Goal: Task Accomplishment & Management: Manage account settings

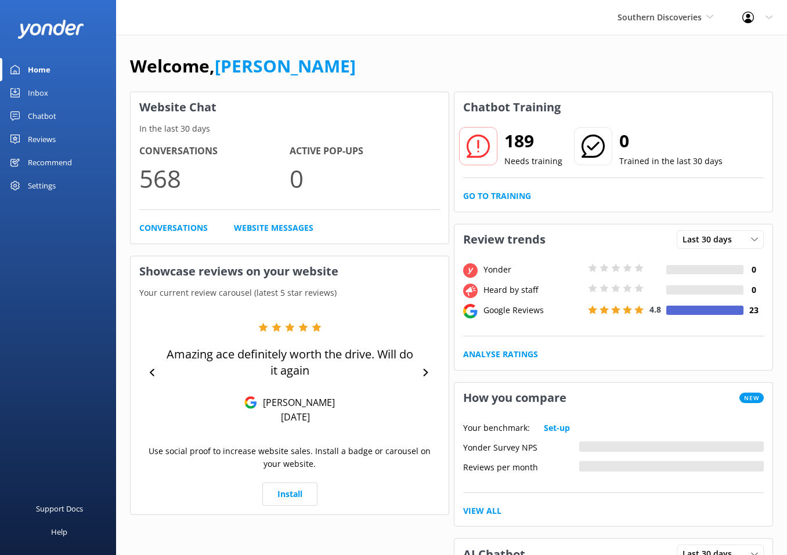
click at [427, 85] on div "Welcome, Danny" at bounding box center [451, 71] width 643 height 39
click at [46, 133] on div "Reviews" at bounding box center [42, 139] width 28 height 23
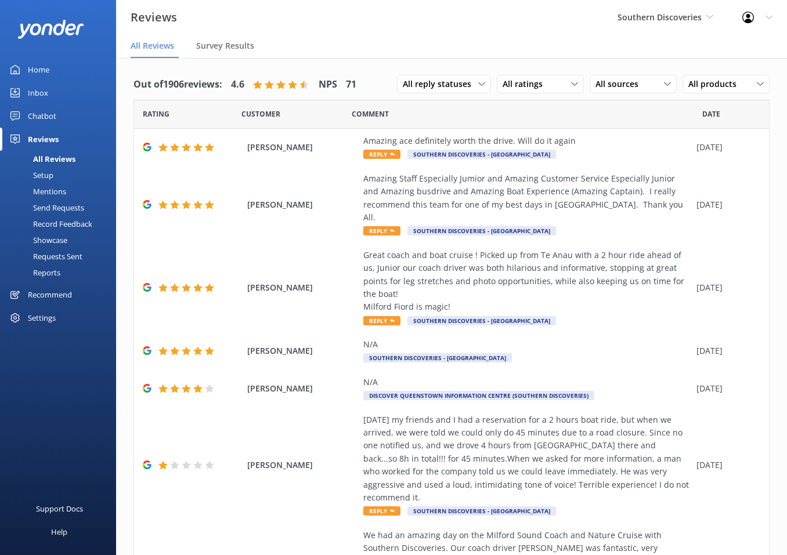
click at [50, 178] on div "Setup" at bounding box center [30, 175] width 46 height 16
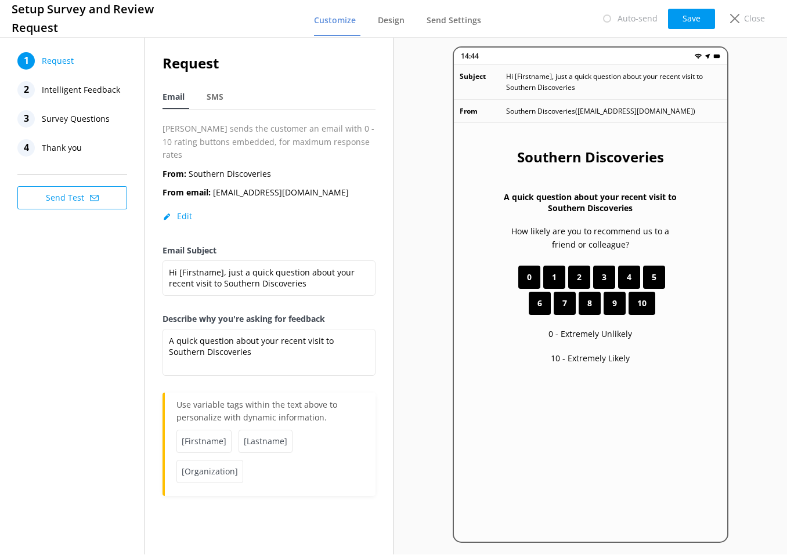
click at [92, 94] on span "Intelligent Feedback" at bounding box center [81, 89] width 78 height 17
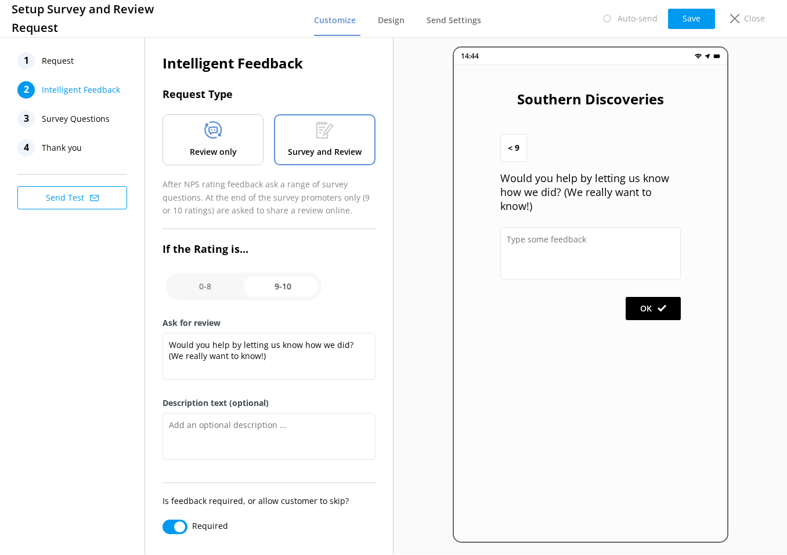
click at [86, 124] on span "Survey Questions" at bounding box center [76, 118] width 68 height 17
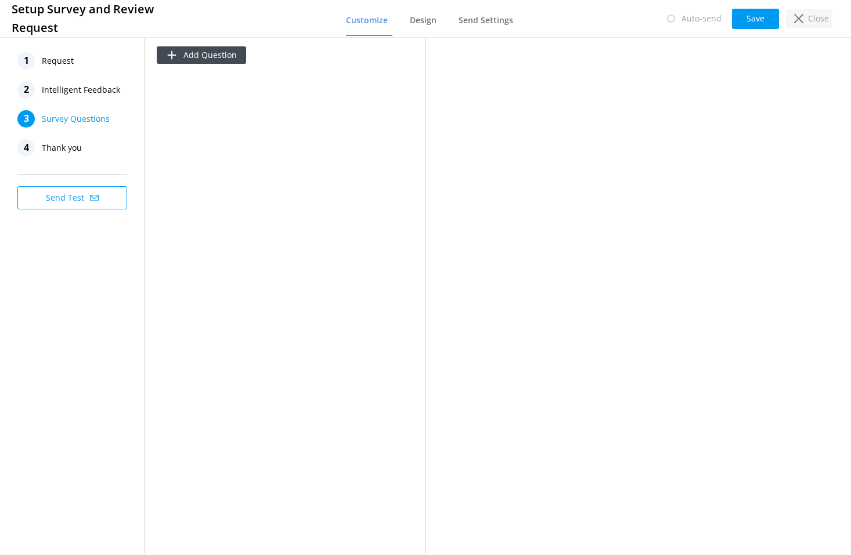
click at [724, 13] on p "Close" at bounding box center [818, 18] width 21 height 13
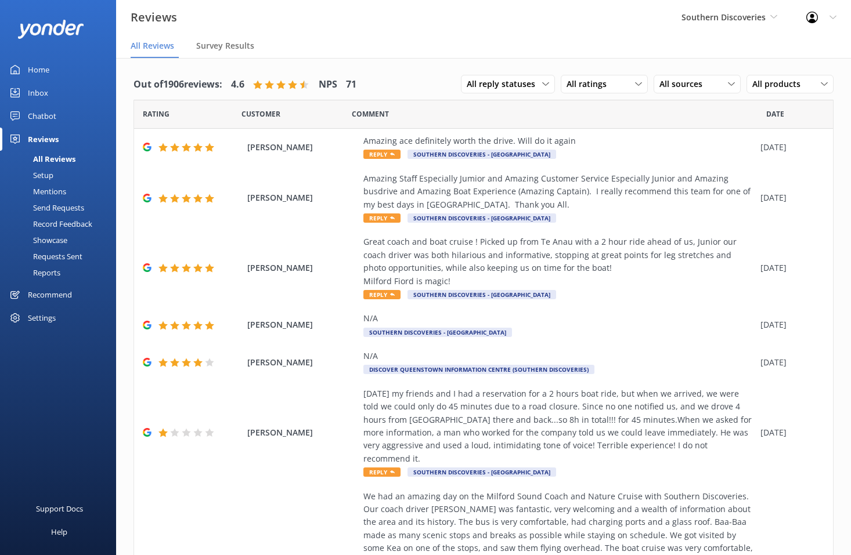
click at [71, 117] on link "Chatbot" at bounding box center [58, 115] width 116 height 23
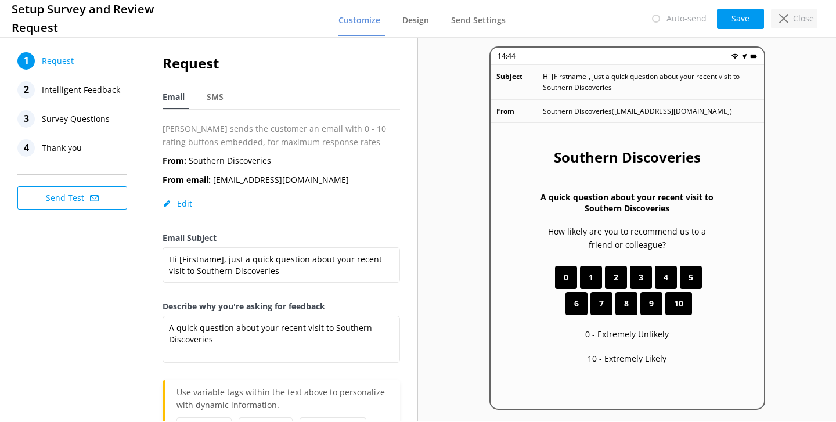
click at [785, 14] on icon at bounding box center [783, 18] width 9 height 9
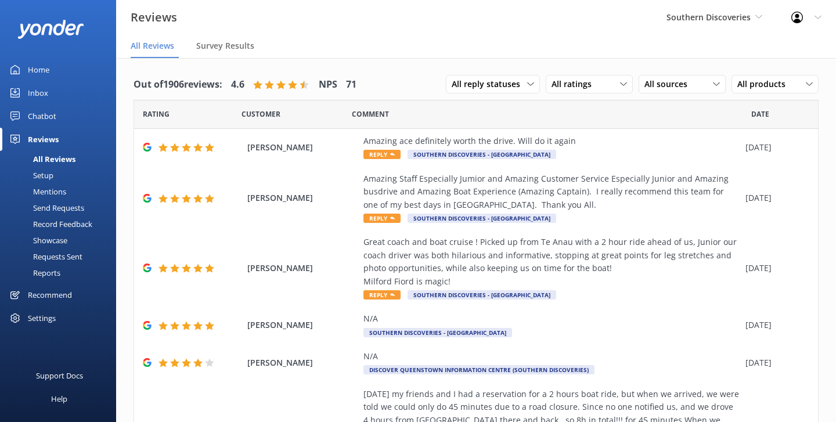
click at [44, 96] on div "Inbox" at bounding box center [38, 92] width 20 height 23
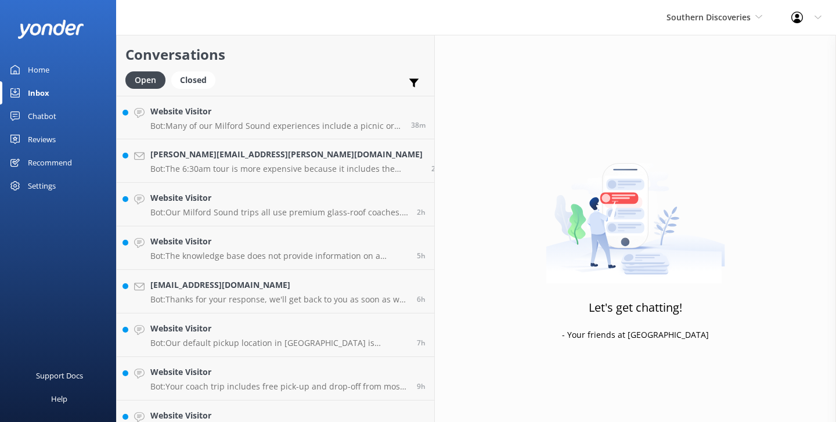
click at [46, 115] on div "Chatbot" at bounding box center [42, 115] width 28 height 23
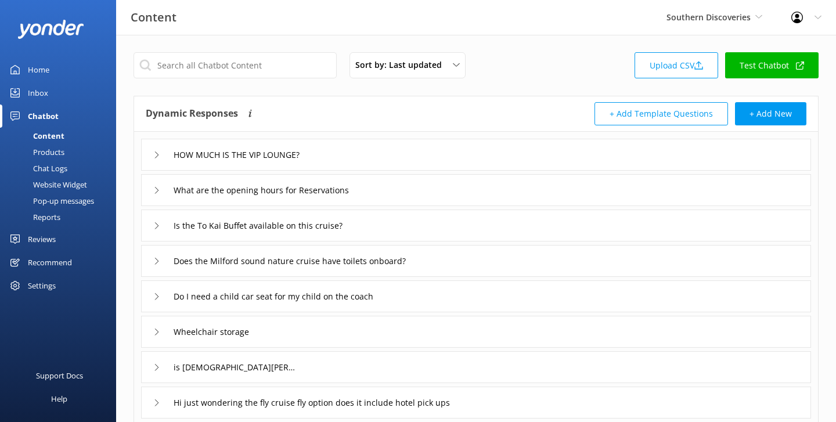
click at [50, 218] on div "Reports" at bounding box center [33, 217] width 53 height 16
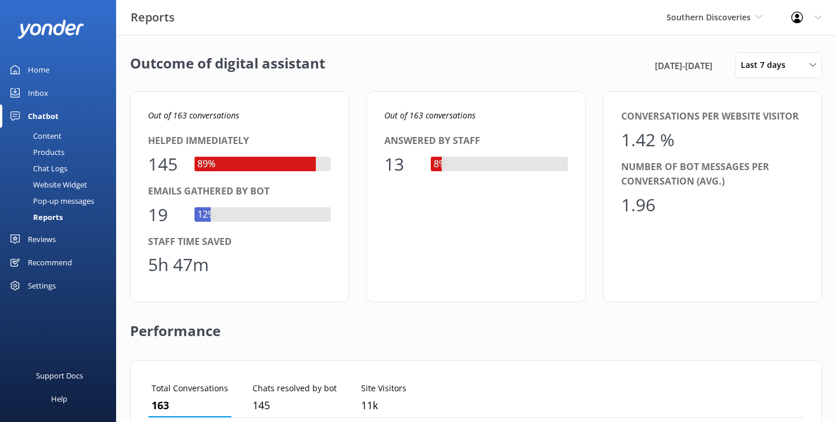
click at [753, 78] on div "Outcome of digital assistant 1st Sep 25 - 8th Sep 25 Last 7 days Last 7 days La…" at bounding box center [476, 422] width 720 height 774
click at [769, 67] on span "Last 7 days" at bounding box center [766, 65] width 52 height 13
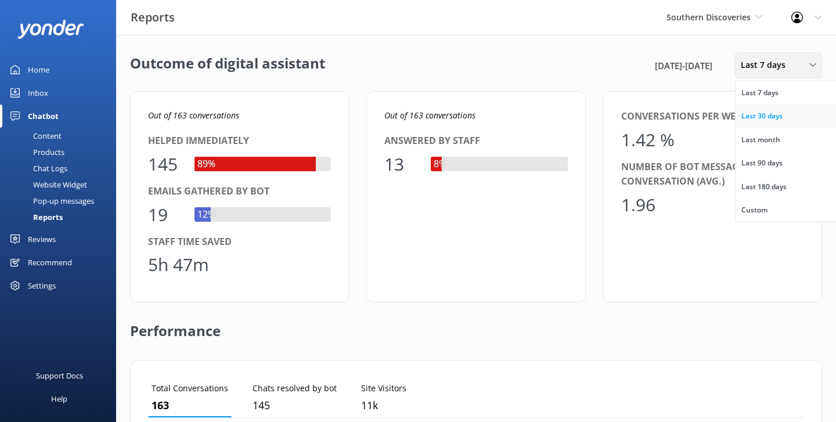
click at [767, 118] on div "Last 30 days" at bounding box center [761, 116] width 41 height 12
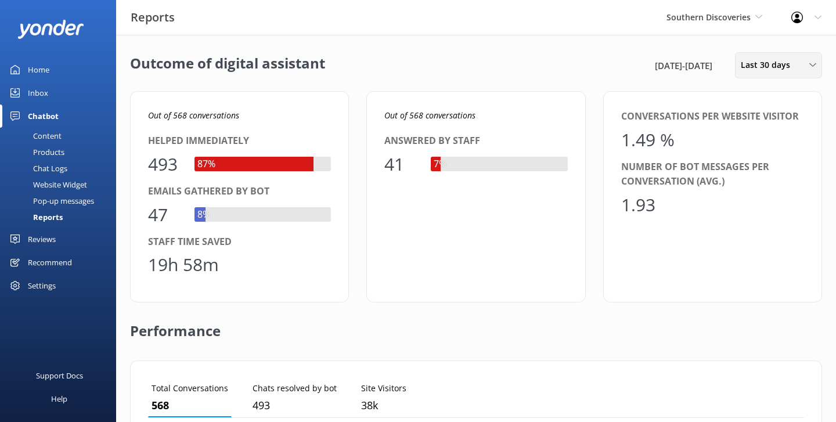
click at [756, 57] on div "Last 30 days Last 7 days Last 30 days Last month Last 90 days Last 180 days Cus…" at bounding box center [778, 65] width 87 height 26
click at [769, 168] on div "Last 90 days" at bounding box center [761, 163] width 41 height 12
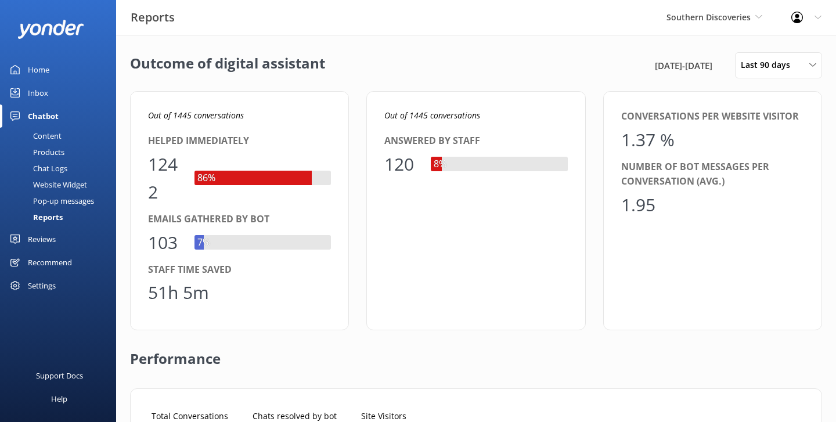
click at [711, 31] on div "Southern Discoveries Yonder Zipline Yonder demo Yonder Luxury Suites Yonder Hol…" at bounding box center [714, 17] width 125 height 35
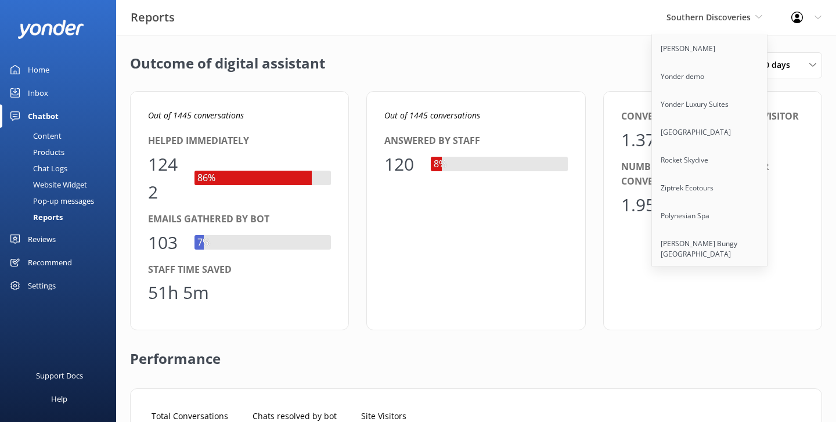
click at [592, 57] on div "Outcome of digital assistant 10th Jun 25 - 8th Sep 25 Last 90 days Last 7 days …" at bounding box center [476, 65] width 692 height 26
click at [797, 64] on div "Last 90 days" at bounding box center [778, 65] width 81 height 13
click at [486, 78] on div "Outcome of digital assistant 10th Jun 25 - 8th Sep 25 Last 90 days Last 7 days …" at bounding box center [476, 65] width 692 height 26
click at [674, 14] on span "Southern Discoveries" at bounding box center [708, 17] width 84 height 11
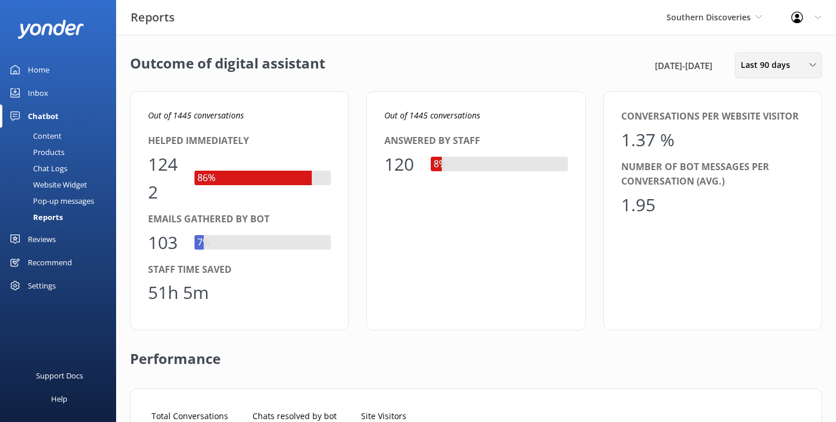
click at [741, 63] on span "Last 90 days" at bounding box center [768, 65] width 56 height 13
click at [753, 97] on div "Last 7 days" at bounding box center [759, 93] width 37 height 12
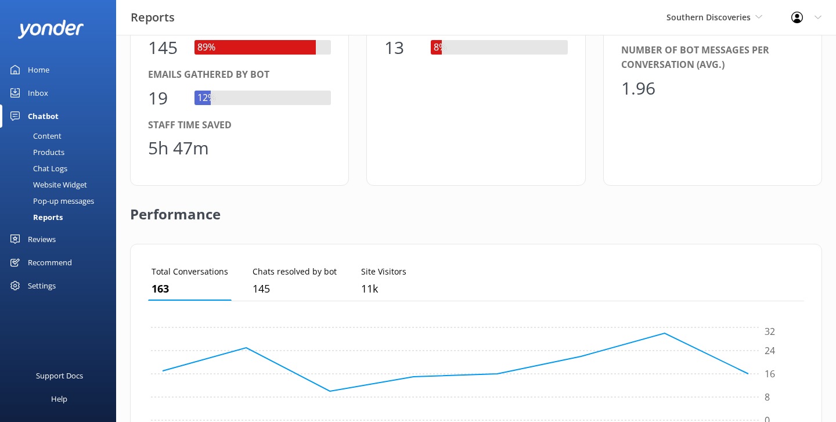
scroll to position [387, 0]
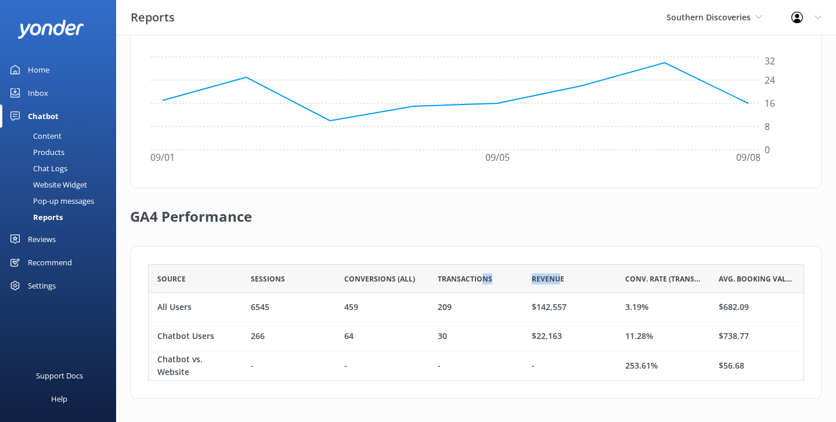
drag, startPoint x: 558, startPoint y: 281, endPoint x: 481, endPoint y: 281, distance: 77.2
click at [481, 281] on div "Source Sessions Conversions (All) Transactions Revenue Conv. Rate (Transactions…" at bounding box center [476, 278] width 656 height 29
click at [450, 284] on div "Transactions" at bounding box center [475, 278] width 93 height 29
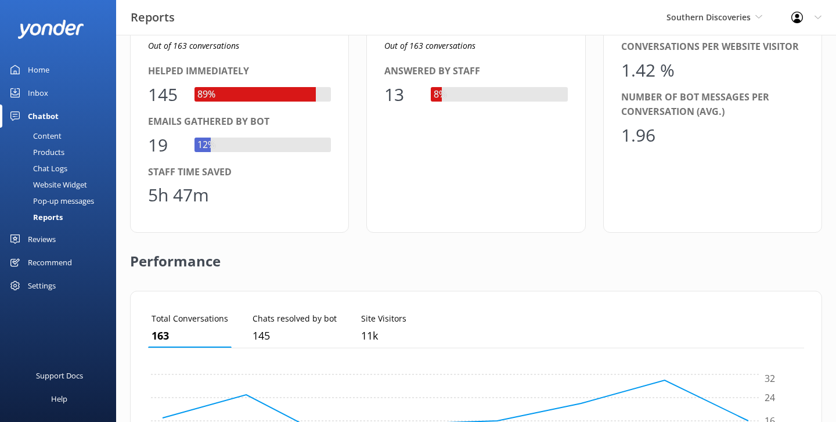
scroll to position [0, 0]
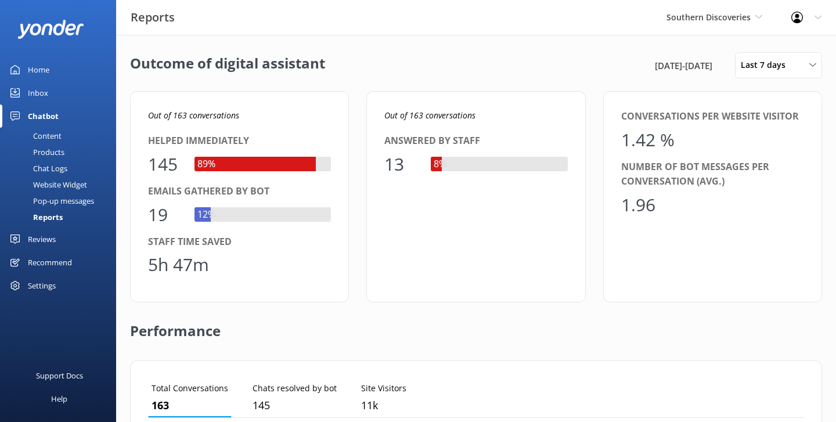
click at [545, 64] on div "Outcome of digital assistant 1st Sep 25 - 8th Sep 25 Last 7 days Last 7 days La…" at bounding box center [476, 65] width 692 height 26
click at [47, 68] on div "Home" at bounding box center [38, 69] width 21 height 23
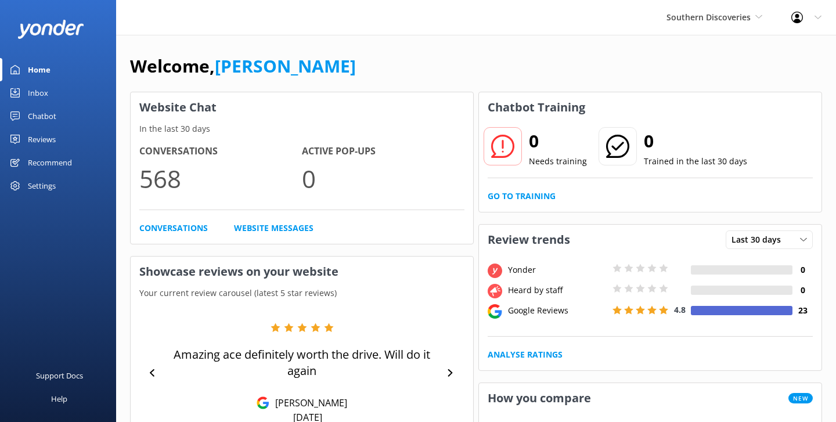
click at [56, 111] on div "Chatbot" at bounding box center [42, 115] width 28 height 23
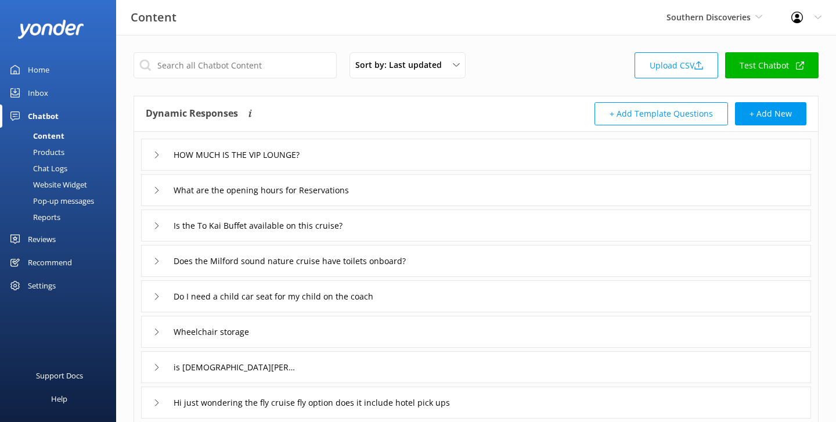
click at [49, 147] on div "Products" at bounding box center [35, 152] width 57 height 16
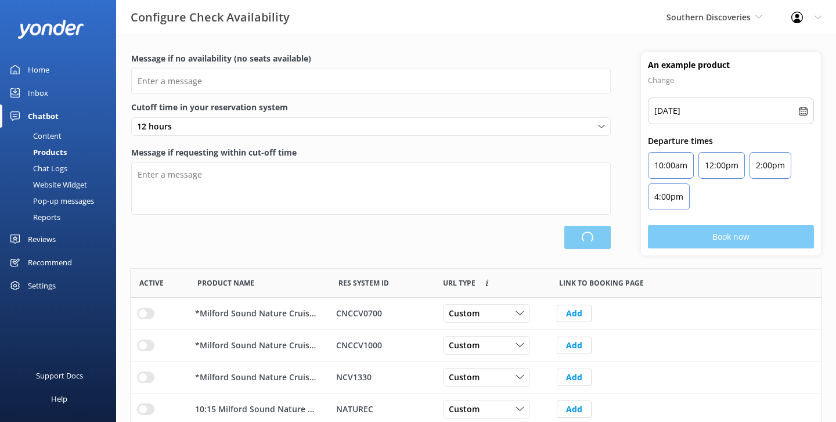
click at [48, 169] on div "Chat Logs" at bounding box center [37, 168] width 60 height 16
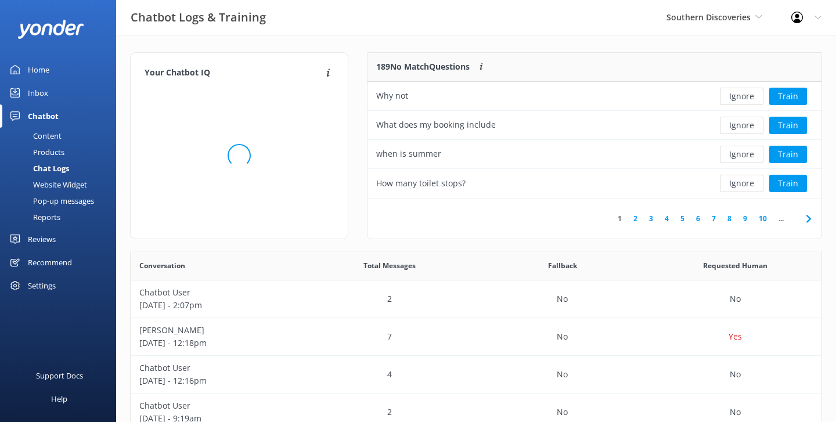
scroll to position [146, 454]
click at [50, 74] on link "Home" at bounding box center [58, 69] width 116 height 23
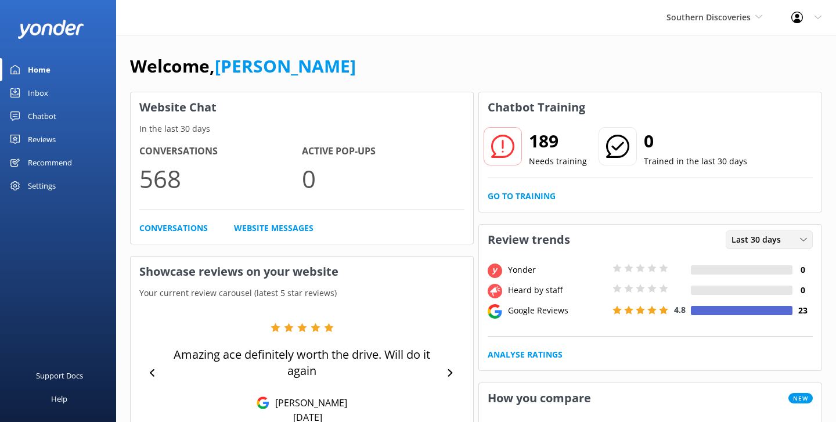
click at [734, 245] on span "Last 30 days" at bounding box center [759, 239] width 56 height 13
click at [743, 283] on div "Last 30 days" at bounding box center [752, 287] width 41 height 12
click at [64, 115] on link "Chatbot" at bounding box center [58, 115] width 116 height 23
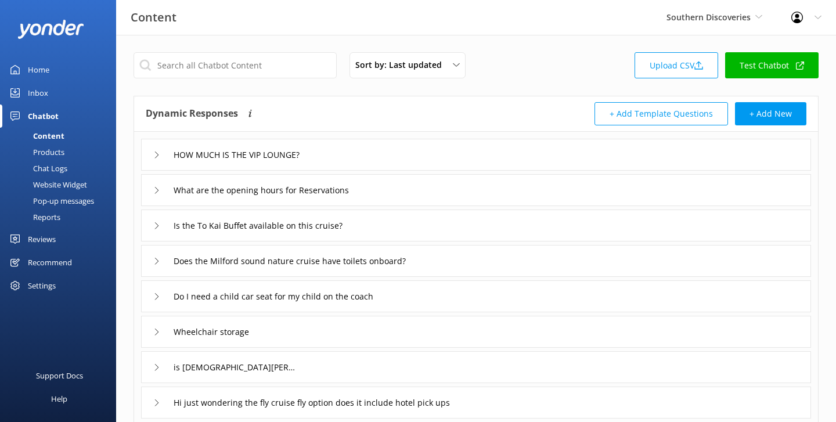
click at [58, 150] on div "Products" at bounding box center [35, 152] width 57 height 16
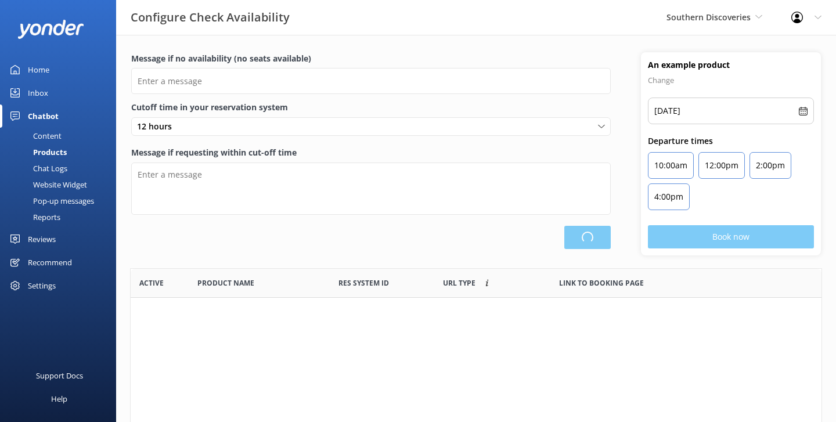
scroll to position [349, 691]
type input "It looks like there are no seats available on that day—could you please check f…"
type textarea "Our online booking system closes 12 hours prior to departure. Please contact us…"
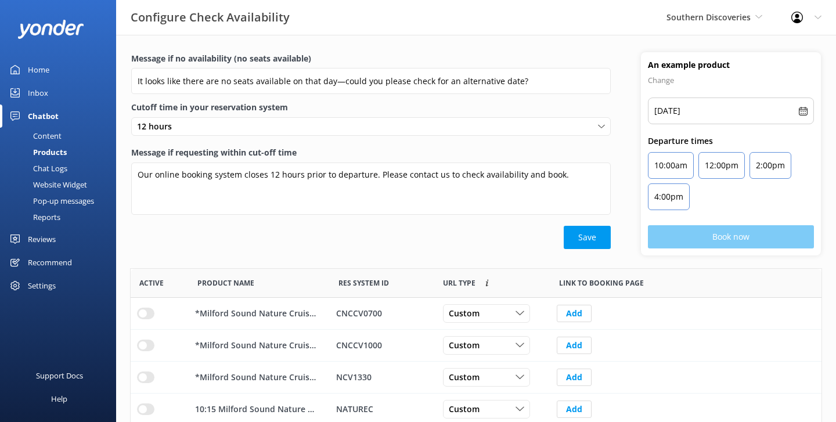
click at [56, 169] on div "Chat Logs" at bounding box center [37, 168] width 60 height 16
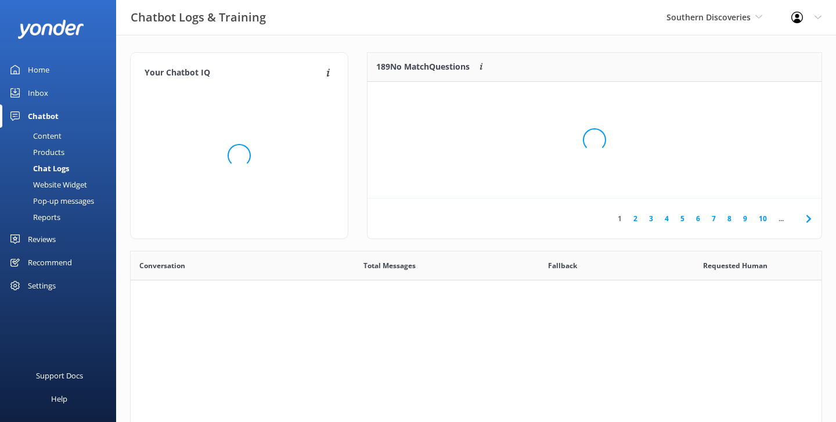
scroll to position [407, 691]
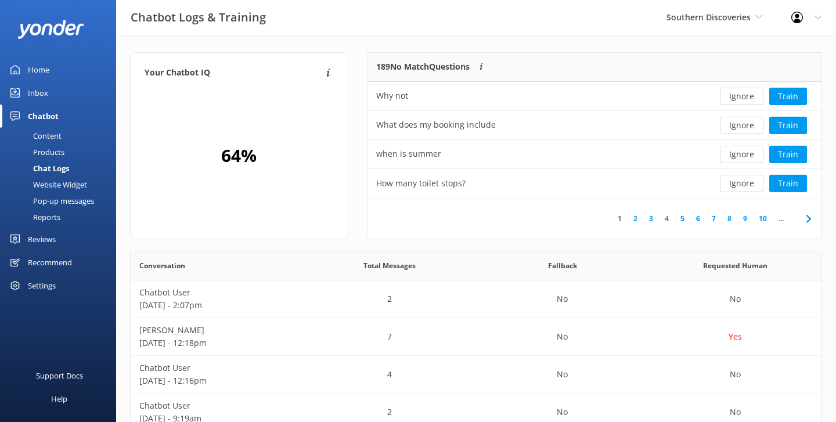
click at [56, 151] on div "Products" at bounding box center [35, 152] width 57 height 16
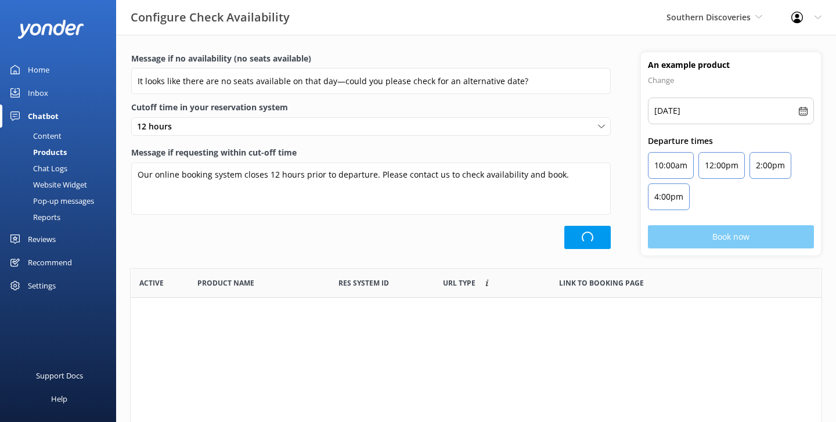
scroll to position [349, 691]
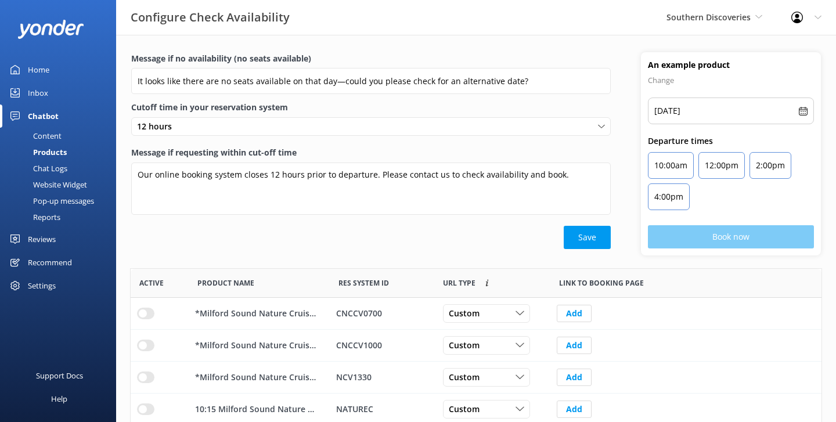
click at [56, 170] on div "Chat Logs" at bounding box center [37, 168] width 60 height 16
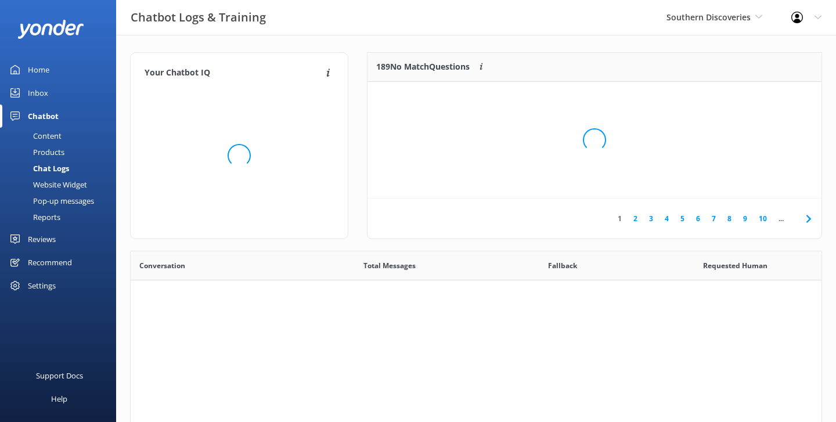
scroll to position [407, 691]
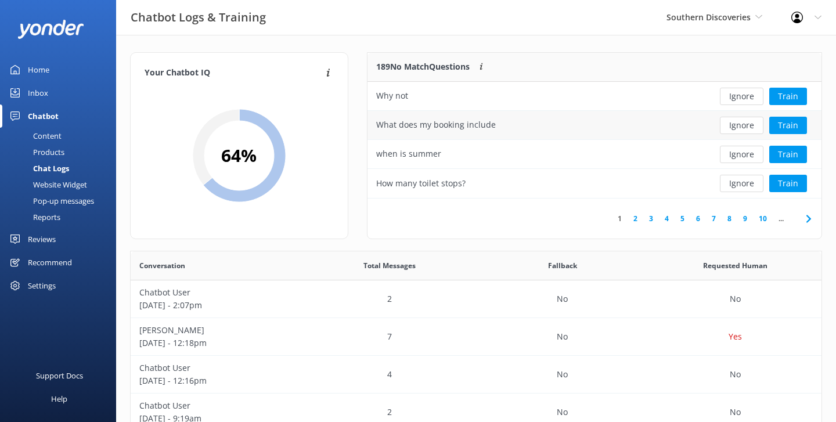
click at [427, 127] on div "What does my booking include" at bounding box center [436, 124] width 120 height 13
click at [729, 128] on button "Ignore" at bounding box center [742, 125] width 44 height 17
click at [726, 186] on button "Ignore" at bounding box center [742, 183] width 44 height 17
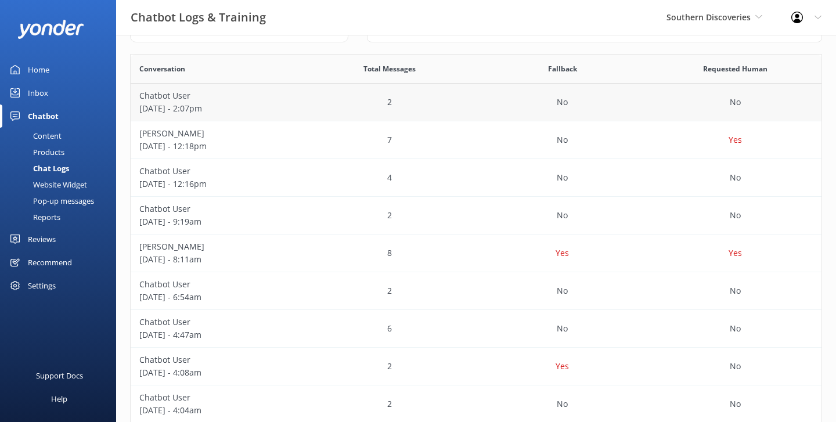
scroll to position [0, 0]
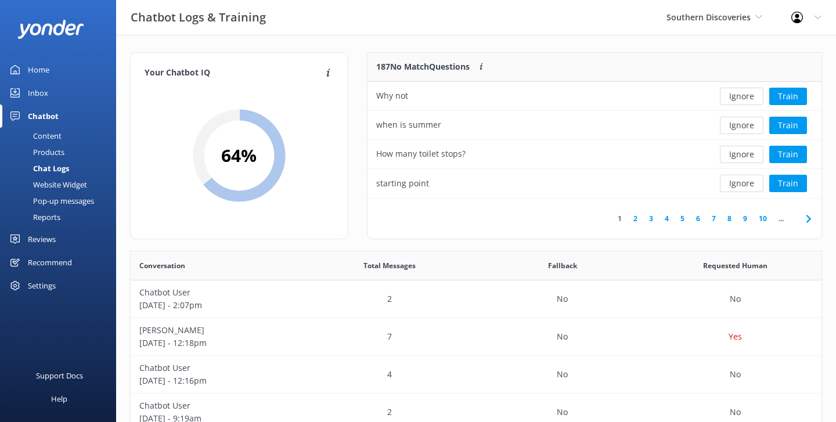
click at [70, 186] on div "Website Widget" at bounding box center [47, 184] width 80 height 16
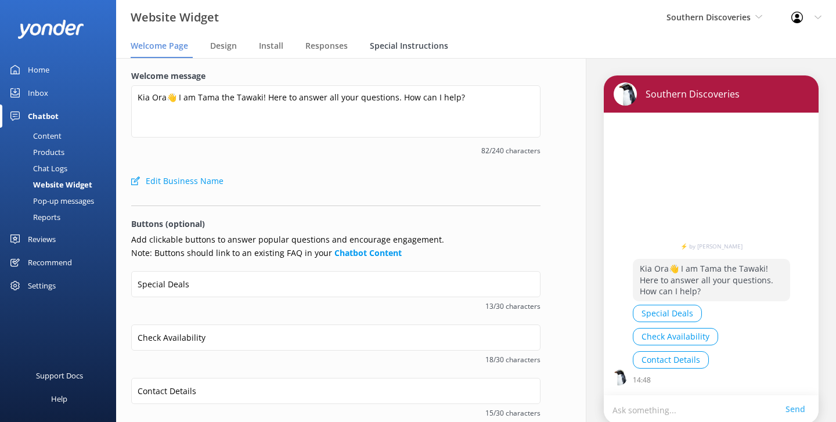
click at [395, 46] on span "Special Instructions" at bounding box center [409, 46] width 78 height 12
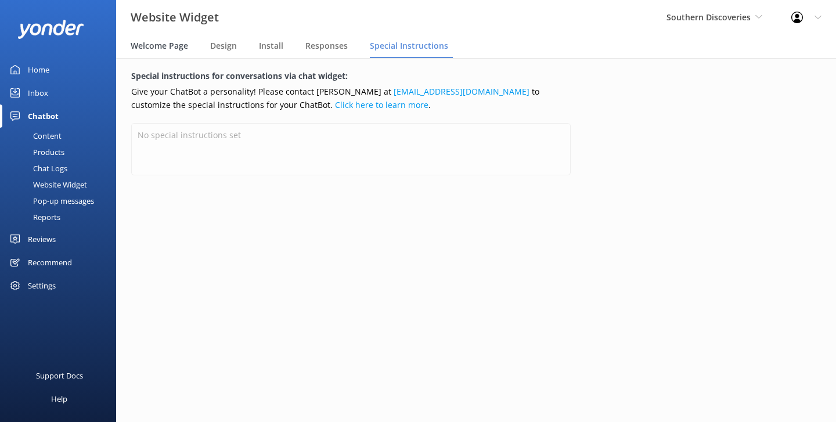
click at [157, 55] on div "Welcome Page" at bounding box center [162, 46] width 62 height 23
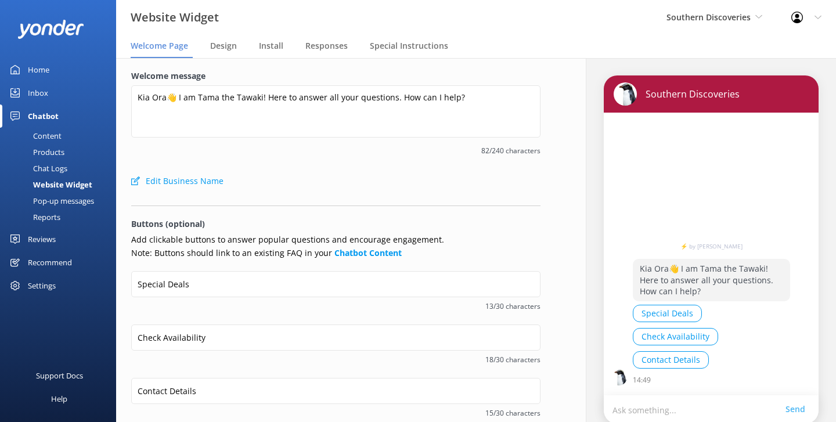
click at [50, 212] on div "Reports" at bounding box center [33, 217] width 53 height 16
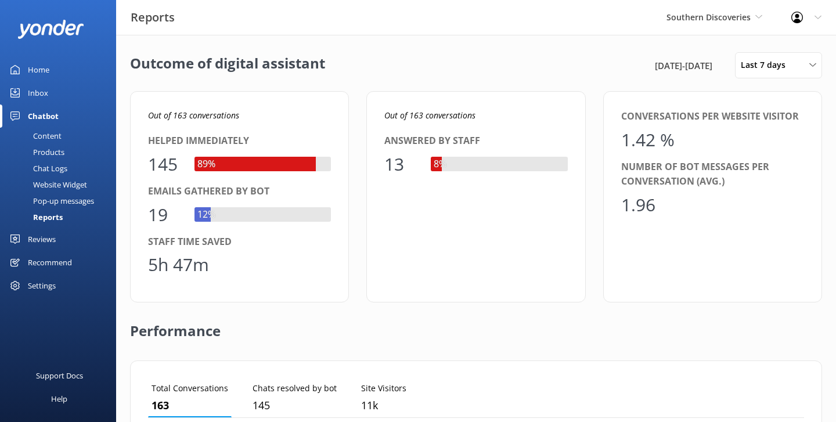
click at [42, 72] on div "Home" at bounding box center [38, 69] width 21 height 23
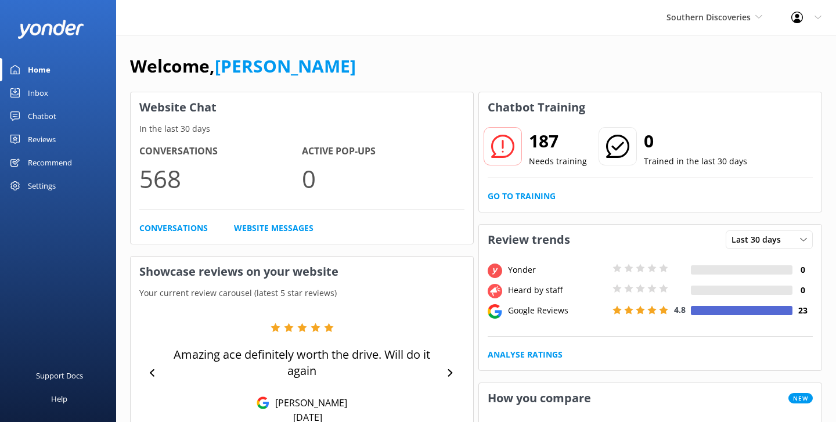
click at [37, 113] on div "Chatbot" at bounding box center [42, 115] width 28 height 23
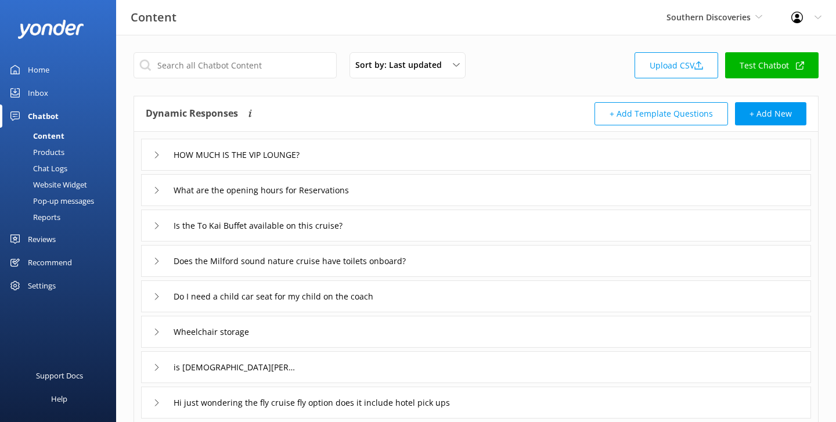
click at [46, 149] on div "Products" at bounding box center [35, 152] width 57 height 16
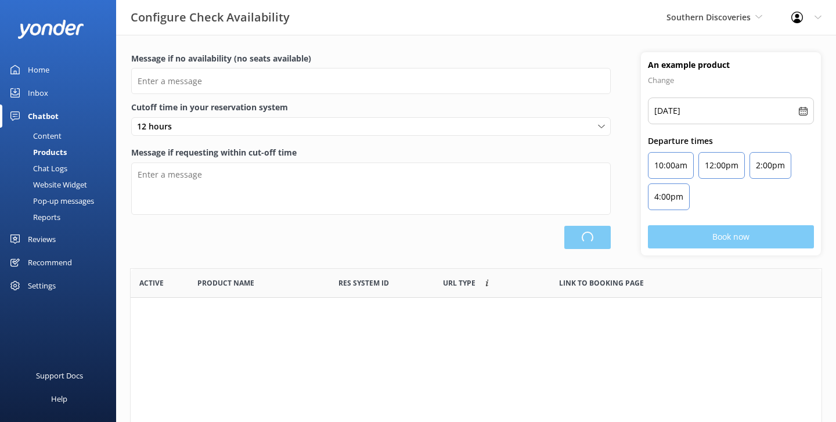
scroll to position [349, 691]
type input "It looks like there are no seats available on that day—could you please check f…"
type textarea "Our online booking system closes 12 hours prior to departure. Please contact us…"
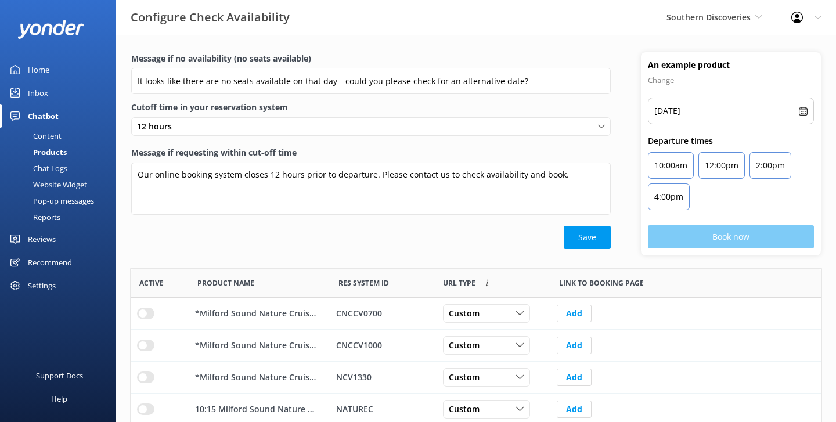
click at [57, 171] on div "Chat Logs" at bounding box center [37, 168] width 60 height 16
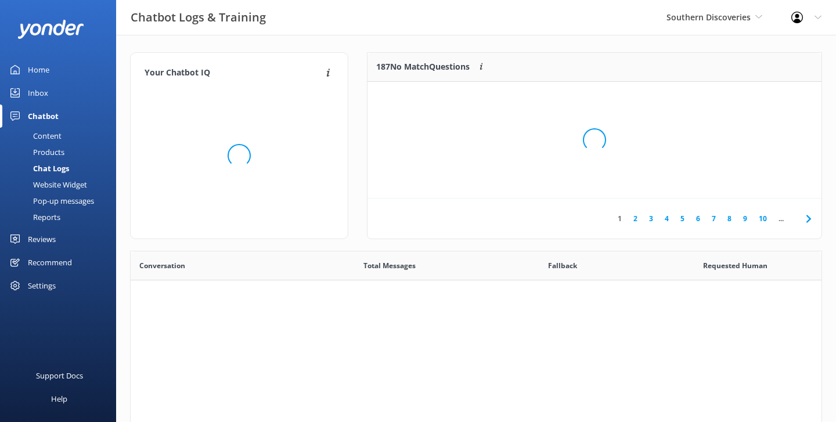
scroll to position [407, 691]
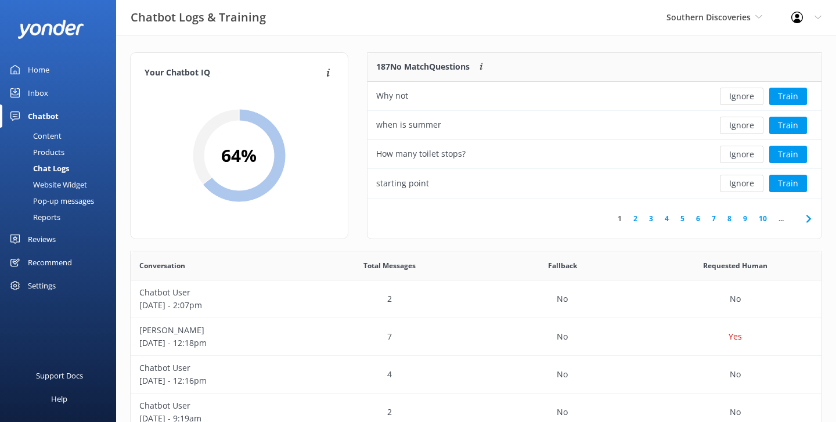
click at [684, 218] on link "5" at bounding box center [682, 218] width 16 height 11
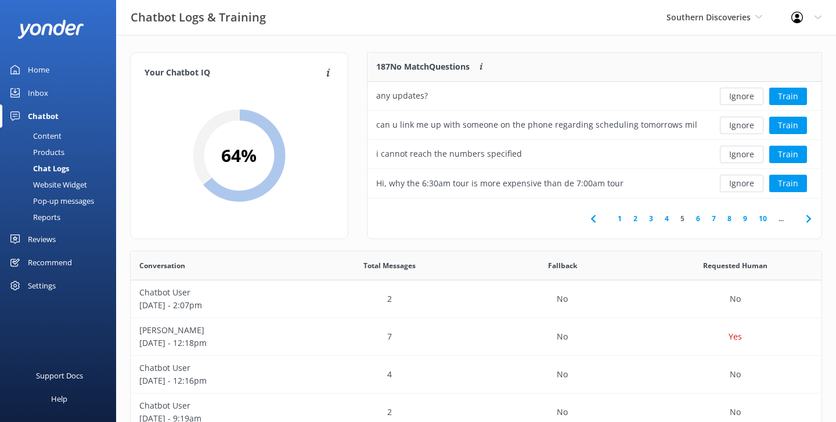
click at [622, 220] on link "1" at bounding box center [620, 218] width 16 height 11
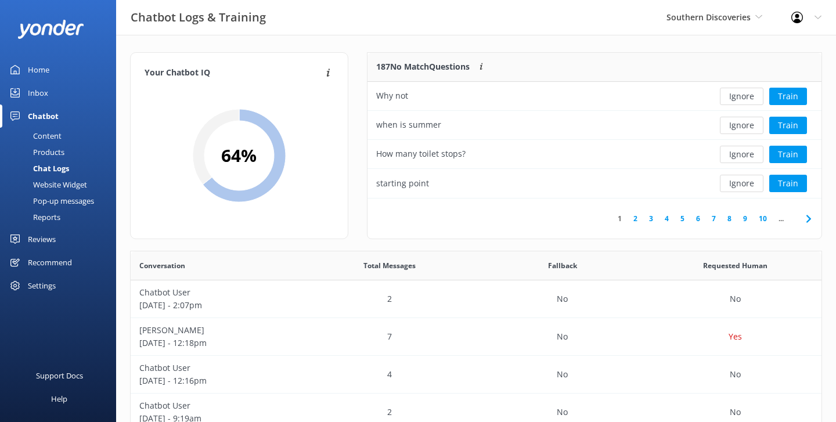
click at [43, 70] on div "Home" at bounding box center [38, 69] width 21 height 23
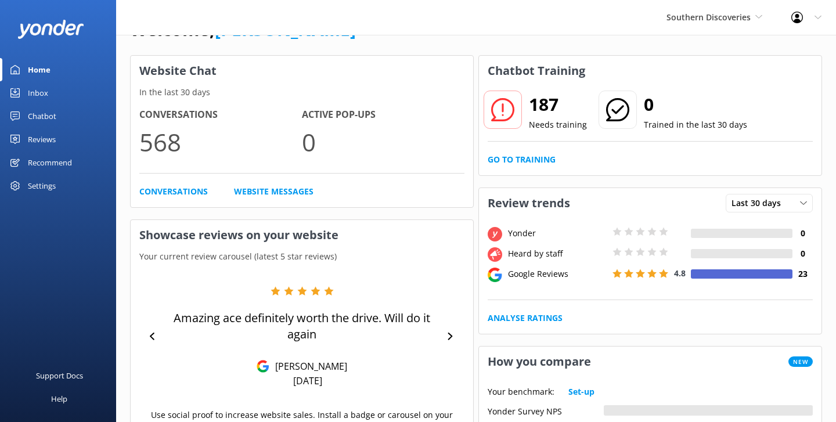
scroll to position [31, 0]
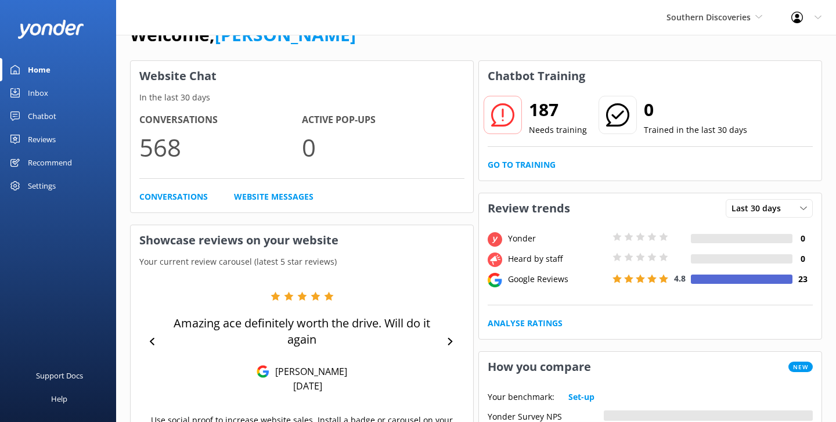
click at [56, 120] on div "Chatbot" at bounding box center [42, 115] width 28 height 23
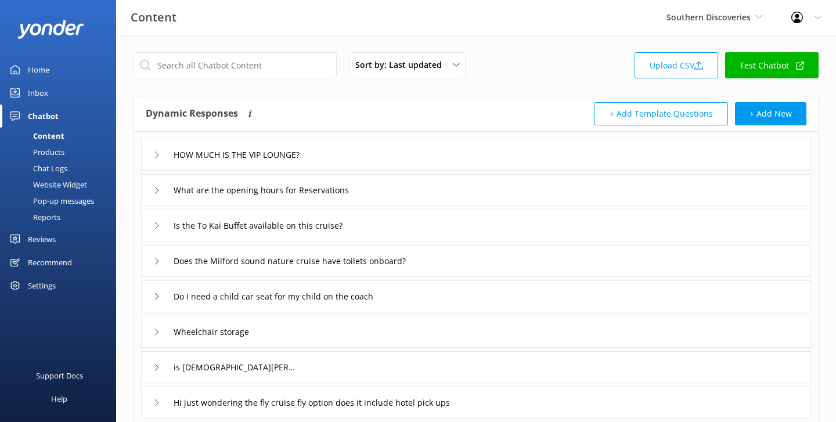
click at [60, 215] on link "Reports" at bounding box center [61, 217] width 109 height 16
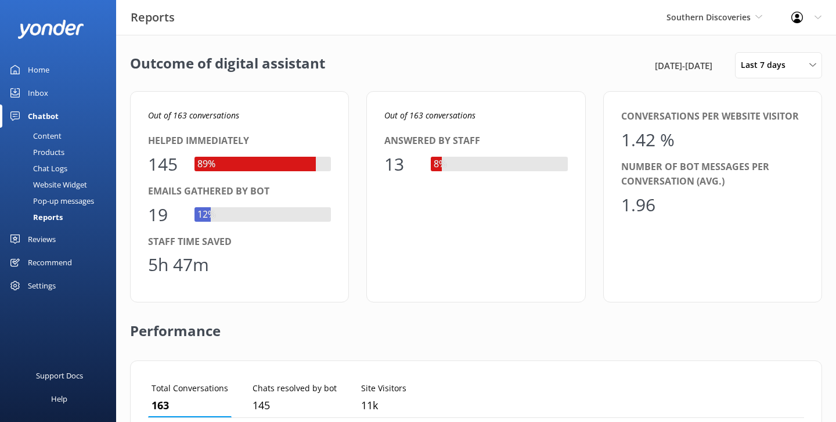
click at [449, 71] on div "Outcome of digital assistant 1st Sep 25 - 8th Sep 25 Last 7 days Last 7 days La…" at bounding box center [476, 65] width 692 height 26
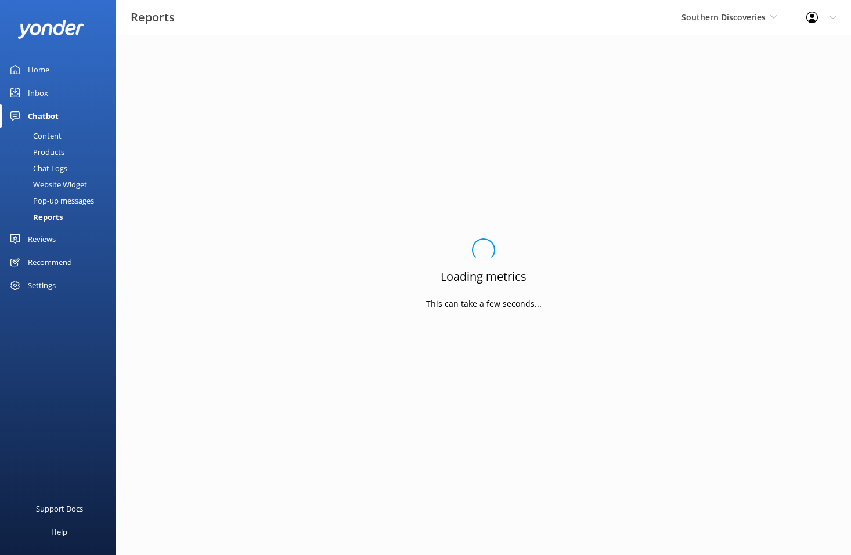
click at [51, 137] on div "Content" at bounding box center [34, 136] width 55 height 16
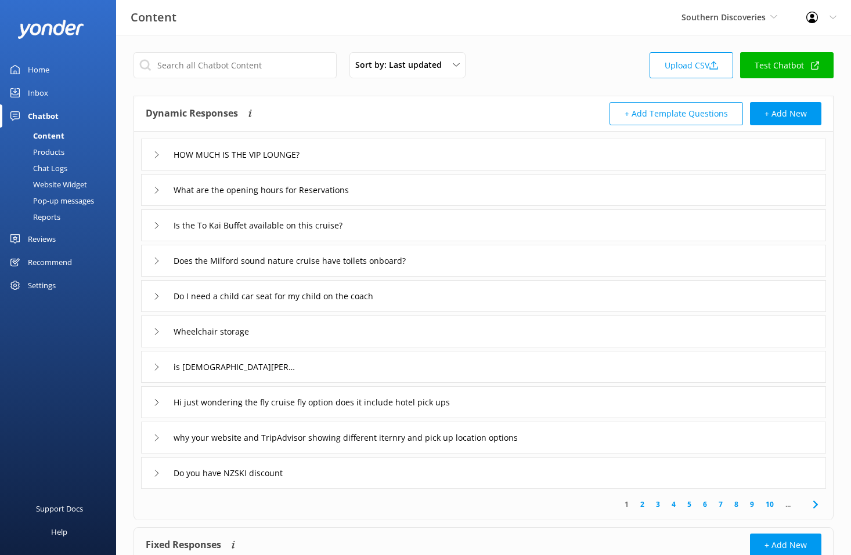
click at [49, 171] on div "Chat Logs" at bounding box center [37, 168] width 60 height 16
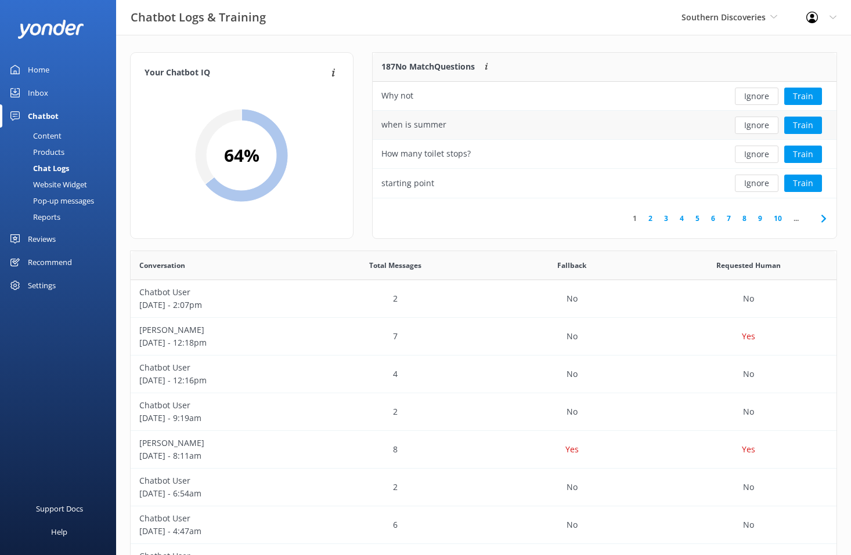
scroll to position [407, 706]
click at [653, 218] on link "2" at bounding box center [650, 218] width 16 height 11
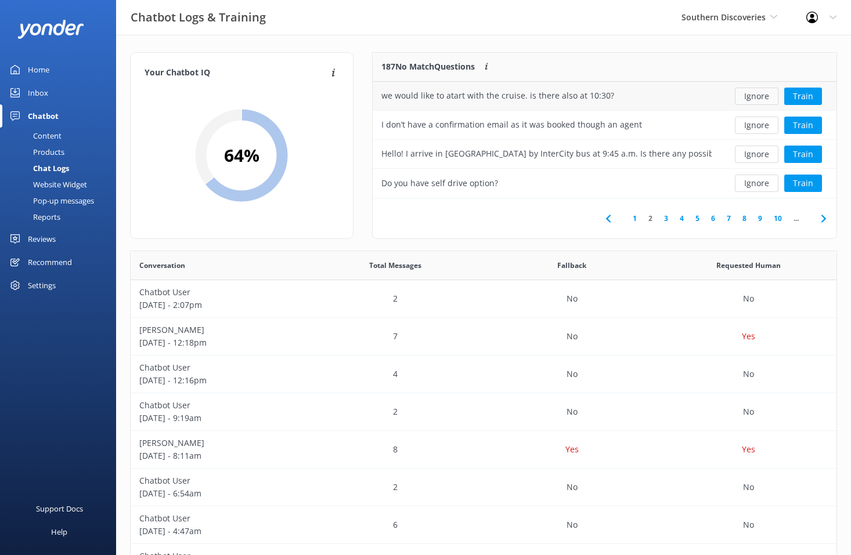
click at [755, 99] on button "Ignore" at bounding box center [757, 96] width 44 height 17
click at [757, 97] on button "Ignore" at bounding box center [757, 96] width 44 height 17
click at [758, 99] on button "Ignore" at bounding box center [757, 96] width 44 height 17
click at [759, 102] on button "Ignore" at bounding box center [757, 96] width 44 height 17
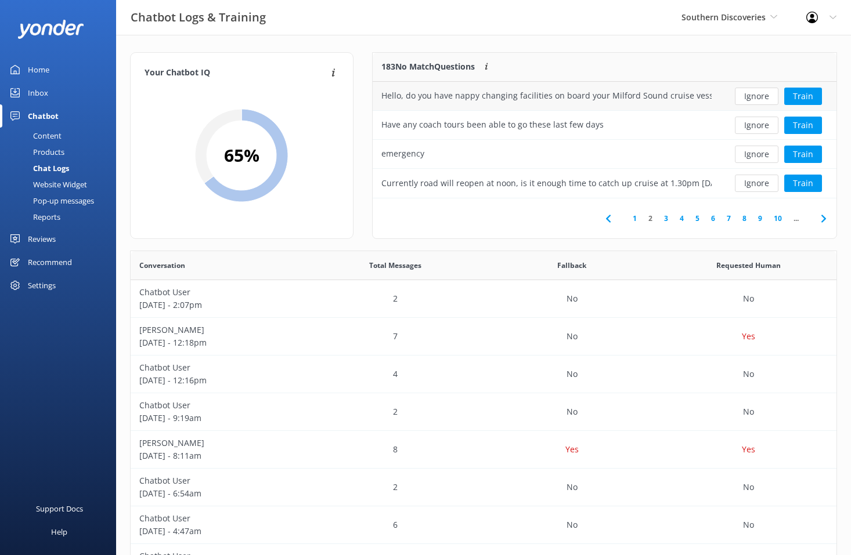
click at [760, 106] on div "Ignore Train" at bounding box center [778, 96] width 116 height 29
click at [763, 96] on button "Ignore" at bounding box center [757, 96] width 44 height 17
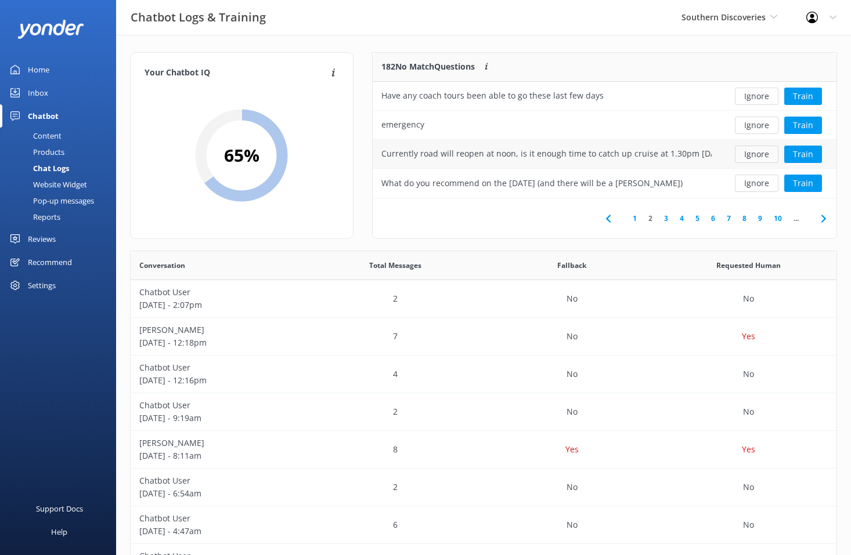
click at [760, 150] on button "Ignore" at bounding box center [757, 154] width 44 height 17
click at [760, 180] on button "Ignore" at bounding box center [757, 183] width 44 height 17
click at [758, 182] on button "Ignore" at bounding box center [757, 183] width 44 height 17
click at [760, 182] on button "Ignore" at bounding box center [757, 183] width 44 height 17
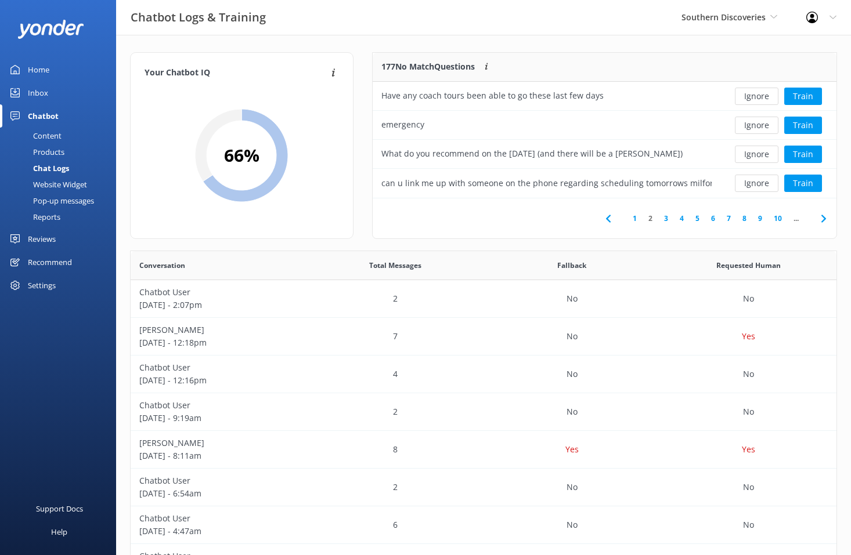
click at [760, 182] on button "Ignore" at bounding box center [757, 183] width 44 height 17
click at [760, 183] on button "Ignore" at bounding box center [757, 183] width 44 height 17
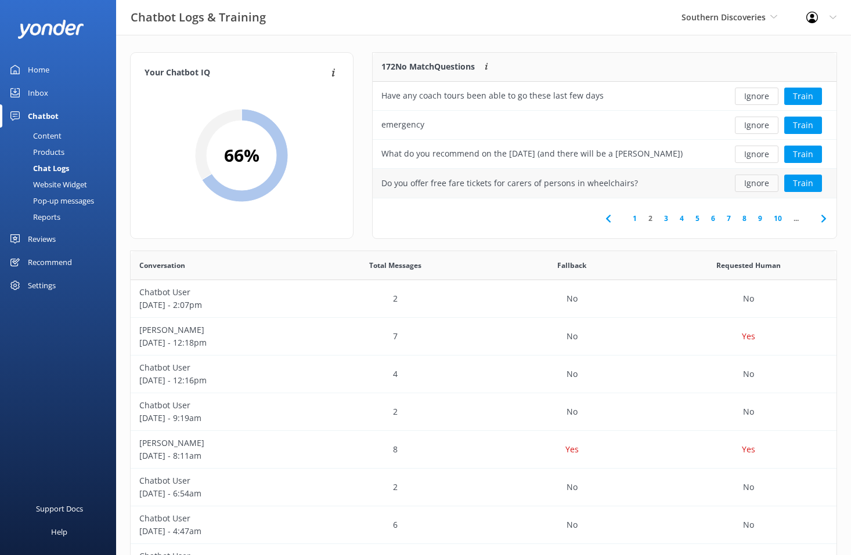
click at [760, 183] on button "Ignore" at bounding box center [757, 183] width 44 height 17
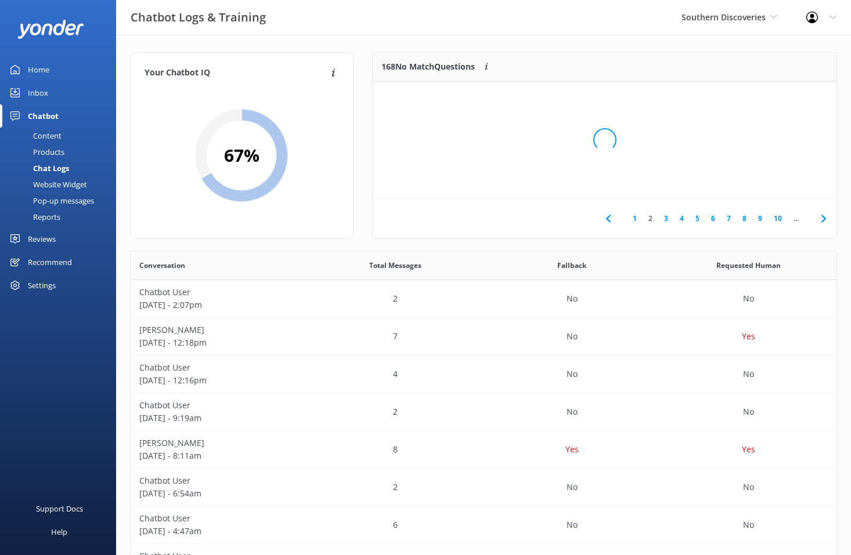
click at [760, 183] on div "Loading.." at bounding box center [604, 139] width 440 height 555
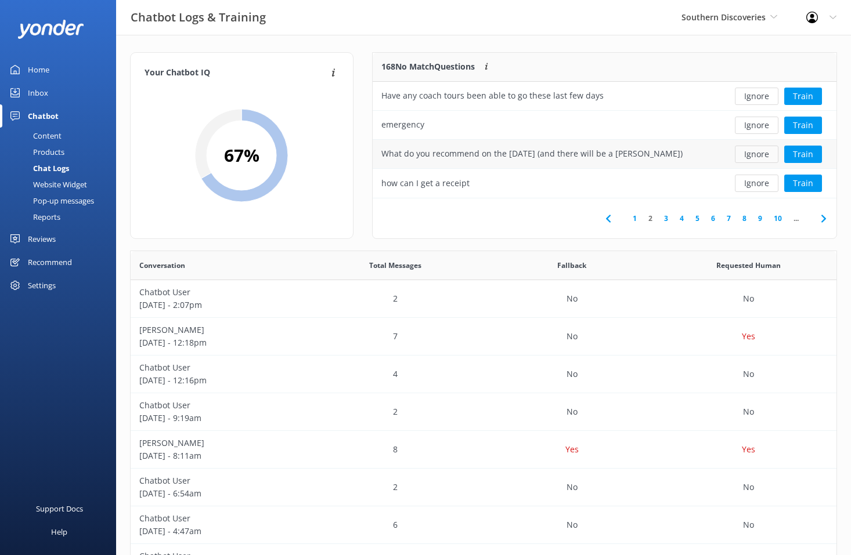
click at [759, 156] on button "Ignore" at bounding box center [757, 154] width 44 height 17
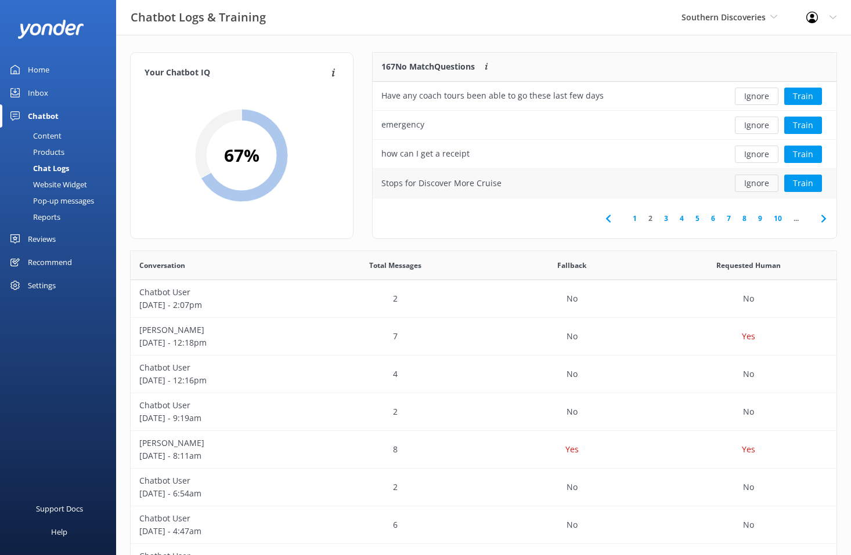
click at [760, 180] on button "Ignore" at bounding box center [757, 183] width 44 height 17
click at [760, 181] on button "Ignore" at bounding box center [757, 183] width 44 height 17
click at [759, 182] on button "Ignore" at bounding box center [757, 183] width 44 height 17
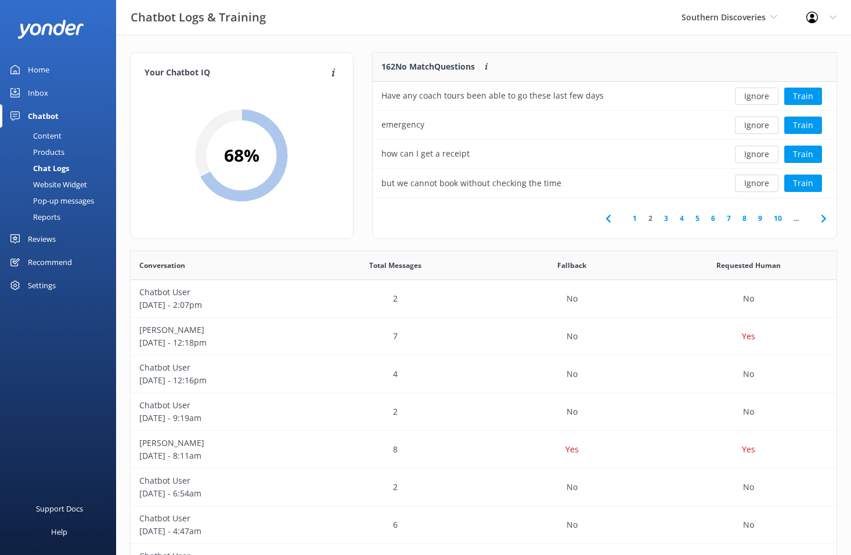
click at [759, 182] on button "Ignore" at bounding box center [757, 183] width 44 height 17
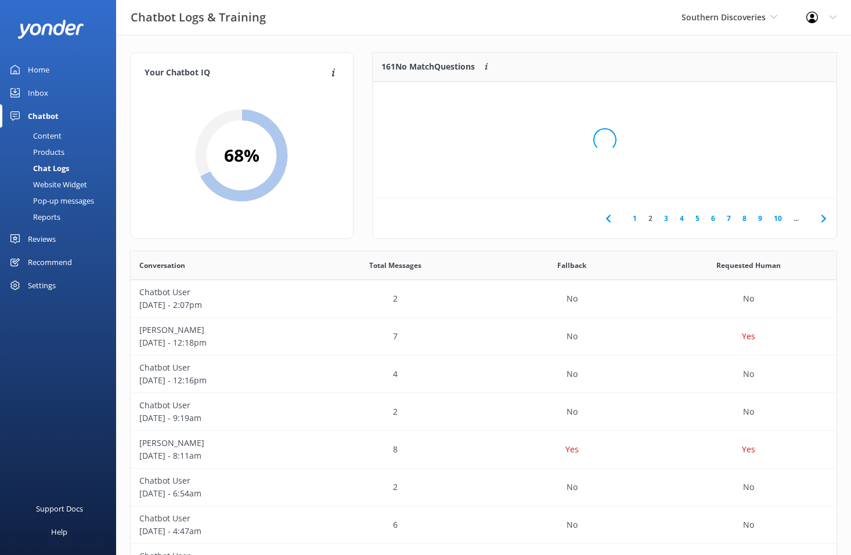
click at [759, 182] on div "Loading.." at bounding box center [604, 139] width 440 height 555
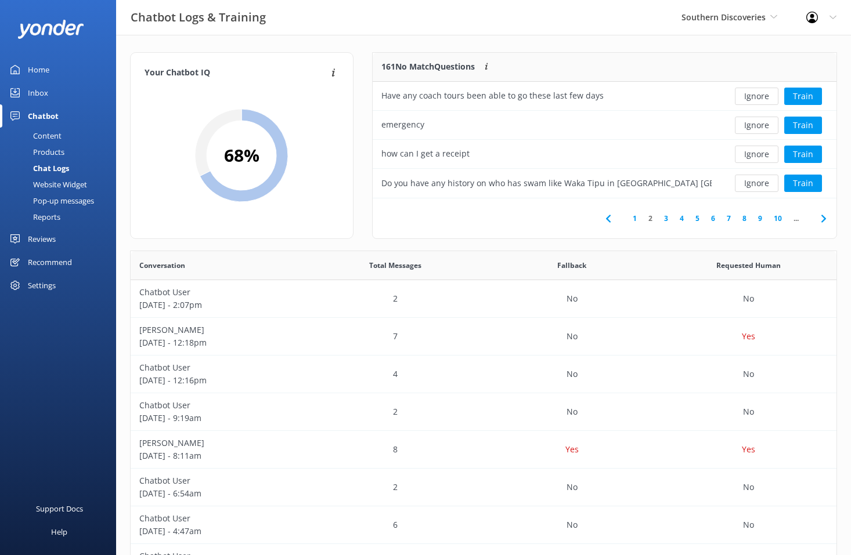
click at [759, 182] on button "Ignore" at bounding box center [757, 183] width 44 height 17
click at [759, 182] on div "Loading.. Train" at bounding box center [778, 183] width 99 height 17
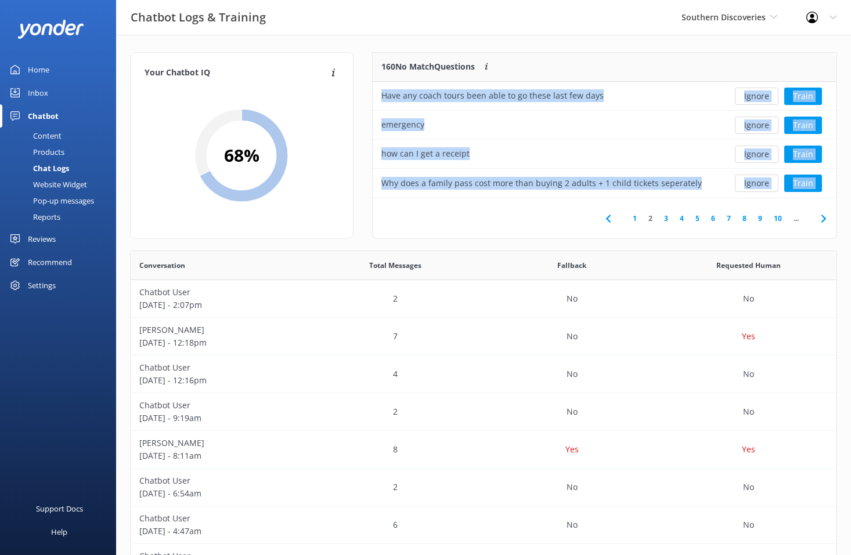
click at [759, 182] on button "Ignore" at bounding box center [757, 183] width 44 height 17
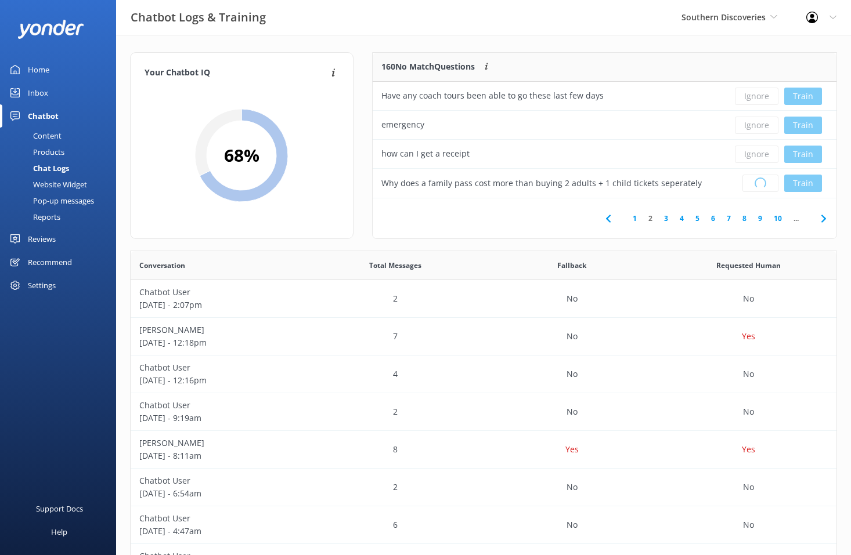
click at [759, 182] on div "Loading.. Train" at bounding box center [778, 183] width 99 height 17
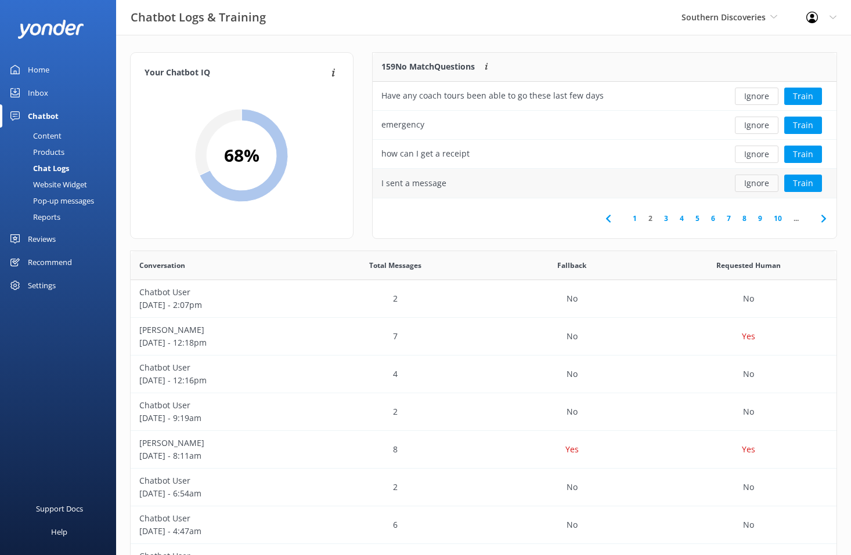
click at [759, 182] on button "Ignore" at bounding box center [757, 183] width 44 height 17
click at [758, 181] on button "Ignore" at bounding box center [757, 183] width 44 height 17
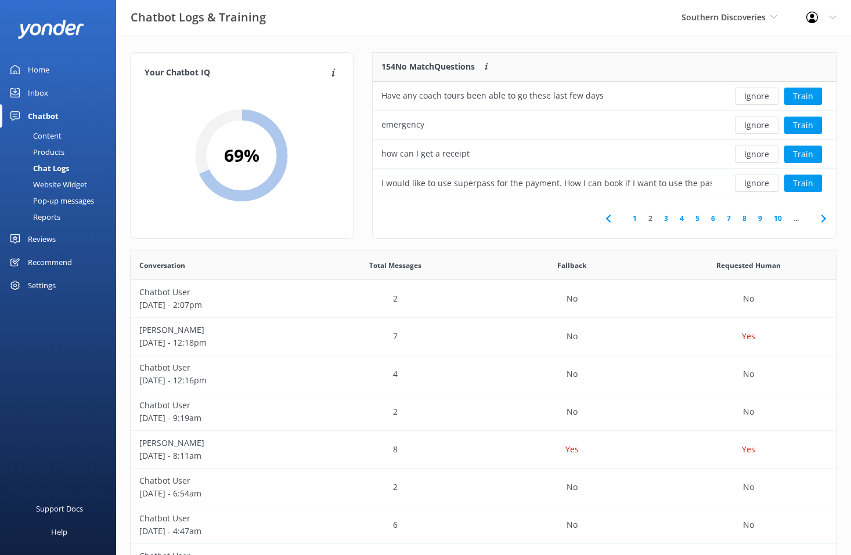
click at [758, 181] on button "Ignore" at bounding box center [757, 183] width 44 height 17
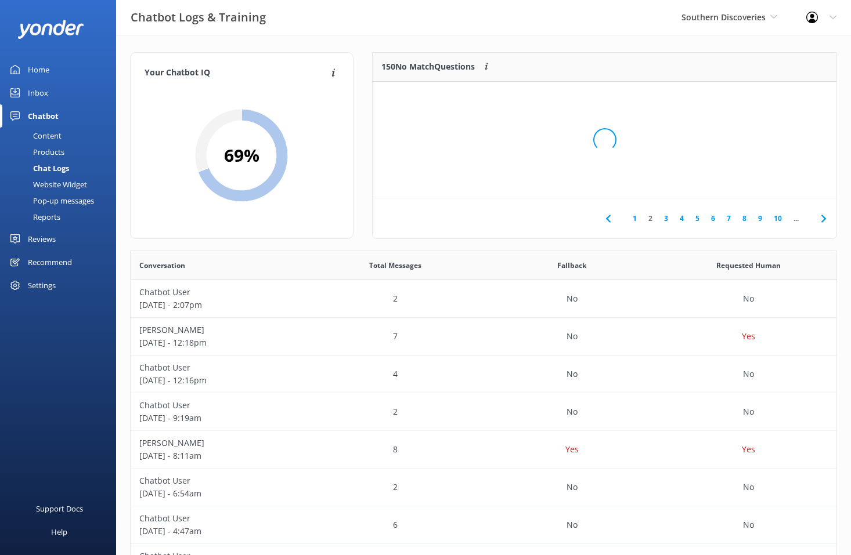
click at [758, 181] on div "Loading.." at bounding box center [604, 139] width 440 height 555
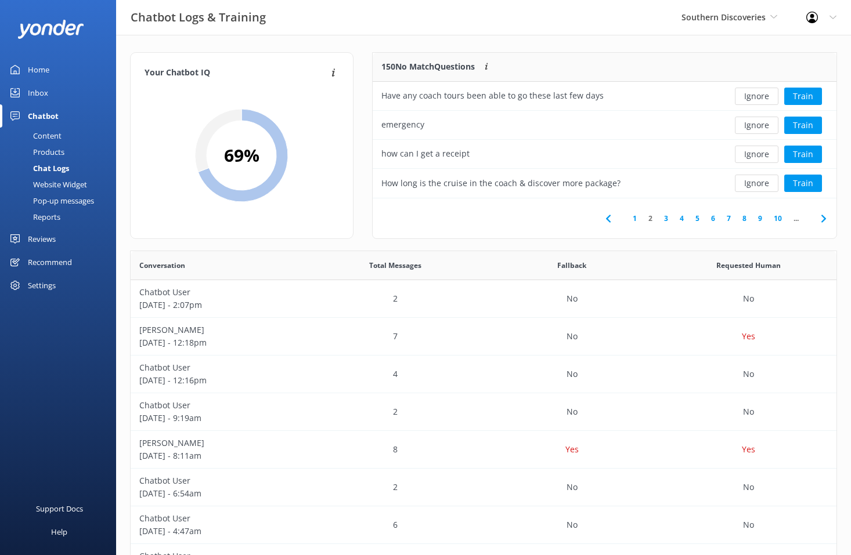
click at [758, 181] on button "Ignore" at bounding box center [757, 183] width 44 height 17
click at [758, 181] on div "Loading.. Train" at bounding box center [778, 183] width 99 height 17
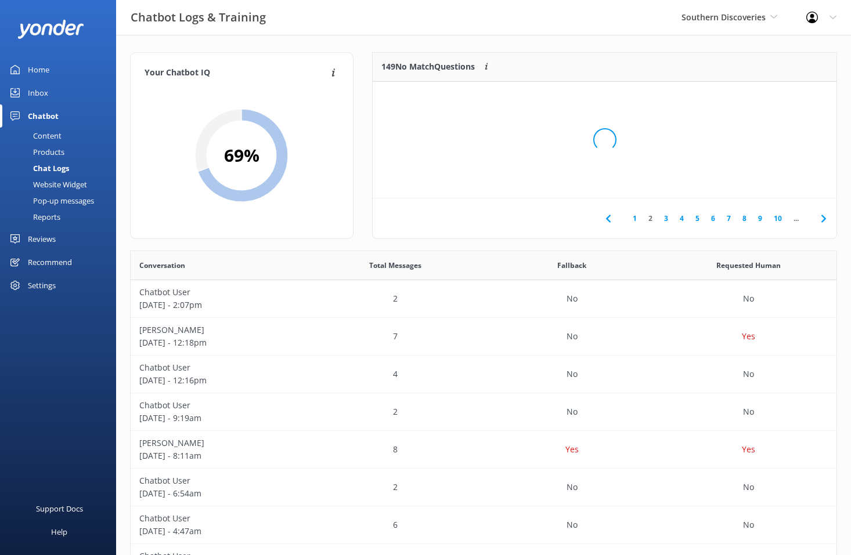
click at [758, 181] on div "Loading.." at bounding box center [604, 139] width 440 height 555
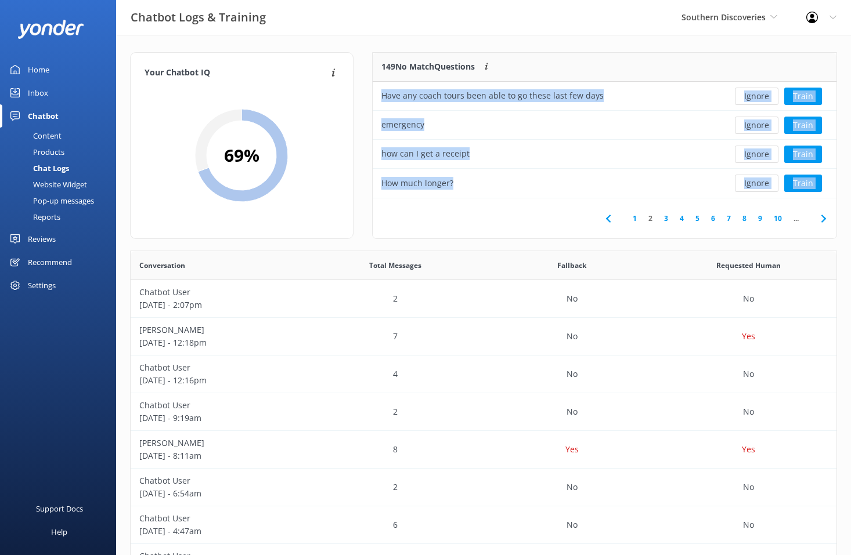
click at [758, 181] on button "Ignore" at bounding box center [757, 183] width 44 height 17
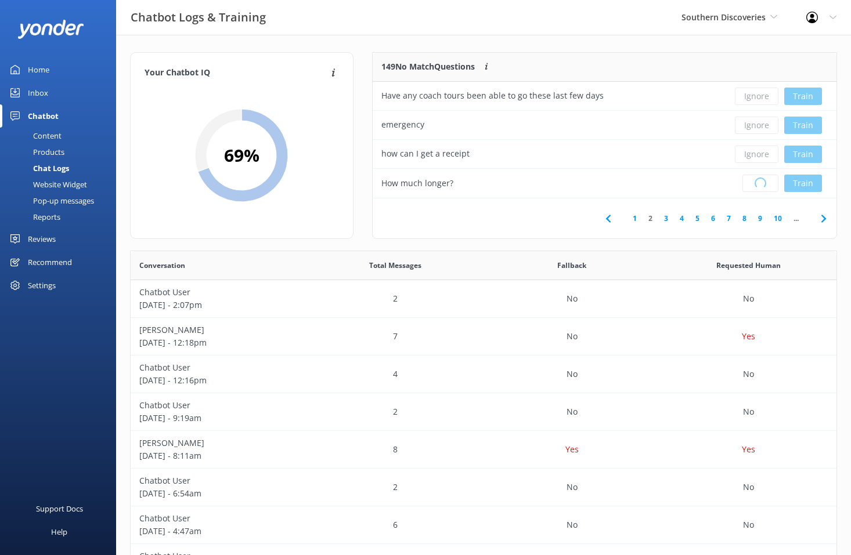
click at [758, 181] on div "Loading.. Train" at bounding box center [778, 183] width 99 height 17
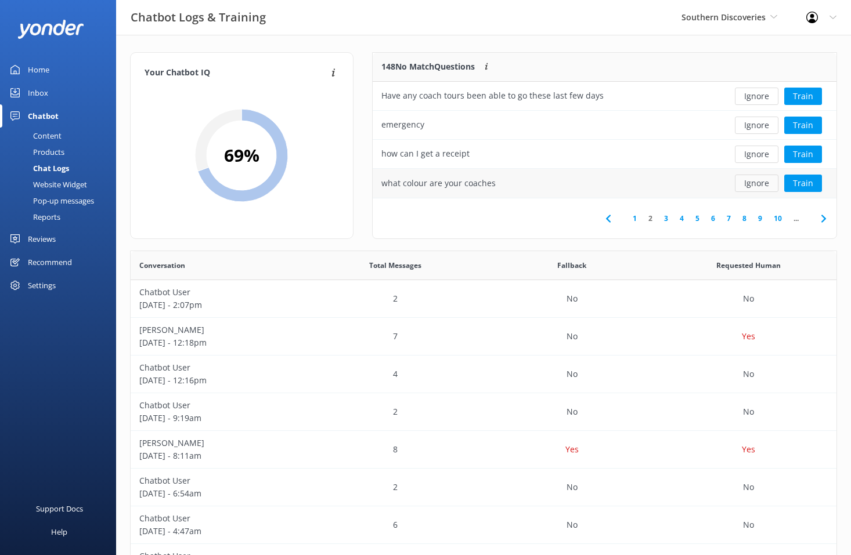
click at [758, 181] on button "Ignore" at bounding box center [757, 183] width 44 height 17
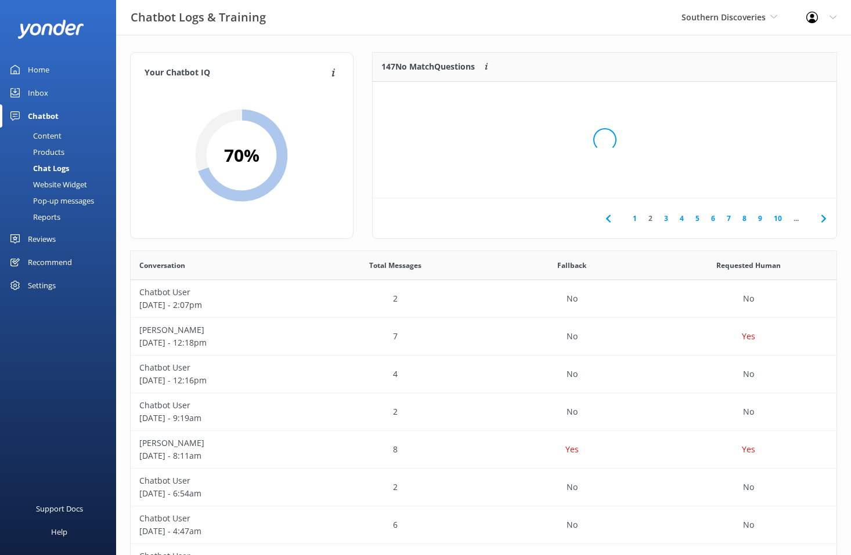
click at [758, 181] on div "Loading.." at bounding box center [604, 139] width 440 height 555
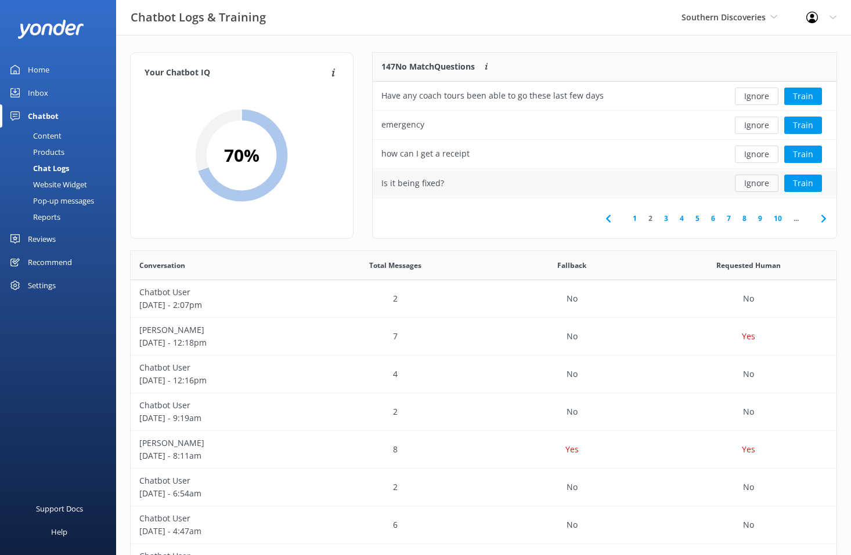
click at [758, 180] on button "Ignore" at bounding box center [757, 183] width 44 height 17
click at [758, 180] on div "Loading.. Train" at bounding box center [778, 183] width 99 height 17
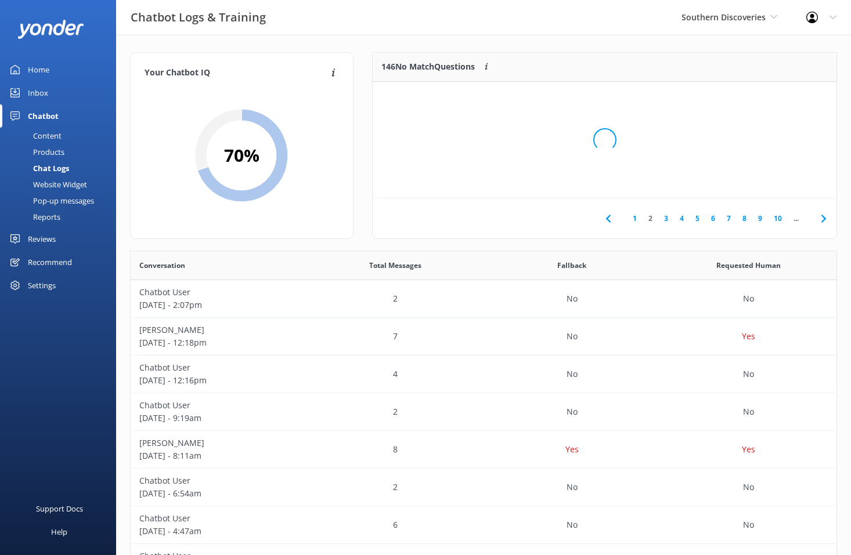
click at [758, 180] on div "Loading.." at bounding box center [604, 139] width 440 height 555
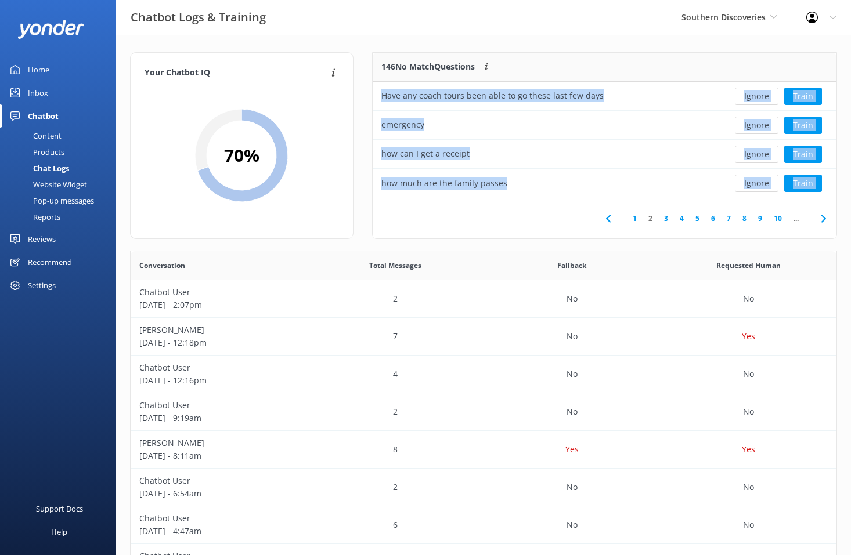
click at [758, 180] on button "Ignore" at bounding box center [757, 183] width 44 height 17
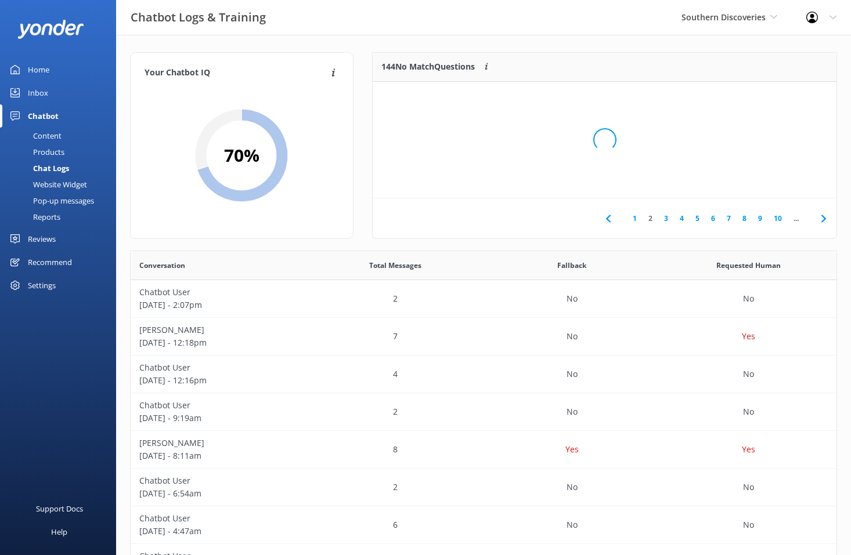
click at [758, 180] on div "Loading.." at bounding box center [604, 139] width 440 height 555
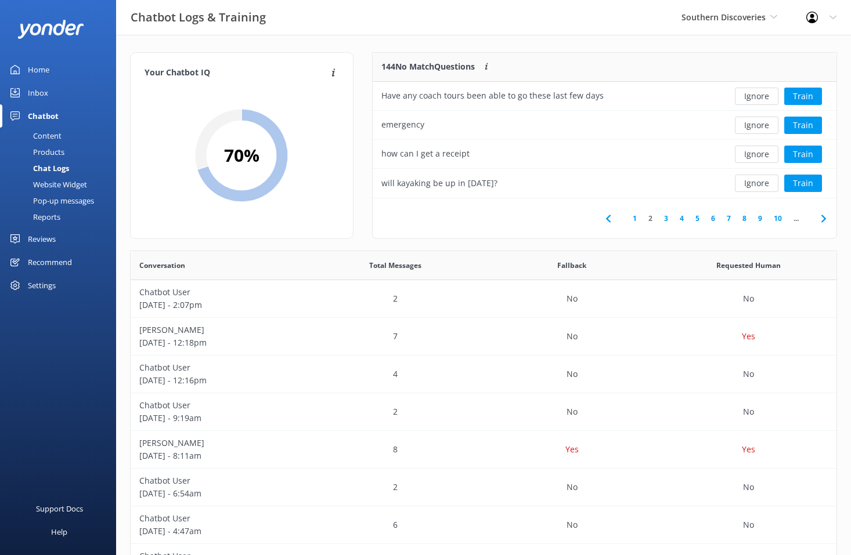
click at [758, 180] on button "Ignore" at bounding box center [757, 183] width 44 height 17
click at [758, 180] on div "Loading.. Train" at bounding box center [778, 183] width 99 height 17
click at [758, 180] on button "Ignore" at bounding box center [757, 183] width 44 height 17
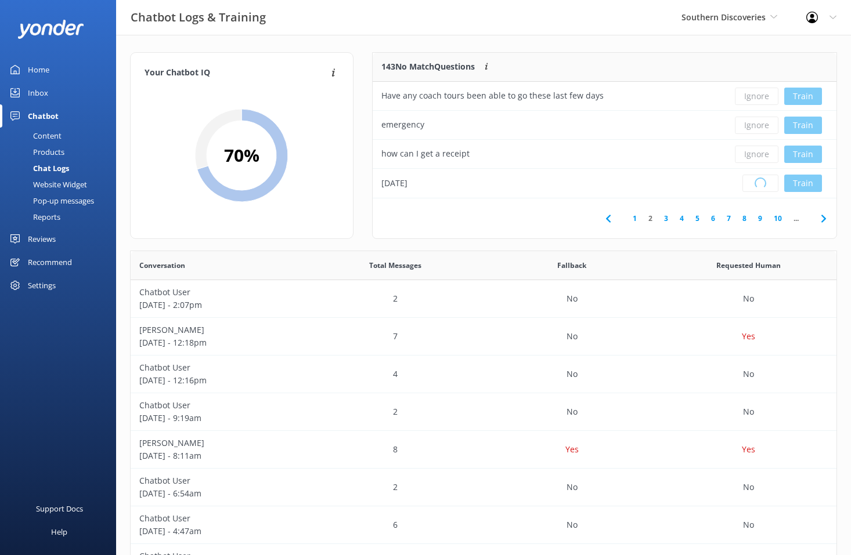
click at [758, 180] on div "Loading.. Train" at bounding box center [778, 183] width 99 height 17
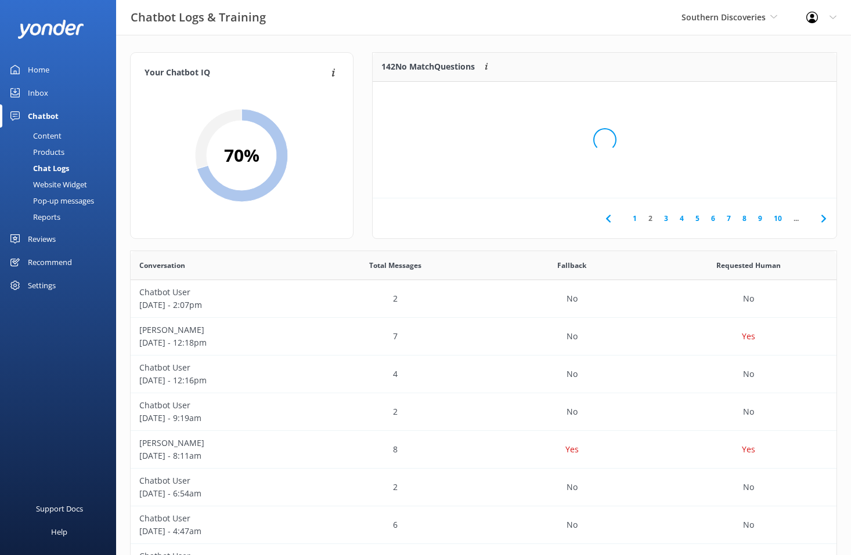
click at [758, 180] on div "Loading.." at bounding box center [604, 139] width 440 height 555
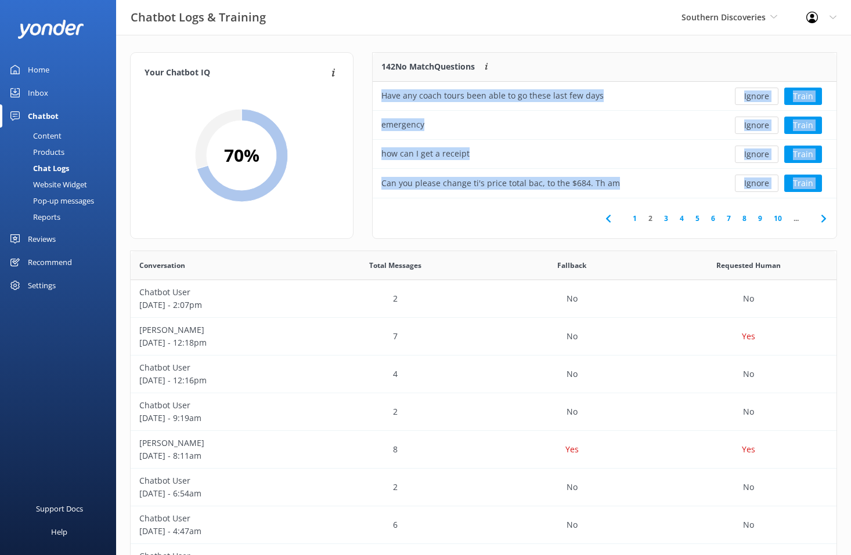
click at [758, 180] on button "Ignore" at bounding box center [757, 183] width 44 height 17
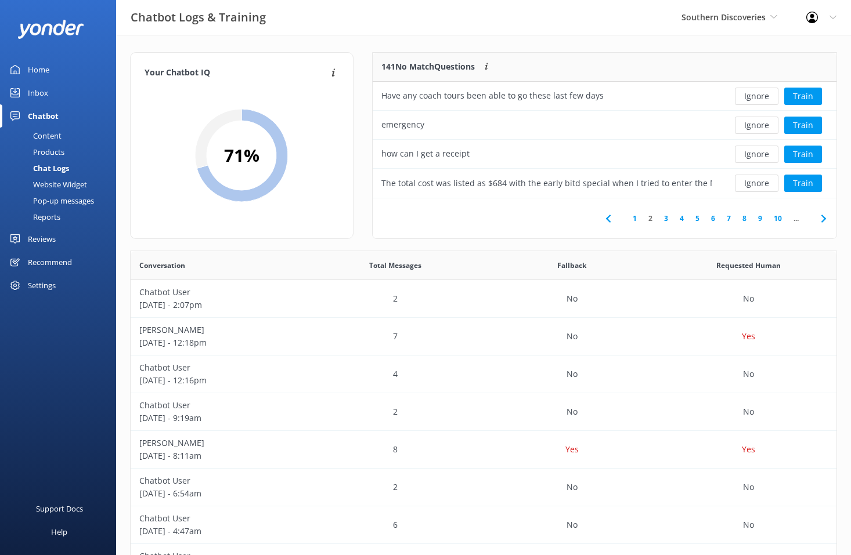
click at [758, 180] on button "Ignore" at bounding box center [757, 183] width 44 height 17
click at [758, 180] on div "Loading.. Train" at bounding box center [778, 183] width 99 height 17
click at [758, 180] on button "Ignore" at bounding box center [757, 183] width 44 height 17
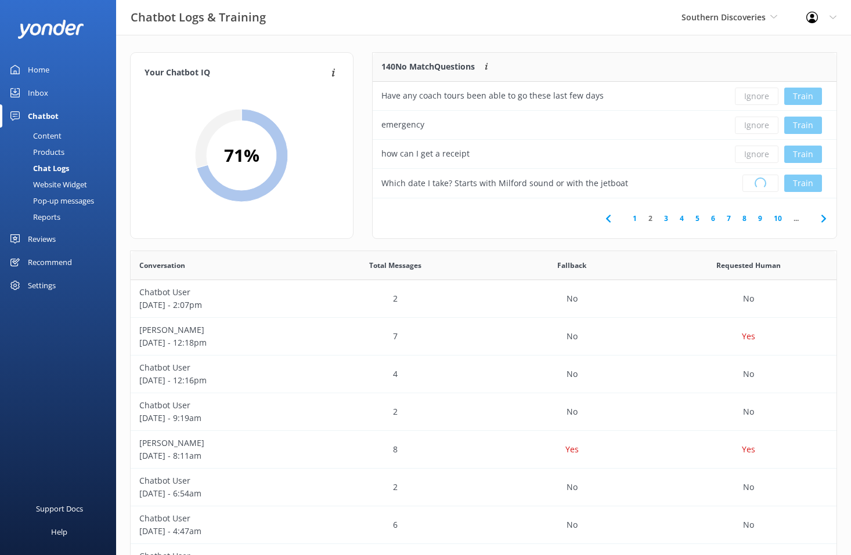
click at [758, 180] on div "Loading.. Train" at bounding box center [778, 183] width 99 height 17
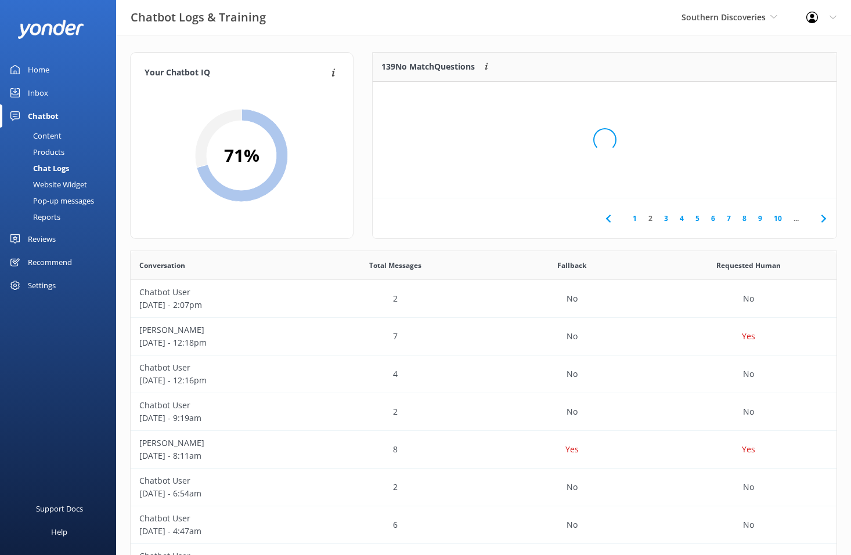
click at [758, 180] on div "Loading.." at bounding box center [604, 139] width 440 height 555
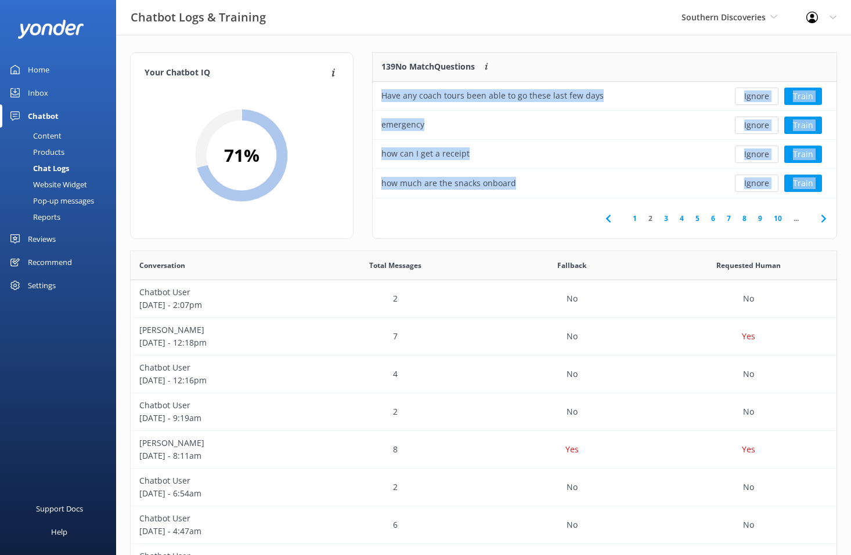
click at [758, 180] on button "Ignore" at bounding box center [757, 183] width 44 height 17
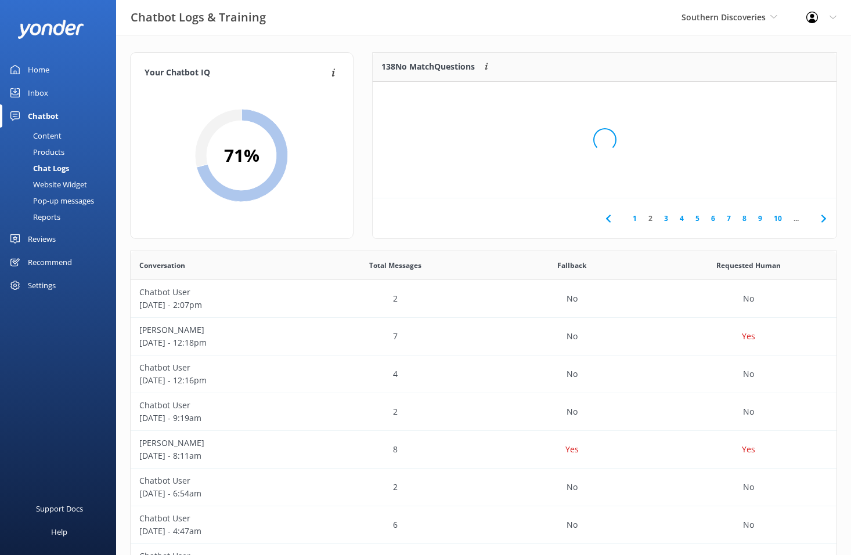
click at [758, 180] on div "Loading.." at bounding box center [604, 139] width 440 height 555
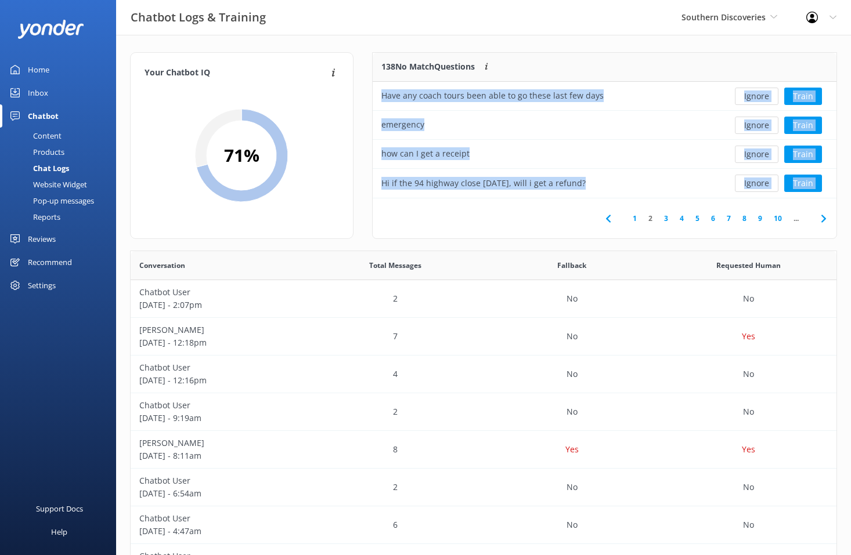
click at [758, 180] on button "Ignore" at bounding box center [757, 183] width 44 height 17
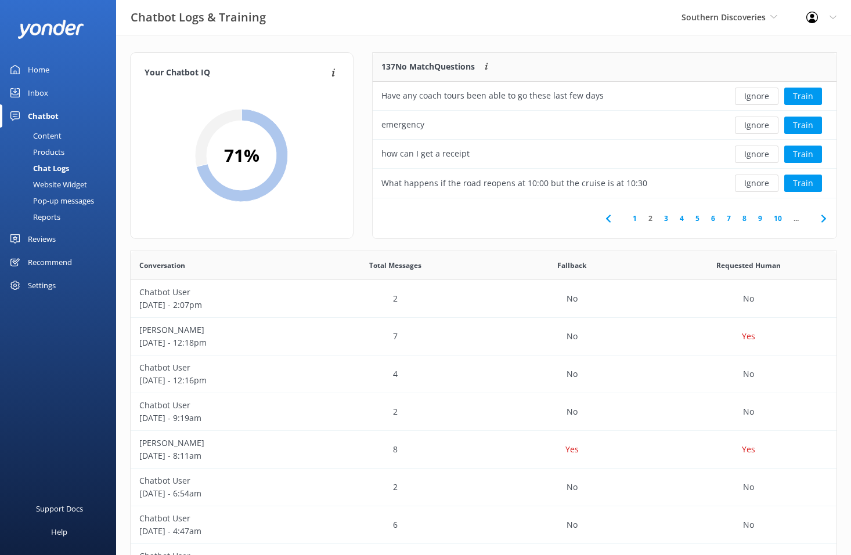
click at [758, 180] on button "Ignore" at bounding box center [757, 183] width 44 height 17
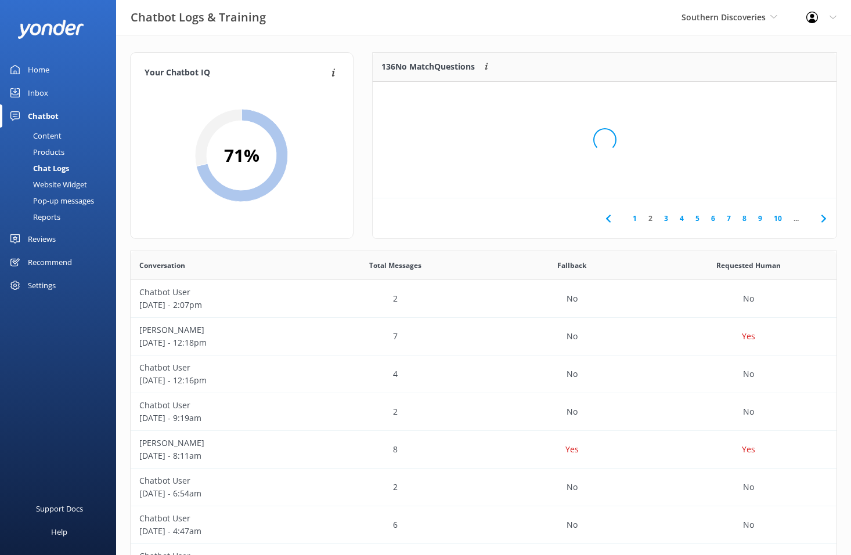
click at [758, 180] on div "Loading.." at bounding box center [604, 139] width 440 height 555
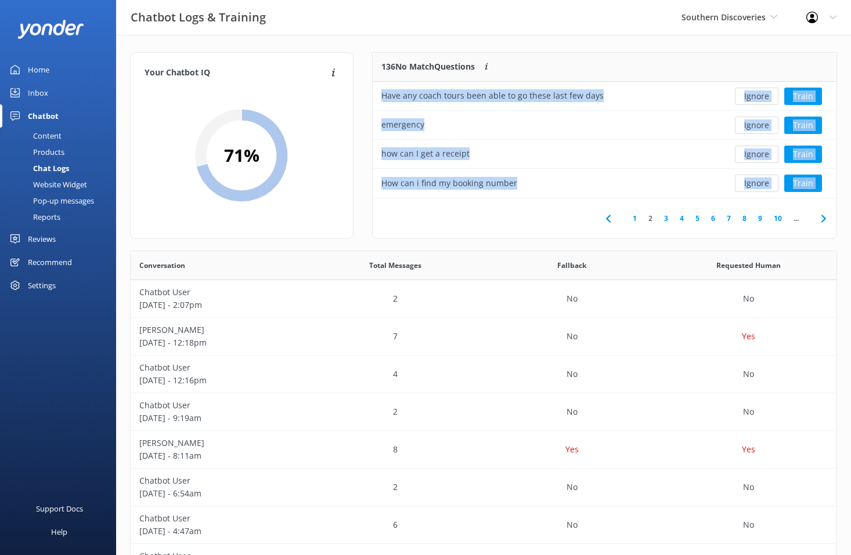
click at [758, 181] on button "Ignore" at bounding box center [757, 183] width 44 height 17
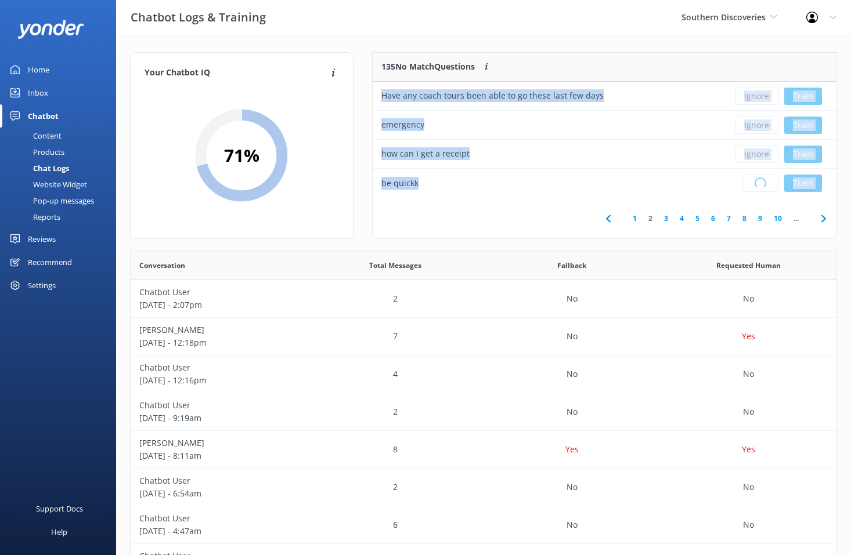
click at [758, 181] on div "Loading.. Train" at bounding box center [778, 183] width 99 height 17
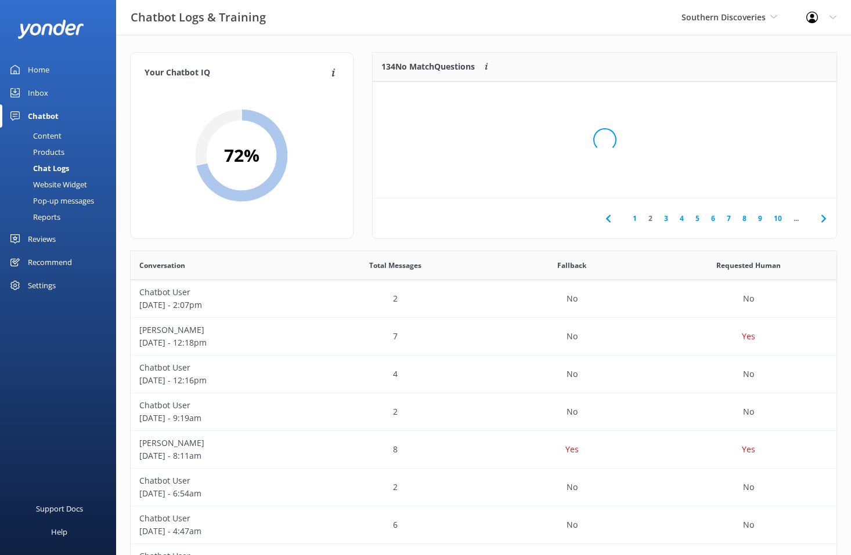
click at [758, 181] on div "Loading.." at bounding box center [604, 139] width 440 height 555
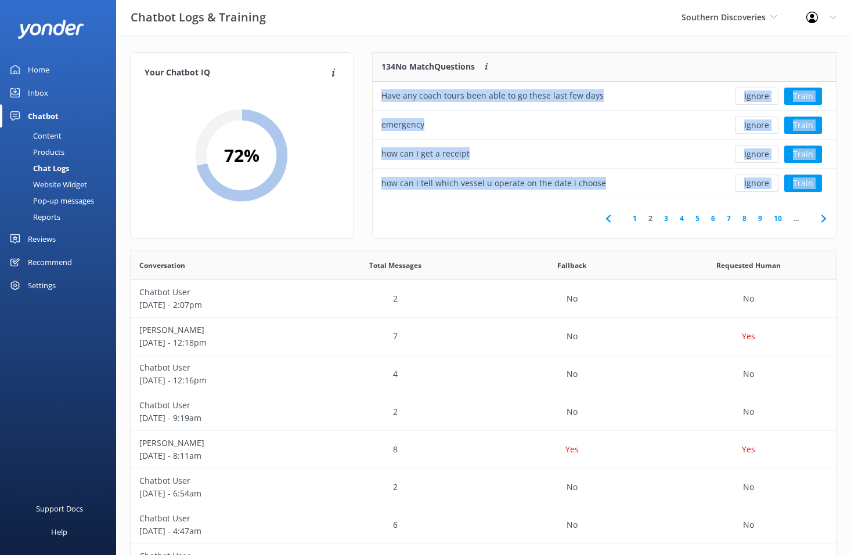
click at [758, 181] on button "Ignore" at bounding box center [757, 183] width 44 height 17
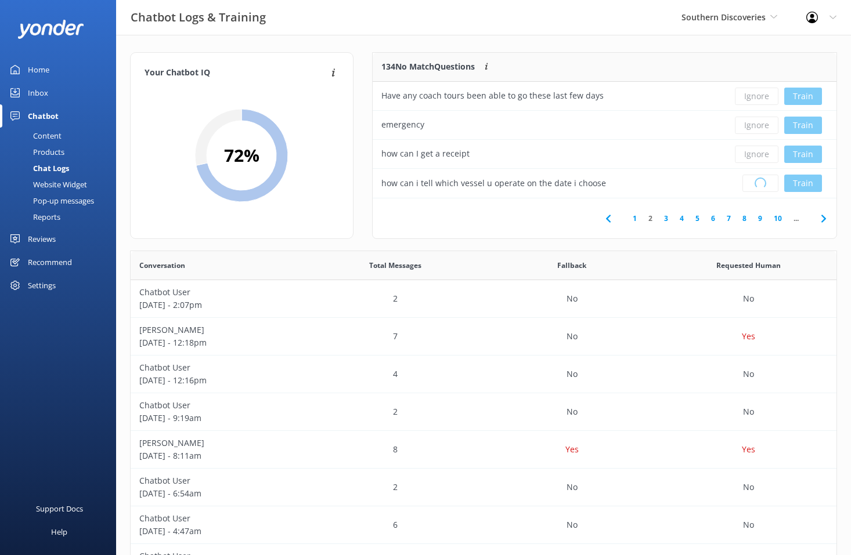
click at [758, 181] on div "Loading.. Train" at bounding box center [778, 183] width 99 height 17
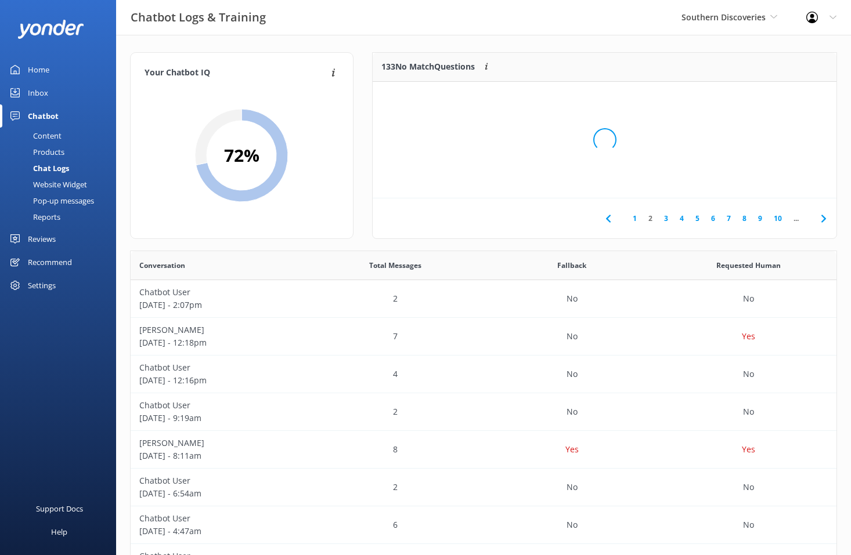
click at [758, 181] on div "Loading.." at bounding box center [604, 139] width 440 height 555
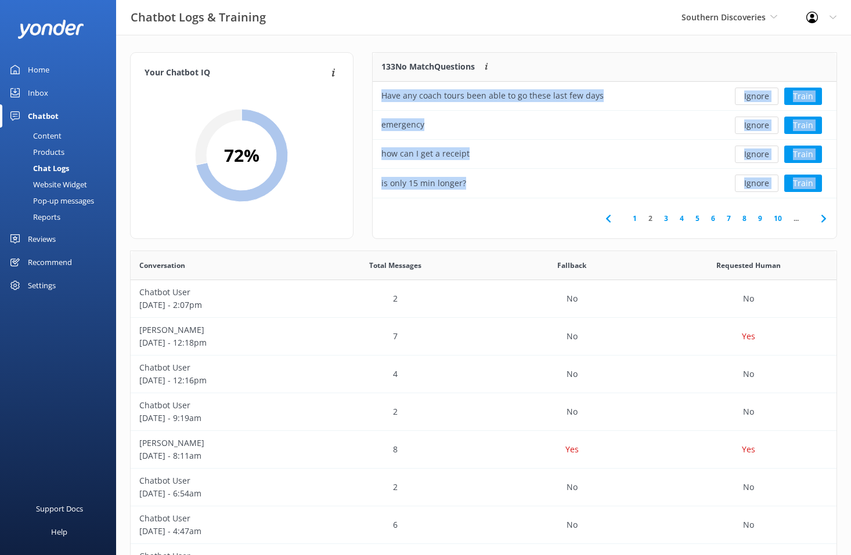
click at [758, 181] on button "Ignore" at bounding box center [757, 183] width 44 height 17
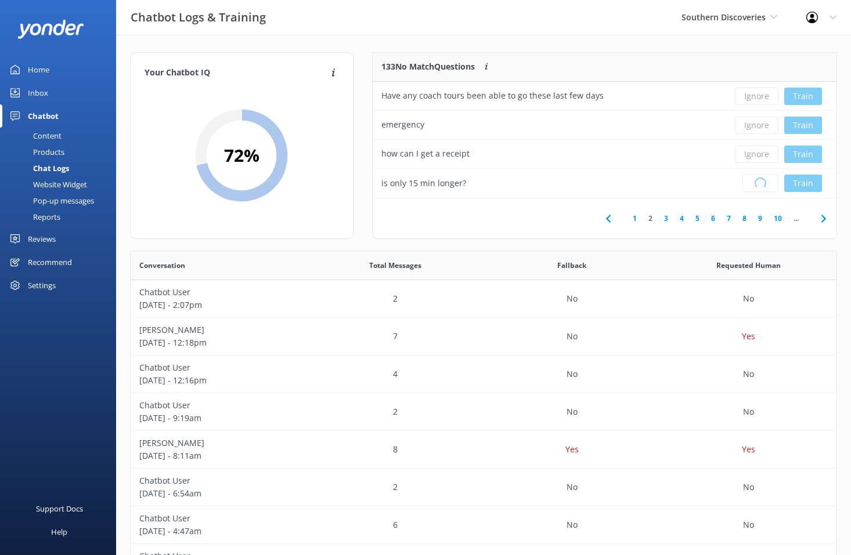
click at [758, 181] on div "Loading.. Train" at bounding box center [778, 183] width 99 height 17
click at [758, 181] on button "Ignore" at bounding box center [757, 183] width 44 height 17
click at [758, 181] on div "Loading.. Train" at bounding box center [778, 183] width 99 height 17
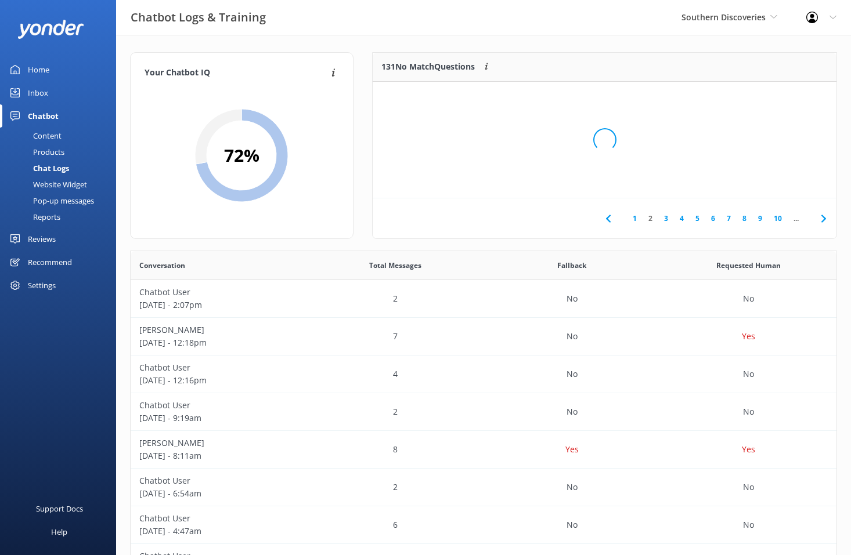
click at [758, 181] on div "Loading.." at bounding box center [604, 139] width 440 height 555
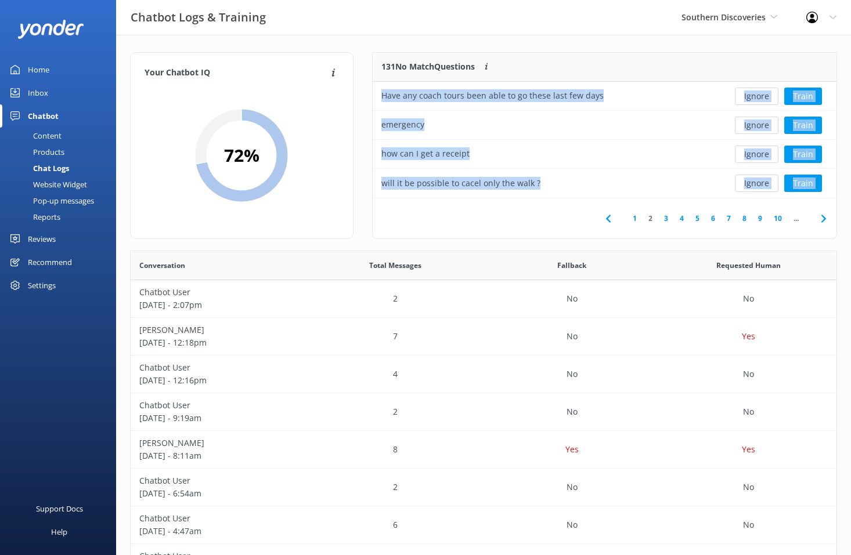
click at [758, 181] on button "Ignore" at bounding box center [757, 183] width 44 height 17
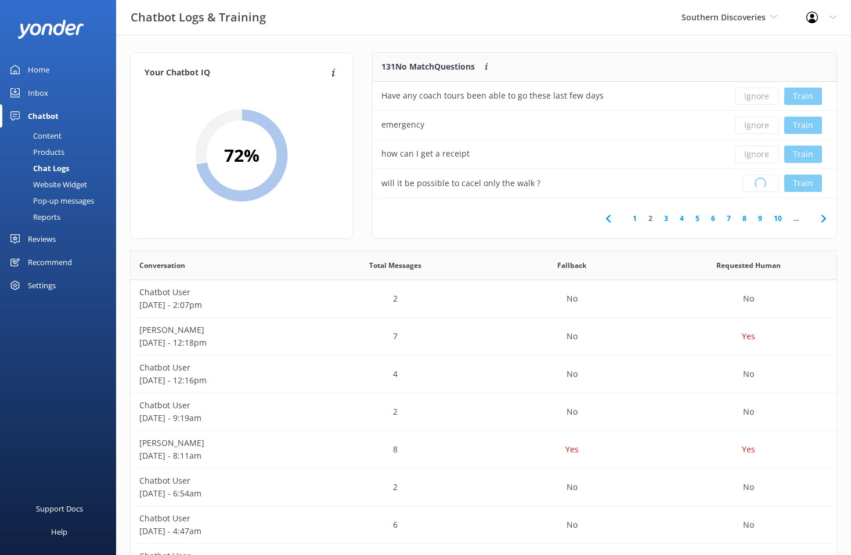
click at [758, 181] on div "Loading.. Train" at bounding box center [778, 183] width 99 height 17
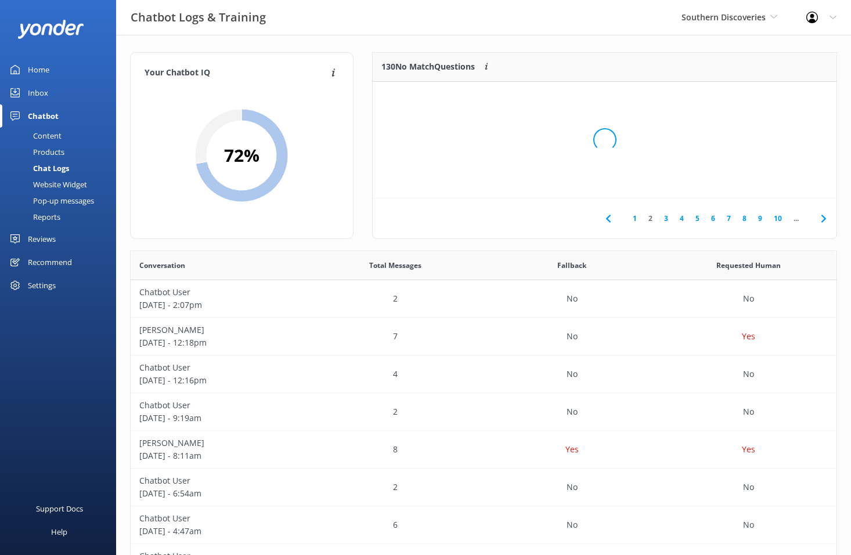
click at [758, 181] on div "Loading.." at bounding box center [604, 139] width 440 height 555
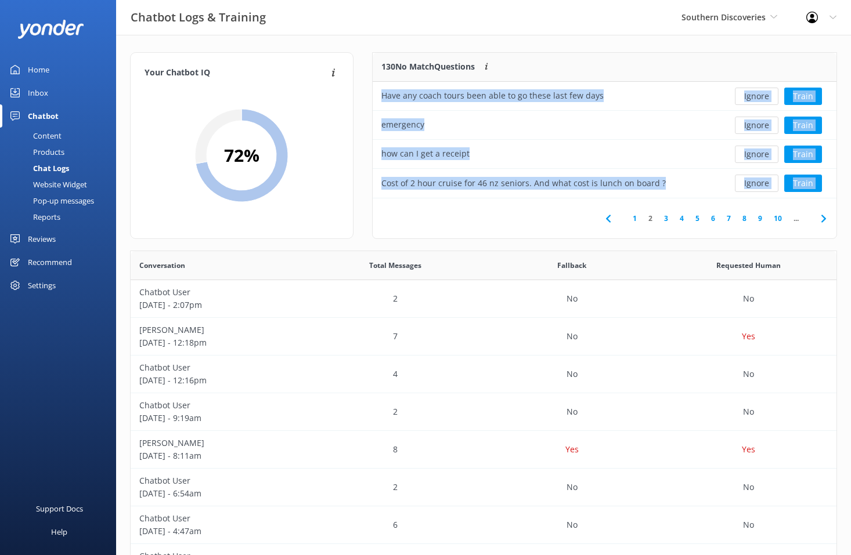
click at [758, 181] on button "Ignore" at bounding box center [757, 183] width 44 height 17
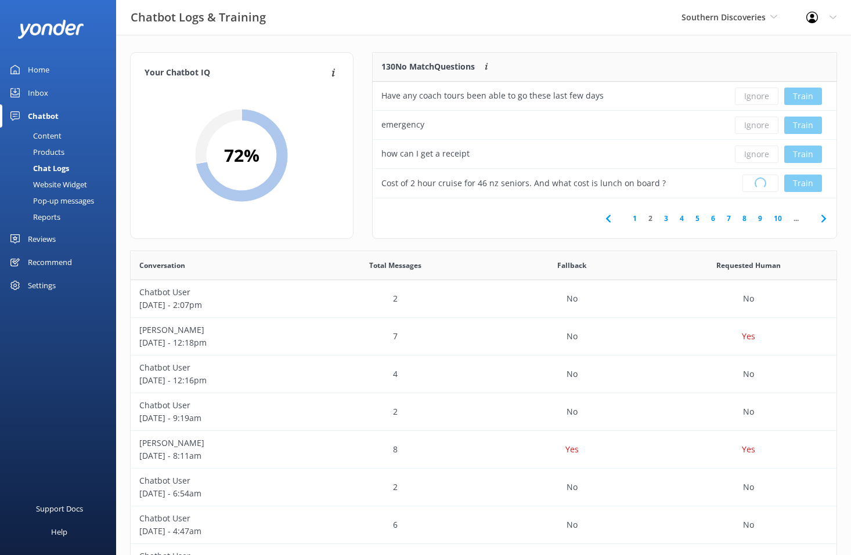
click at [758, 181] on div "Loading.. Train" at bounding box center [778, 183] width 99 height 17
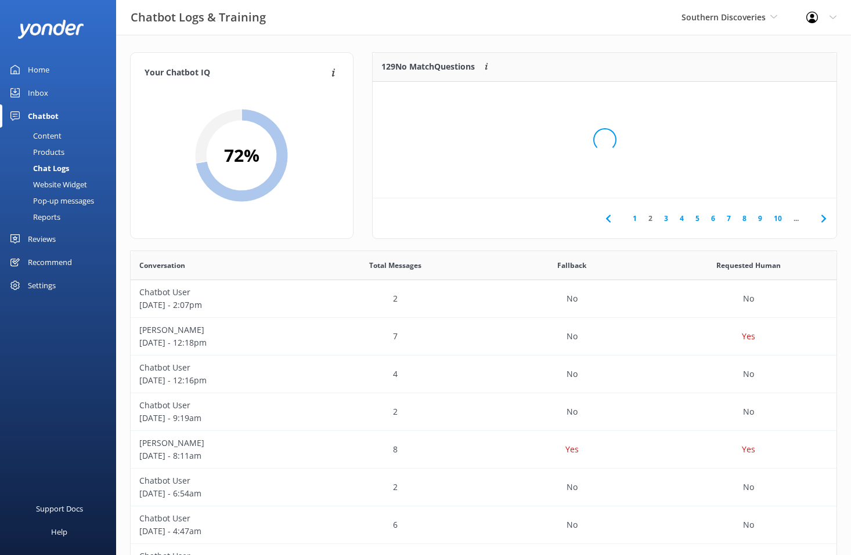
click at [758, 181] on div "Loading.." at bounding box center [604, 139] width 440 height 555
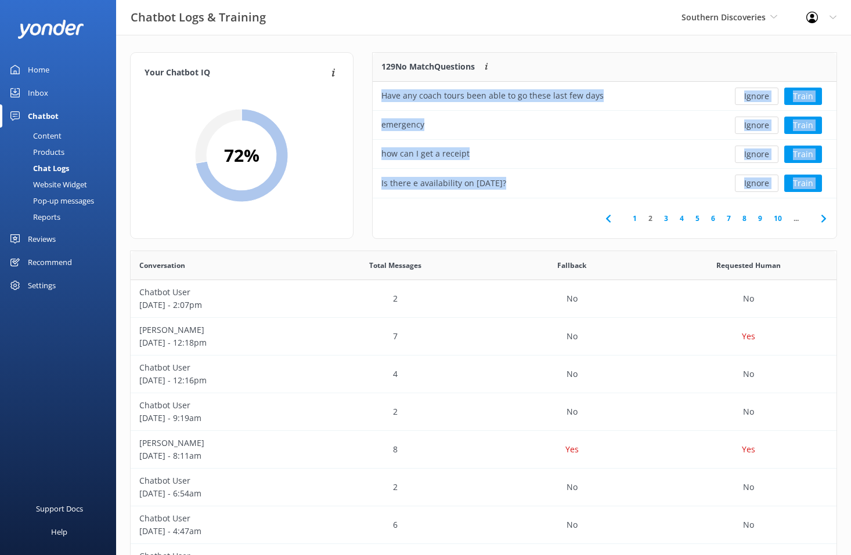
click at [758, 181] on button "Ignore" at bounding box center [757, 183] width 44 height 17
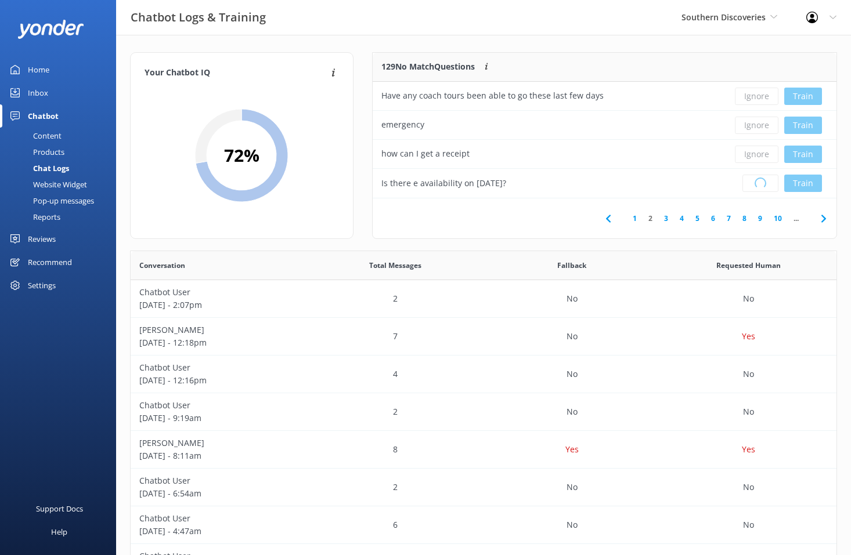
click at [758, 181] on div "Loading.. Train" at bounding box center [778, 183] width 99 height 17
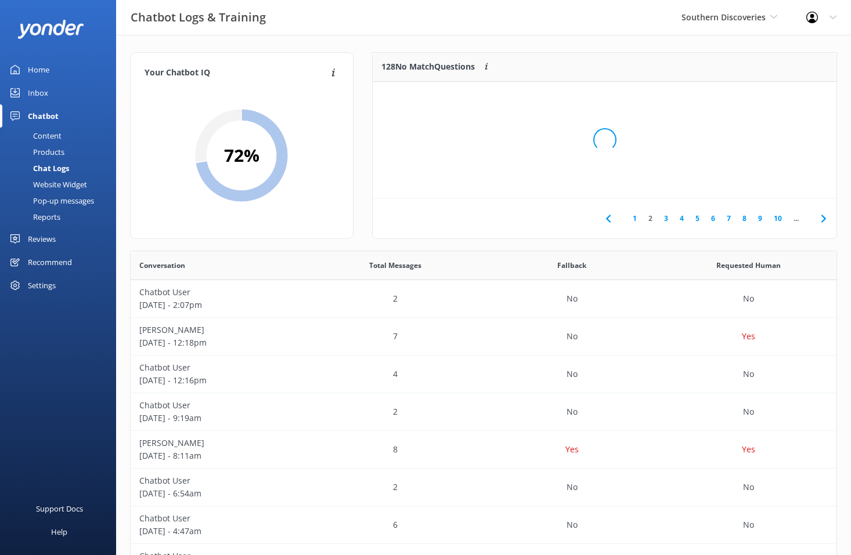
click at [758, 181] on div "Loading.." at bounding box center [604, 139] width 440 height 555
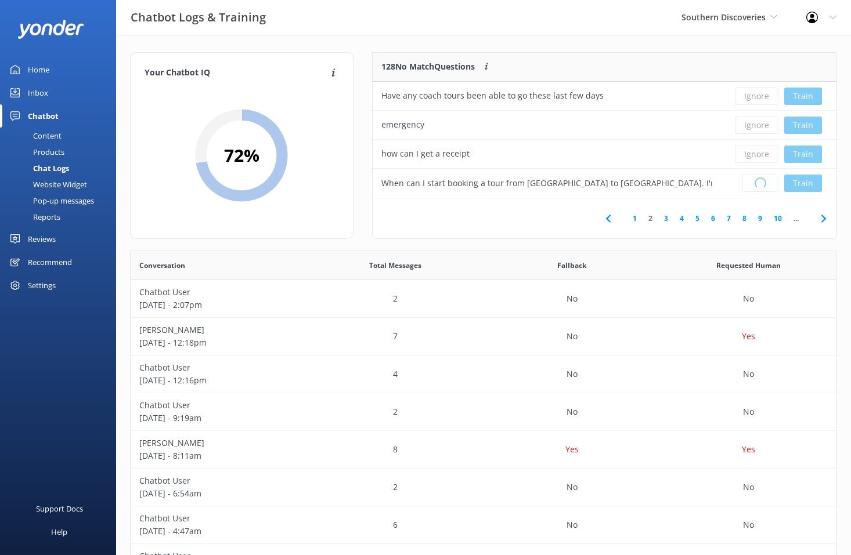
click at [758, 181] on div "Loading.. Train" at bounding box center [778, 183] width 99 height 17
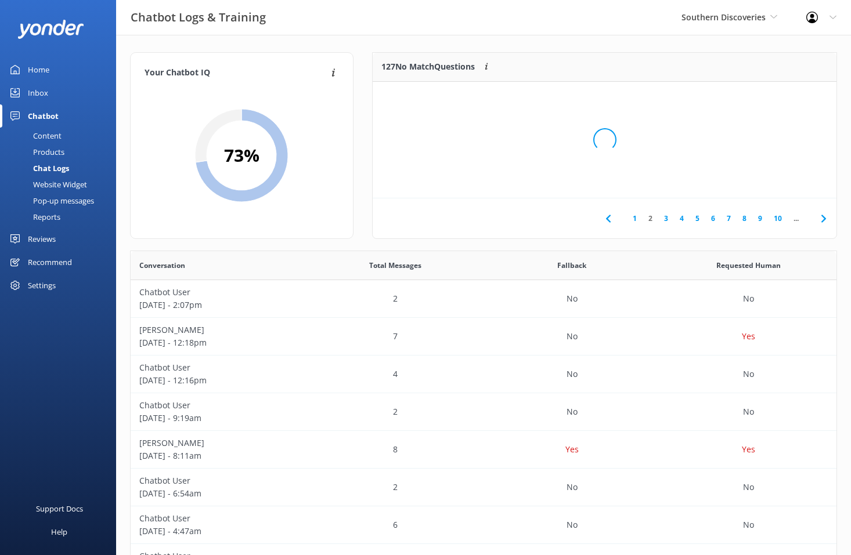
click at [758, 181] on div "Loading.." at bounding box center [604, 139] width 440 height 555
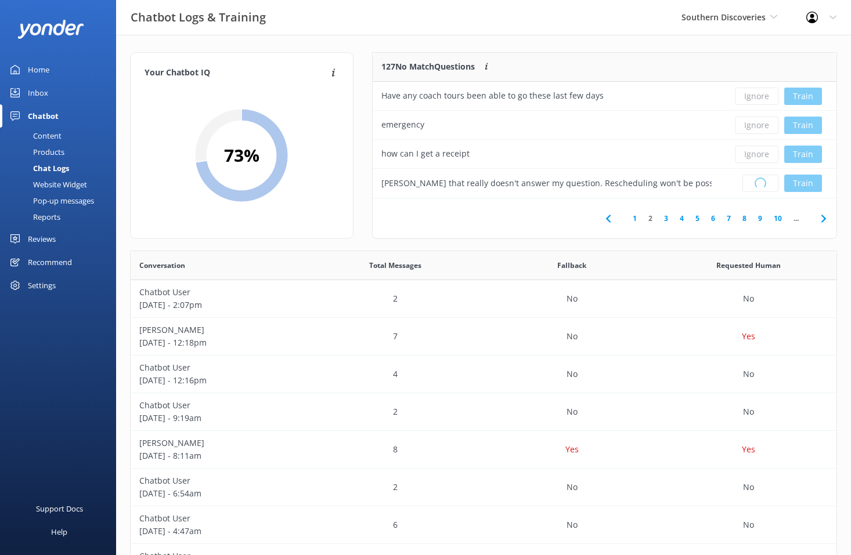
click at [758, 181] on div "Loading.. Train" at bounding box center [778, 183] width 99 height 17
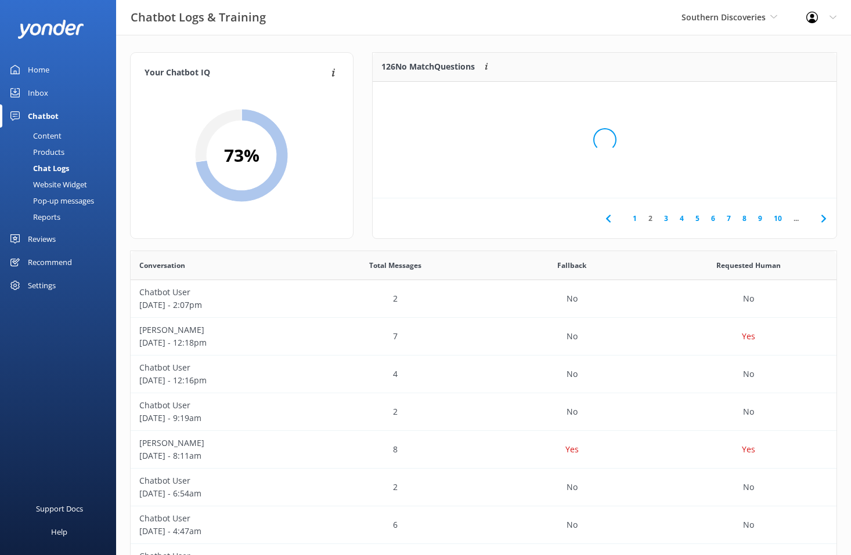
click at [758, 181] on div "Loading.." at bounding box center [604, 139] width 440 height 555
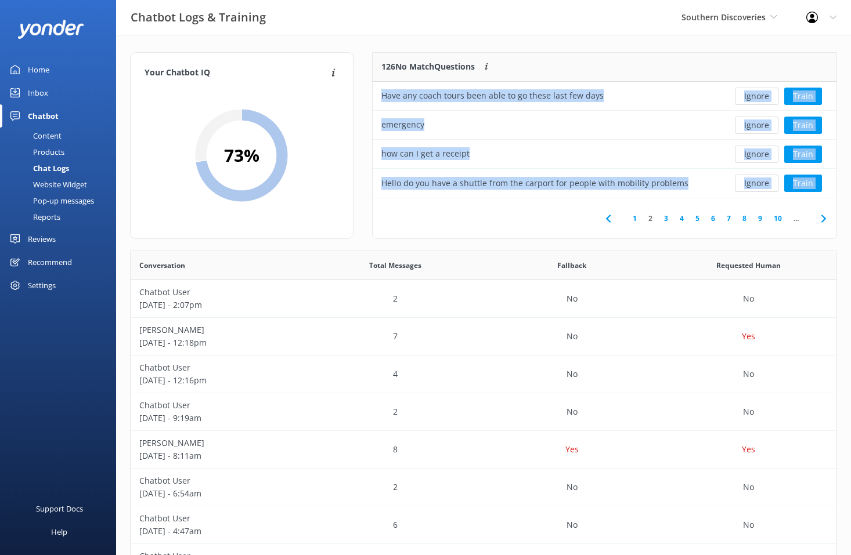
click at [758, 181] on button "Ignore" at bounding box center [757, 183] width 44 height 17
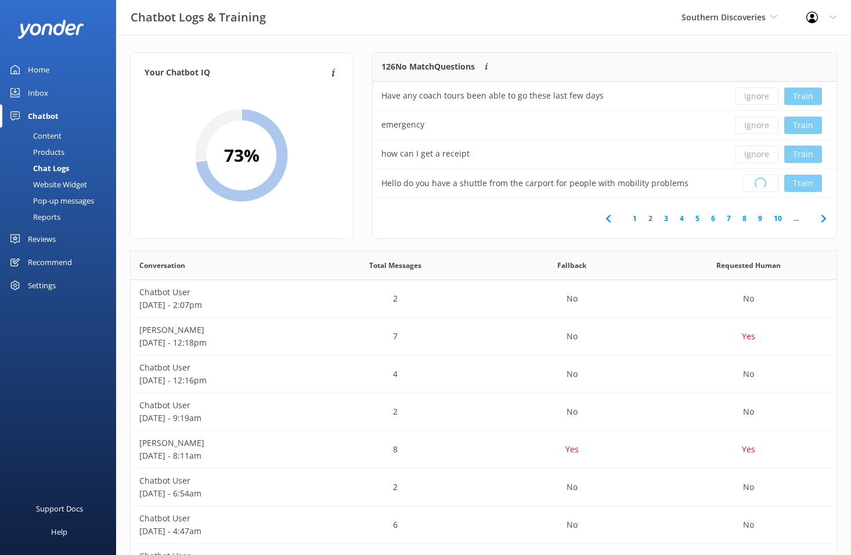
click at [758, 181] on div "Loading.. Train" at bounding box center [778, 183] width 99 height 17
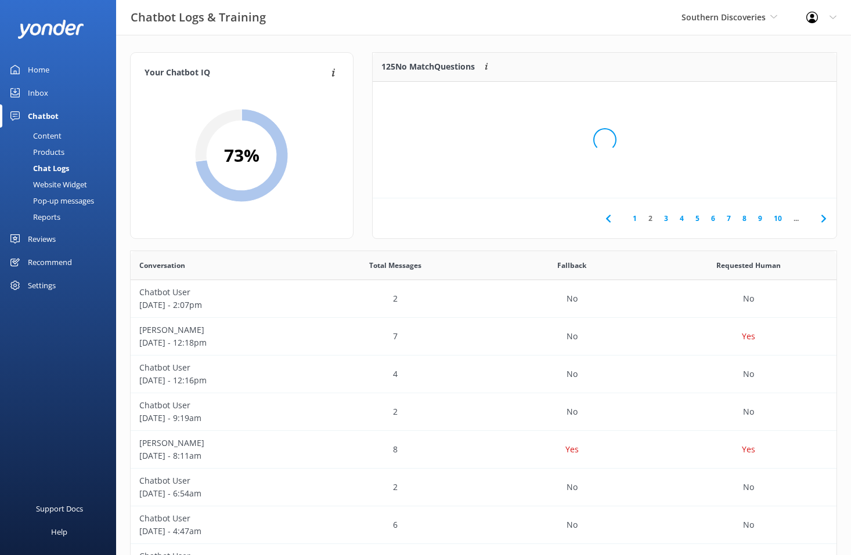
click at [758, 181] on div "Loading.." at bounding box center [604, 139] width 440 height 555
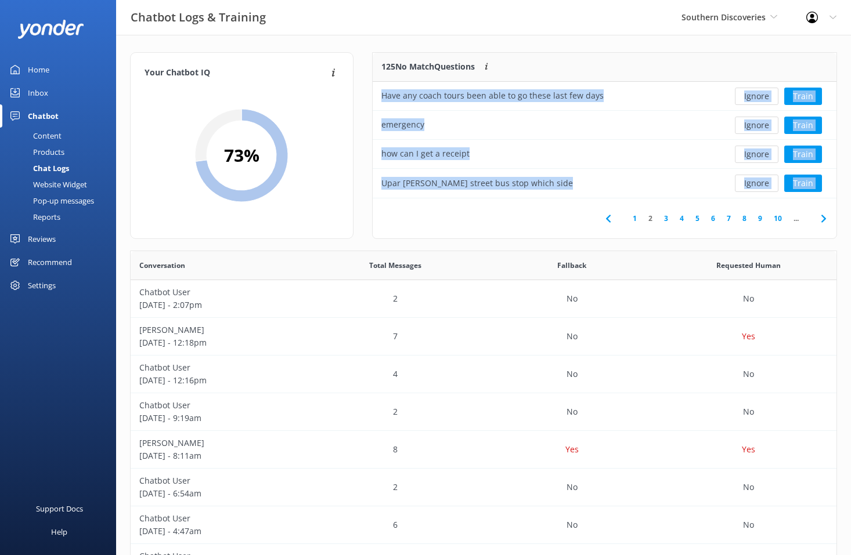
click at [758, 181] on button "Ignore" at bounding box center [757, 183] width 44 height 17
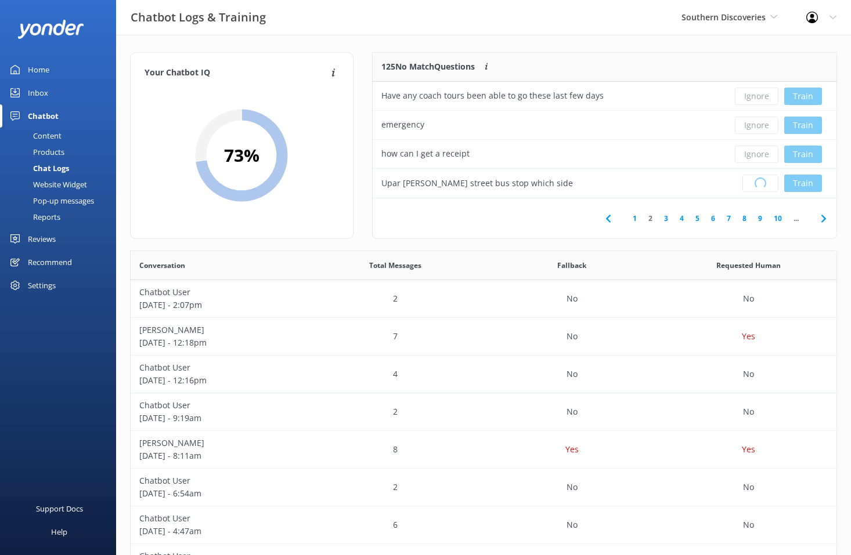
click at [758, 181] on div "Loading.. Train" at bounding box center [778, 183] width 99 height 17
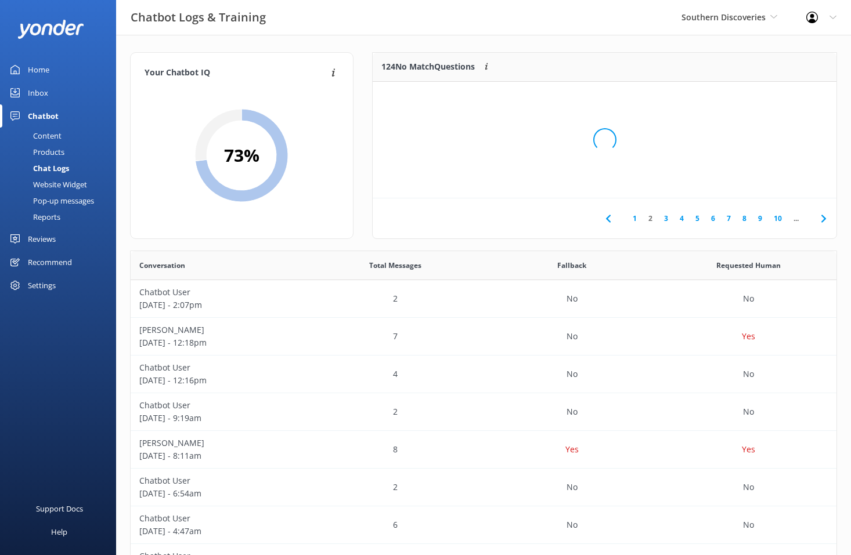
click at [758, 181] on div "Loading.." at bounding box center [604, 139] width 440 height 555
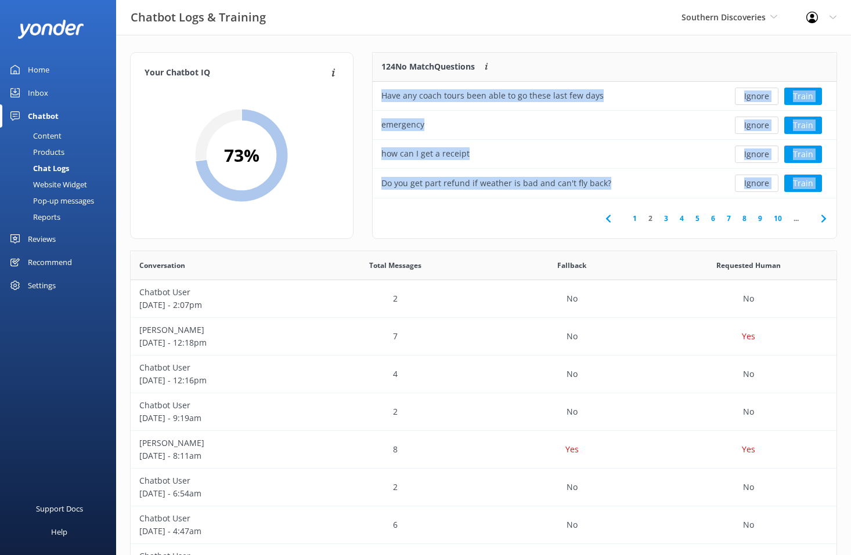
click at [758, 181] on button "Ignore" at bounding box center [757, 183] width 44 height 17
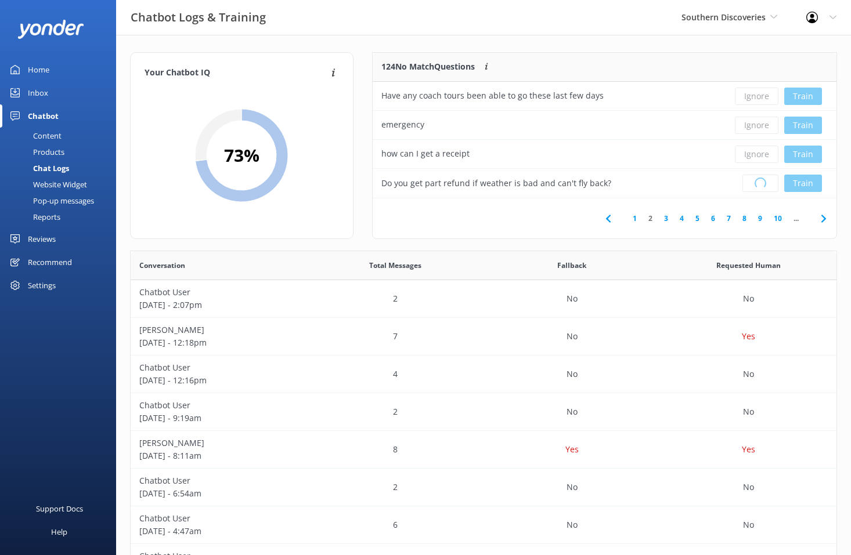
click at [758, 181] on div "Loading.. Train" at bounding box center [778, 183] width 99 height 17
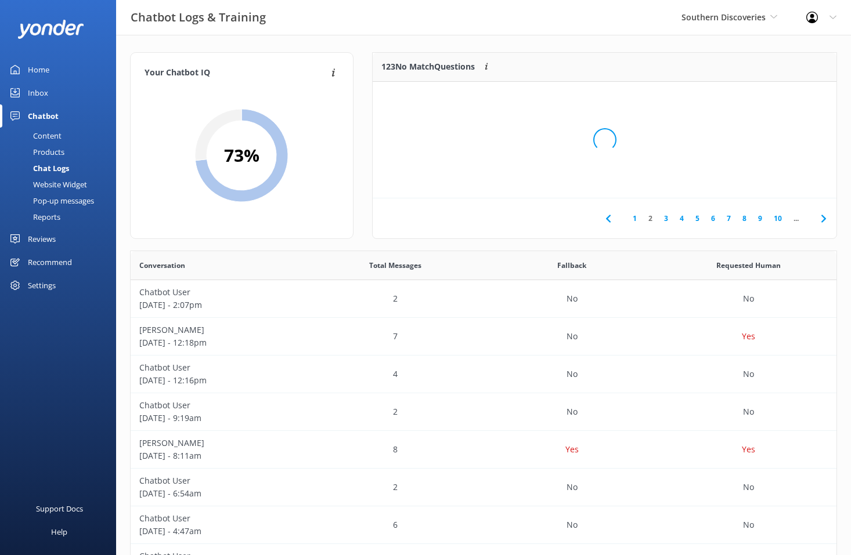
click at [758, 181] on div "Loading.." at bounding box center [604, 139] width 440 height 555
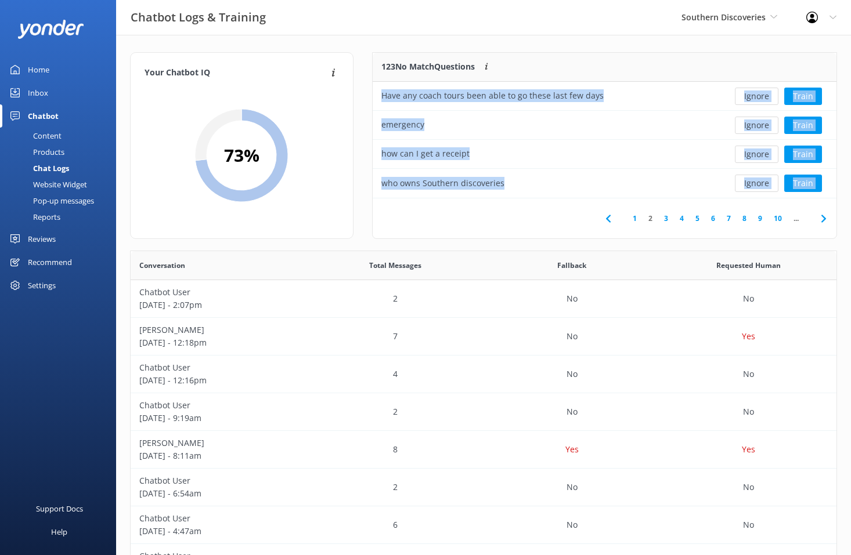
click at [758, 181] on button "Ignore" at bounding box center [757, 183] width 44 height 17
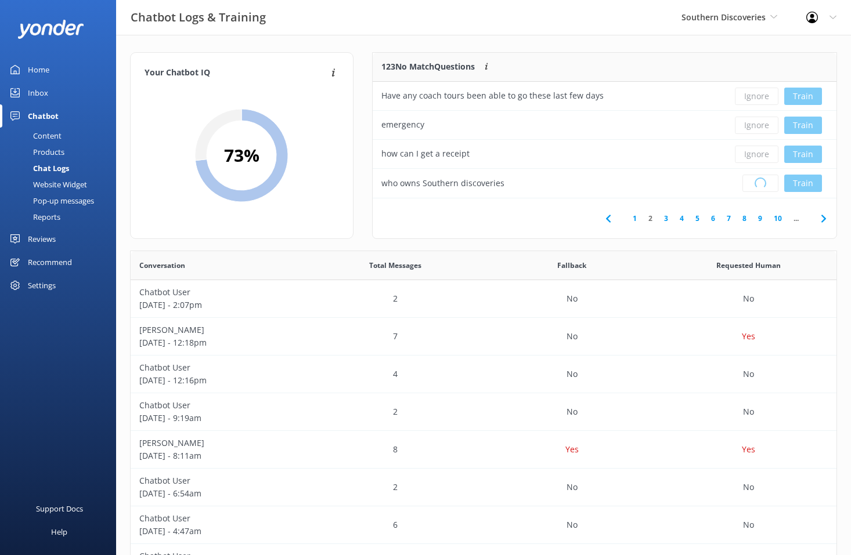
click at [758, 181] on div "Loading.. Train" at bounding box center [778, 183] width 99 height 17
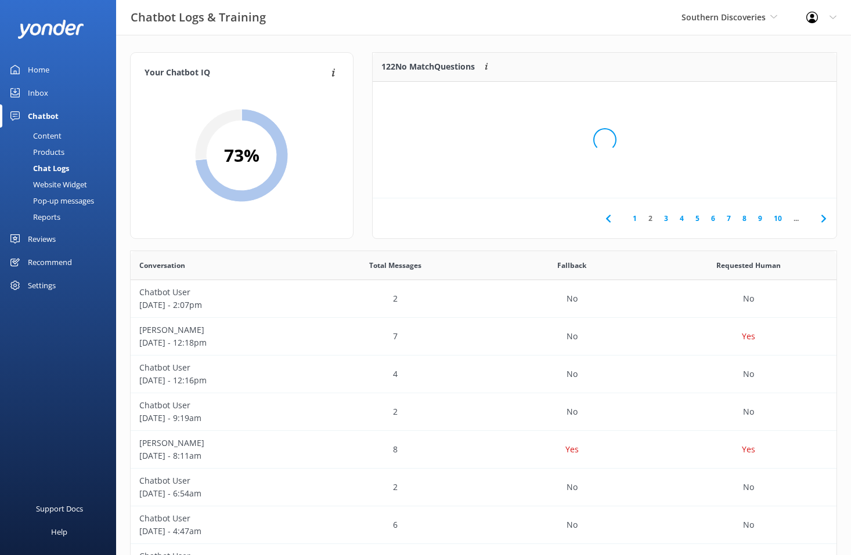
click at [758, 181] on div "Loading.." at bounding box center [604, 139] width 440 height 555
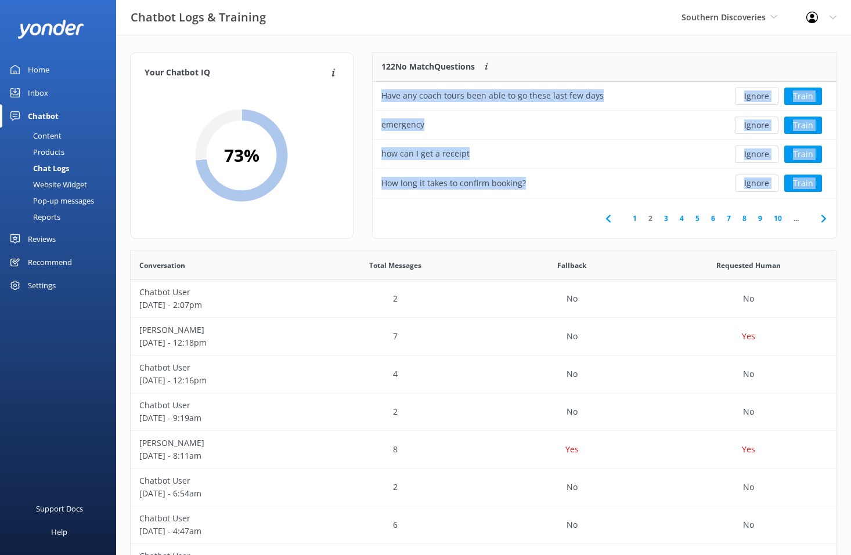
click at [758, 181] on button "Ignore" at bounding box center [757, 183] width 44 height 17
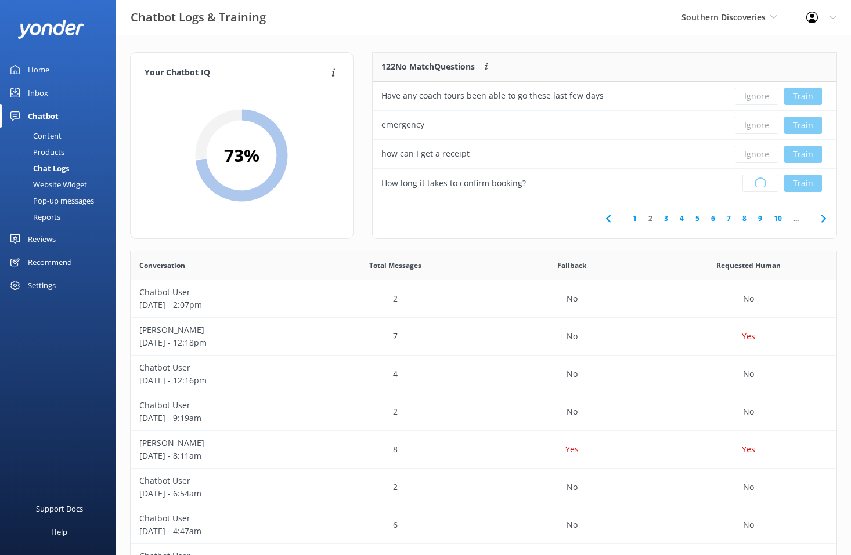
click at [758, 181] on div "Loading.. Train" at bounding box center [778, 183] width 99 height 17
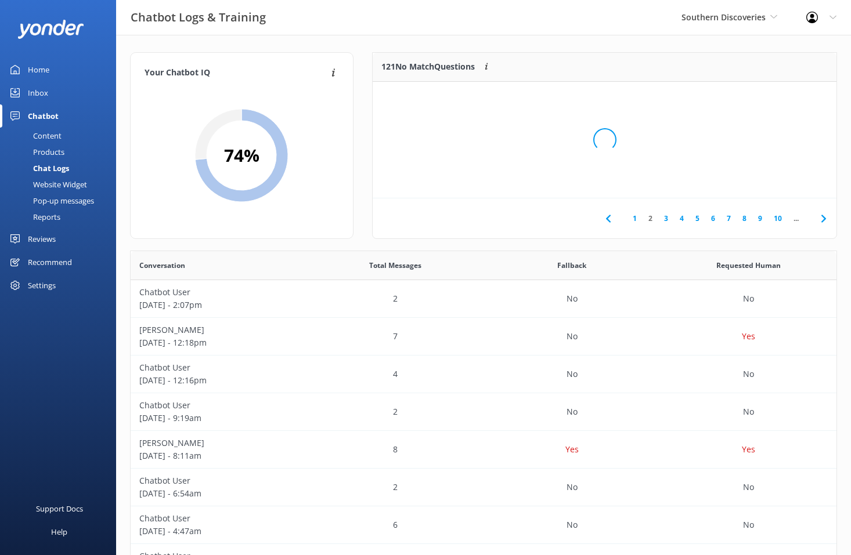
click at [758, 181] on div "Loading.." at bounding box center [604, 139] width 440 height 555
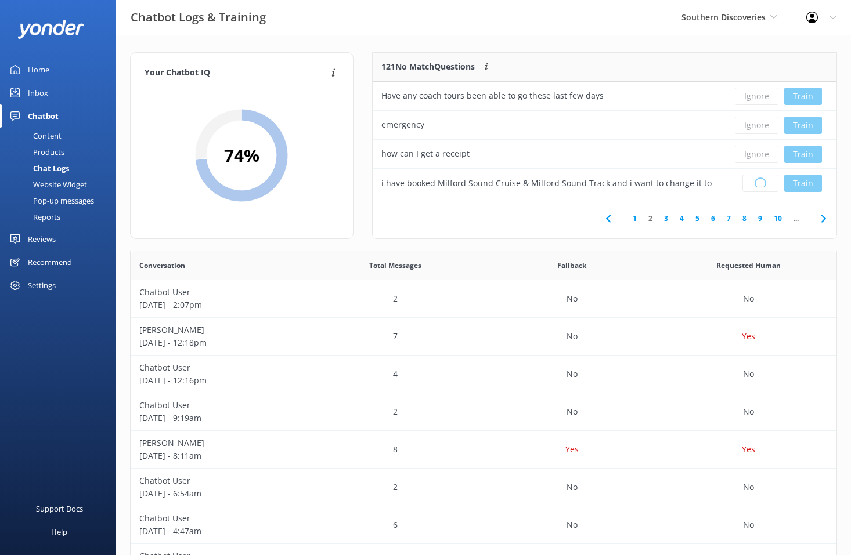
click at [758, 181] on div "Loading.. Train" at bounding box center [778, 183] width 99 height 17
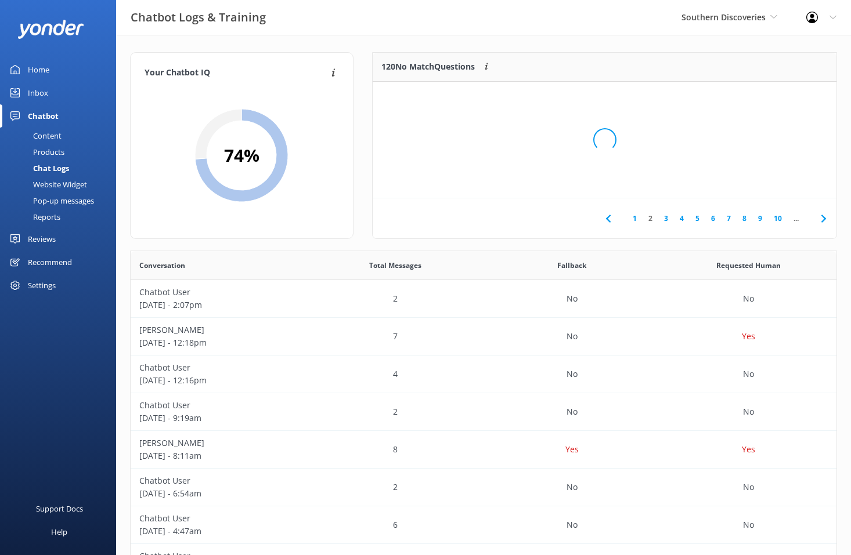
click at [758, 181] on div "Loading.." at bounding box center [604, 139] width 440 height 555
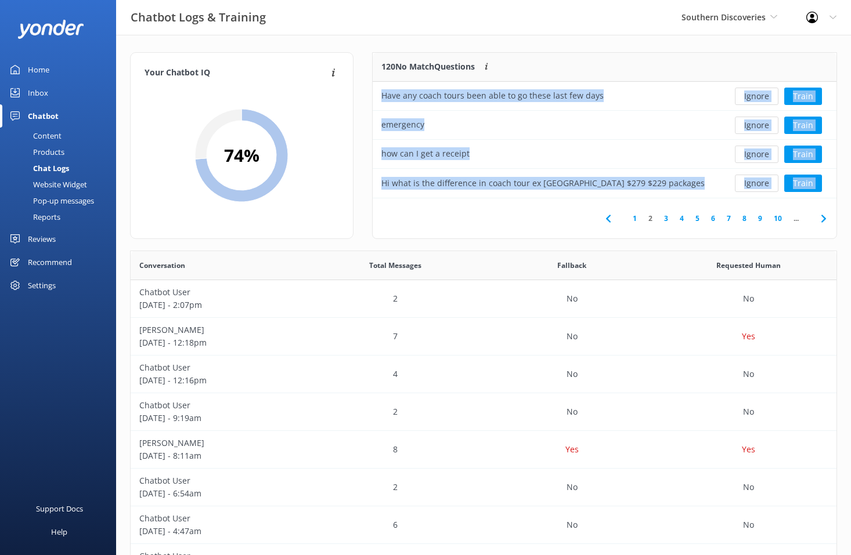
click at [758, 181] on button "Ignore" at bounding box center [757, 183] width 44 height 17
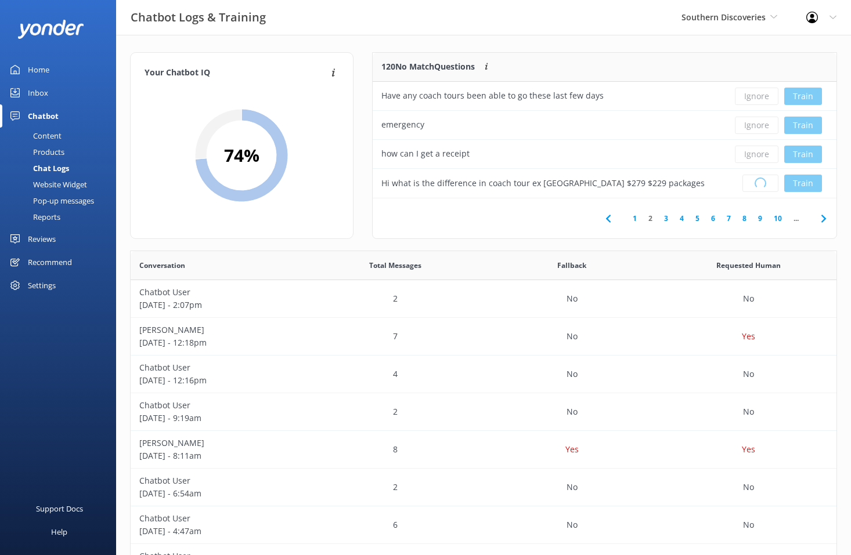
click at [758, 181] on div "Loading.. Train" at bounding box center [778, 183] width 99 height 17
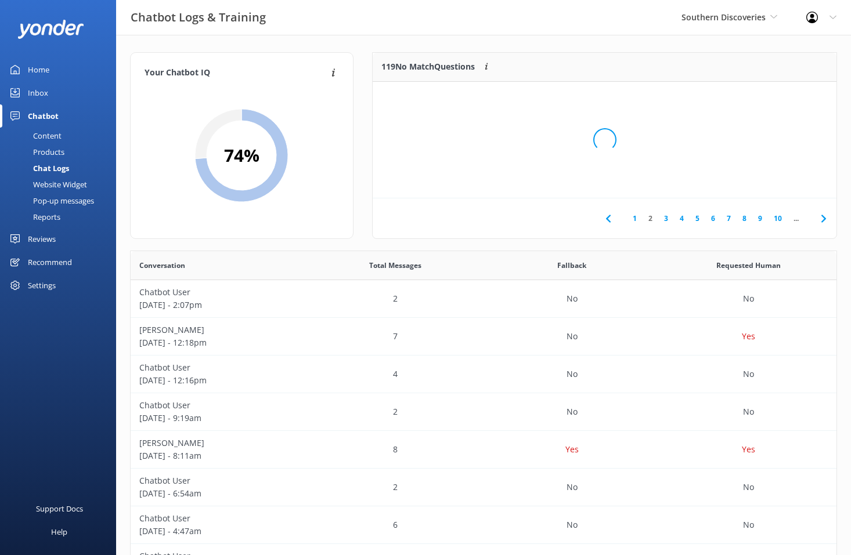
click at [758, 181] on div "Loading.." at bounding box center [604, 139] width 440 height 555
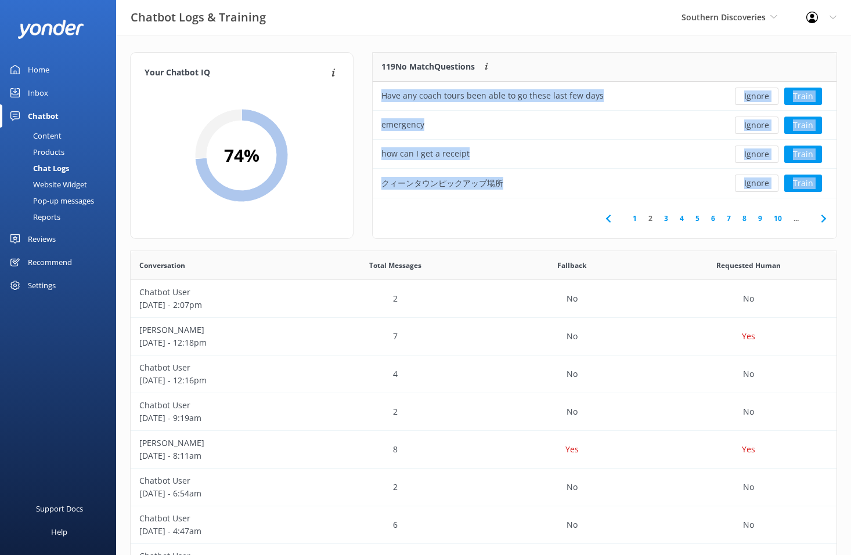
click at [758, 181] on button "Ignore" at bounding box center [757, 183] width 44 height 17
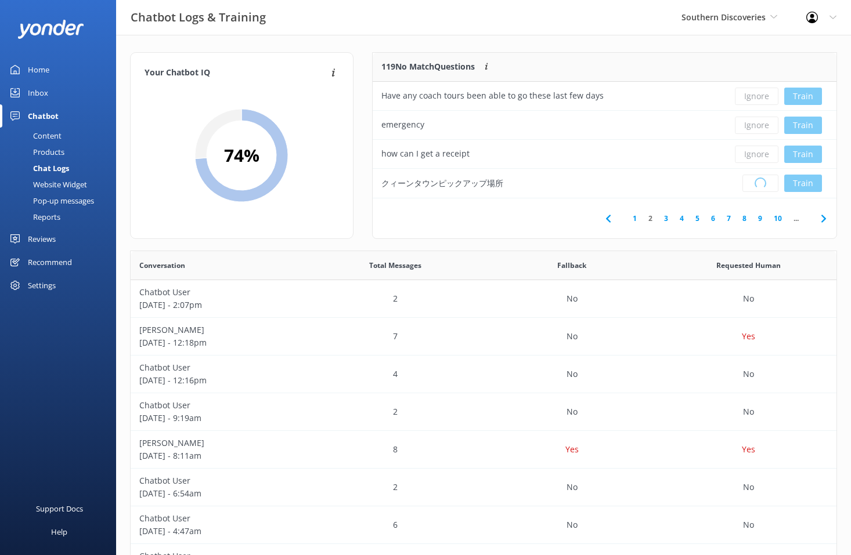
click at [758, 181] on div "Loading.. Train" at bounding box center [778, 183] width 99 height 17
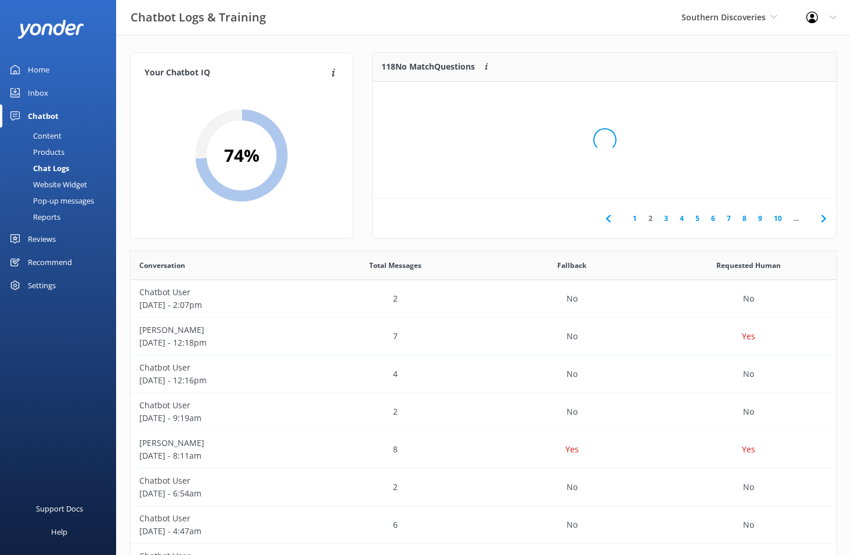
click at [758, 181] on div "Loading.." at bounding box center [604, 139] width 440 height 555
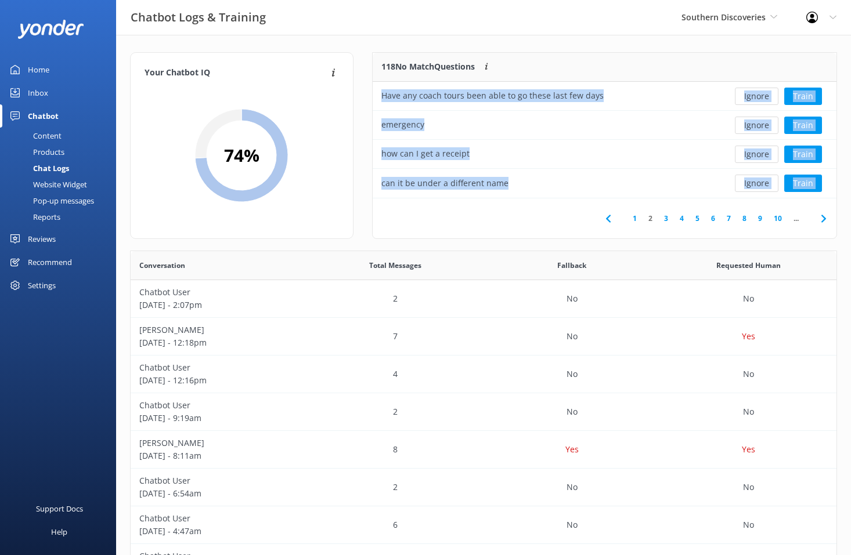
click at [758, 181] on button "Ignore" at bounding box center [757, 183] width 44 height 17
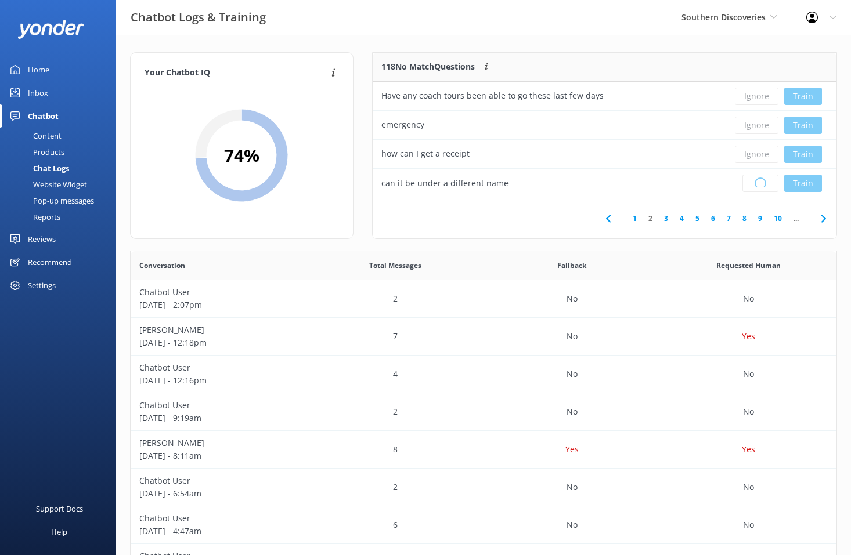
click at [758, 181] on div "Loading.. Train" at bounding box center [778, 183] width 99 height 17
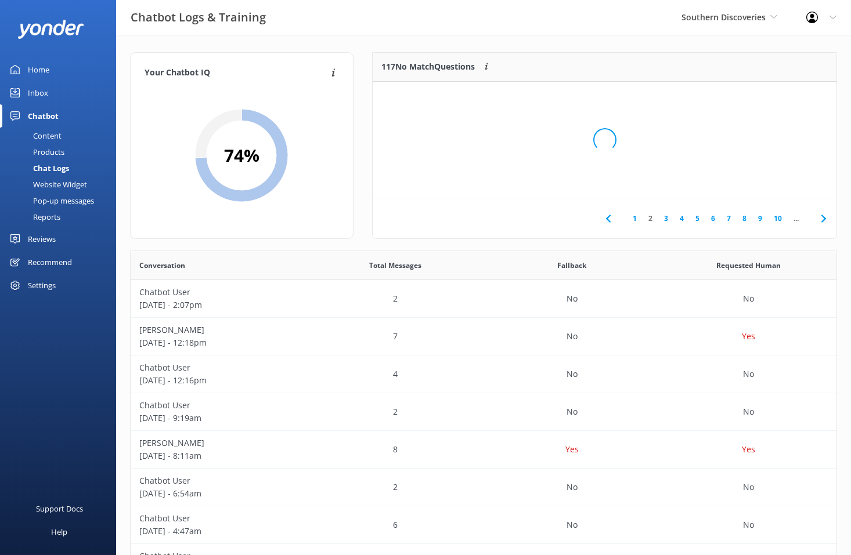
click at [758, 181] on div "Loading.." at bounding box center [604, 139] width 440 height 555
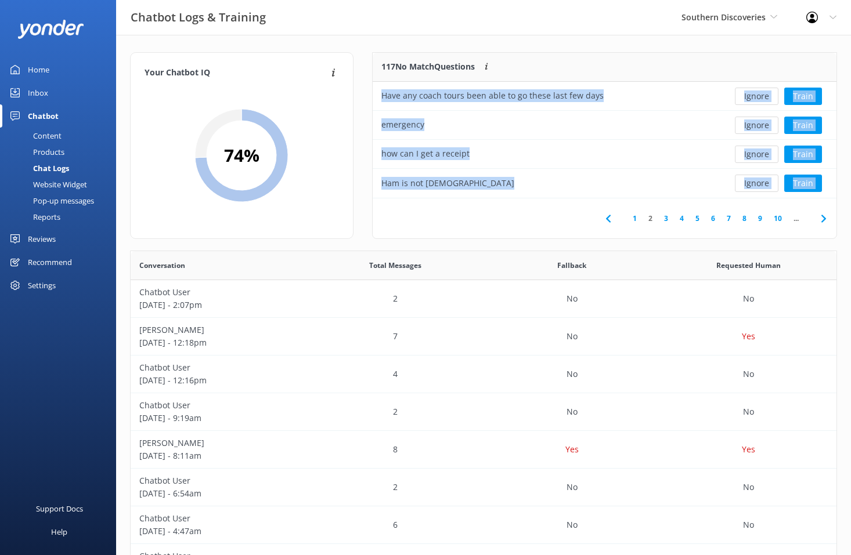
click at [758, 181] on button "Ignore" at bounding box center [757, 183] width 44 height 17
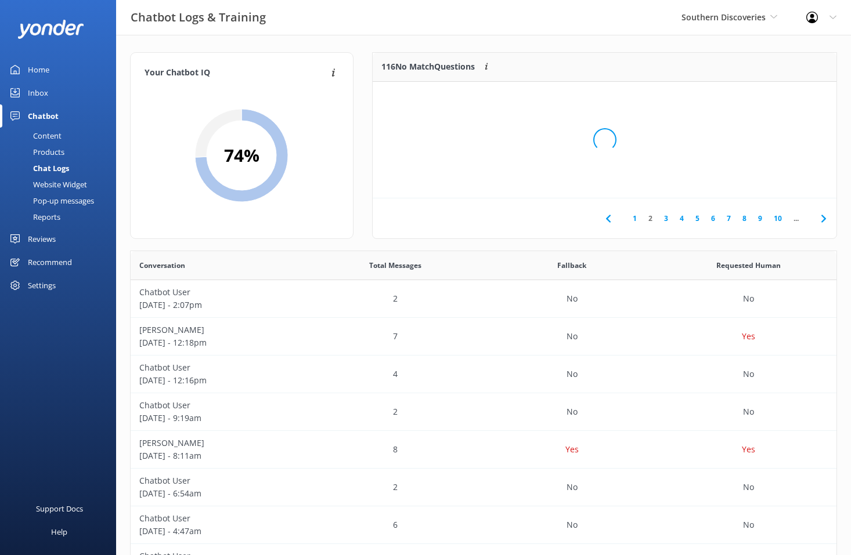
click at [758, 181] on div "Loading.." at bounding box center [604, 139] width 440 height 555
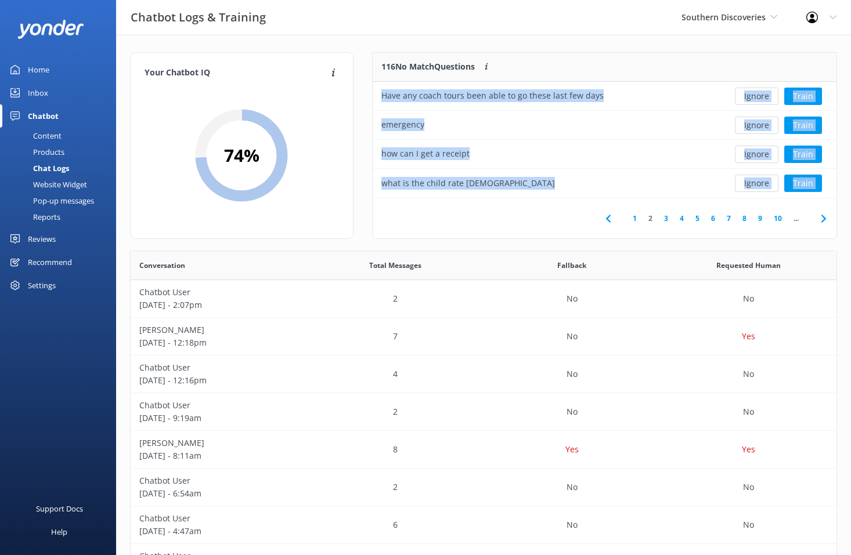
click at [758, 181] on button "Ignore" at bounding box center [757, 183] width 44 height 17
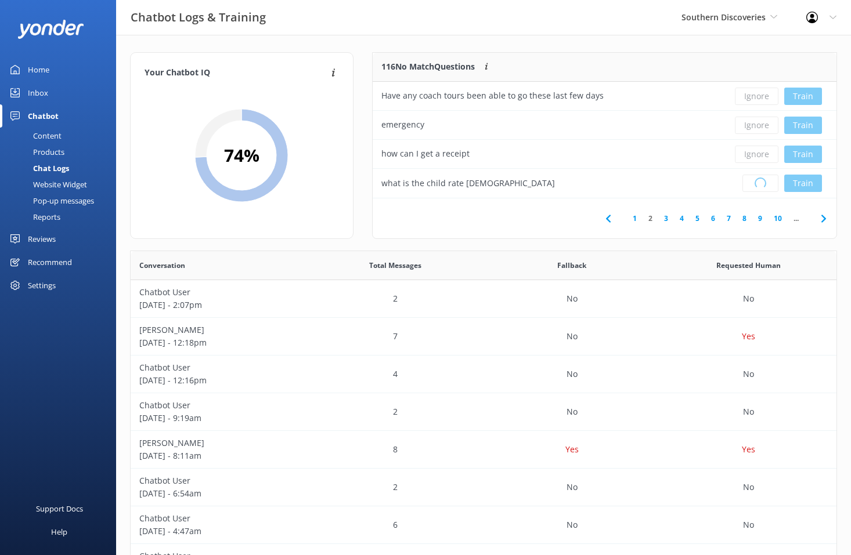
click at [758, 181] on div "Loading.. Train" at bounding box center [778, 183] width 99 height 17
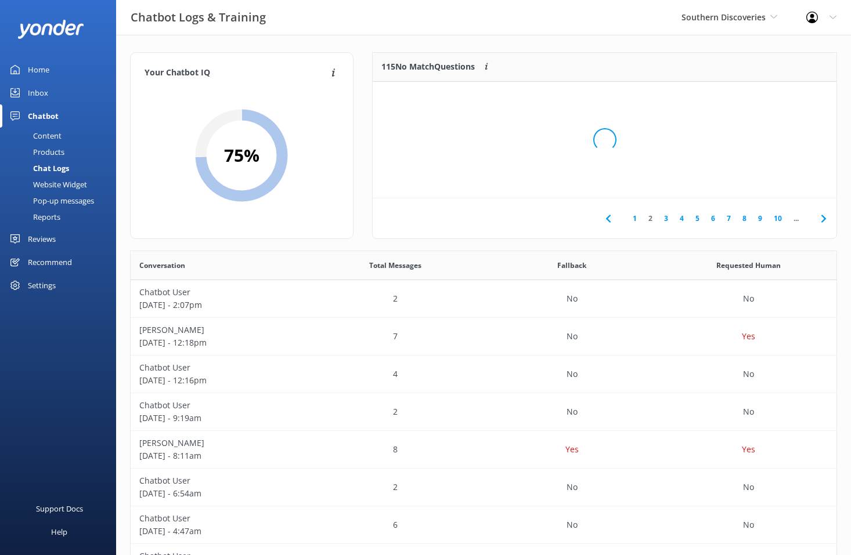
click at [758, 181] on div "Loading.." at bounding box center [604, 139] width 440 height 555
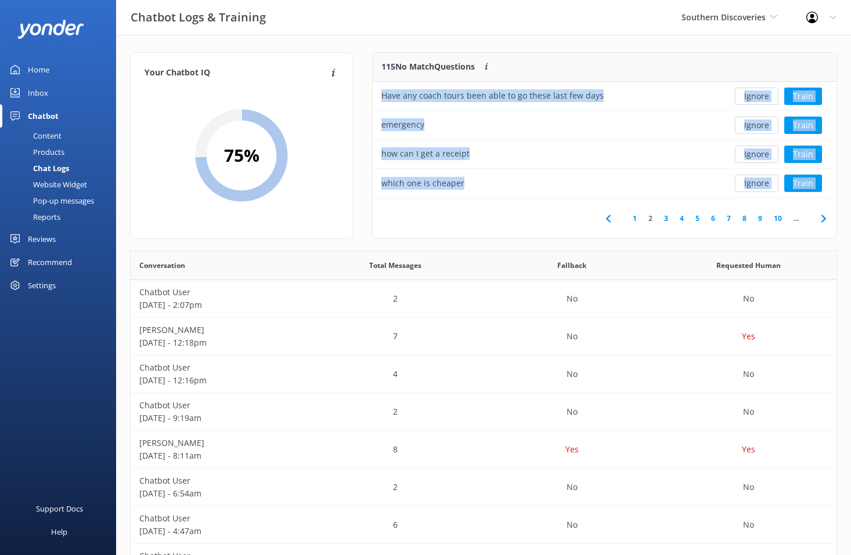
click at [758, 181] on button "Ignore" at bounding box center [757, 183] width 44 height 17
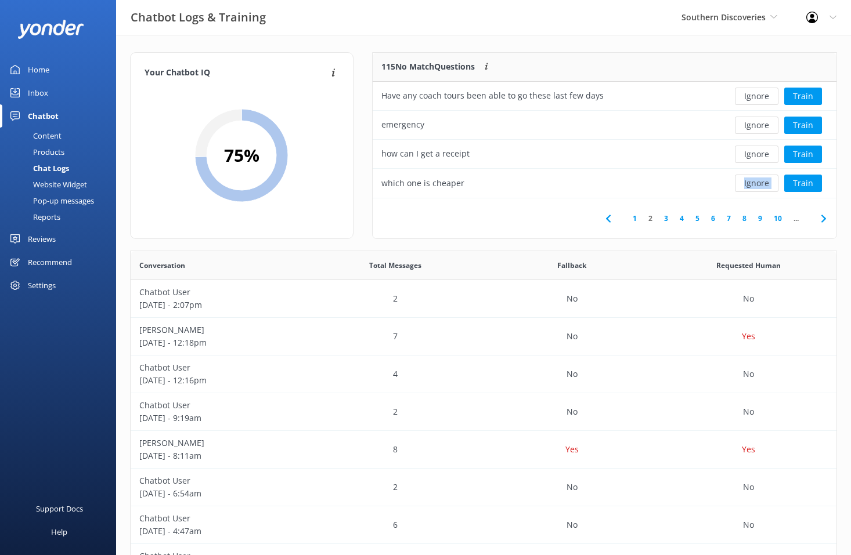
click at [758, 181] on div "Ignore Train" at bounding box center [778, 183] width 99 height 17
click at [758, 181] on div "Loading.. Train" at bounding box center [778, 183] width 99 height 17
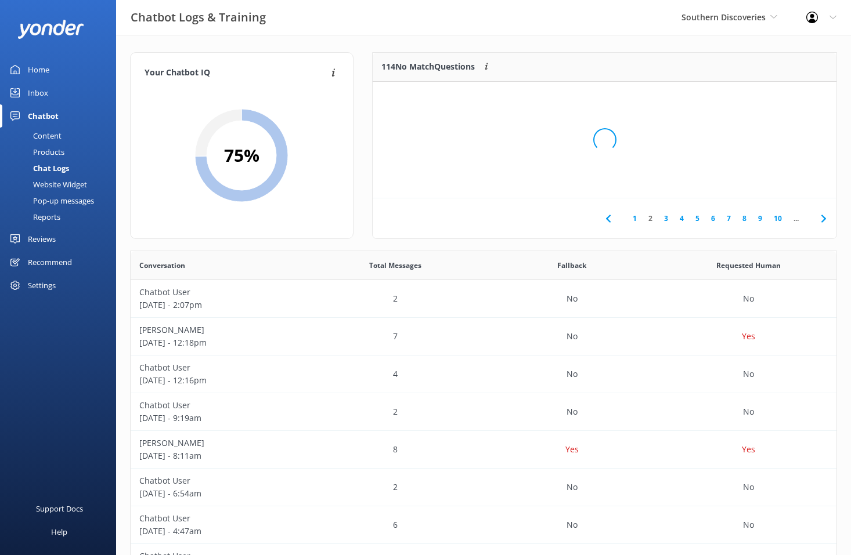
click at [758, 181] on div "Loading.." at bounding box center [604, 139] width 440 height 555
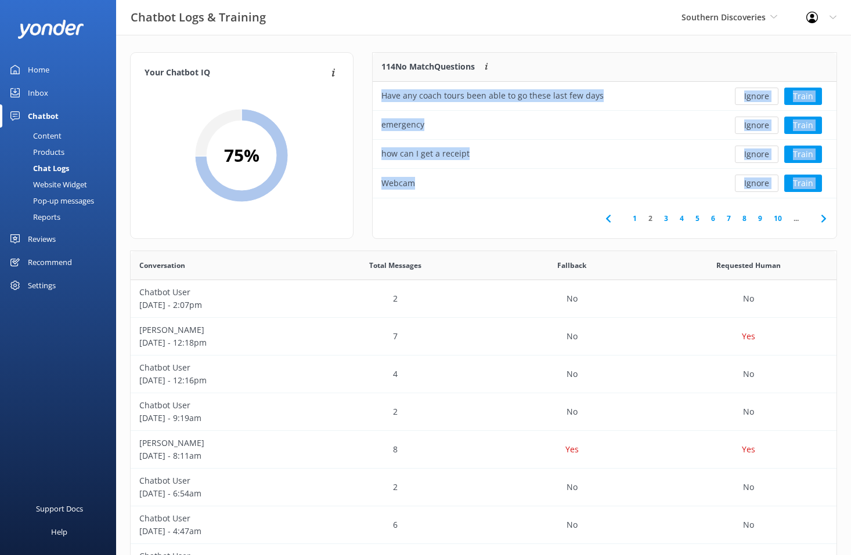
click at [758, 181] on button "Ignore" at bounding box center [757, 183] width 44 height 17
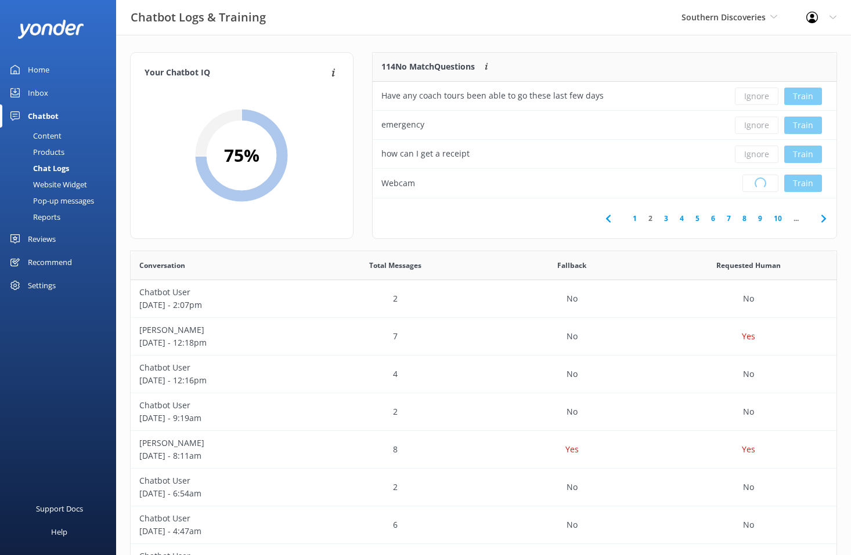
click at [758, 181] on div "Loading.. Train" at bounding box center [778, 183] width 99 height 17
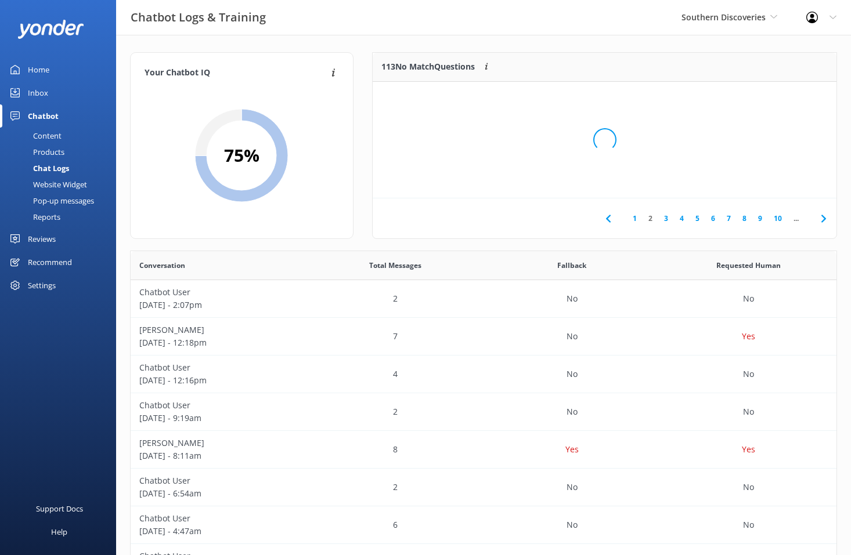
click at [758, 181] on div "Loading.." at bounding box center [604, 139] width 440 height 555
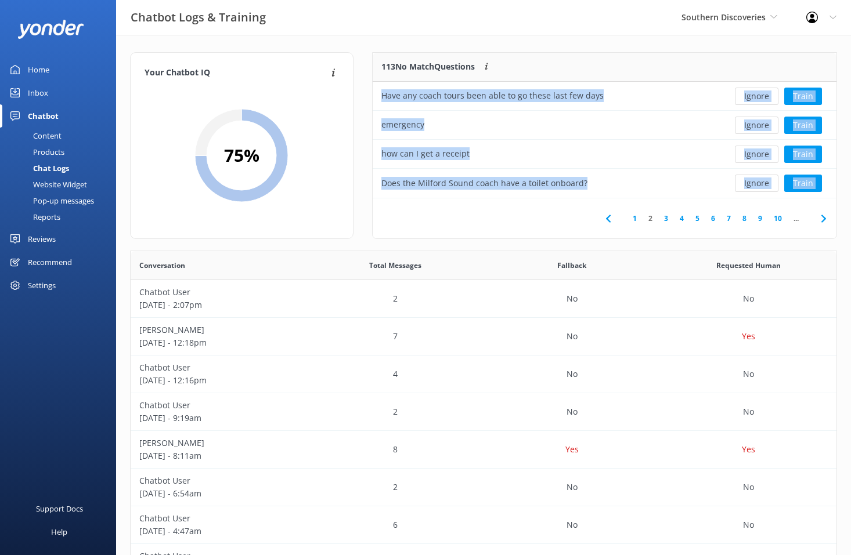
click at [758, 181] on button "Ignore" at bounding box center [757, 183] width 44 height 17
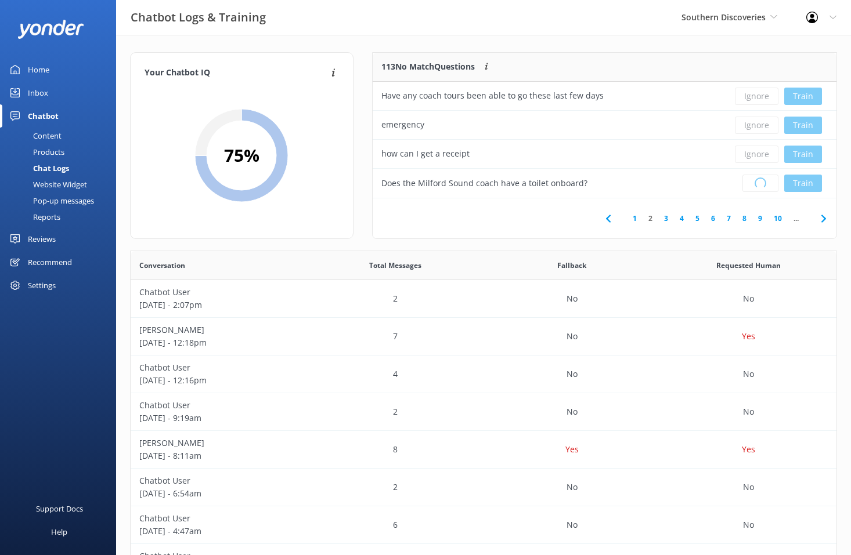
click at [758, 181] on div "Loading.. Train" at bounding box center [778, 183] width 99 height 17
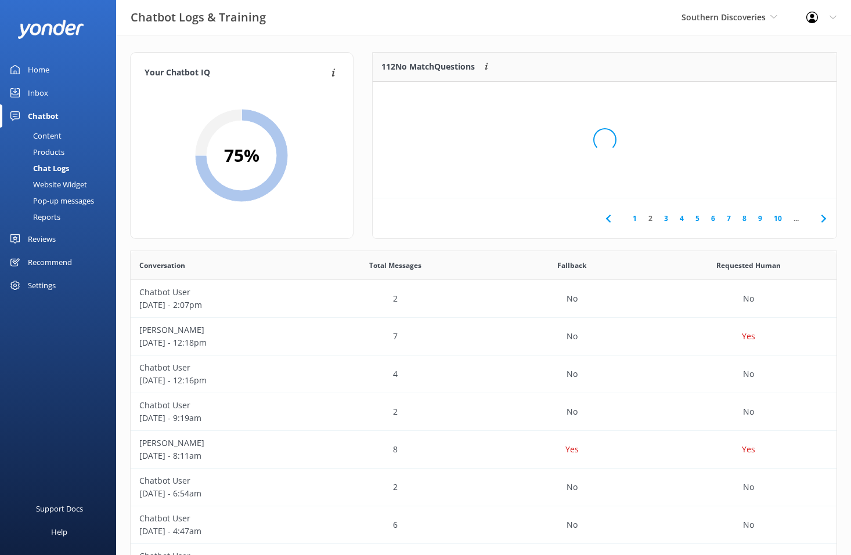
click at [758, 181] on div "Loading.." at bounding box center [604, 139] width 440 height 555
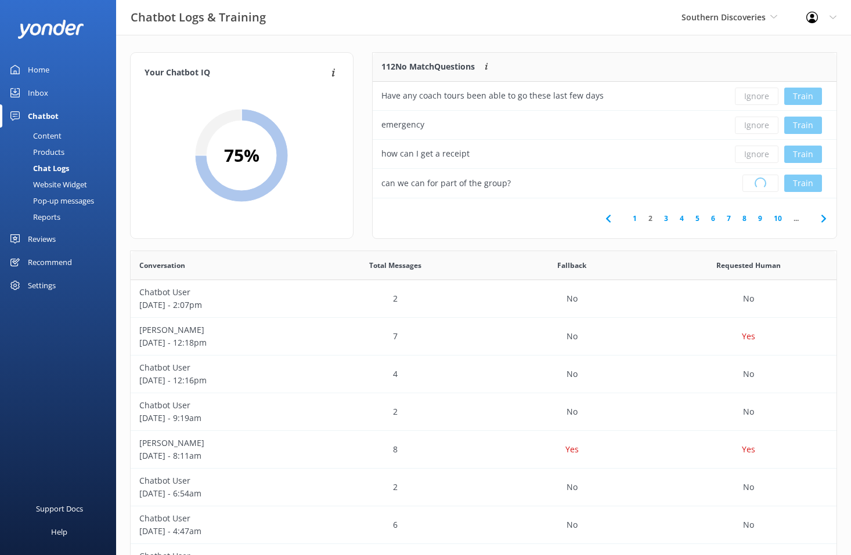
click at [758, 181] on div "Loading.. Train" at bounding box center [778, 183] width 99 height 17
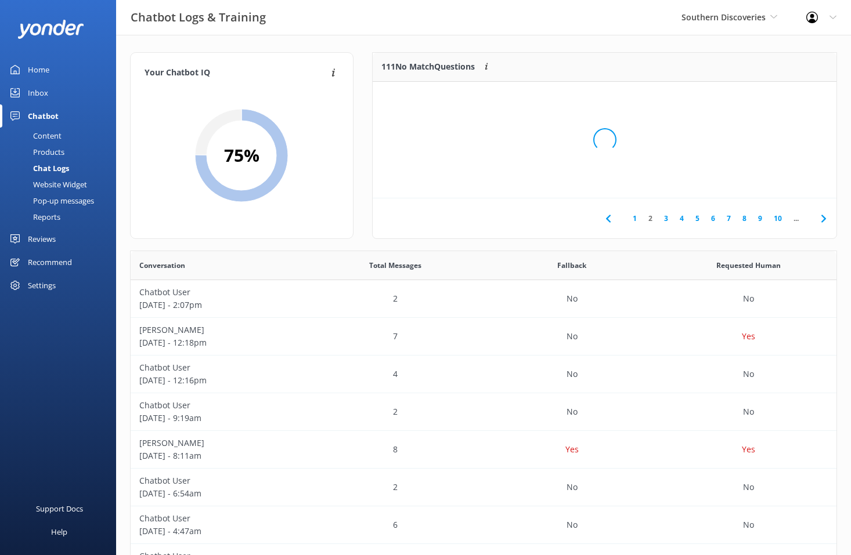
click at [758, 181] on div "Loading.." at bounding box center [604, 139] width 440 height 555
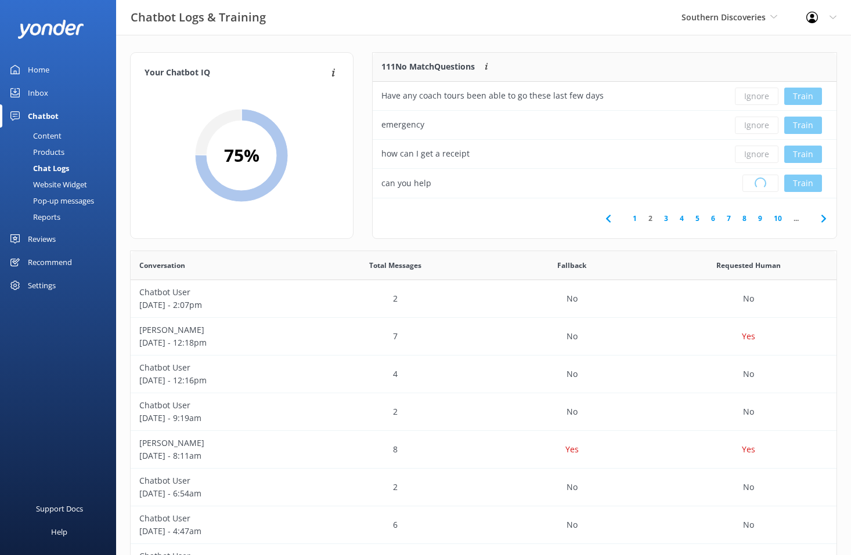
click at [758, 181] on div "Loading.. Train" at bounding box center [778, 183] width 99 height 17
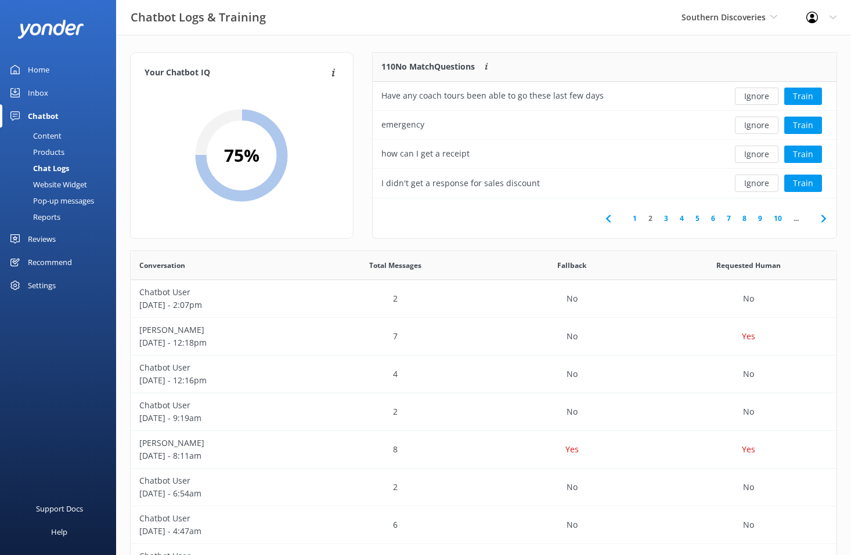
click at [758, 181] on button "Ignore" at bounding box center [757, 183] width 44 height 17
click at [758, 181] on div "Loading.. Train" at bounding box center [778, 183] width 99 height 17
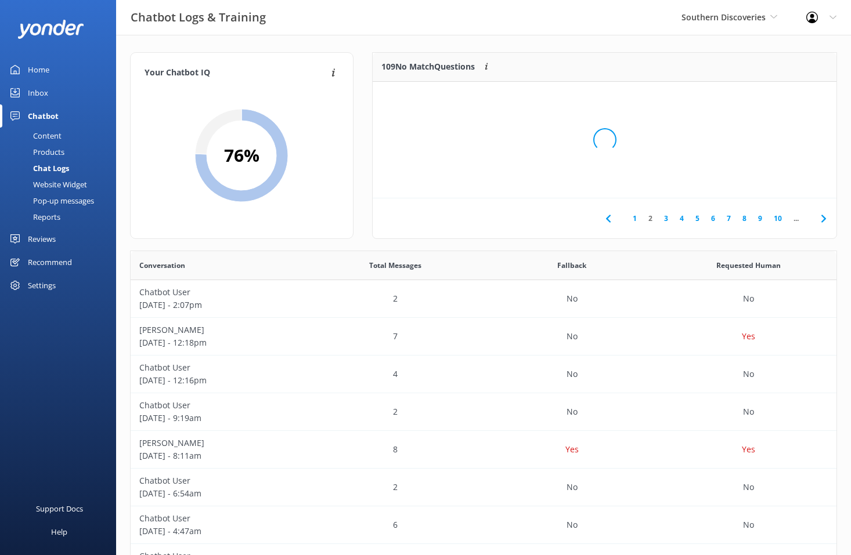
click at [758, 181] on div "Loading.." at bounding box center [604, 139] width 440 height 555
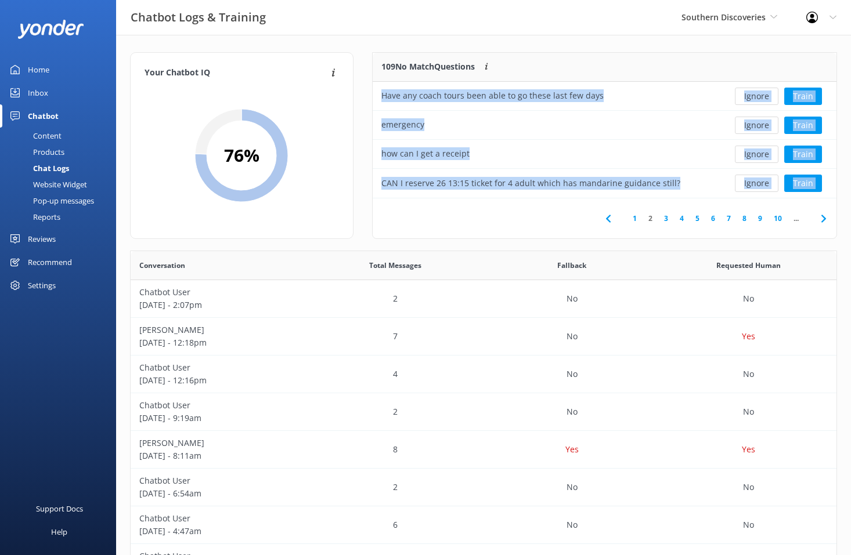
click at [758, 181] on button "Ignore" at bounding box center [757, 183] width 44 height 17
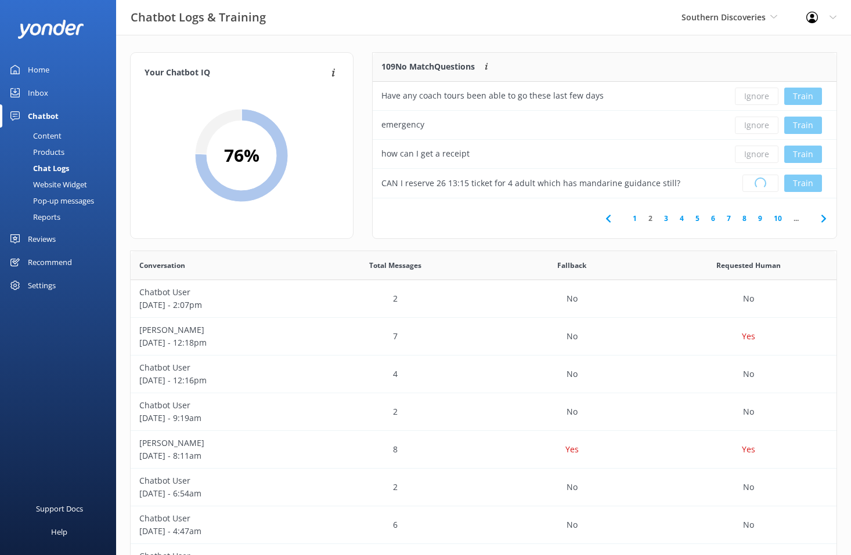
click at [758, 181] on div "Loading.. Train" at bounding box center [778, 183] width 99 height 17
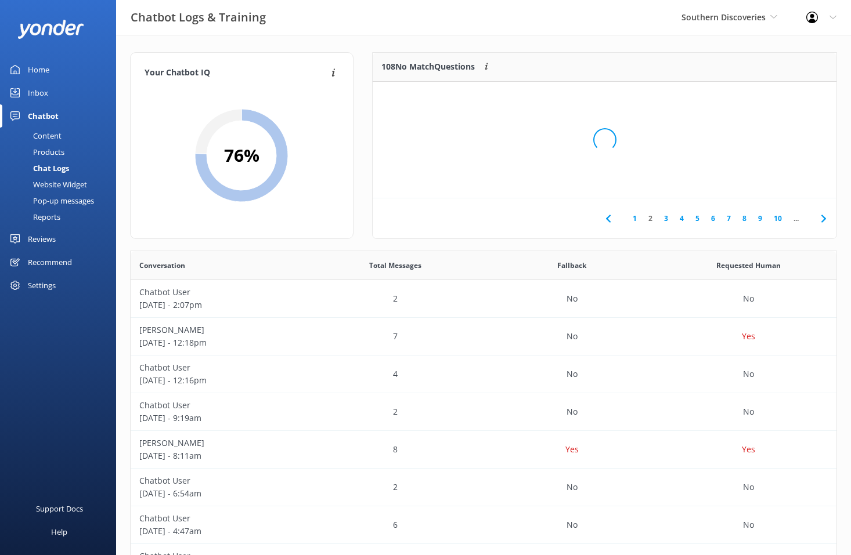
click at [758, 181] on div "Loading.." at bounding box center [604, 139] width 440 height 555
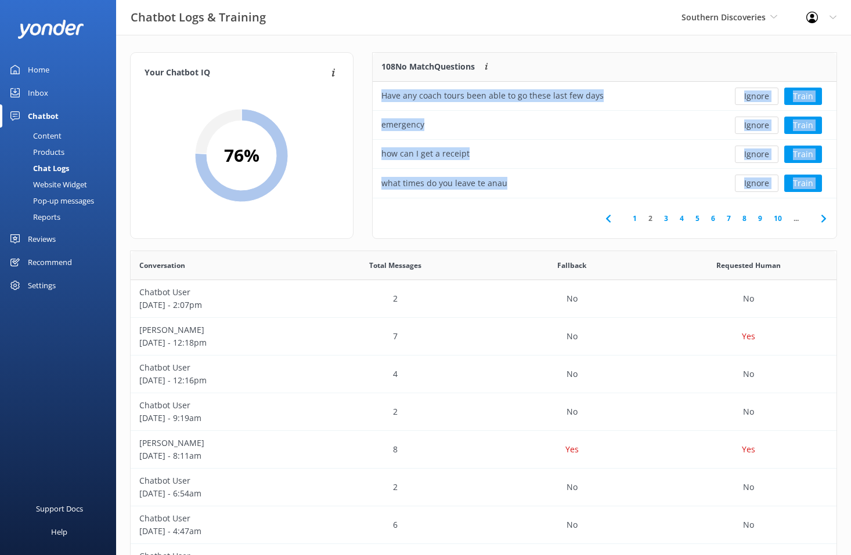
click at [758, 181] on button "Ignore" at bounding box center [757, 183] width 44 height 17
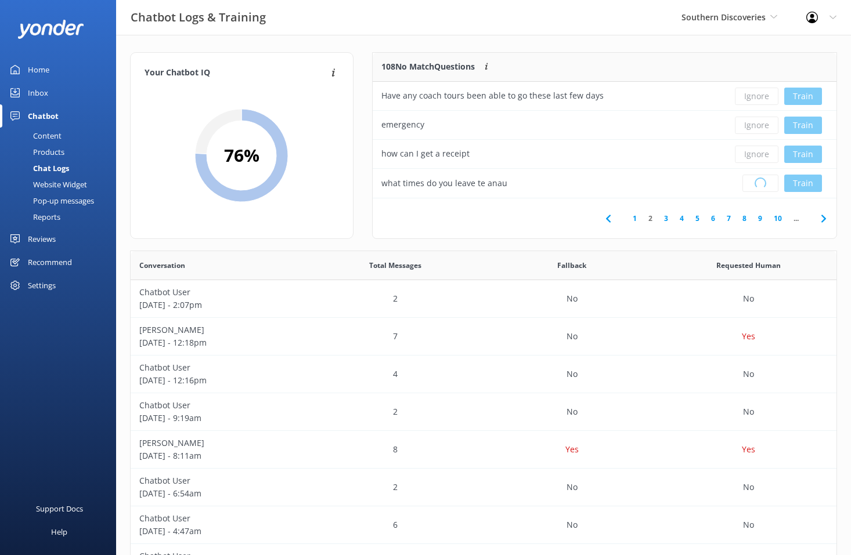
click at [758, 181] on div "Loading.. Train" at bounding box center [778, 183] width 99 height 17
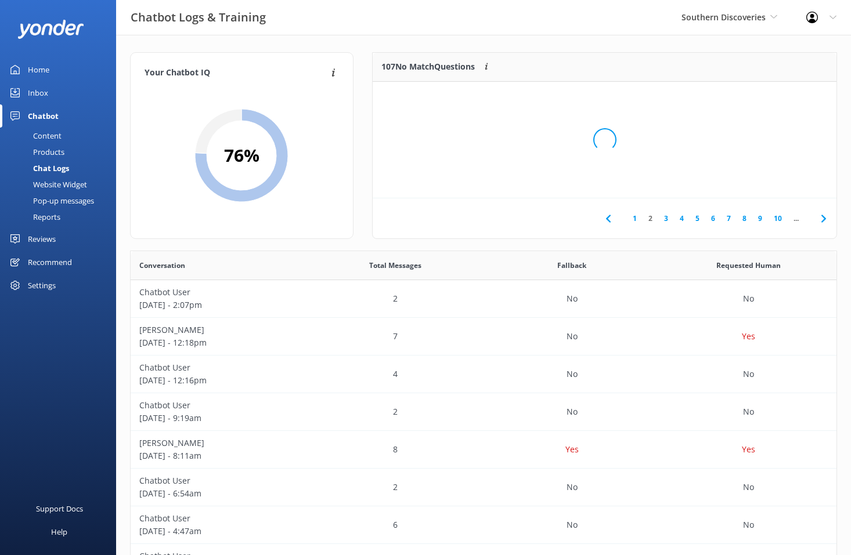
click at [758, 181] on div "Loading.." at bounding box center [604, 139] width 440 height 555
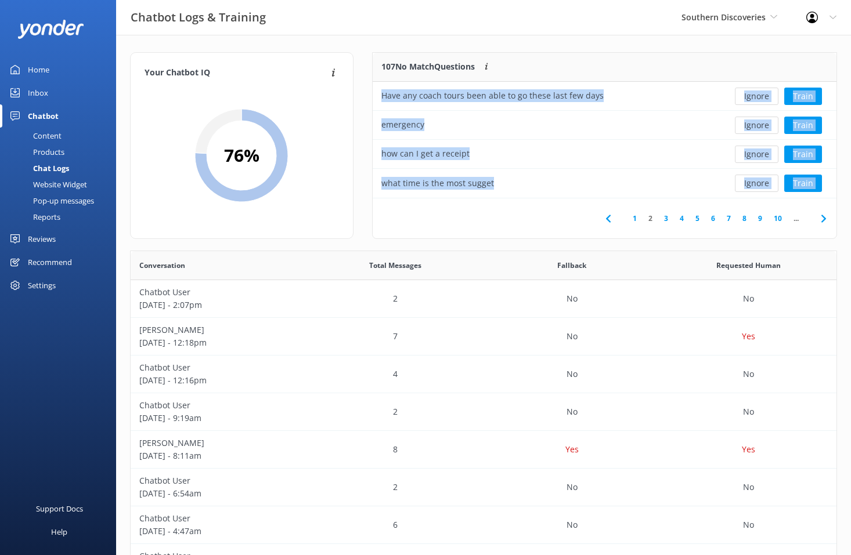
click at [758, 181] on button "Ignore" at bounding box center [757, 183] width 44 height 17
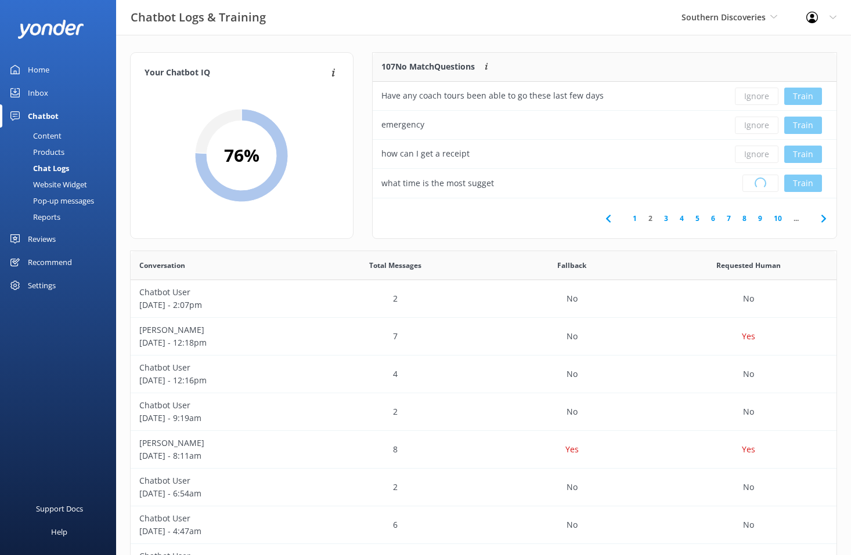
click at [758, 181] on div "Loading.. Train" at bounding box center [778, 183] width 99 height 17
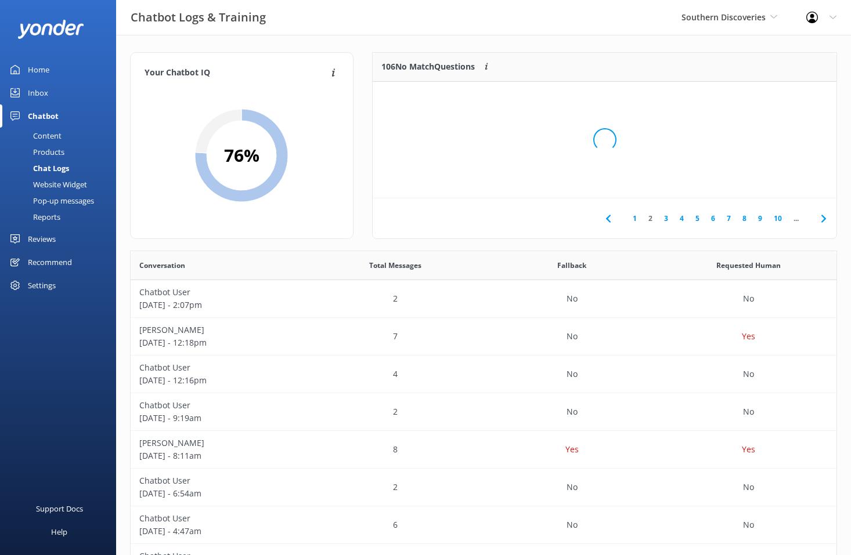
click at [758, 181] on div "Loading.." at bounding box center [604, 139] width 440 height 555
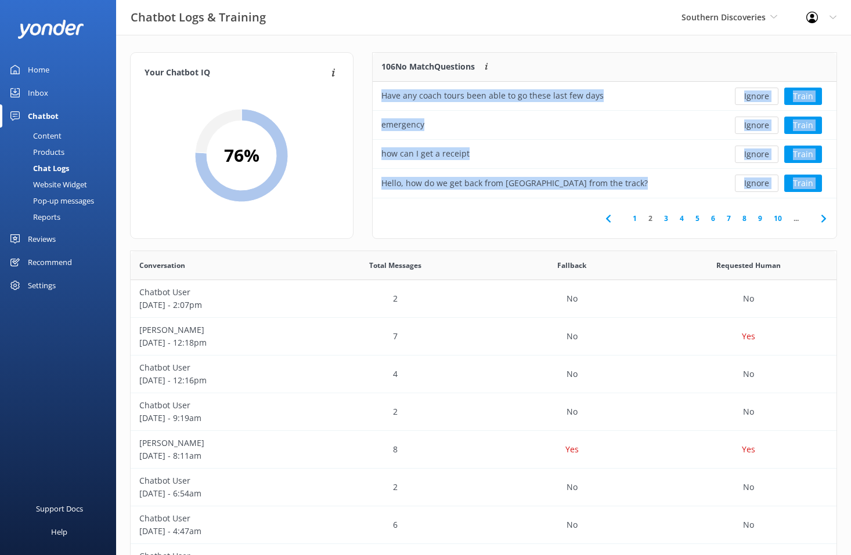
click at [758, 181] on button "Ignore" at bounding box center [757, 183] width 44 height 17
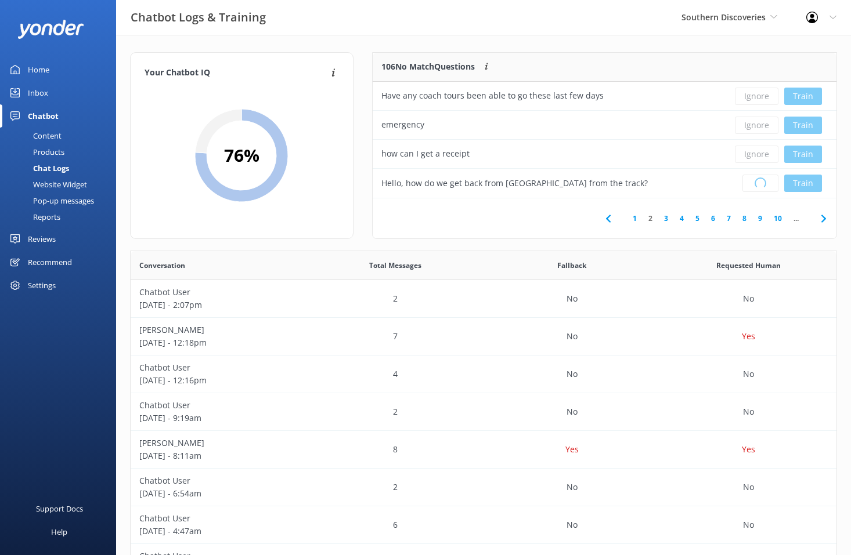
click at [758, 181] on div "Loading.. Train" at bounding box center [778, 183] width 99 height 17
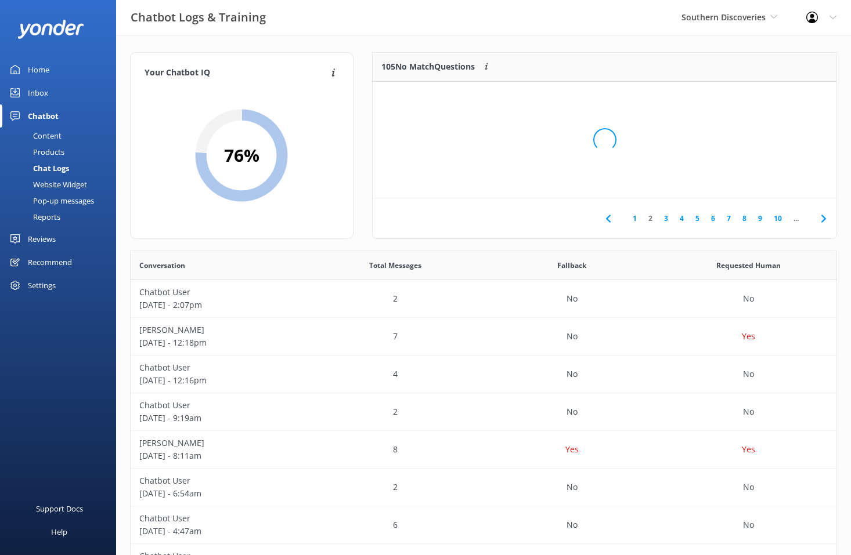
click at [758, 181] on div "Loading.." at bounding box center [604, 139] width 440 height 555
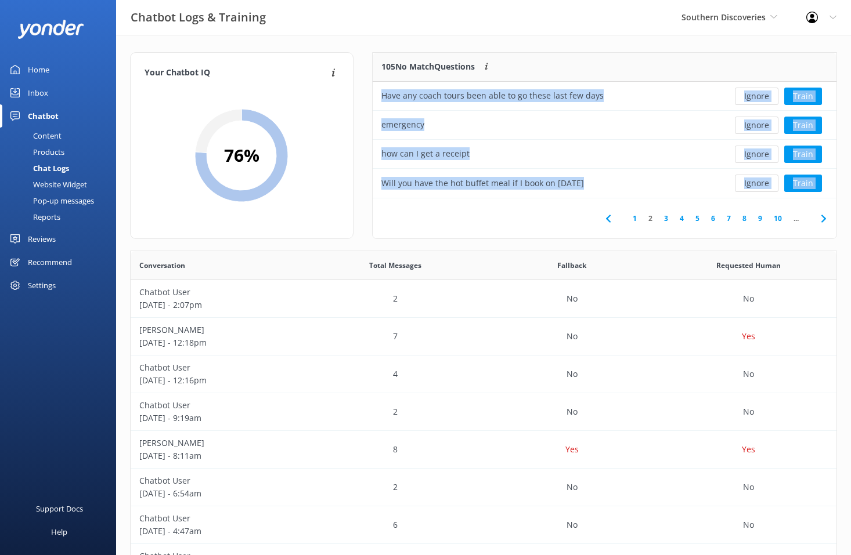
click at [758, 181] on button "Ignore" at bounding box center [757, 183] width 44 height 17
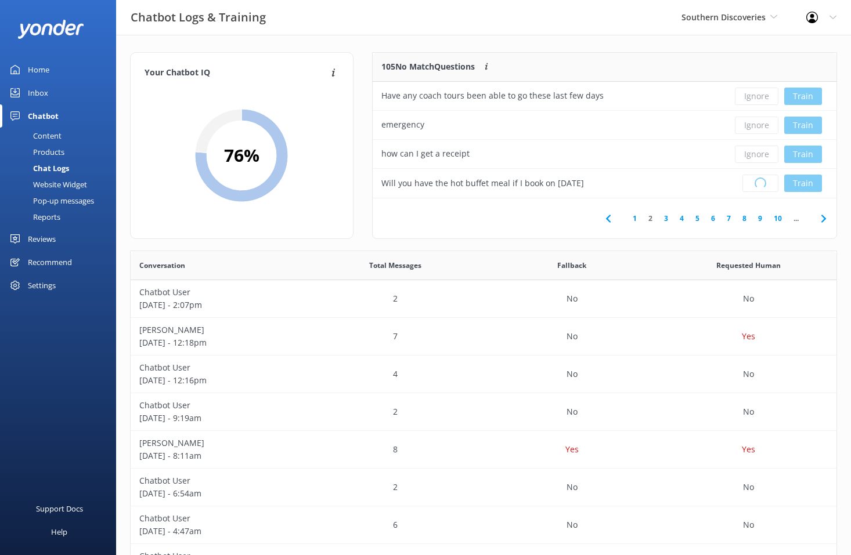
click at [758, 181] on div "Loading.. Train" at bounding box center [778, 183] width 99 height 17
click at [758, 181] on button "Ignore" at bounding box center [757, 183] width 44 height 17
click at [758, 181] on div "Loading.. Train" at bounding box center [778, 183] width 99 height 17
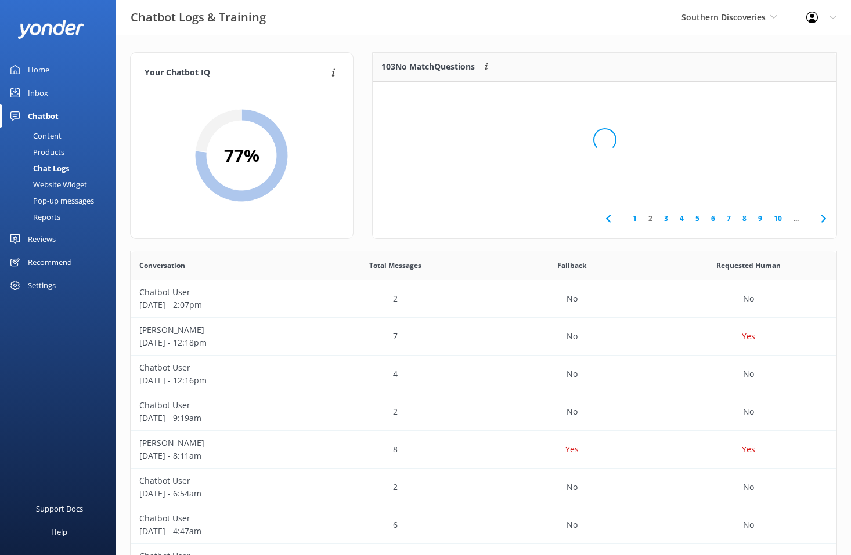
click at [758, 181] on div "Loading.." at bounding box center [604, 139] width 440 height 555
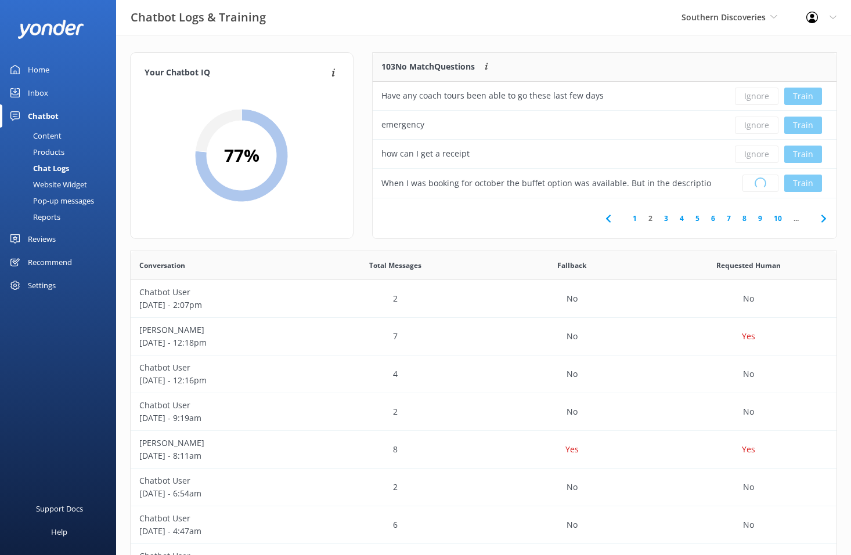
click at [758, 181] on div "Loading.. Train" at bounding box center [778, 183] width 99 height 17
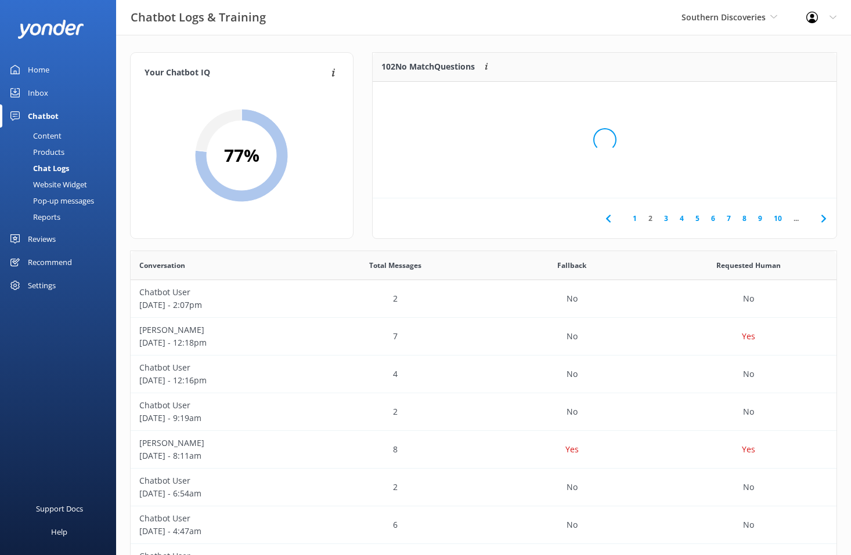
click at [758, 181] on div "Loading.." at bounding box center [604, 139] width 440 height 555
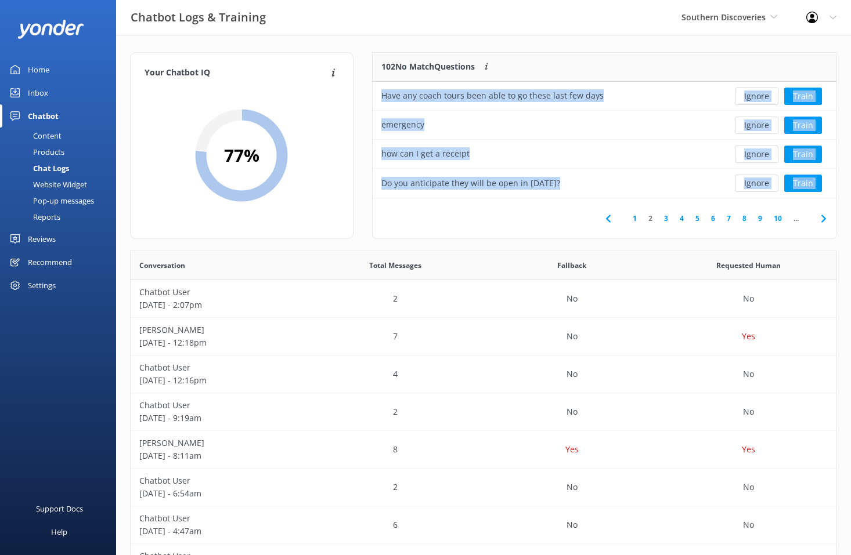
click at [758, 181] on button "Ignore" at bounding box center [757, 183] width 44 height 17
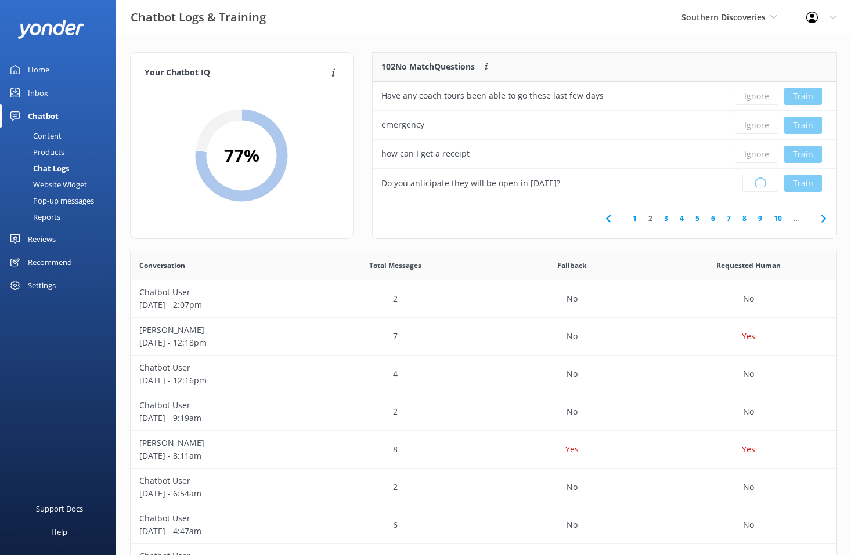
click at [758, 181] on div "Loading.. Train" at bounding box center [778, 183] width 99 height 17
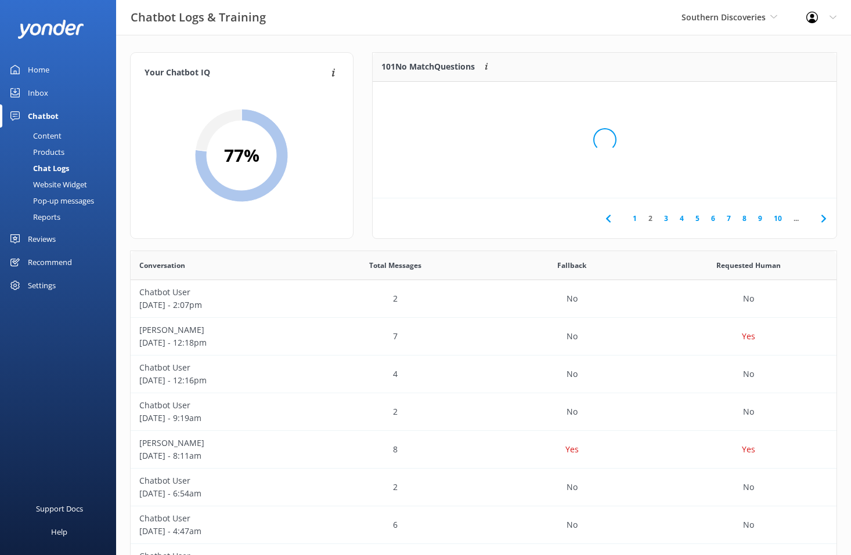
click at [758, 181] on div "Loading.." at bounding box center [604, 139] width 440 height 555
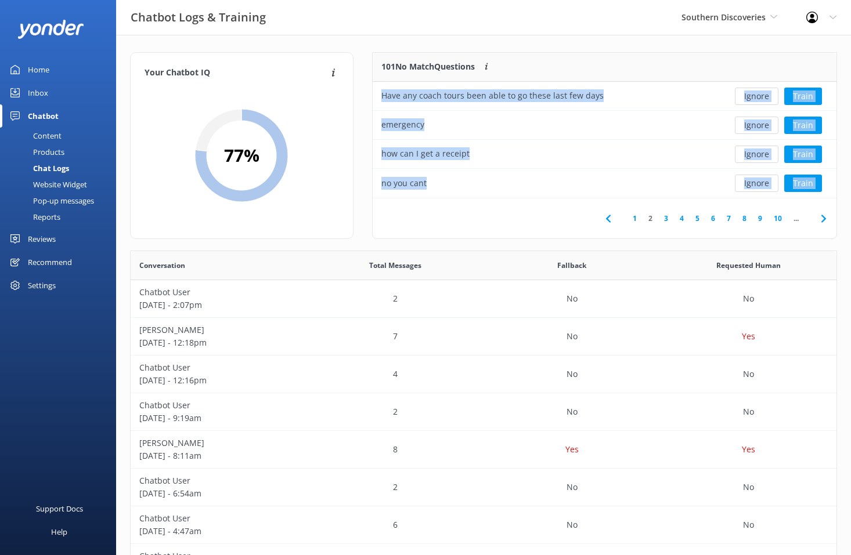
click at [758, 181] on button "Ignore" at bounding box center [757, 183] width 44 height 17
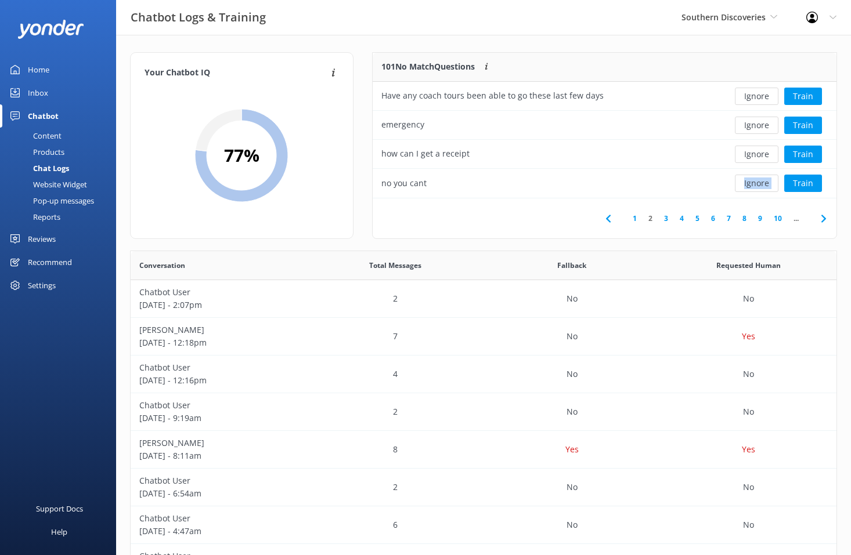
click at [758, 181] on div "Ignore Train" at bounding box center [778, 183] width 99 height 17
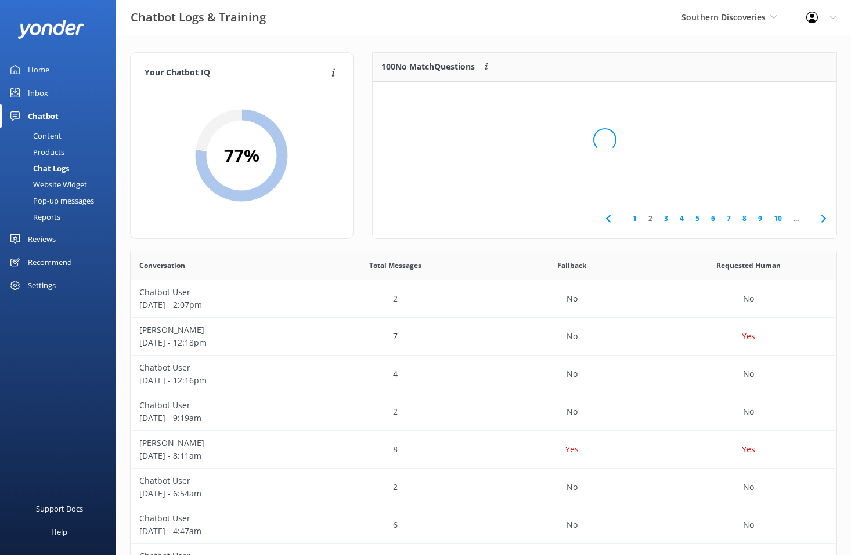
click at [758, 181] on div "Loading.." at bounding box center [604, 139] width 440 height 555
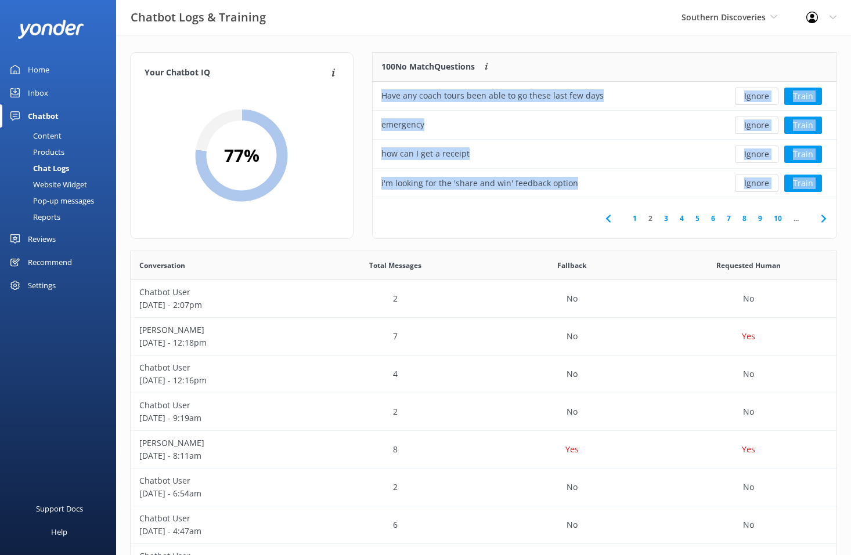
click at [758, 181] on button "Ignore" at bounding box center [757, 183] width 44 height 17
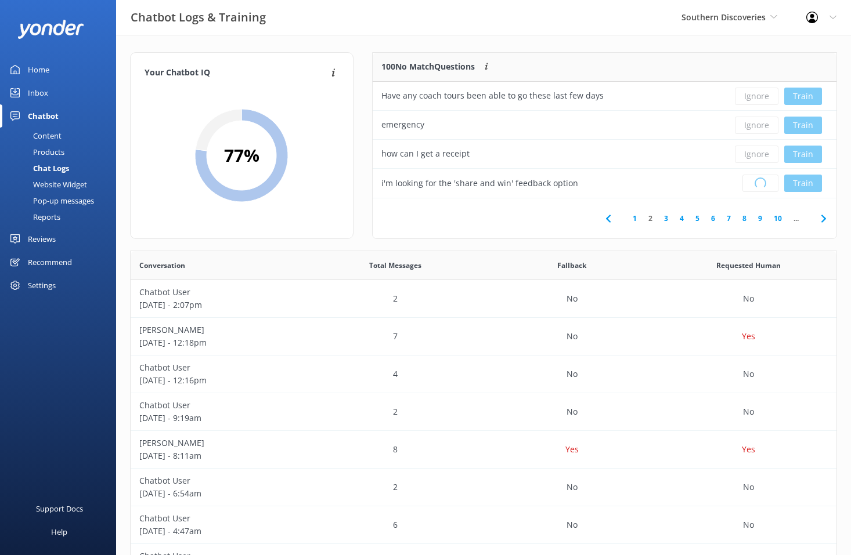
click at [758, 181] on div "Loading.. Train" at bounding box center [778, 183] width 99 height 17
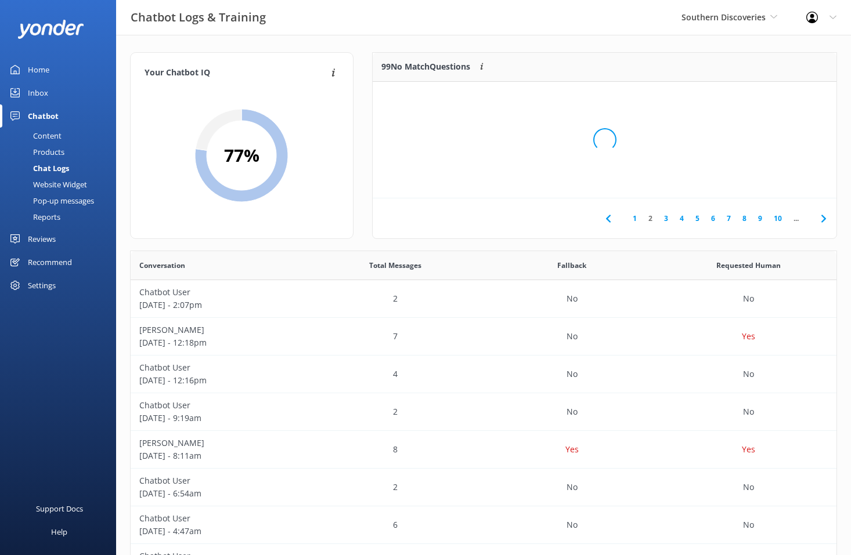
click at [758, 181] on div "Loading.." at bounding box center [604, 139] width 440 height 555
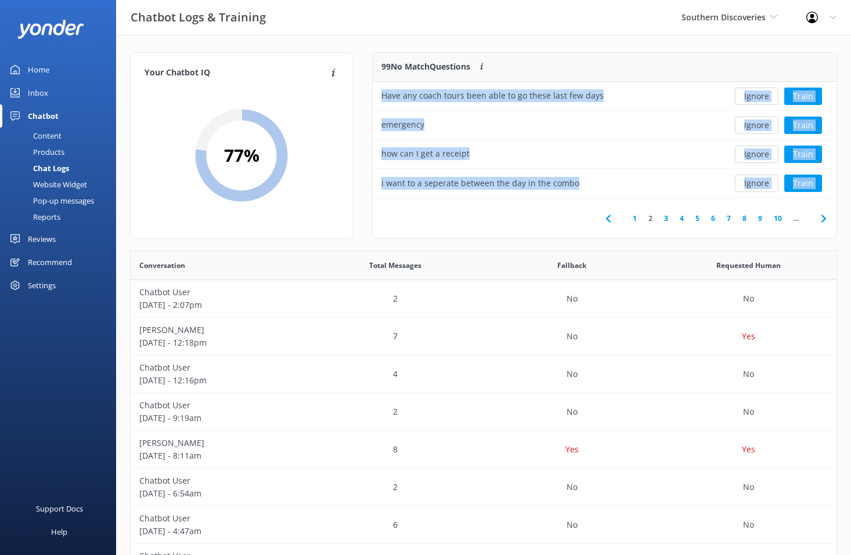
click at [758, 181] on button "Ignore" at bounding box center [757, 183] width 44 height 17
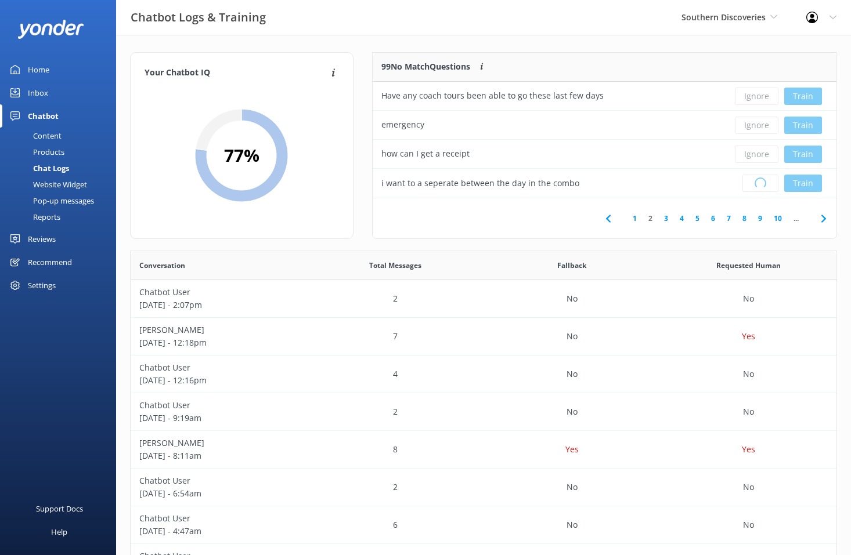
click at [758, 181] on div "Loading.. Train" at bounding box center [778, 183] width 99 height 17
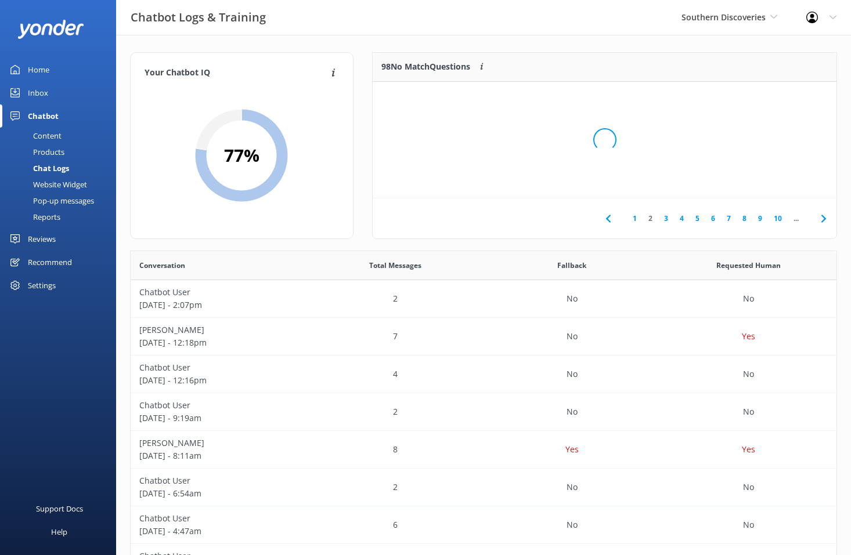
click at [758, 181] on div "Loading.." at bounding box center [604, 139] width 440 height 555
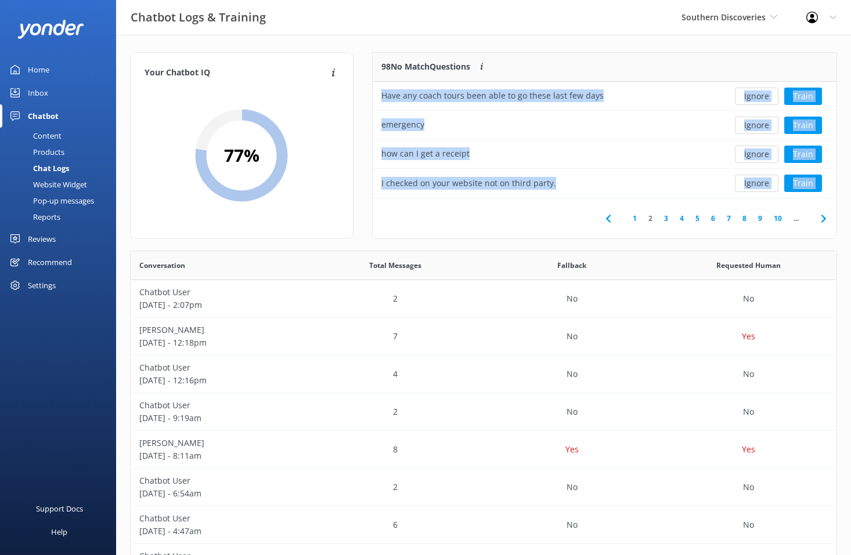
click at [758, 181] on button "Ignore" at bounding box center [757, 183] width 44 height 17
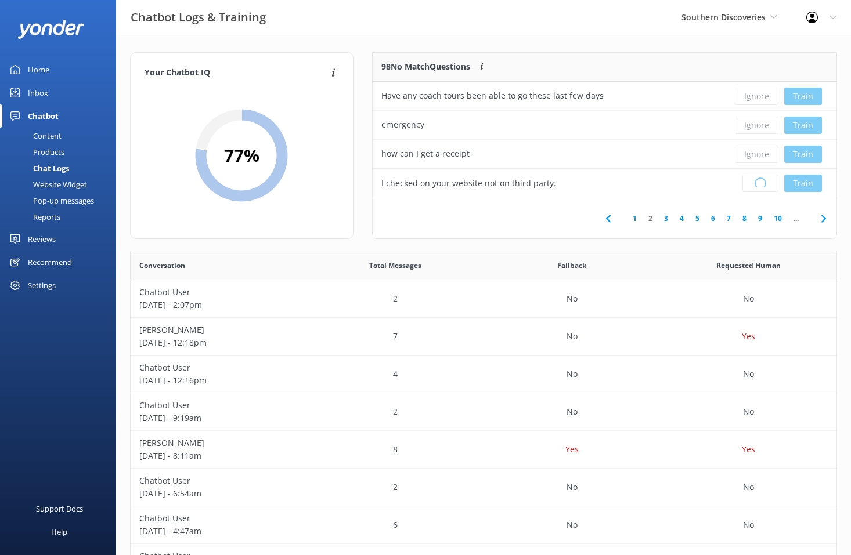
click at [758, 181] on div "Loading.. Train" at bounding box center [778, 183] width 99 height 17
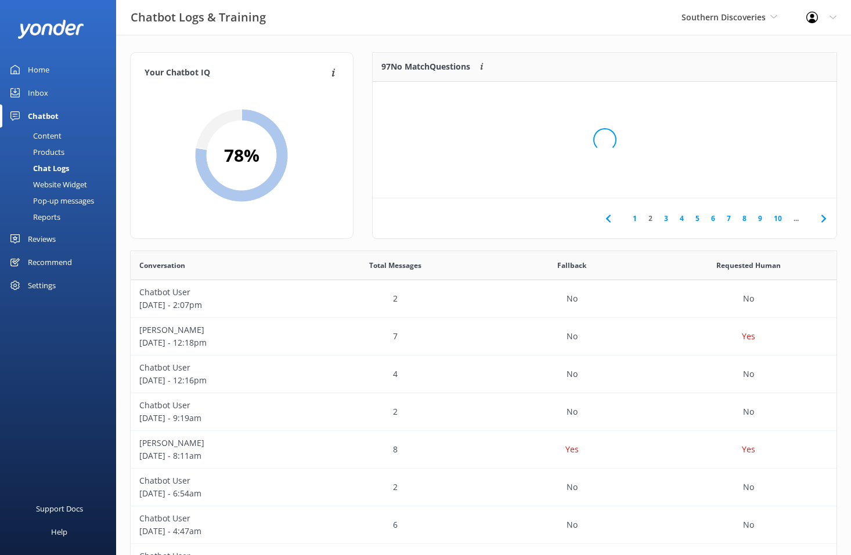
click at [758, 181] on div "Loading.." at bounding box center [604, 139] width 440 height 555
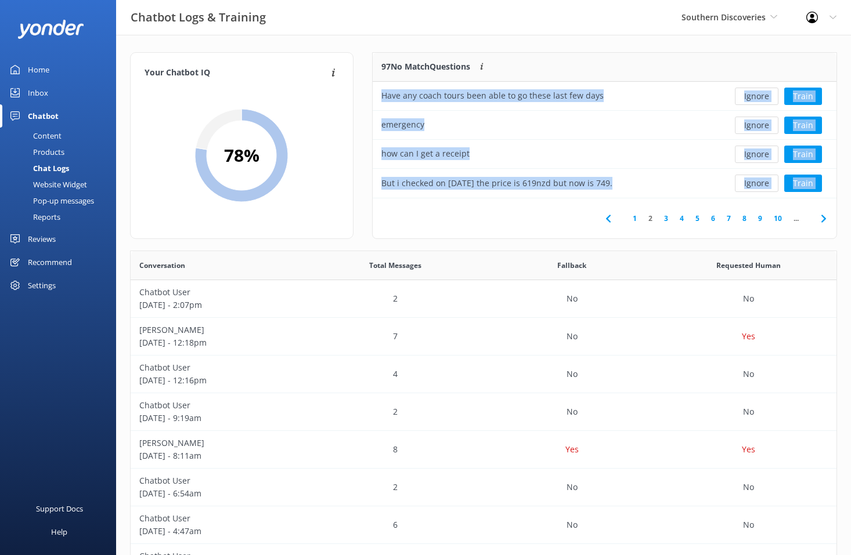
click at [758, 181] on button "Ignore" at bounding box center [757, 183] width 44 height 17
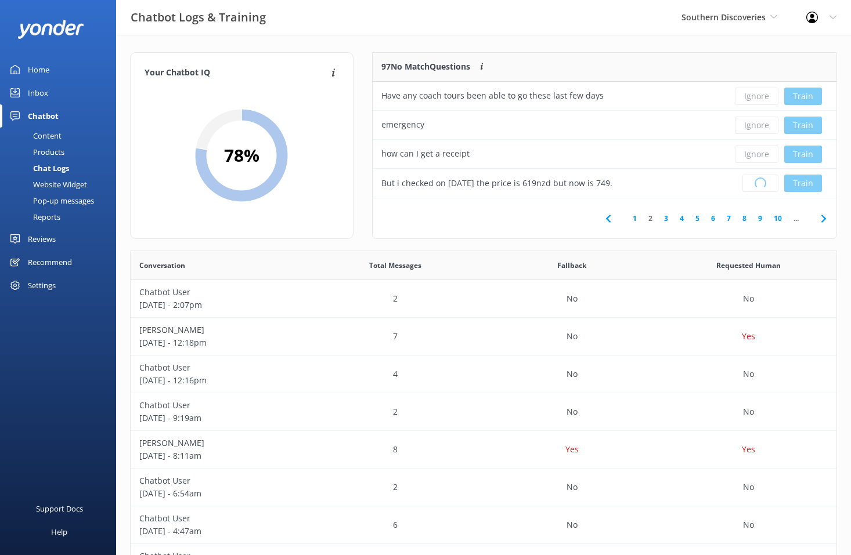
click at [758, 181] on div "Loading.. Train" at bounding box center [778, 183] width 99 height 17
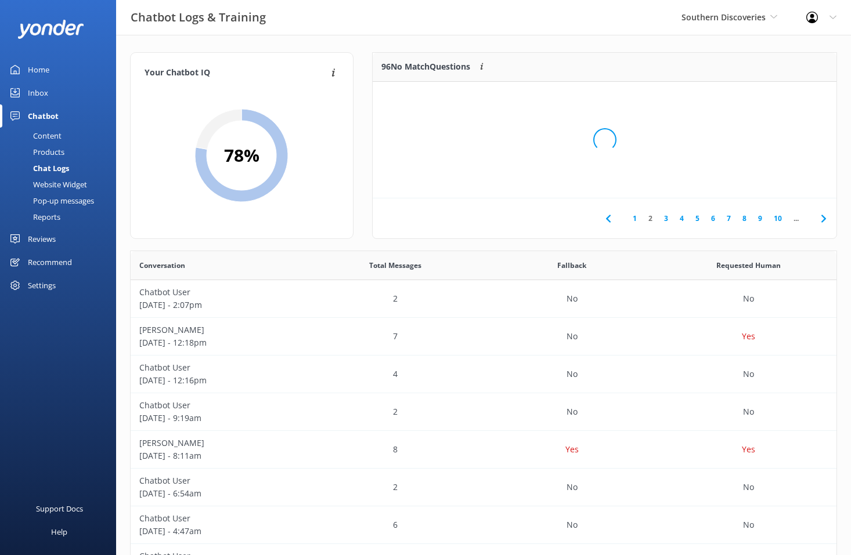
click at [758, 181] on div "Loading.." at bounding box center [604, 139] width 440 height 555
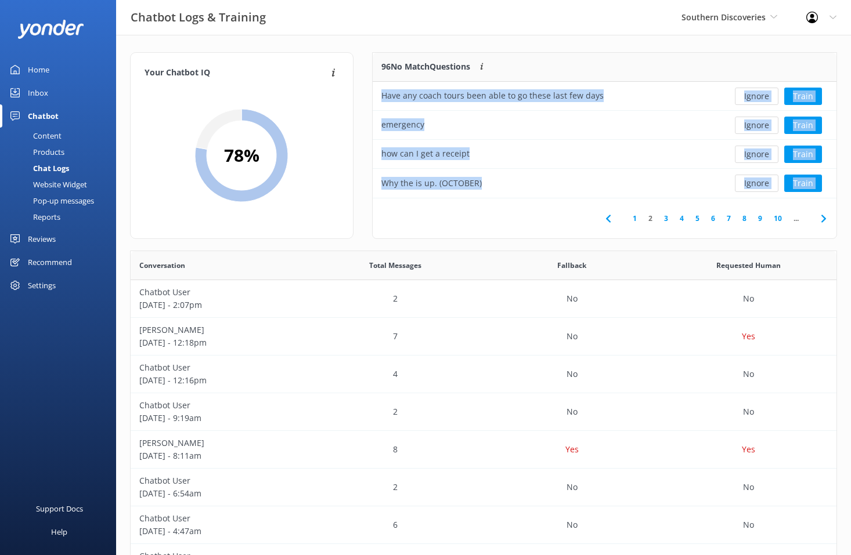
click at [758, 181] on button "Ignore" at bounding box center [757, 183] width 44 height 17
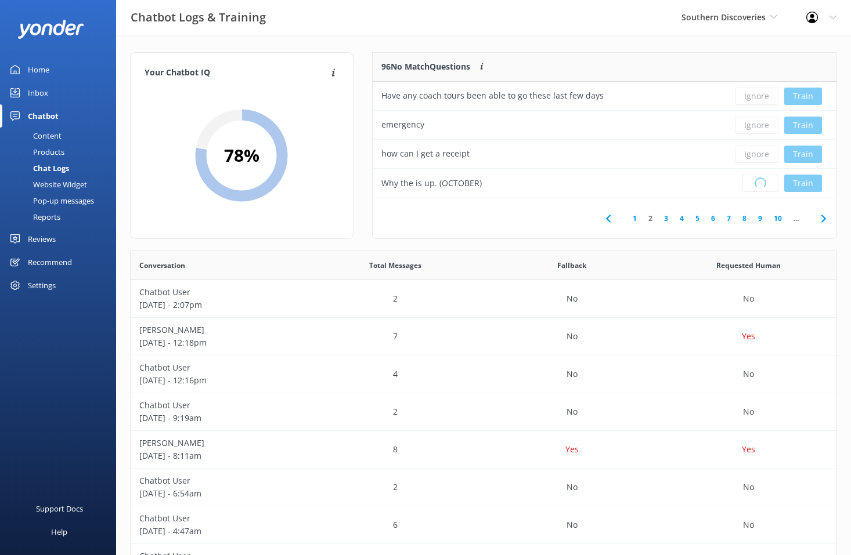
click at [758, 181] on div "Loading.. Train" at bounding box center [778, 183] width 99 height 17
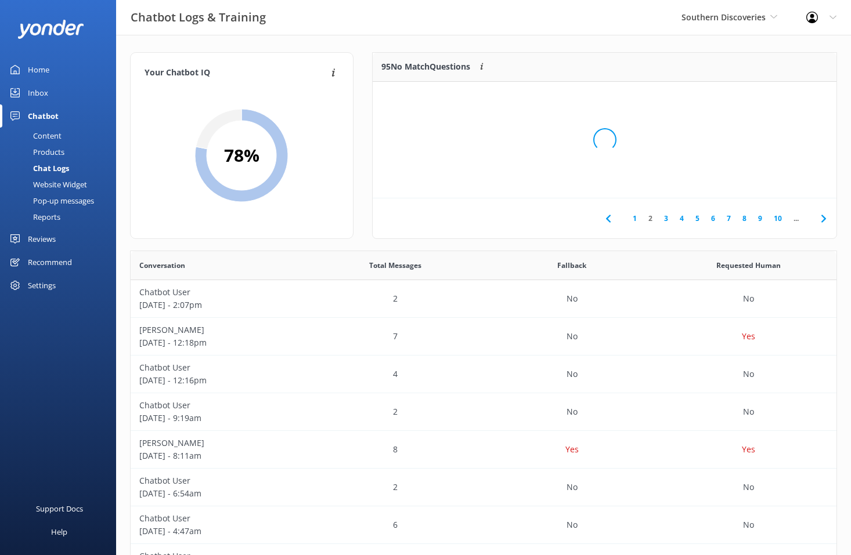
click at [758, 181] on div "Loading.." at bounding box center [604, 139] width 440 height 555
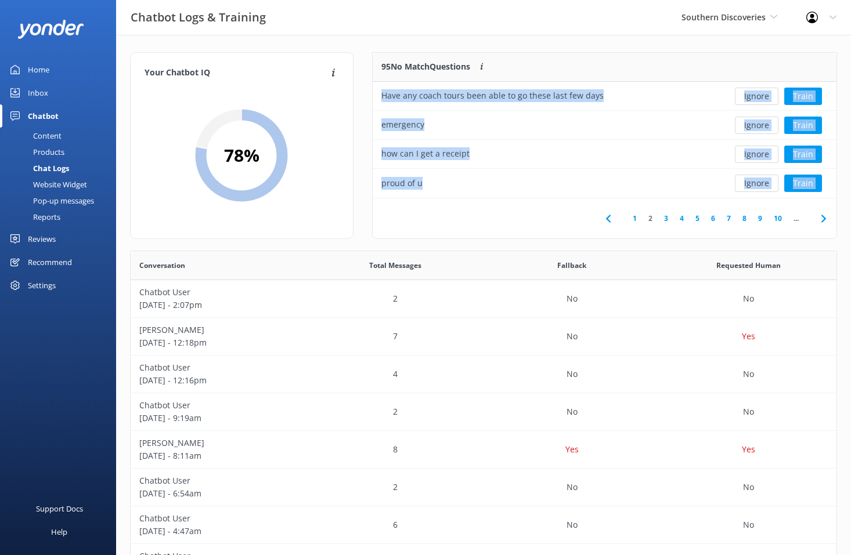
click at [758, 181] on button "Ignore" at bounding box center [757, 183] width 44 height 17
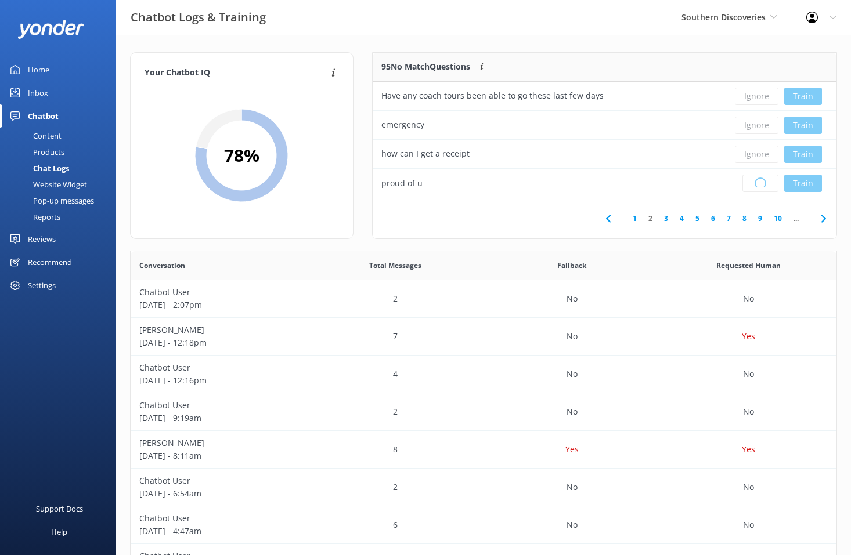
click at [758, 181] on div "Loading.. Train" at bounding box center [778, 183] width 99 height 17
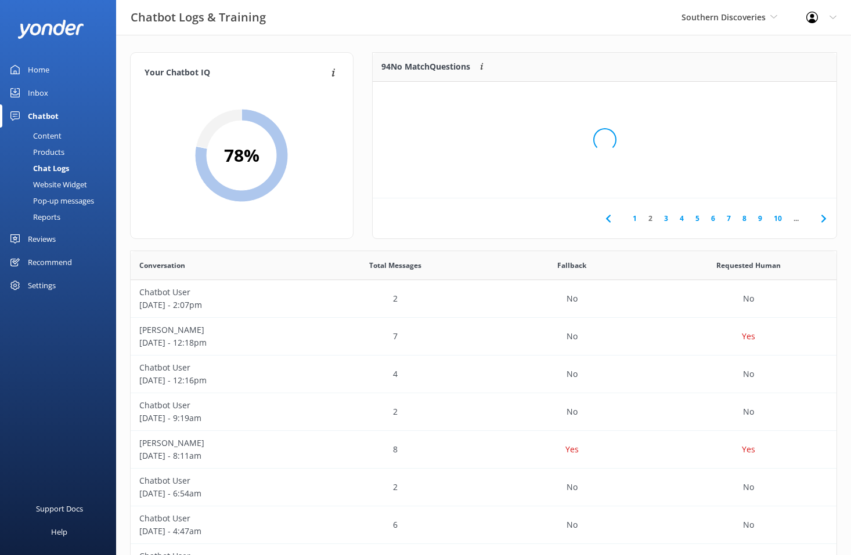
click at [758, 181] on div "Loading.." at bounding box center [604, 139] width 440 height 555
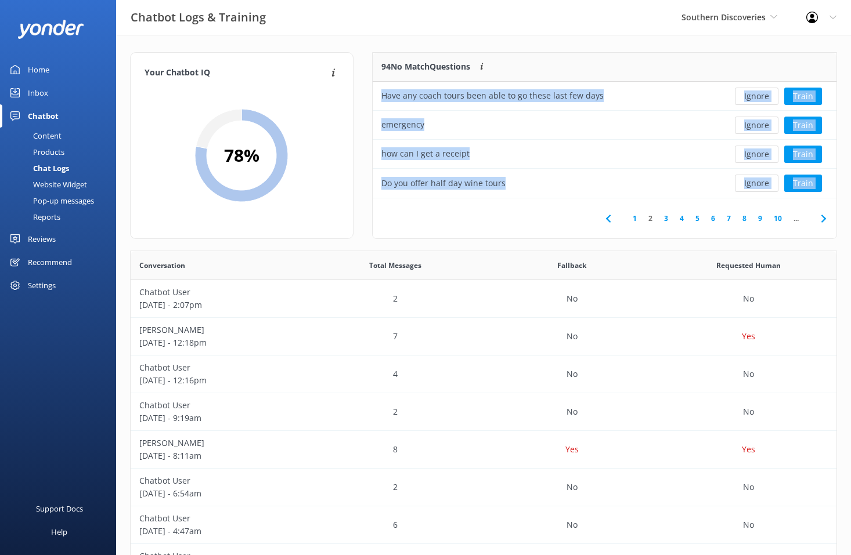
click at [758, 181] on button "Ignore" at bounding box center [757, 183] width 44 height 17
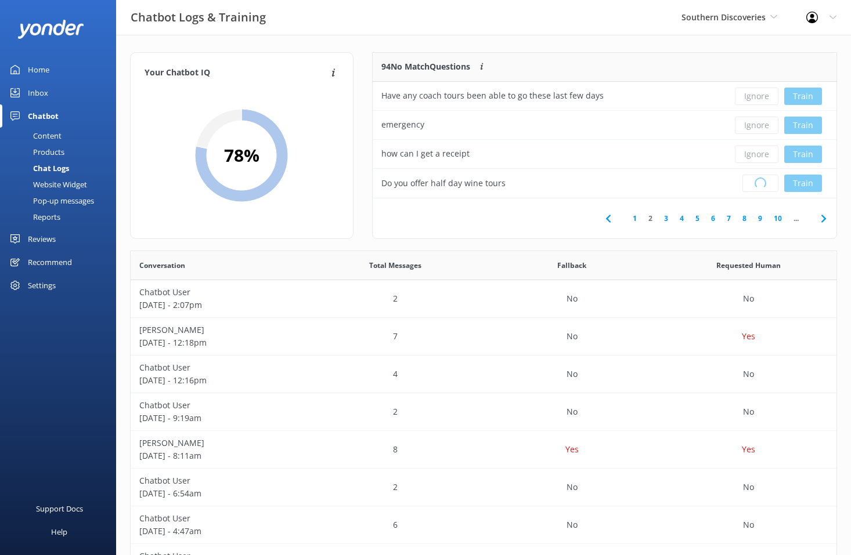
click at [758, 181] on div "Loading.. Train" at bounding box center [778, 183] width 99 height 17
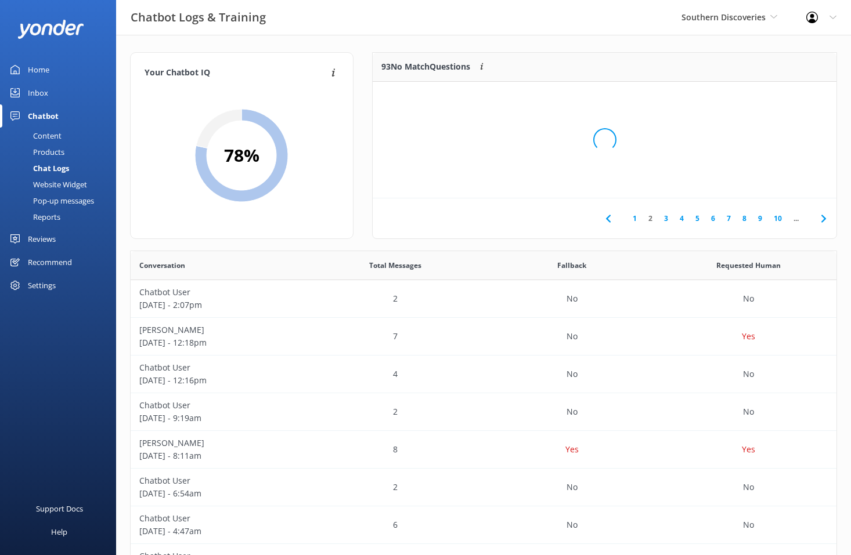
click at [758, 181] on div "Loading.." at bounding box center [604, 139] width 440 height 555
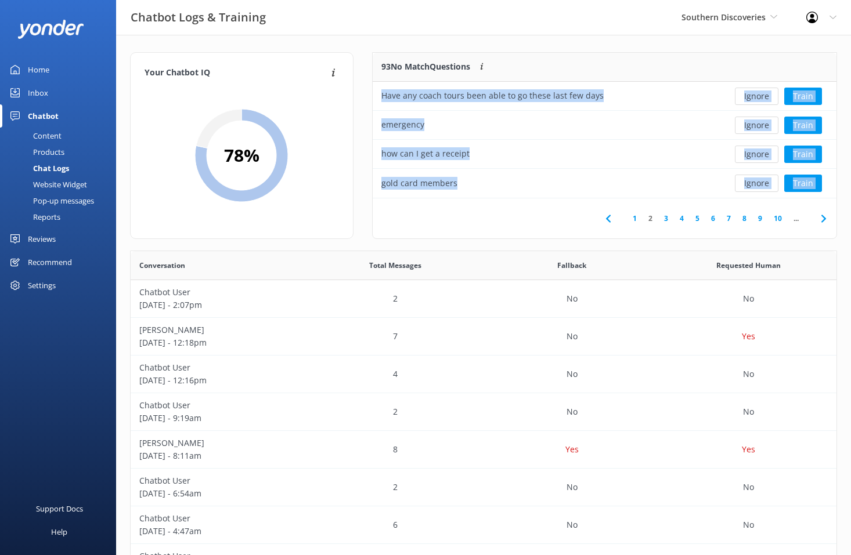
click at [758, 181] on button "Ignore" at bounding box center [757, 183] width 44 height 17
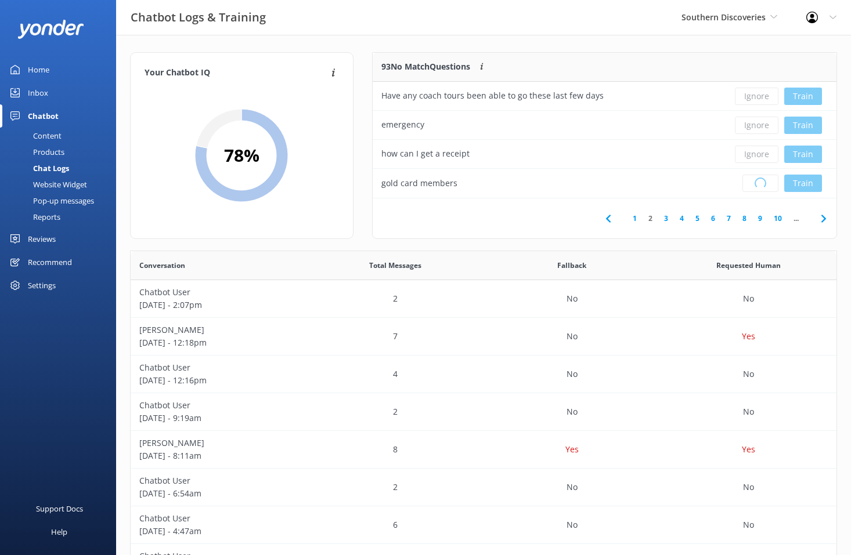
click at [758, 181] on div "Loading.. Train" at bounding box center [778, 183] width 99 height 17
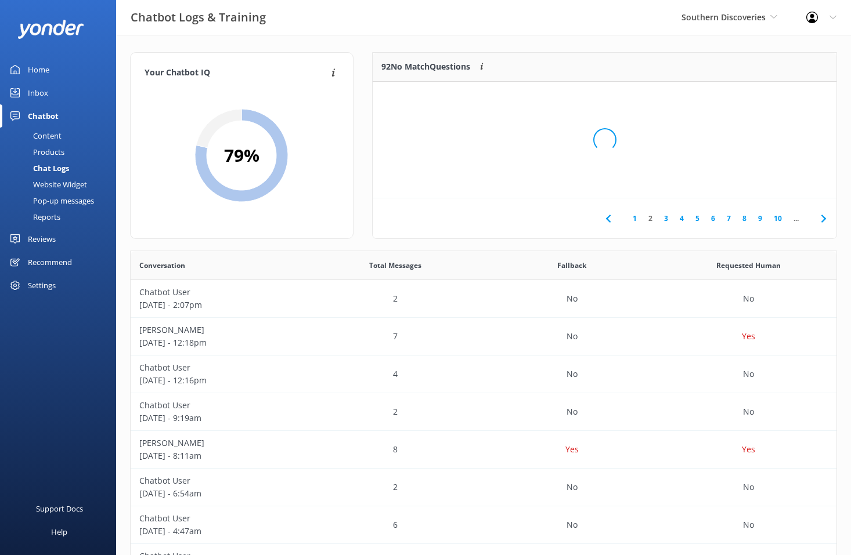
click at [758, 181] on div "Loading.." at bounding box center [604, 139] width 440 height 555
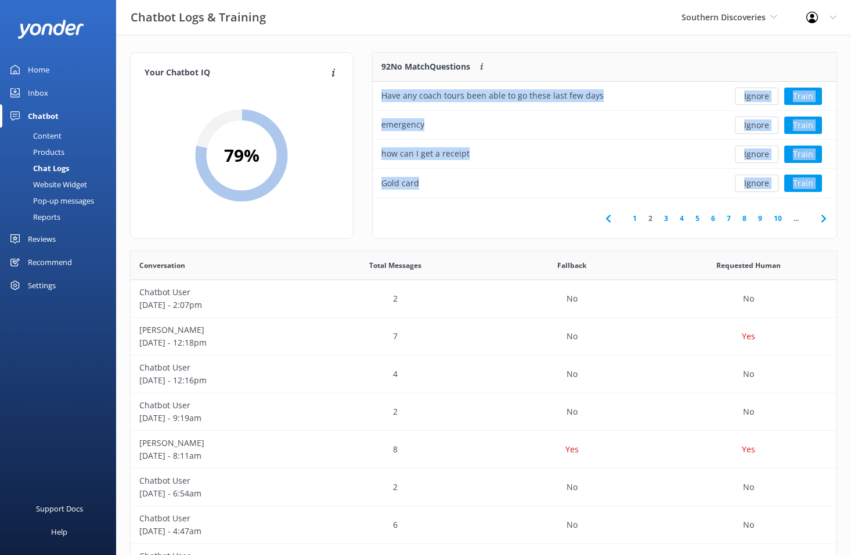
click at [758, 181] on button "Ignore" at bounding box center [757, 183] width 44 height 17
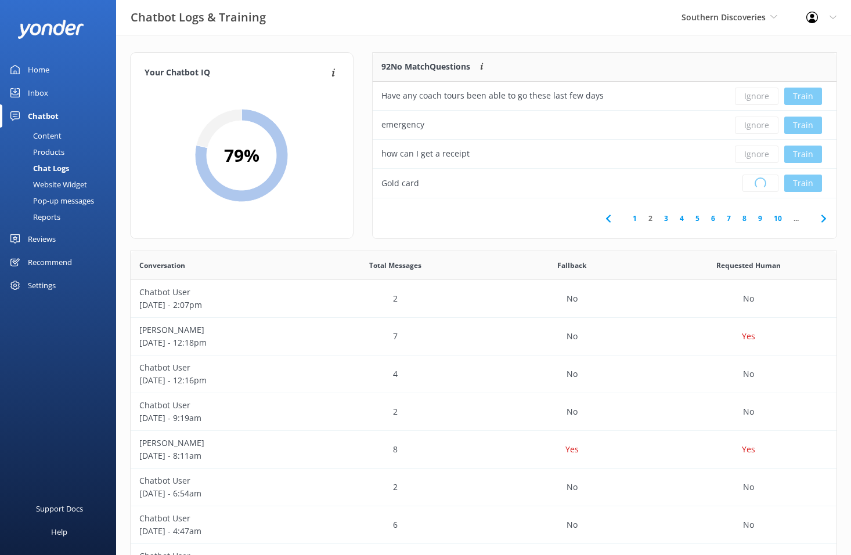
click at [758, 181] on div "Loading.. Train" at bounding box center [778, 183] width 99 height 17
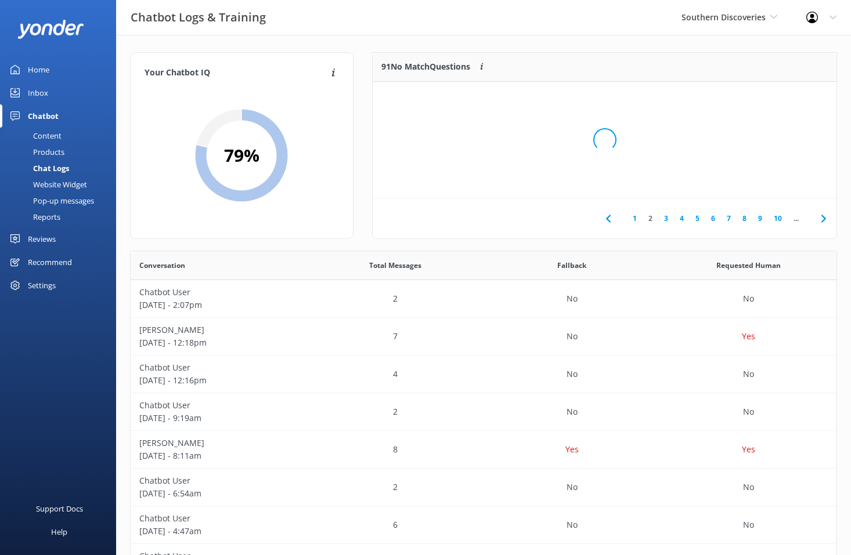
click at [758, 181] on div "Loading.." at bounding box center [604, 139] width 440 height 555
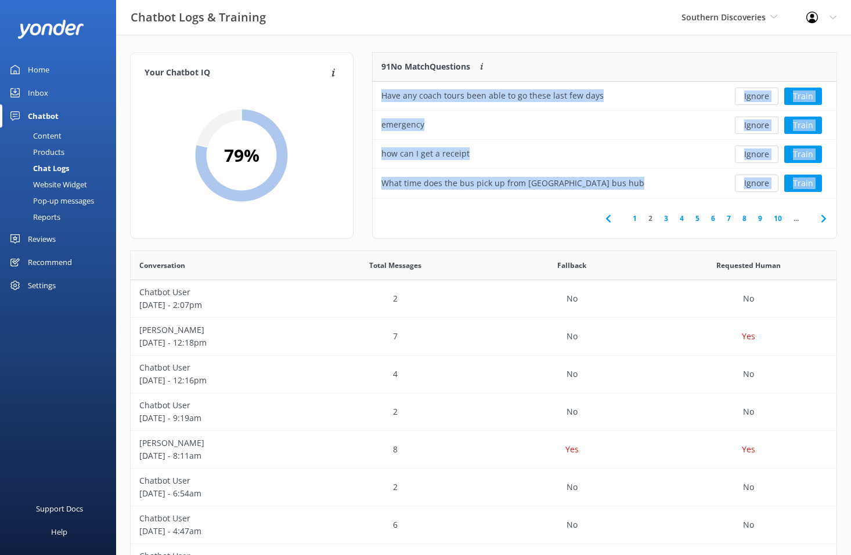
click at [758, 181] on button "Ignore" at bounding box center [757, 183] width 44 height 17
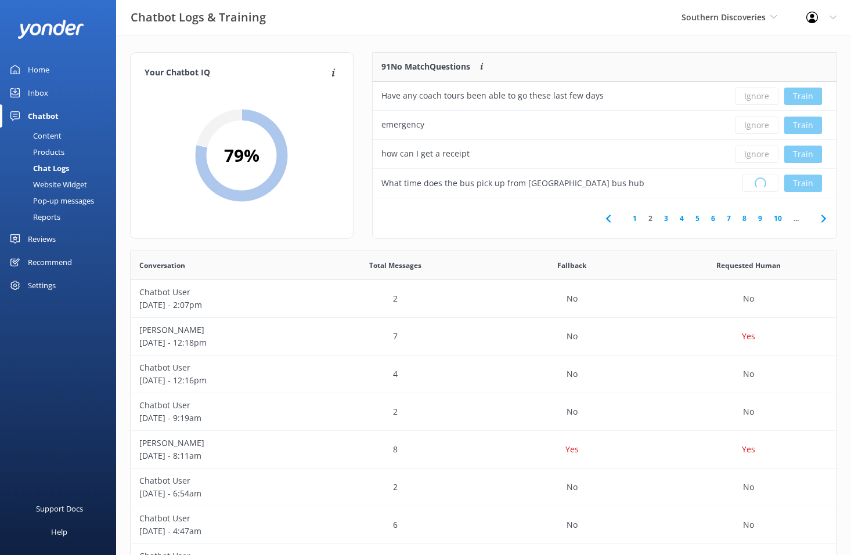
click at [758, 181] on div "Loading.. Train" at bounding box center [778, 183] width 99 height 17
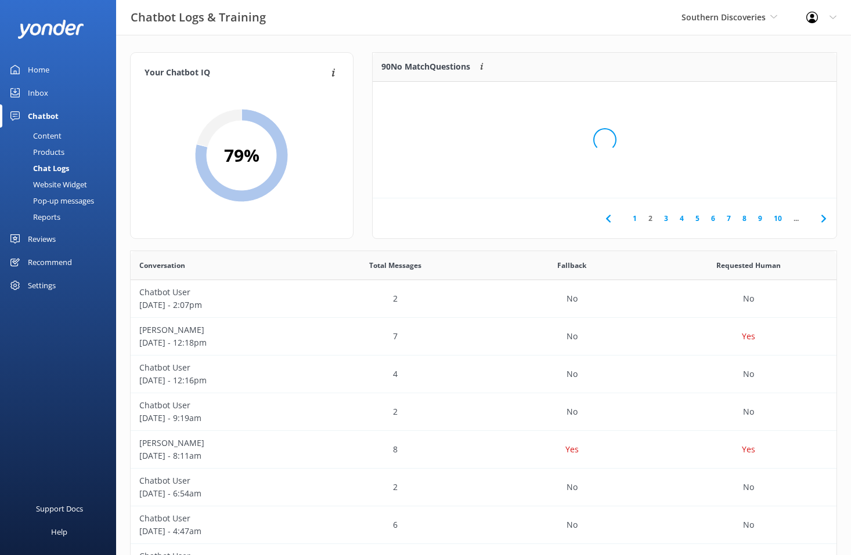
click at [758, 181] on div "Loading.." at bounding box center [604, 139] width 440 height 555
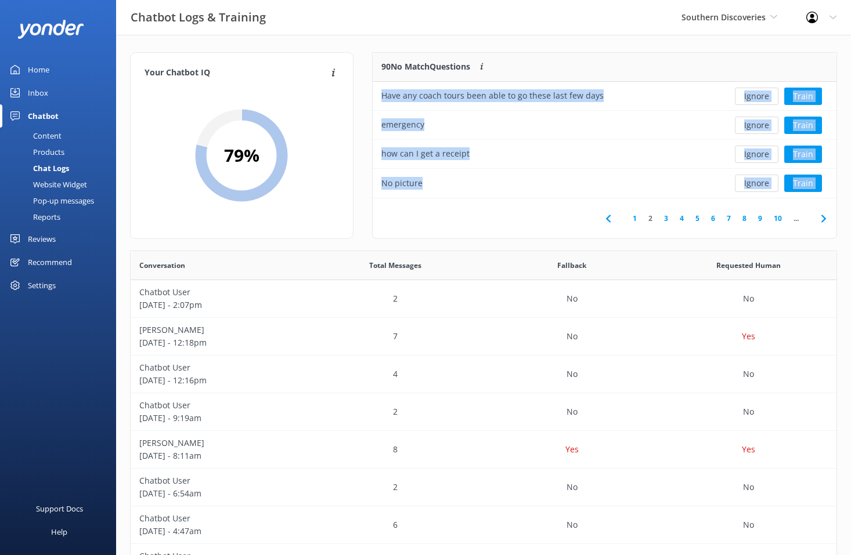
click at [758, 181] on button "Ignore" at bounding box center [757, 183] width 44 height 17
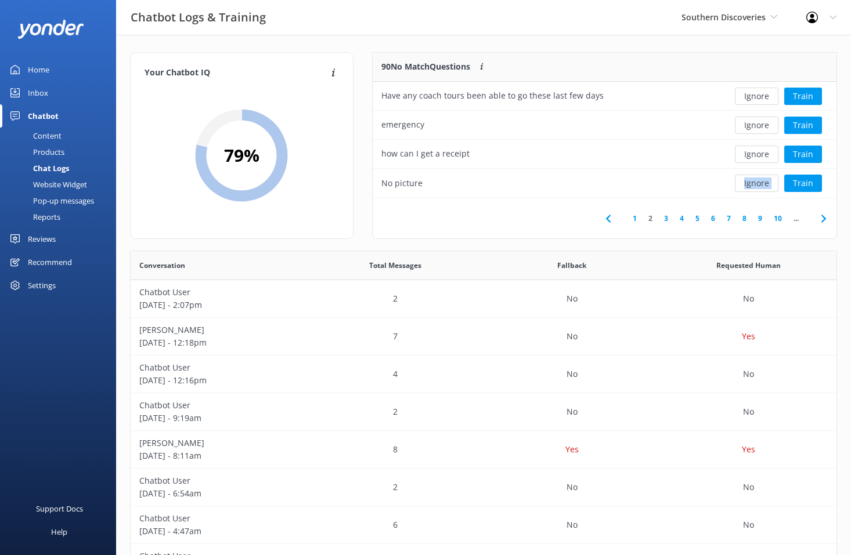
click at [758, 181] on div "Ignore Train" at bounding box center [778, 183] width 99 height 17
click at [758, 181] on div "Loading.. Train" at bounding box center [778, 183] width 99 height 17
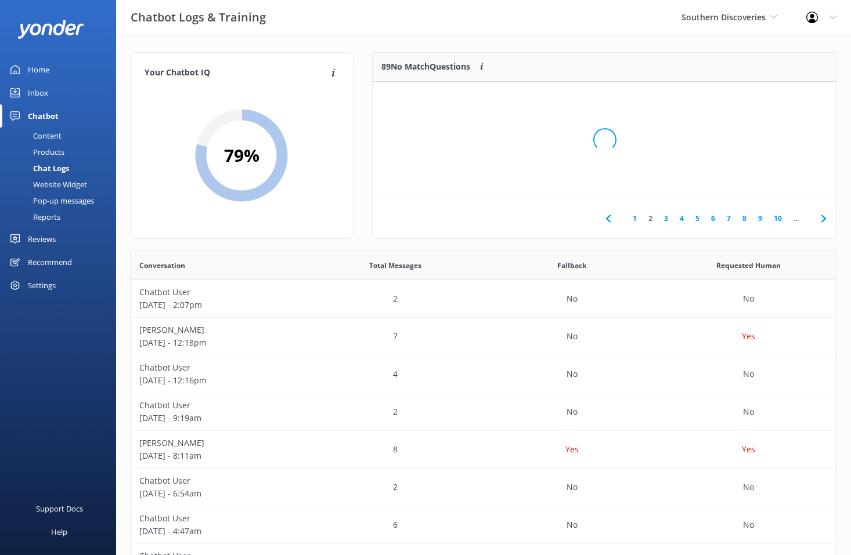
click at [758, 181] on div "Loading.." at bounding box center [604, 139] width 440 height 555
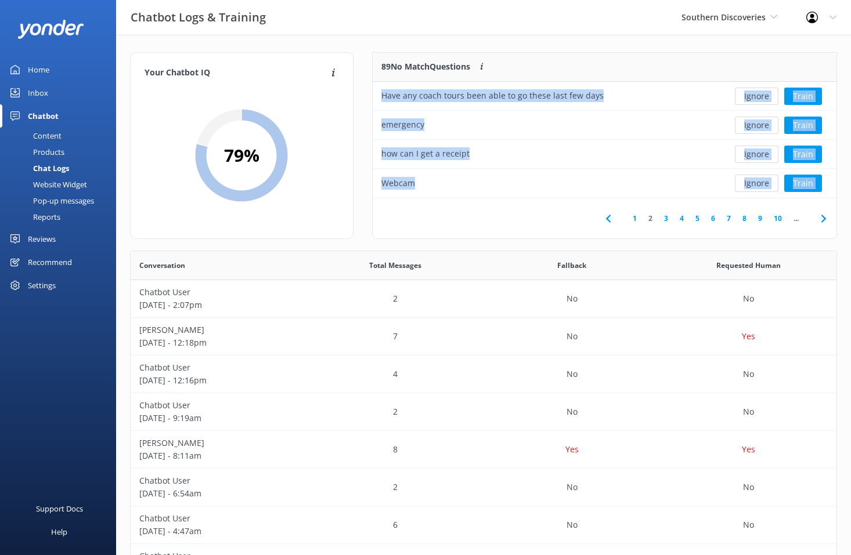
click at [758, 181] on button "Ignore" at bounding box center [757, 183] width 44 height 17
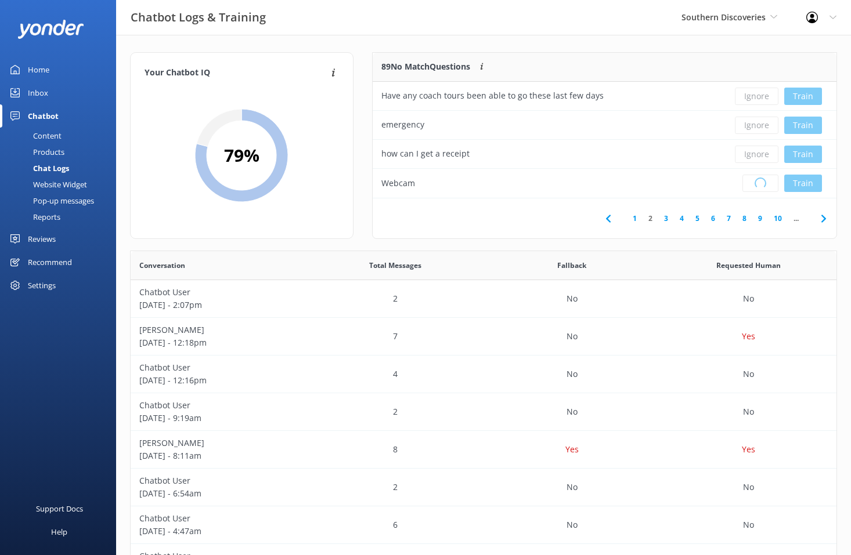
click at [758, 181] on div "Loading.. Train" at bounding box center [778, 183] width 99 height 17
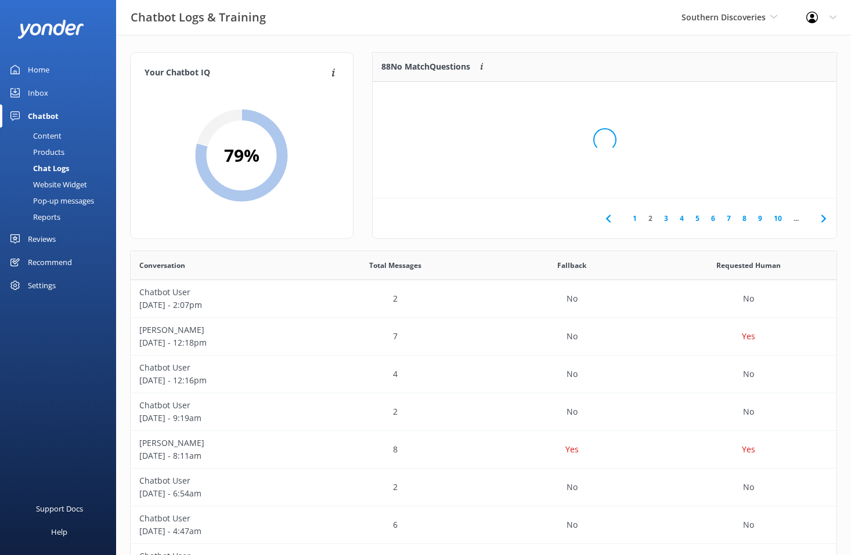
click at [758, 181] on div "Loading.." at bounding box center [604, 139] width 440 height 555
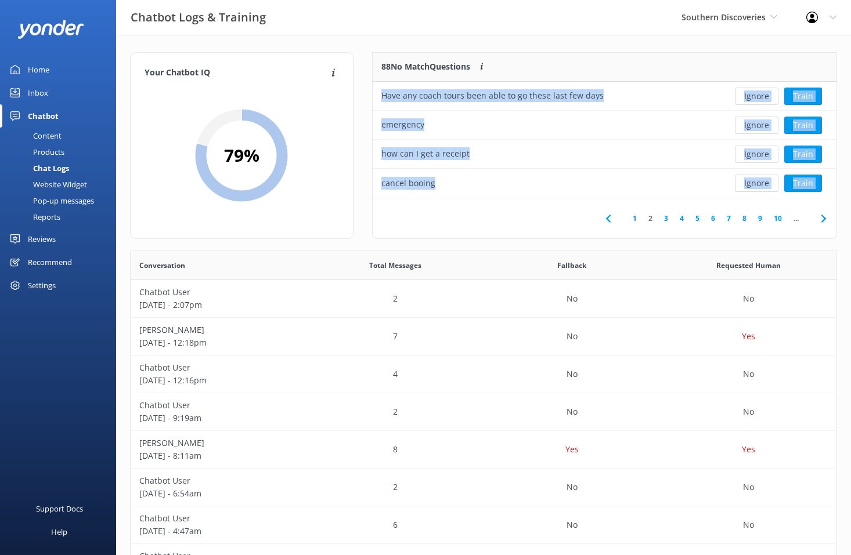
click at [758, 181] on button "Ignore" at bounding box center [757, 183] width 44 height 17
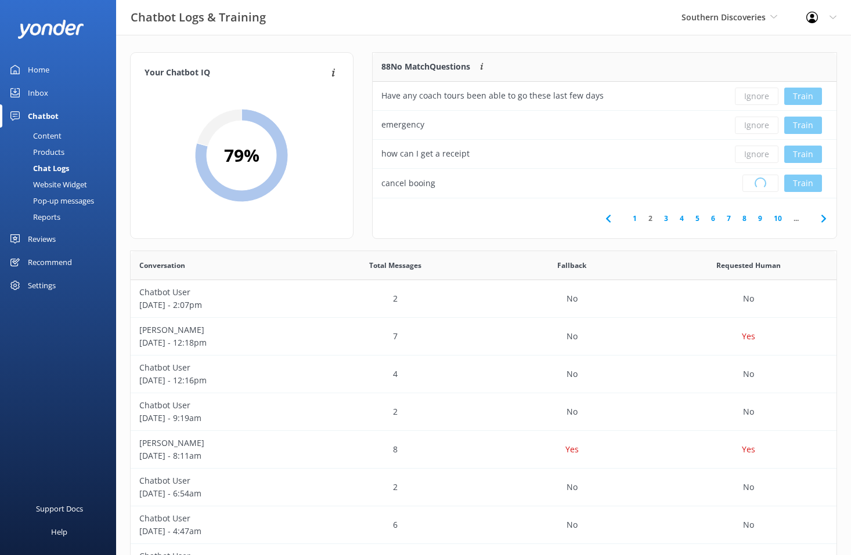
click at [758, 181] on div "Loading.. Train" at bounding box center [778, 183] width 99 height 17
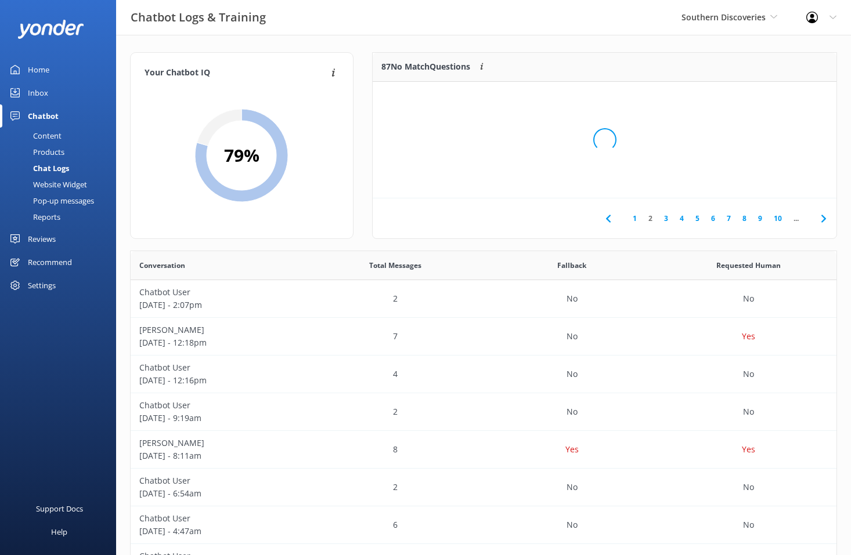
click at [758, 181] on div "Loading.." at bounding box center [604, 139] width 440 height 555
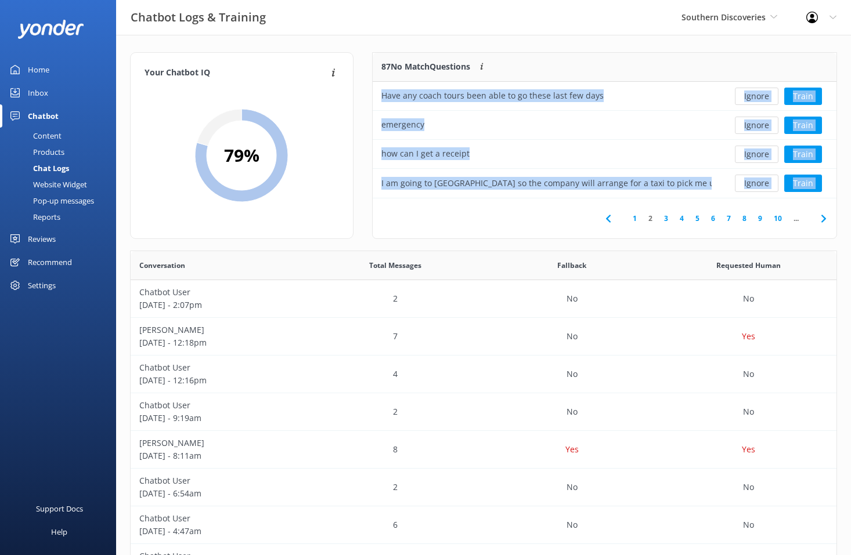
click at [758, 181] on button "Ignore" at bounding box center [757, 183] width 44 height 17
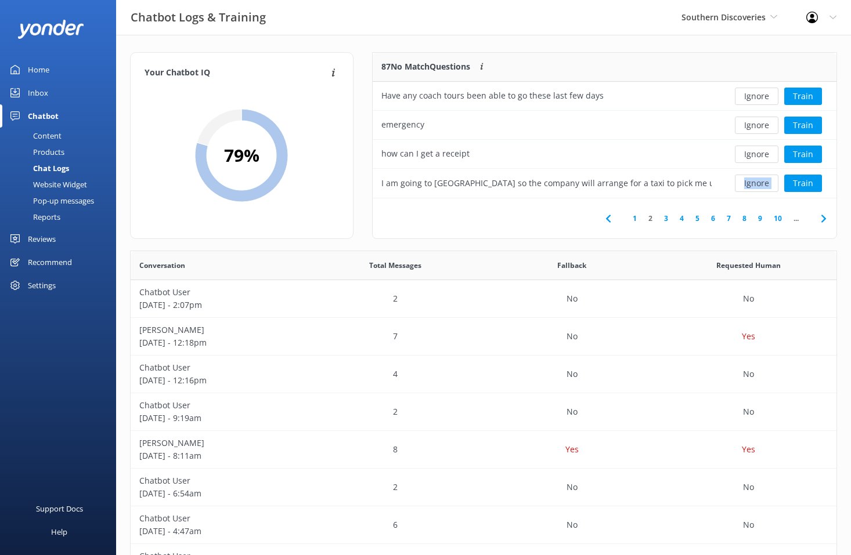
click at [758, 181] on div "Ignore Train" at bounding box center [778, 183] width 99 height 17
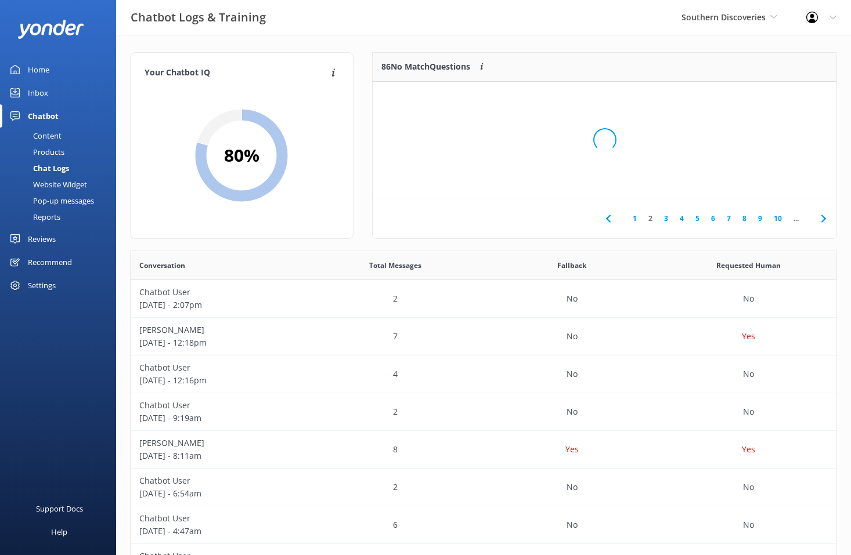
click at [758, 181] on div "Loading.." at bounding box center [604, 139] width 440 height 555
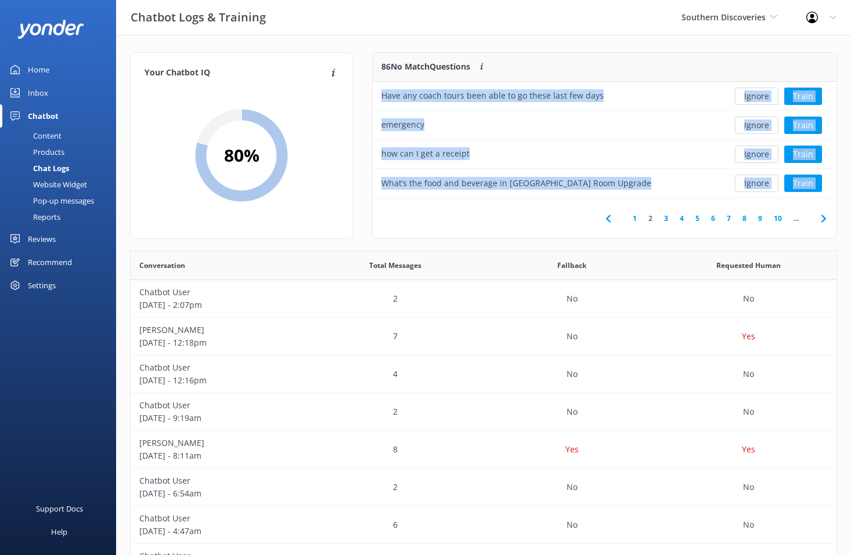
click at [758, 181] on button "Ignore" at bounding box center [757, 183] width 44 height 17
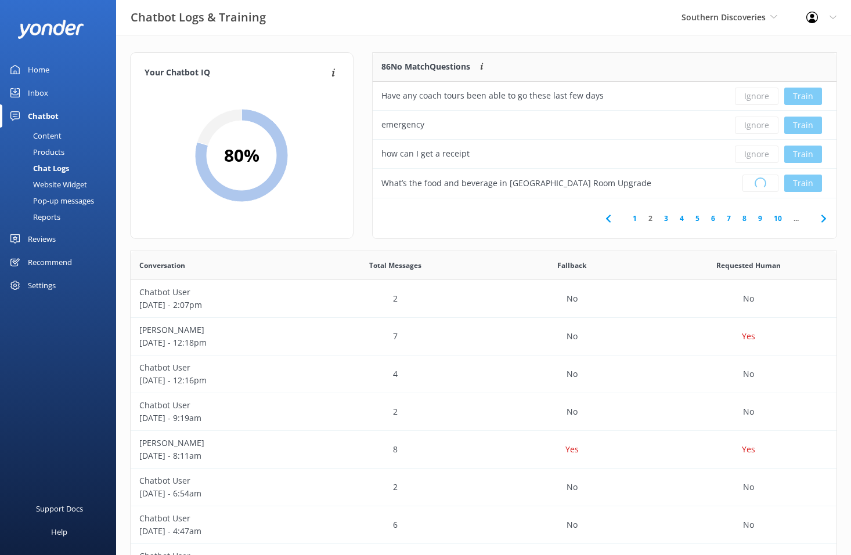
click at [758, 181] on div "Loading.. Train" at bounding box center [778, 183] width 99 height 17
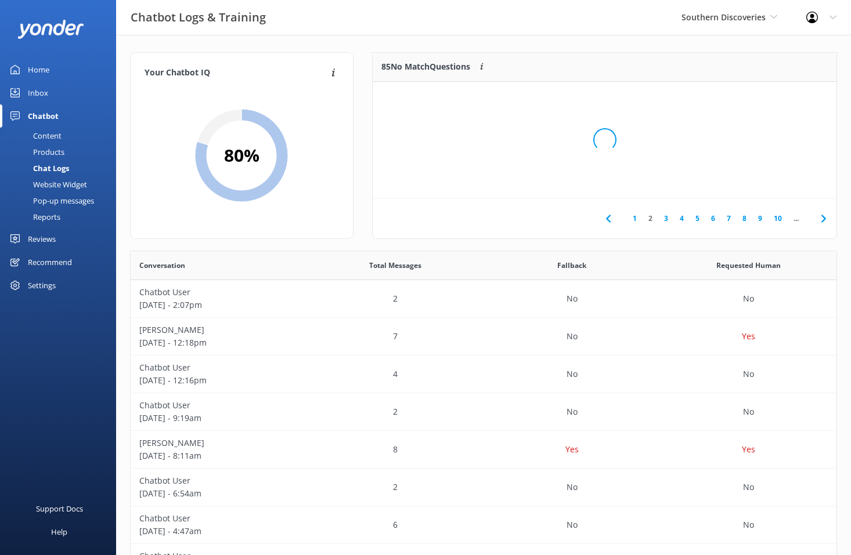
click at [758, 181] on div "Loading.." at bounding box center [604, 139] width 440 height 555
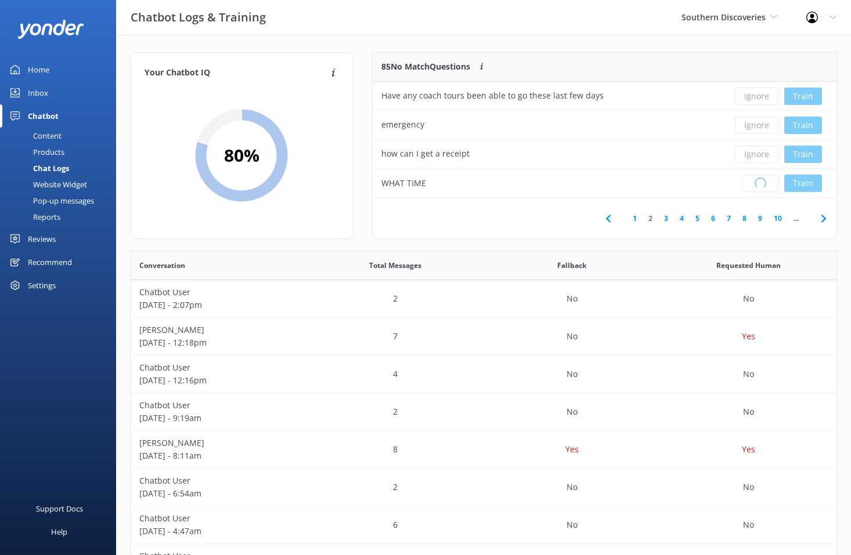
click at [758, 181] on div "Loading.. Train" at bounding box center [778, 183] width 99 height 17
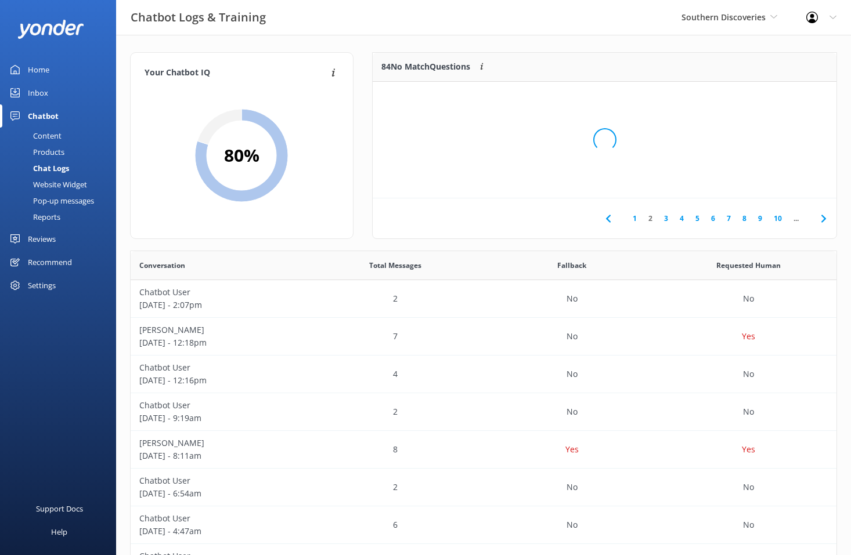
click at [758, 181] on div "Loading.." at bounding box center [604, 139] width 440 height 555
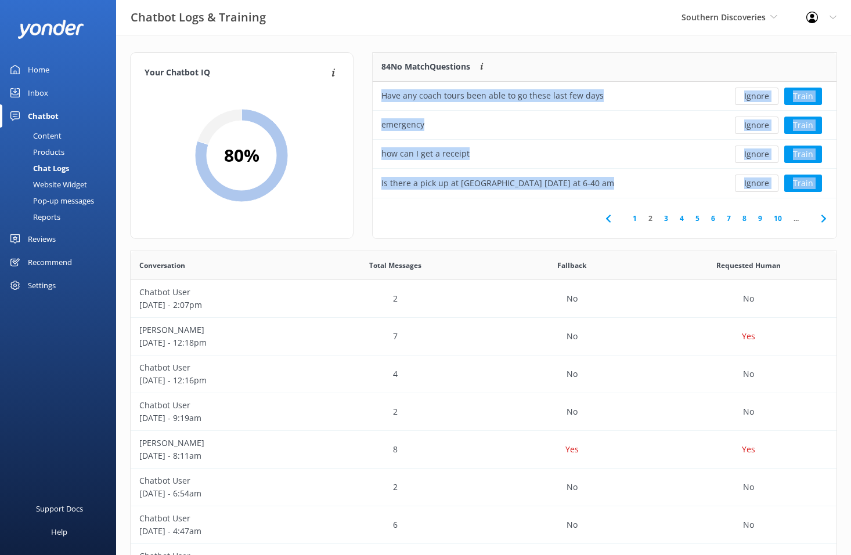
click at [758, 181] on button "Ignore" at bounding box center [757, 183] width 44 height 17
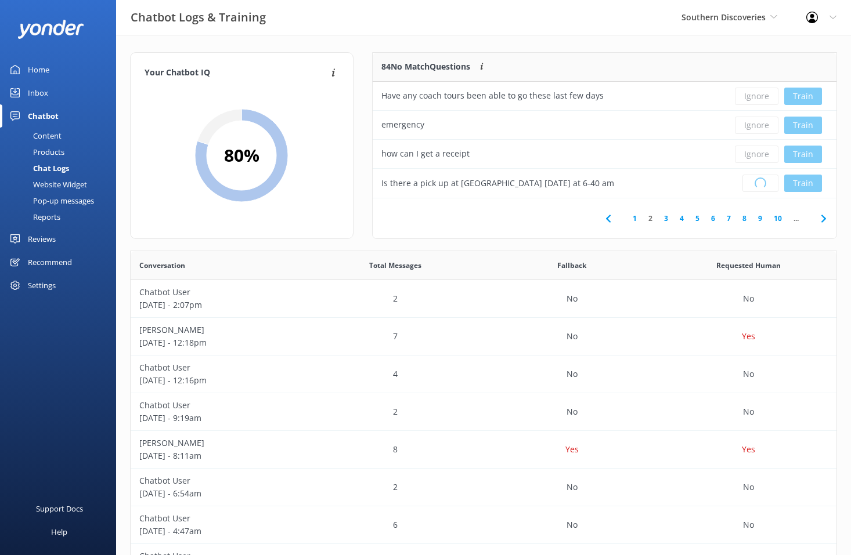
click at [758, 181] on div "Loading.. Train" at bounding box center [778, 183] width 99 height 17
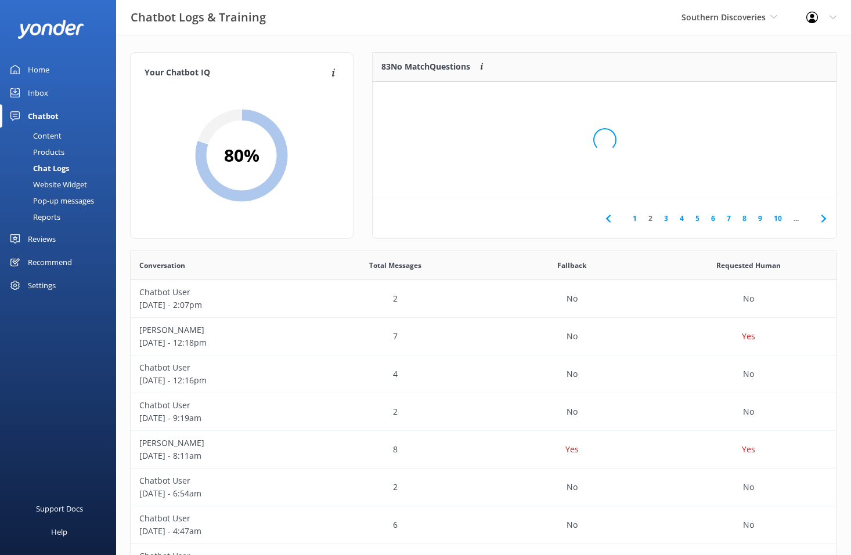
click at [758, 181] on div "Loading.." at bounding box center [604, 139] width 440 height 555
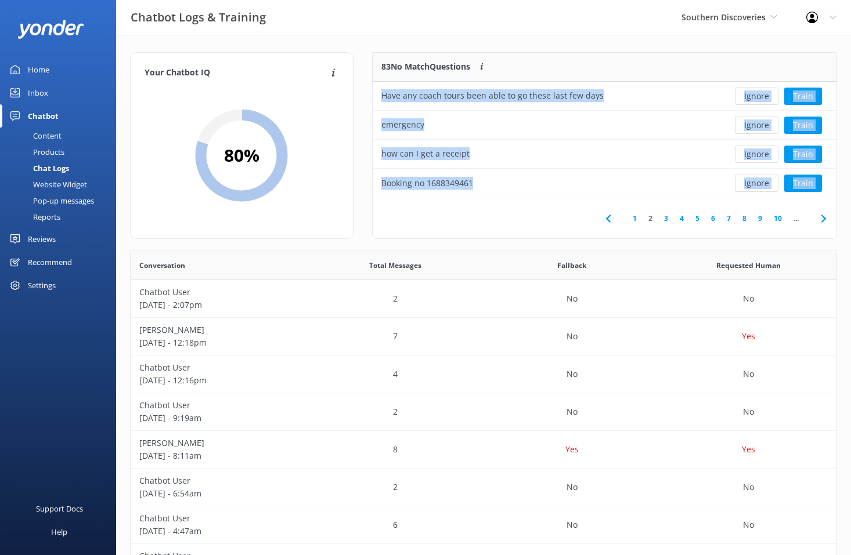
click at [758, 181] on button "Ignore" at bounding box center [757, 183] width 44 height 17
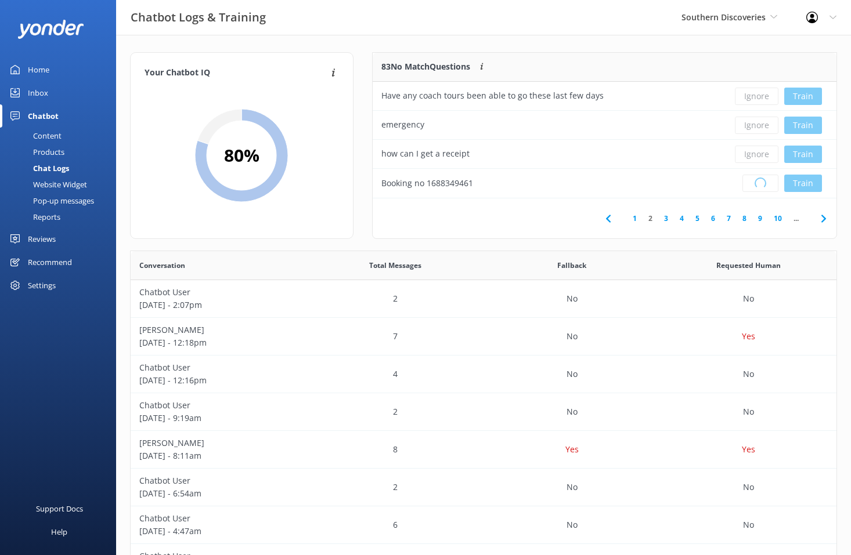
click at [758, 181] on div "Loading.. Train" at bounding box center [778, 183] width 99 height 17
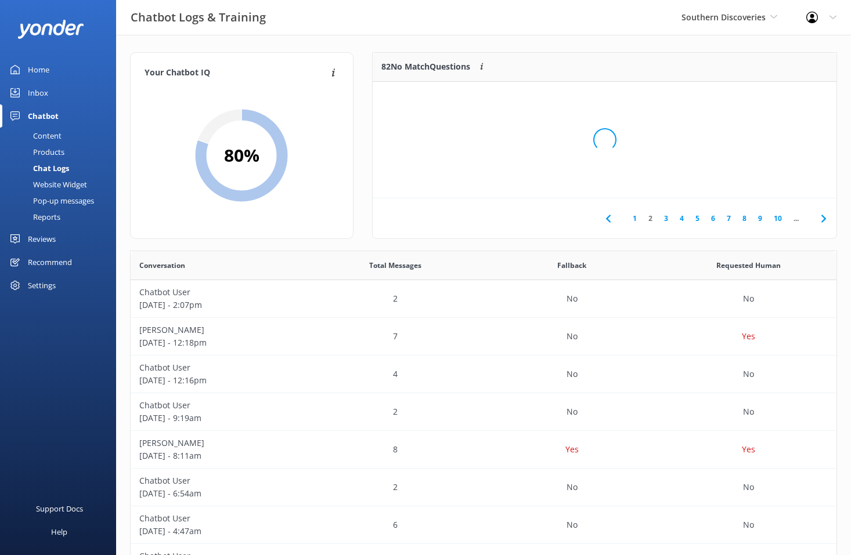
click at [758, 181] on div "Loading.." at bounding box center [604, 139] width 440 height 555
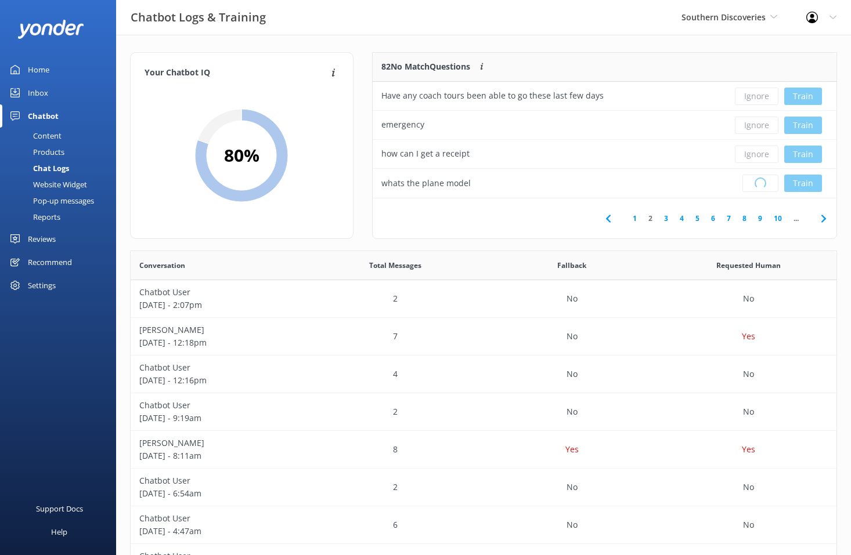
click at [758, 181] on div "Loading.. Train" at bounding box center [778, 183] width 99 height 17
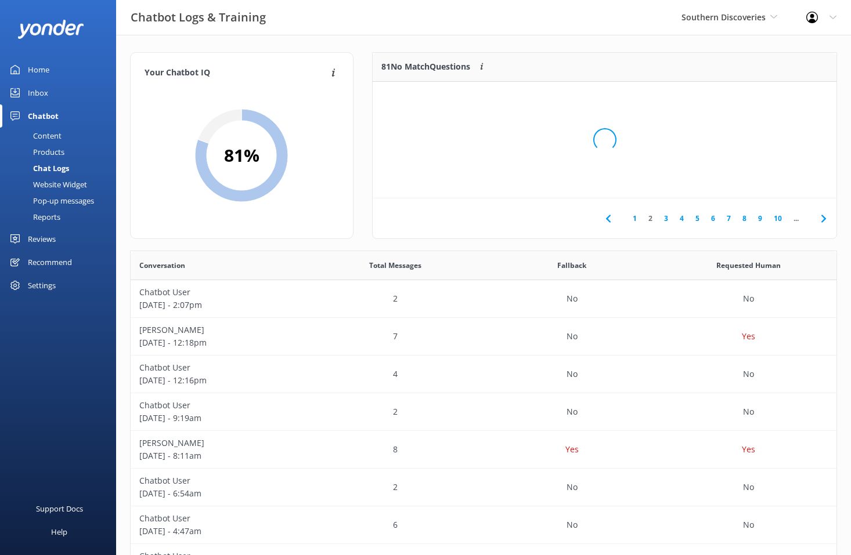
click at [758, 181] on div "Loading.." at bounding box center [604, 139] width 440 height 555
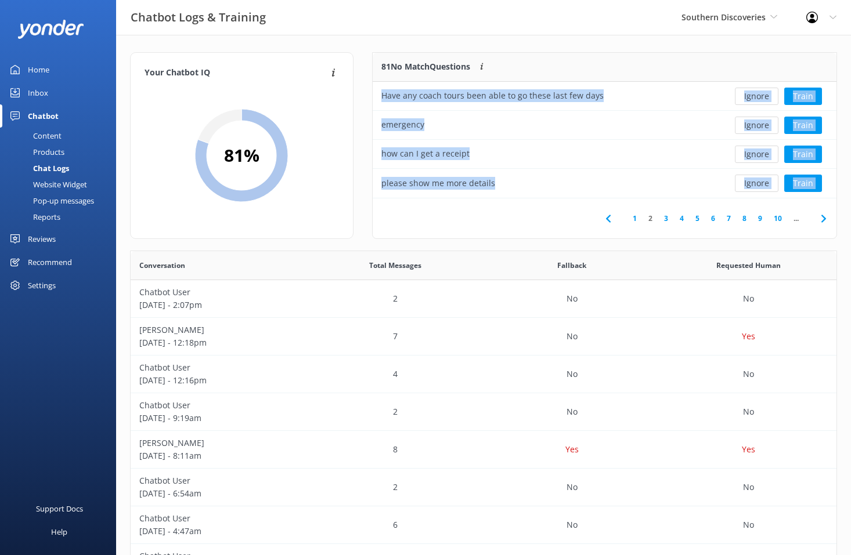
click at [758, 181] on button "Ignore" at bounding box center [757, 183] width 44 height 17
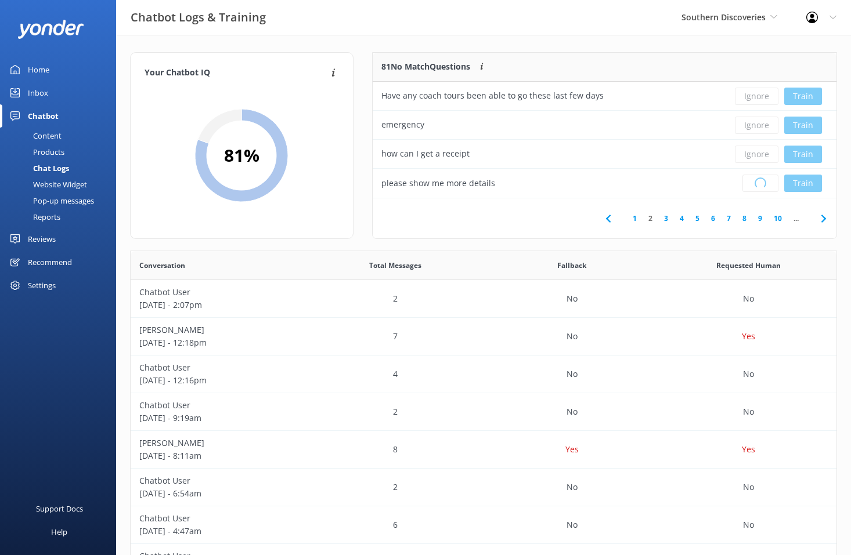
click at [758, 181] on div "Loading.. Train" at bounding box center [778, 183] width 99 height 17
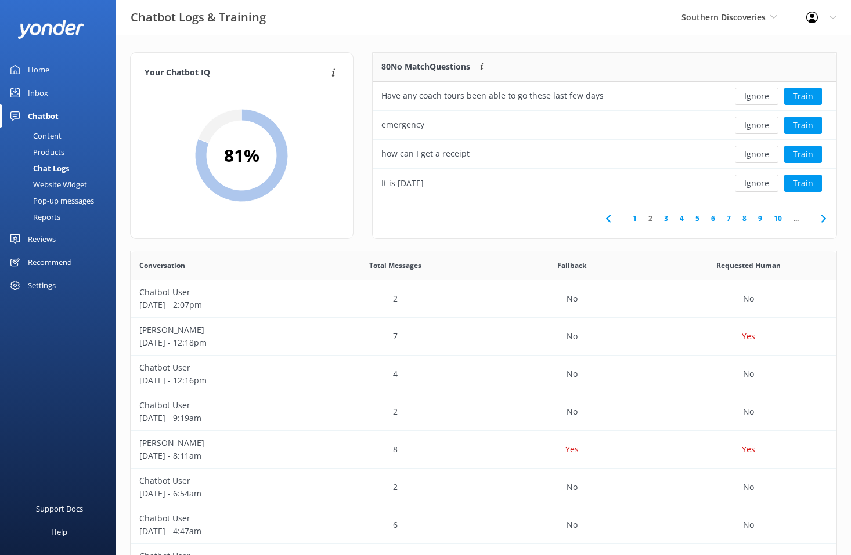
click at [758, 181] on button "Ignore" at bounding box center [757, 183] width 44 height 17
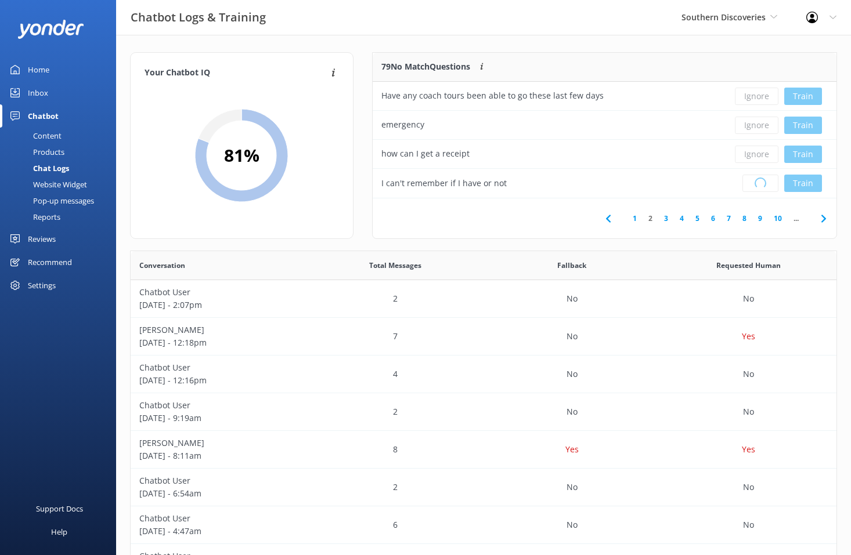
click at [758, 181] on div "Loading.. Train" at bounding box center [778, 183] width 99 height 17
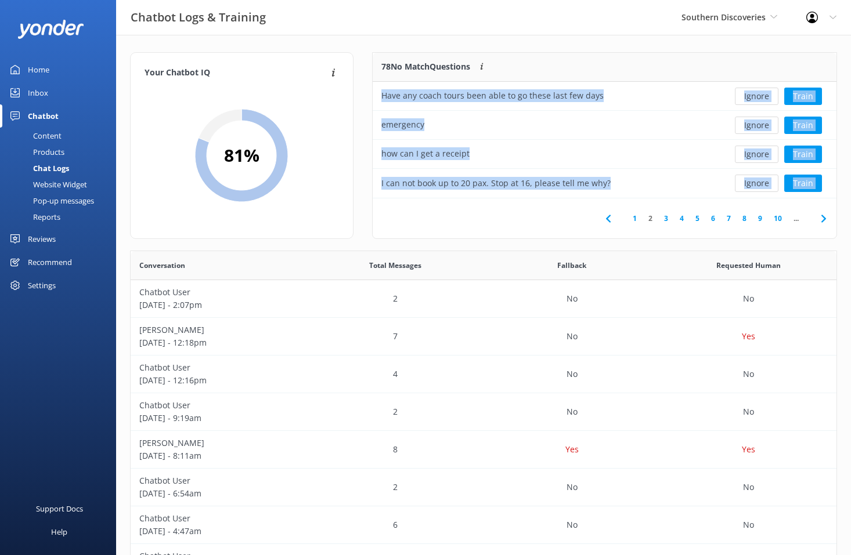
click at [758, 181] on button "Ignore" at bounding box center [757, 183] width 44 height 17
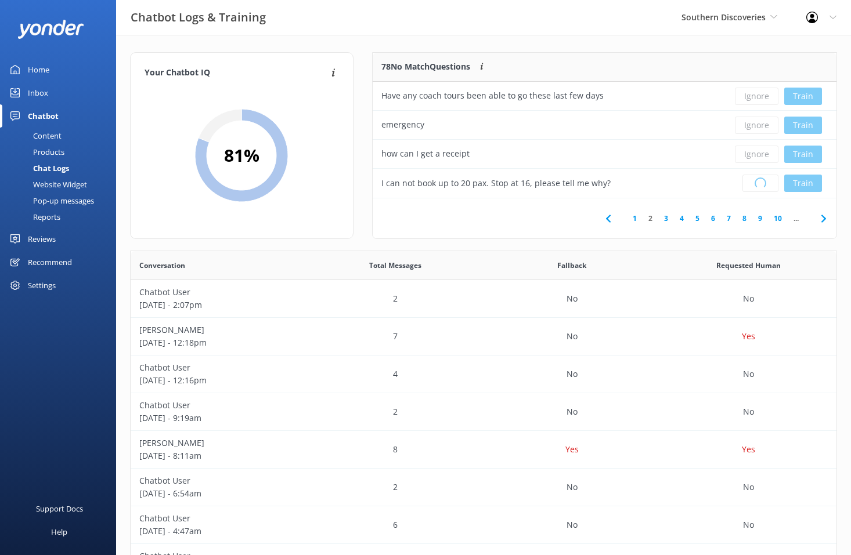
click at [758, 181] on div "Loading.. Train" at bounding box center [778, 183] width 99 height 17
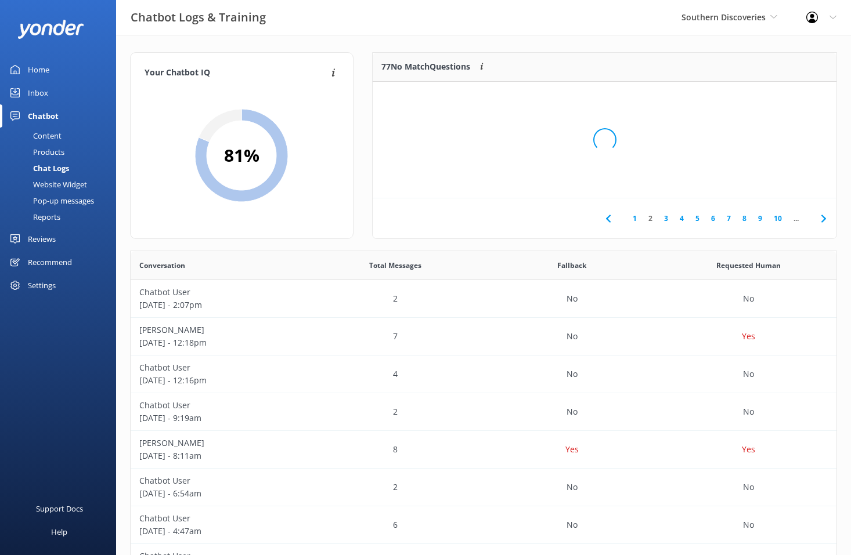
click at [758, 181] on div "Loading.." at bounding box center [604, 139] width 440 height 555
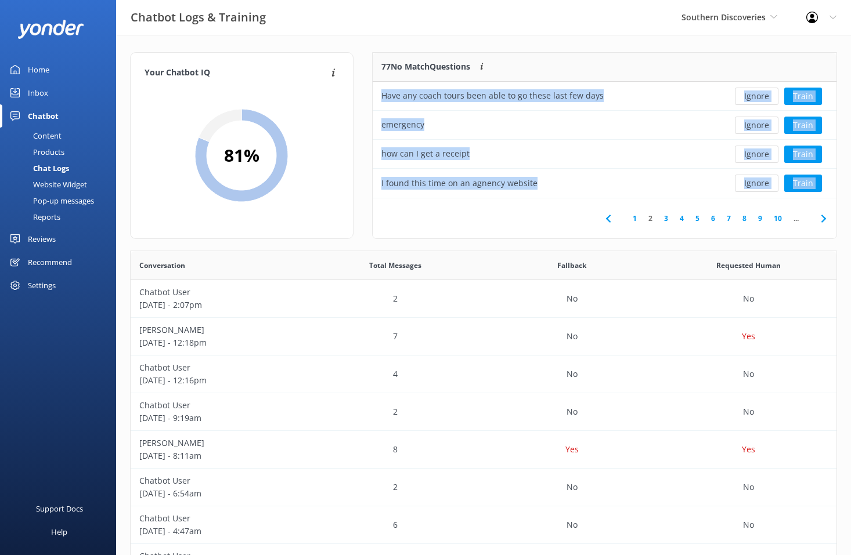
click at [758, 181] on button "Ignore" at bounding box center [757, 183] width 44 height 17
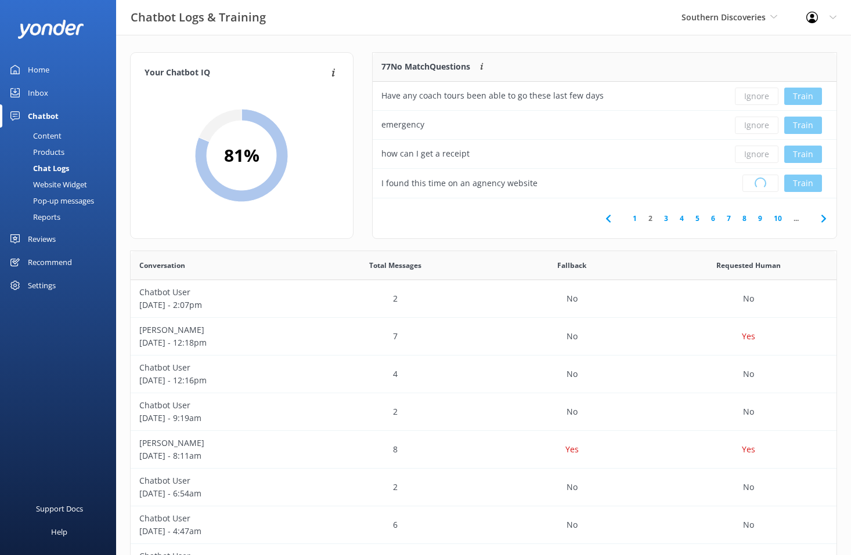
click at [758, 181] on div "Loading.. Train" at bounding box center [778, 183] width 99 height 17
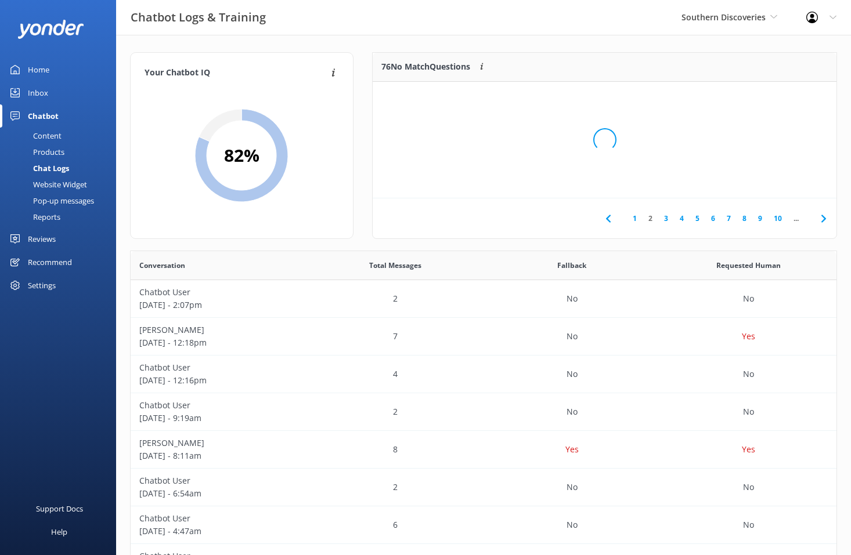
click at [758, 181] on div "Loading.." at bounding box center [604, 139] width 440 height 555
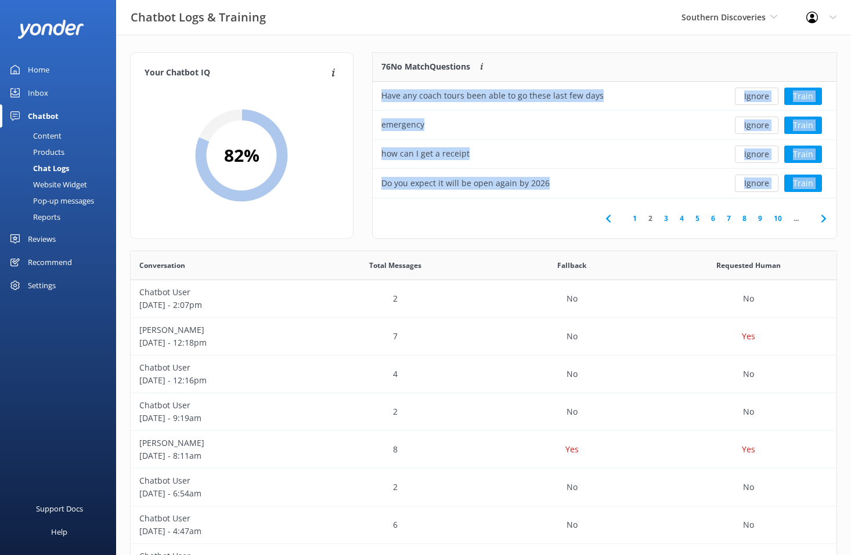
click at [758, 181] on button "Ignore" at bounding box center [757, 183] width 44 height 17
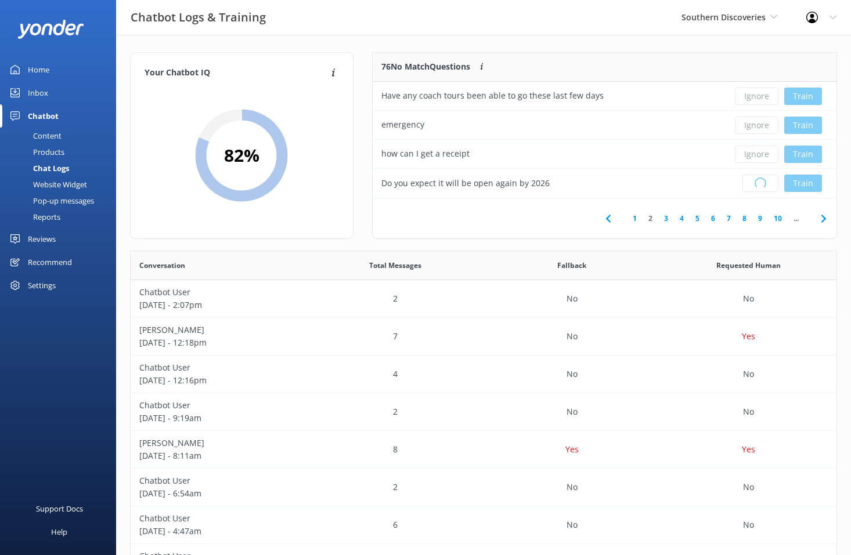
click at [758, 181] on div "Loading.. Train" at bounding box center [778, 183] width 99 height 17
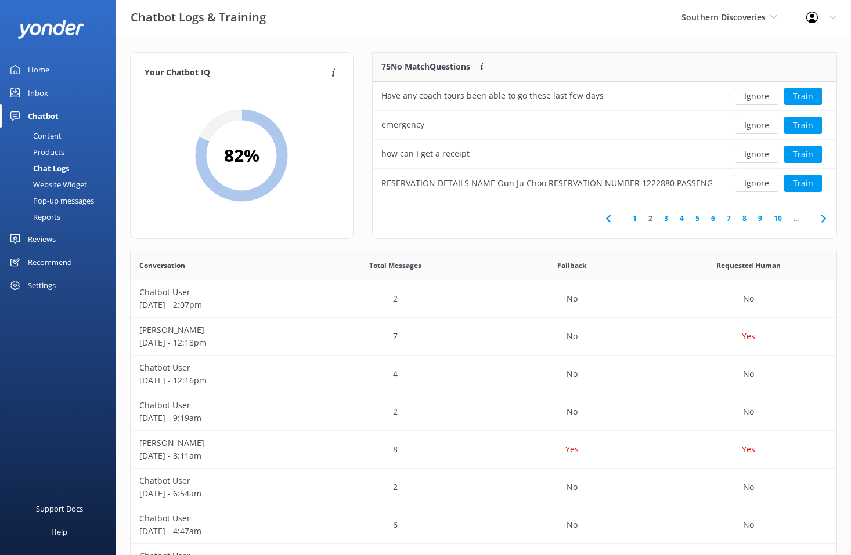
click at [758, 181] on button "Ignore" at bounding box center [757, 183] width 44 height 17
click at [758, 181] on div "Loading.. Train" at bounding box center [778, 183] width 99 height 17
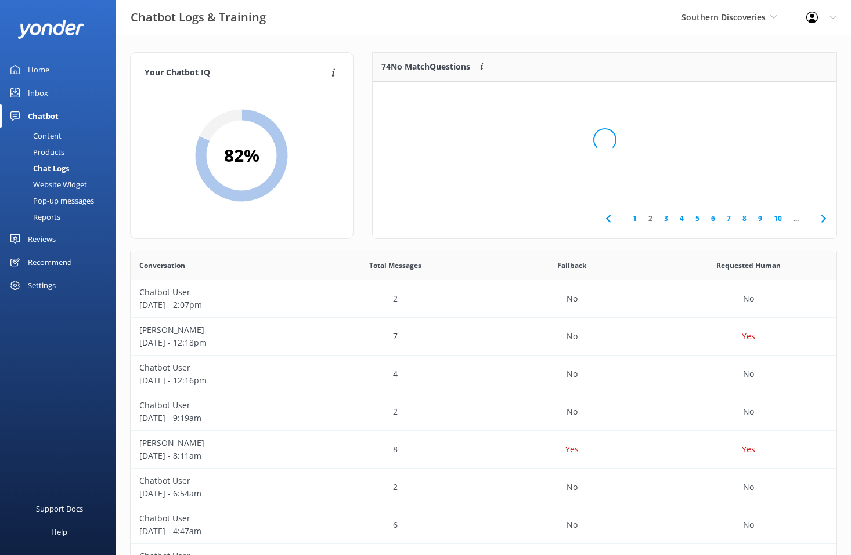
click at [758, 181] on div "Loading.." at bounding box center [604, 139] width 440 height 555
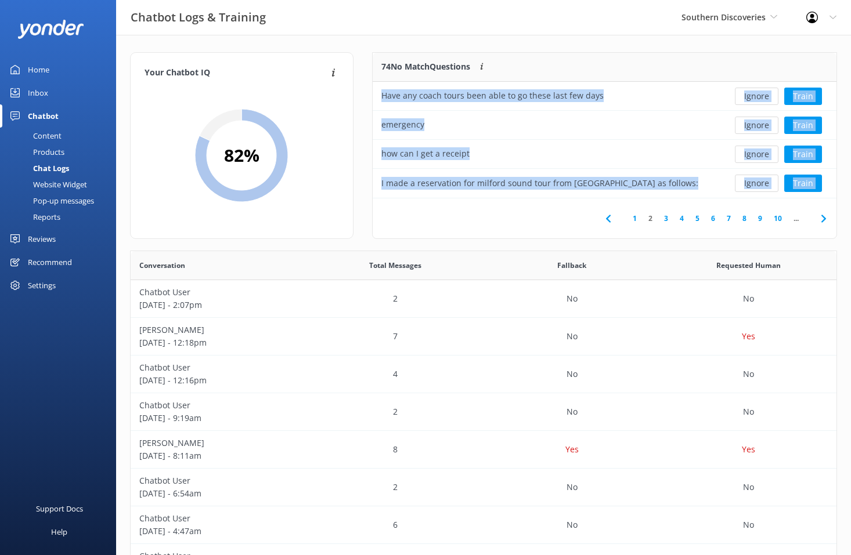
click at [758, 181] on button "Ignore" at bounding box center [757, 183] width 44 height 17
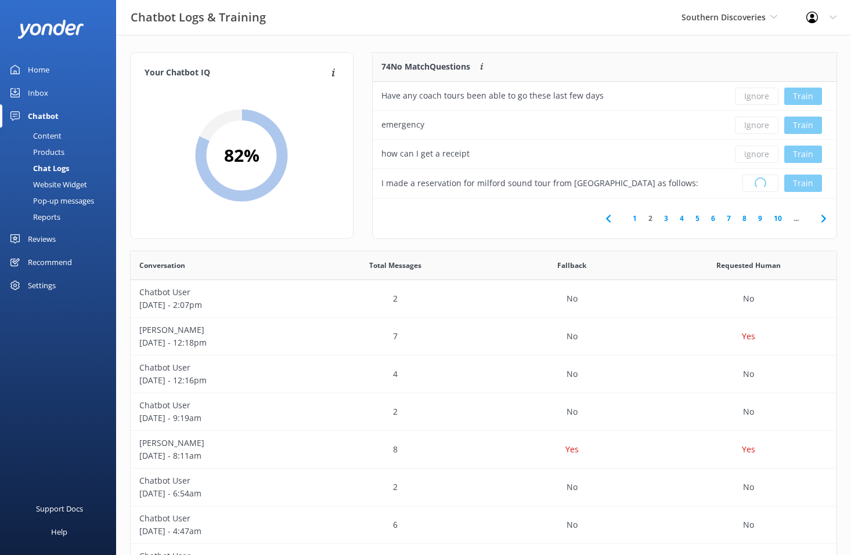
click at [758, 181] on div "Loading.. Train" at bounding box center [778, 183] width 99 height 17
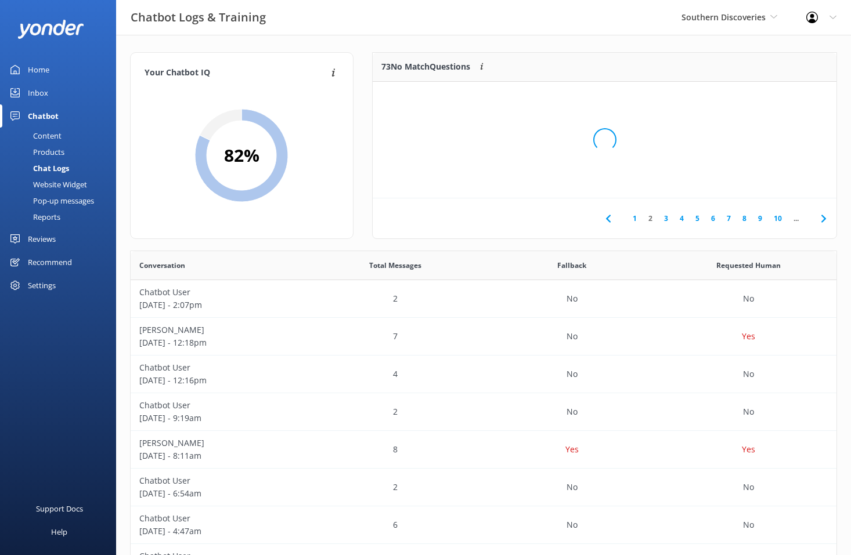
click at [758, 181] on div "Loading.." at bounding box center [604, 139] width 440 height 555
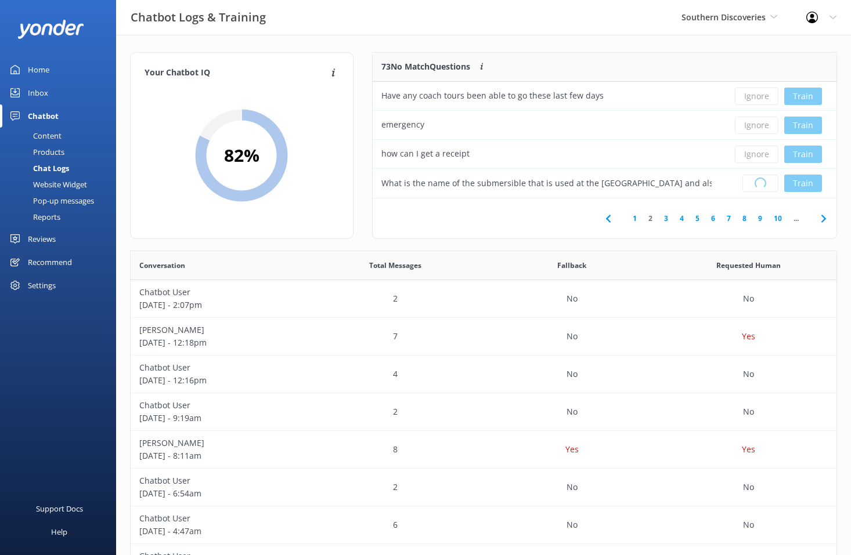
click at [758, 181] on div "Loading.. Train" at bounding box center [778, 183] width 99 height 17
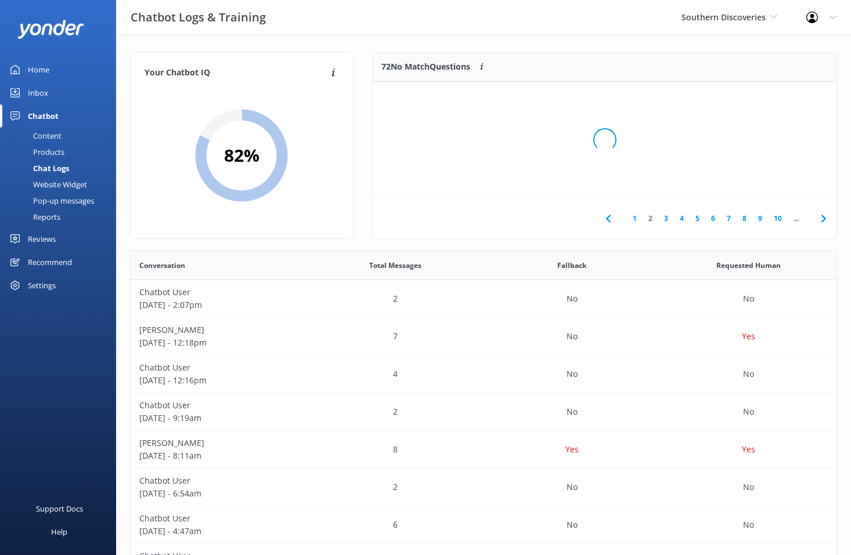
click at [758, 181] on div "Loading.." at bounding box center [604, 139] width 440 height 555
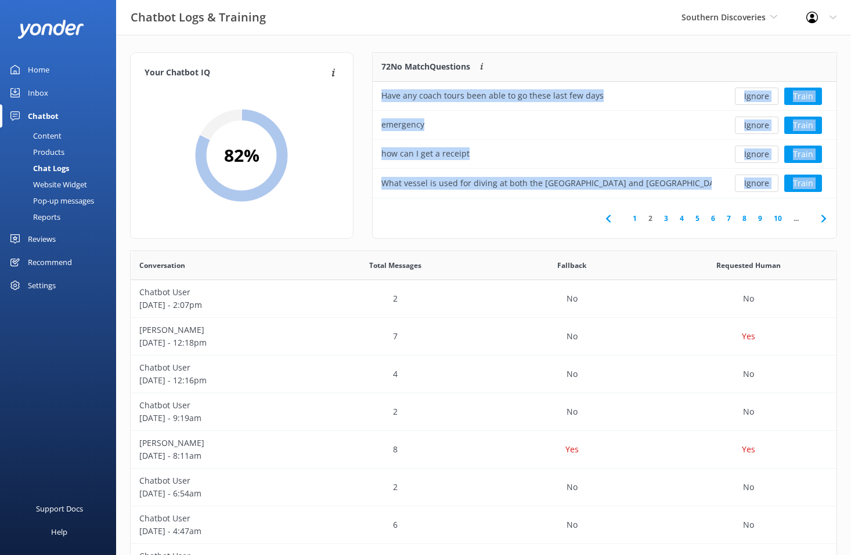
click at [758, 181] on button "Ignore" at bounding box center [757, 183] width 44 height 17
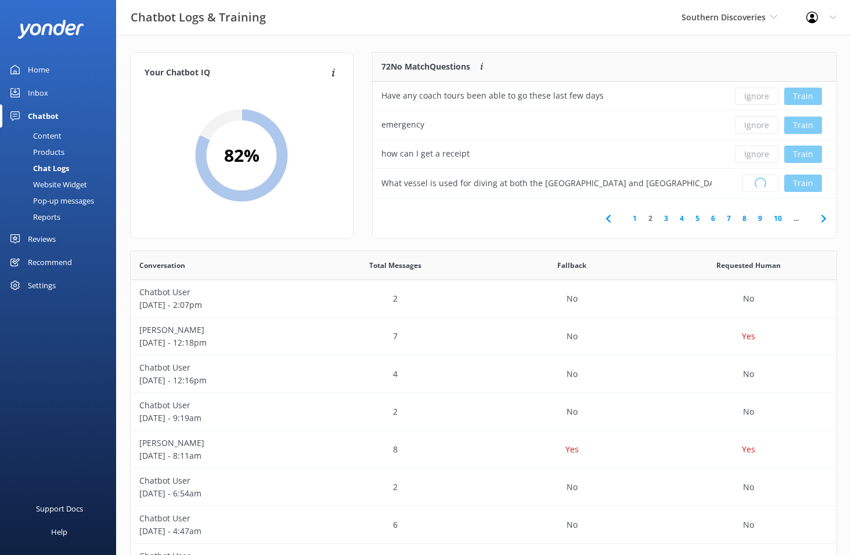
click at [758, 181] on div "Loading.. Train" at bounding box center [778, 183] width 99 height 17
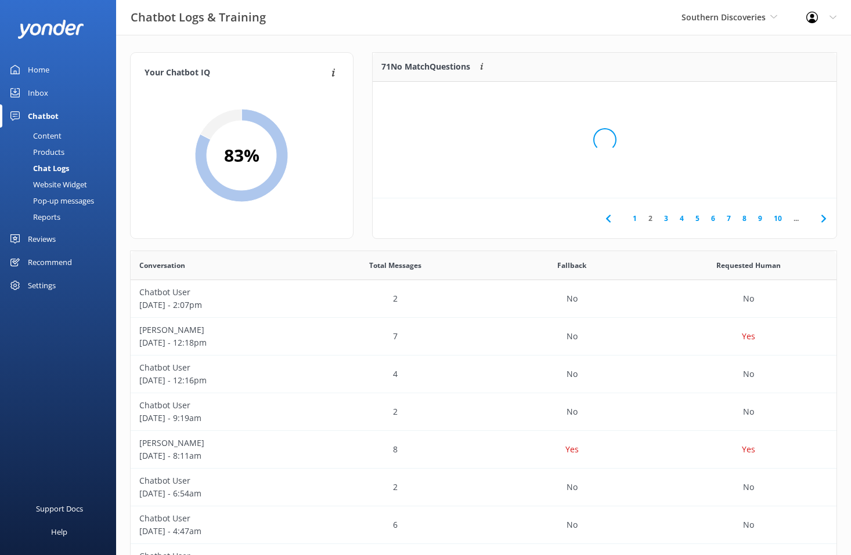
click at [758, 181] on div "Loading.." at bounding box center [604, 139] width 440 height 555
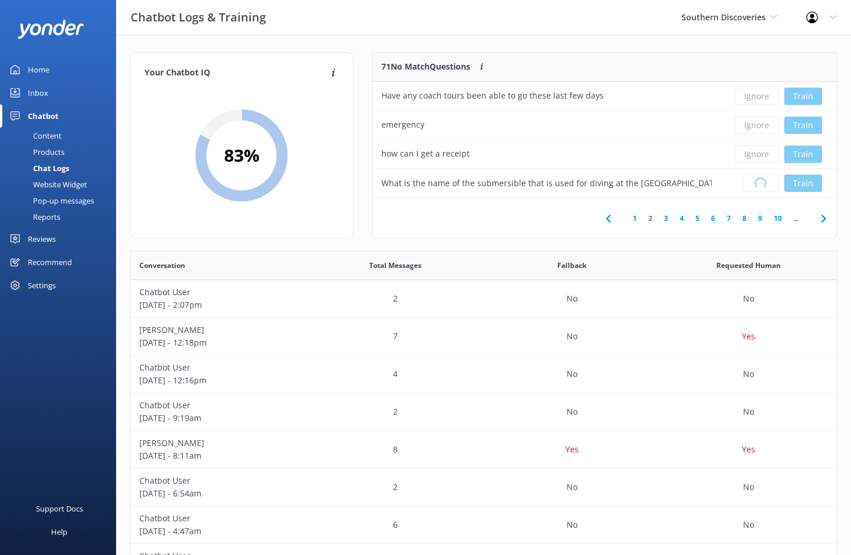
click at [758, 181] on div "Loading.. Train" at bounding box center [778, 183] width 99 height 17
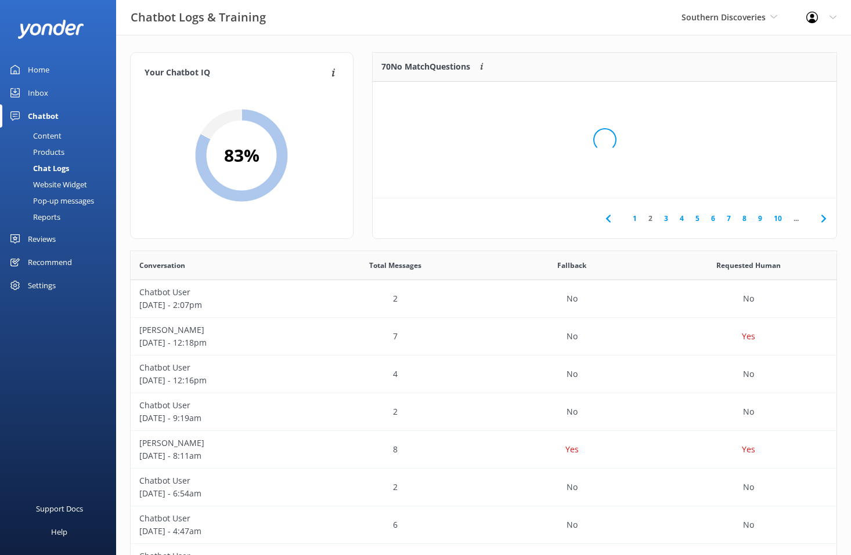
click at [758, 181] on div "Loading.." at bounding box center [604, 139] width 440 height 555
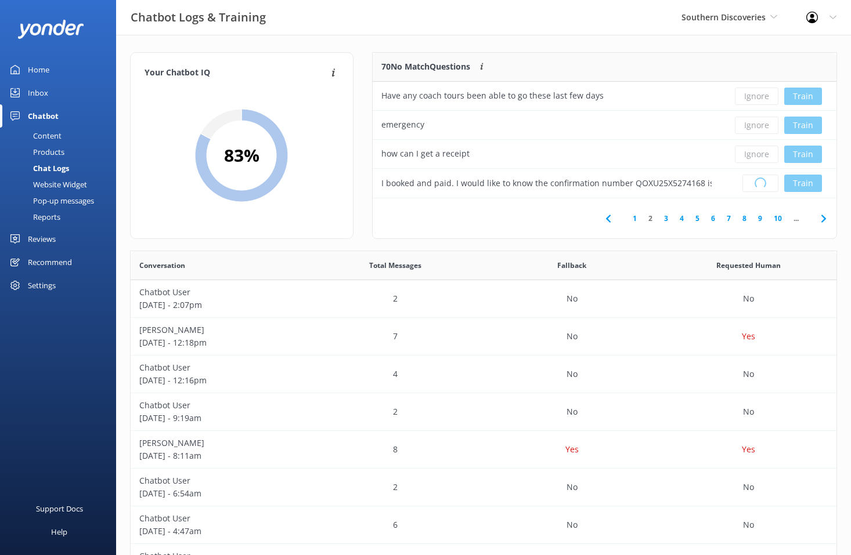
click at [758, 181] on div "Loading.. Train" at bounding box center [778, 183] width 99 height 17
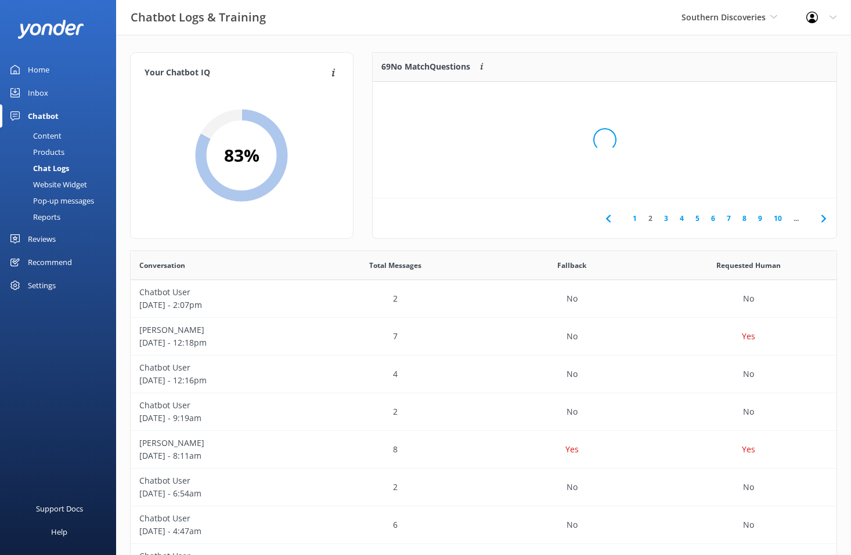
click at [758, 181] on div "Loading.." at bounding box center [604, 139] width 440 height 555
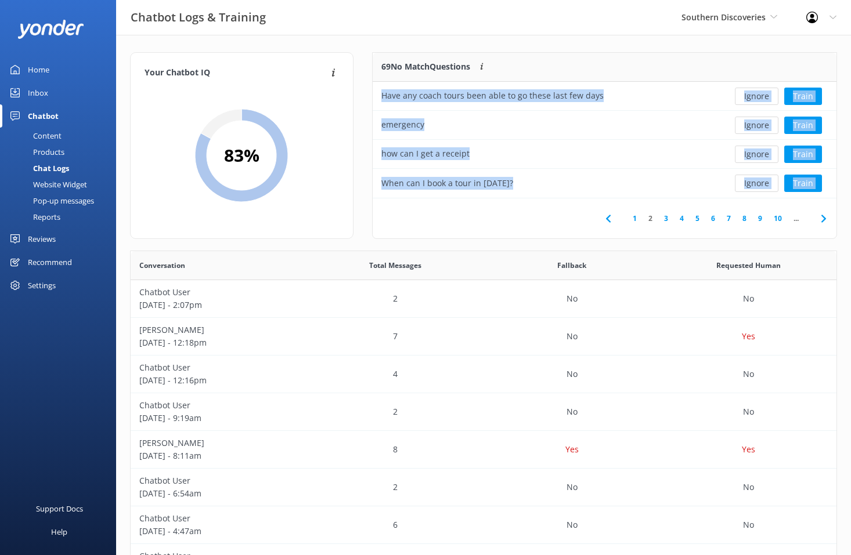
click at [758, 181] on button "Ignore" at bounding box center [757, 183] width 44 height 17
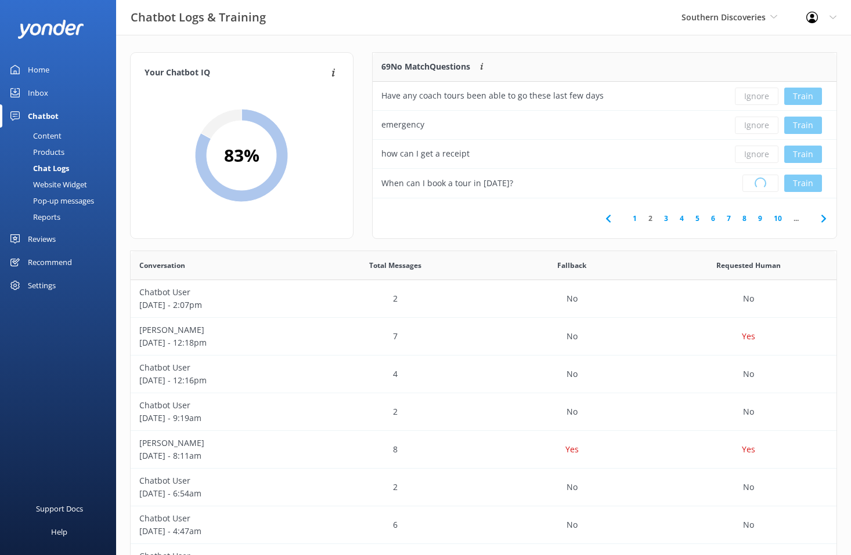
click at [758, 181] on div "Loading.. Train" at bounding box center [778, 183] width 99 height 17
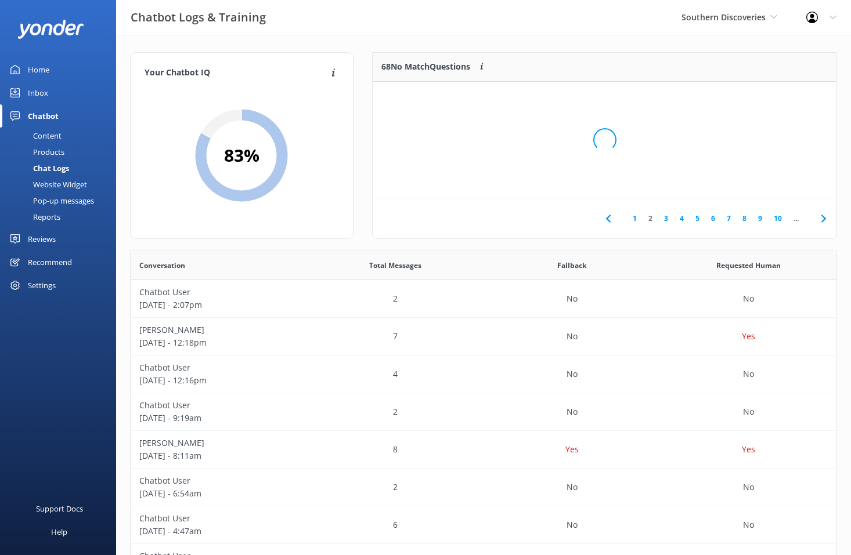
click at [758, 181] on div "Loading.." at bounding box center [604, 139] width 440 height 555
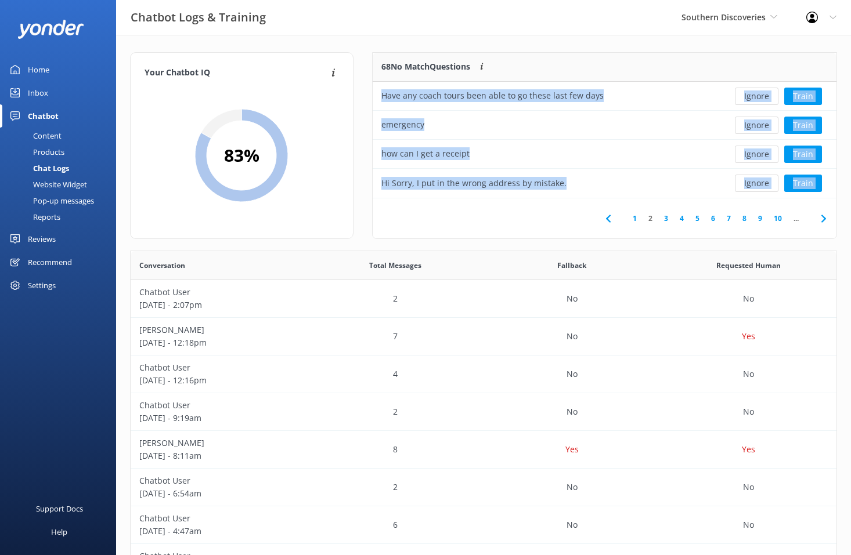
click at [758, 181] on button "Ignore" at bounding box center [757, 183] width 44 height 17
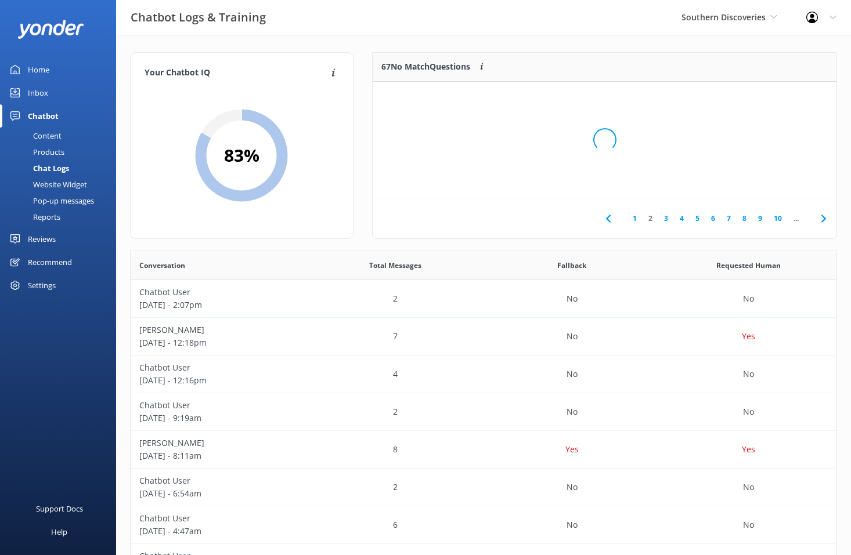
click at [758, 181] on div "Loading.." at bounding box center [604, 139] width 440 height 555
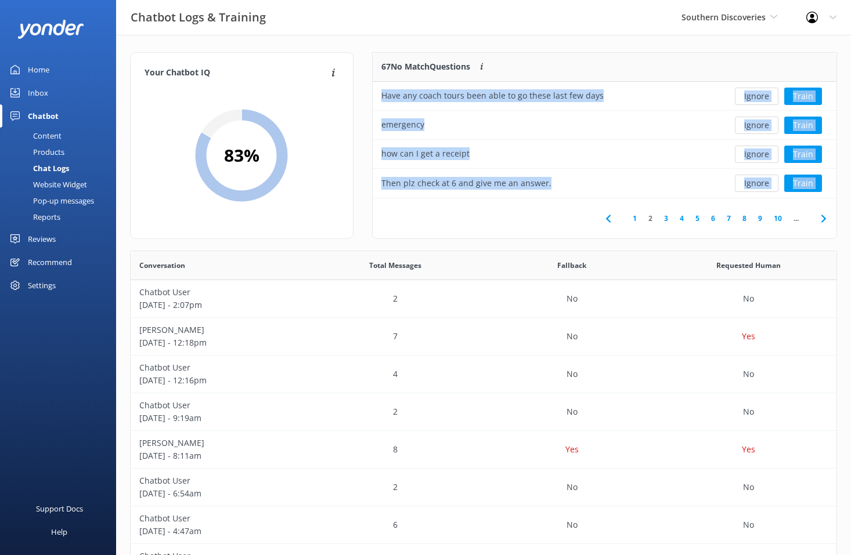
click at [758, 181] on button "Ignore" at bounding box center [757, 183] width 44 height 17
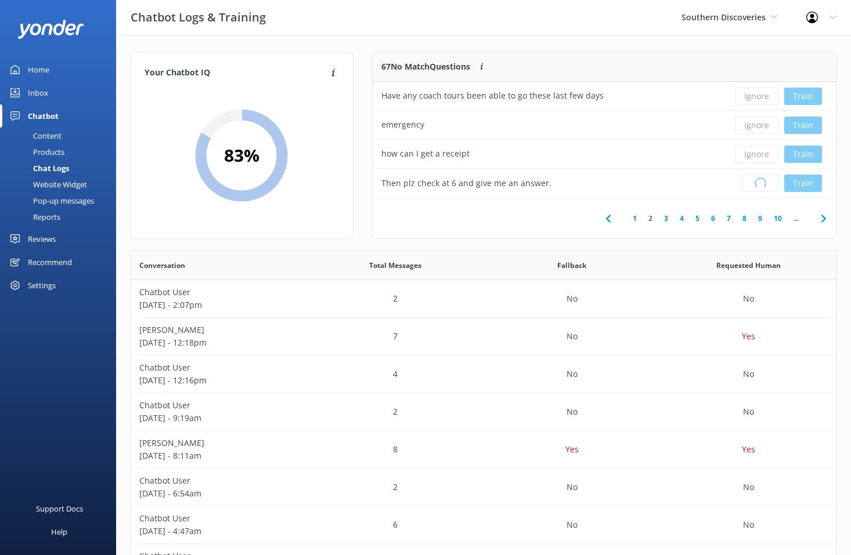
click at [758, 181] on div "Loading.. Train" at bounding box center [778, 183] width 99 height 17
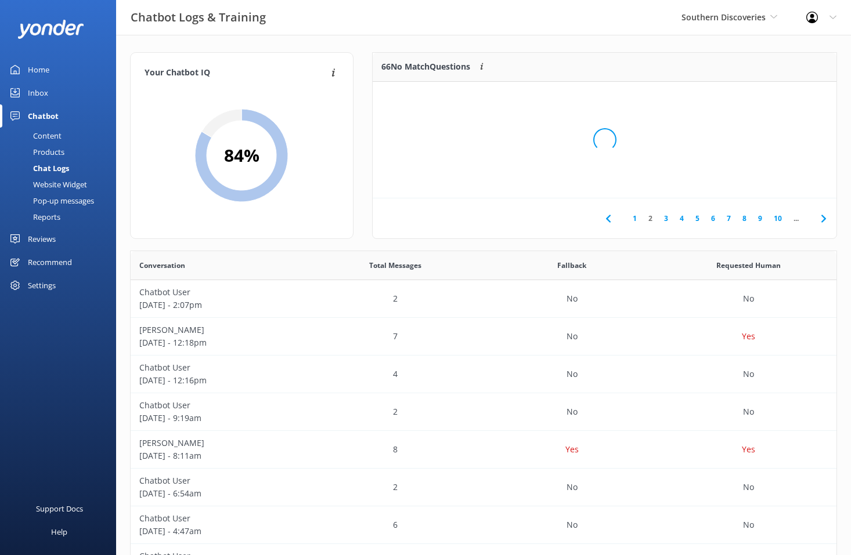
click at [758, 181] on div "Loading.." at bounding box center [604, 139] width 440 height 555
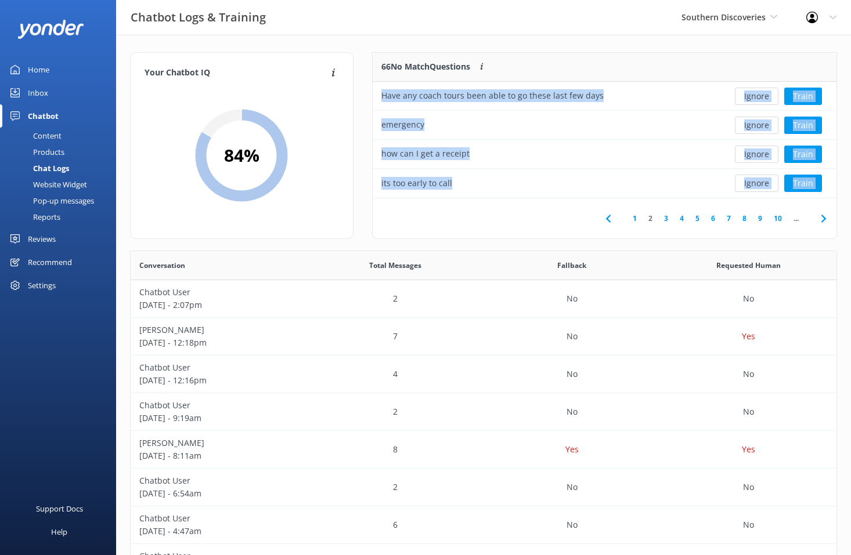
click at [758, 181] on button "Ignore" at bounding box center [757, 183] width 44 height 17
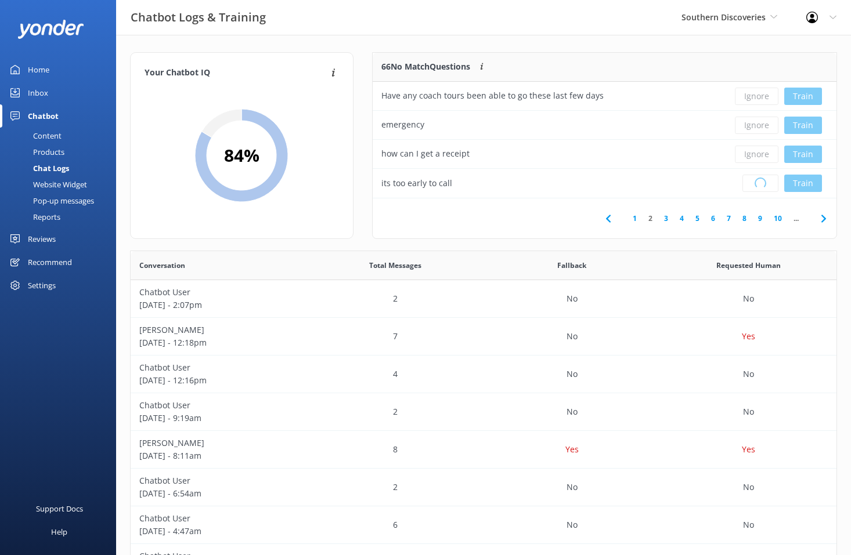
click at [758, 181] on div "Loading.. Train" at bounding box center [778, 183] width 99 height 17
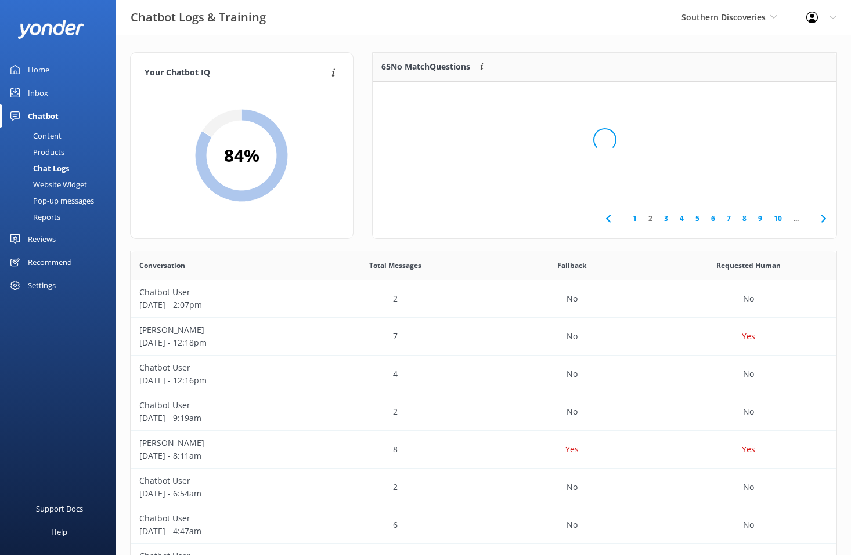
click at [758, 181] on div "Loading.." at bounding box center [604, 139] width 440 height 555
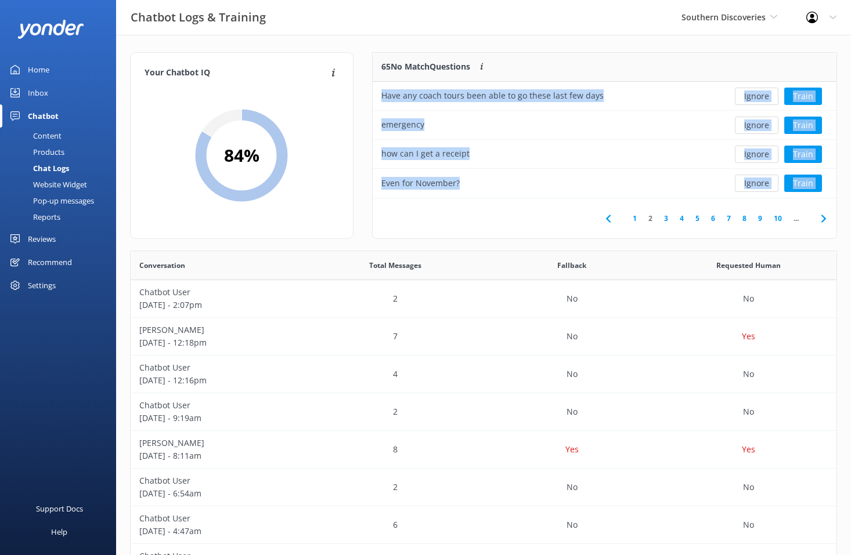
click at [758, 181] on button "Ignore" at bounding box center [757, 183] width 44 height 17
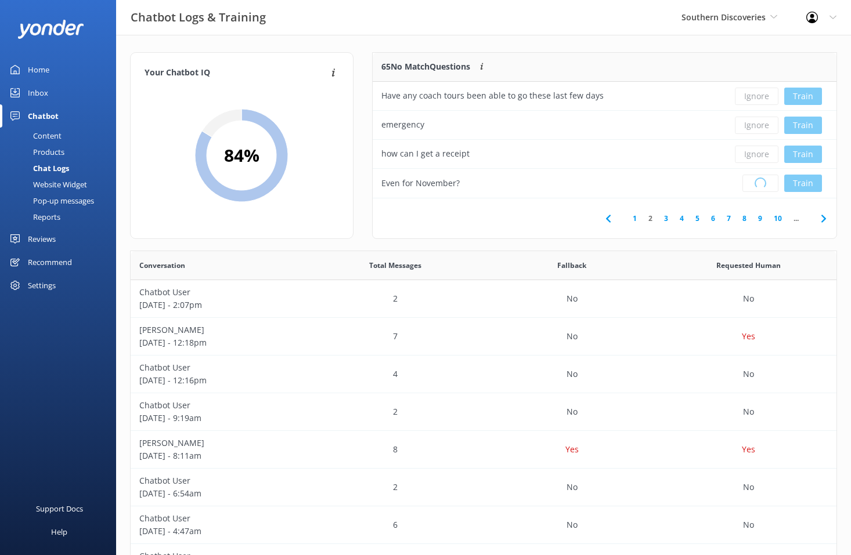
click at [758, 181] on div "Loading.. Train" at bounding box center [778, 183] width 99 height 17
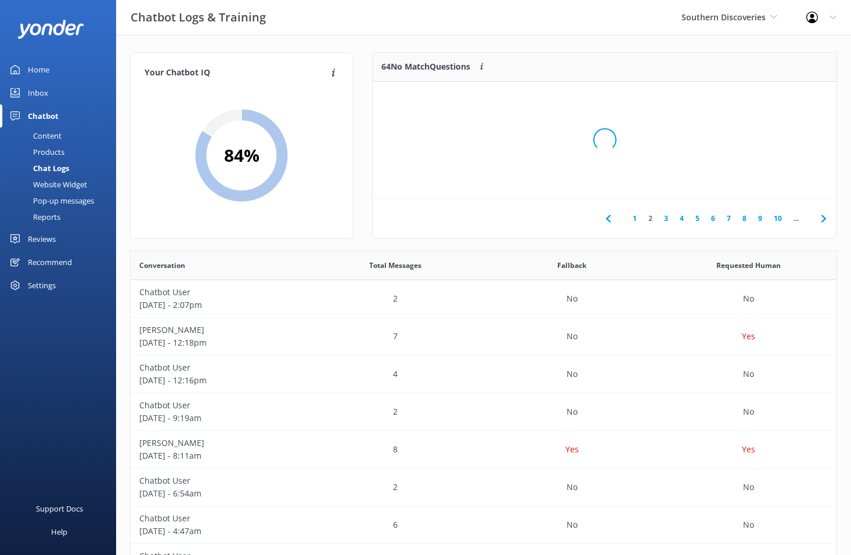
click at [758, 181] on div "Loading.." at bounding box center [604, 139] width 440 height 555
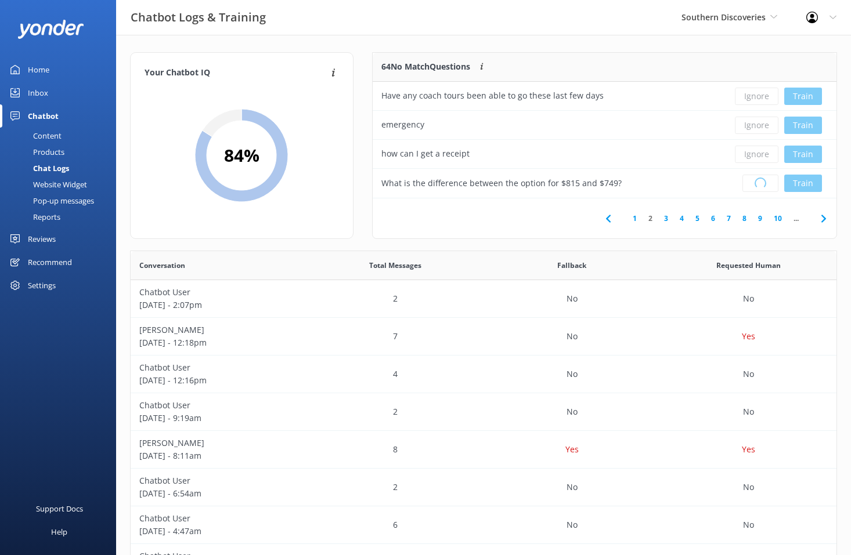
click at [758, 181] on div "Loading.. Train" at bounding box center [778, 183] width 99 height 17
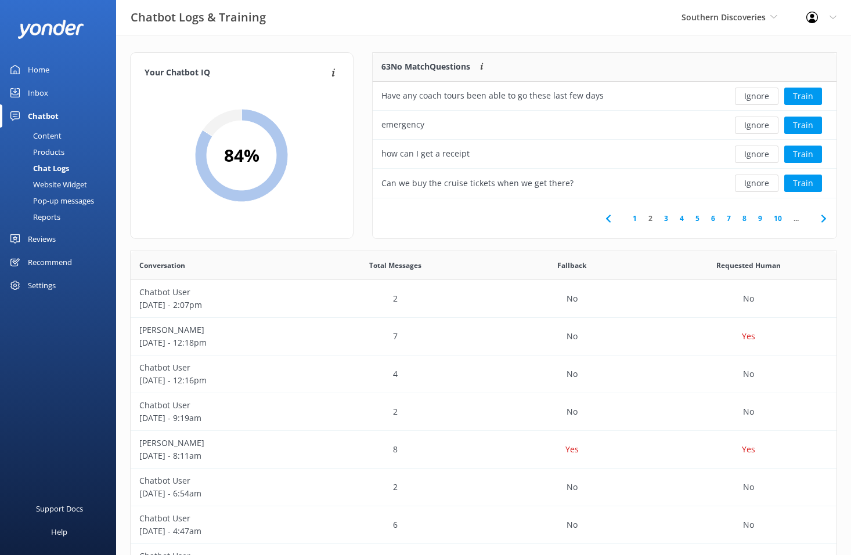
click at [758, 181] on button "Ignore" at bounding box center [757, 183] width 44 height 17
click at [758, 181] on div "Loading.. Train" at bounding box center [778, 183] width 99 height 17
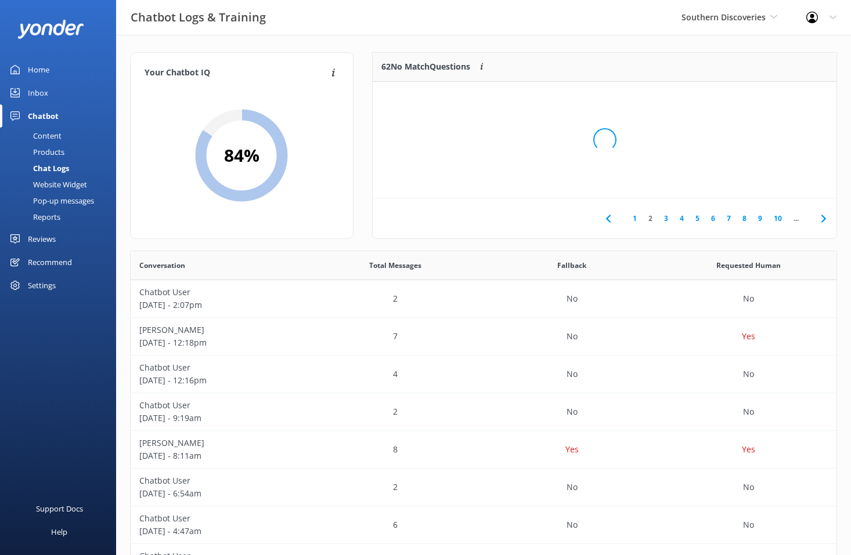
click at [758, 181] on div "Loading.." at bounding box center [604, 139] width 440 height 555
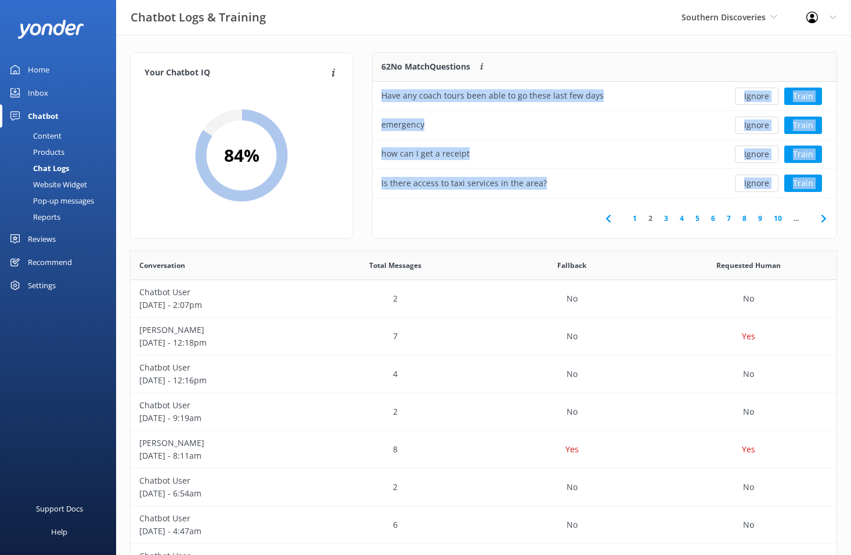
click at [758, 181] on button "Ignore" at bounding box center [757, 183] width 44 height 17
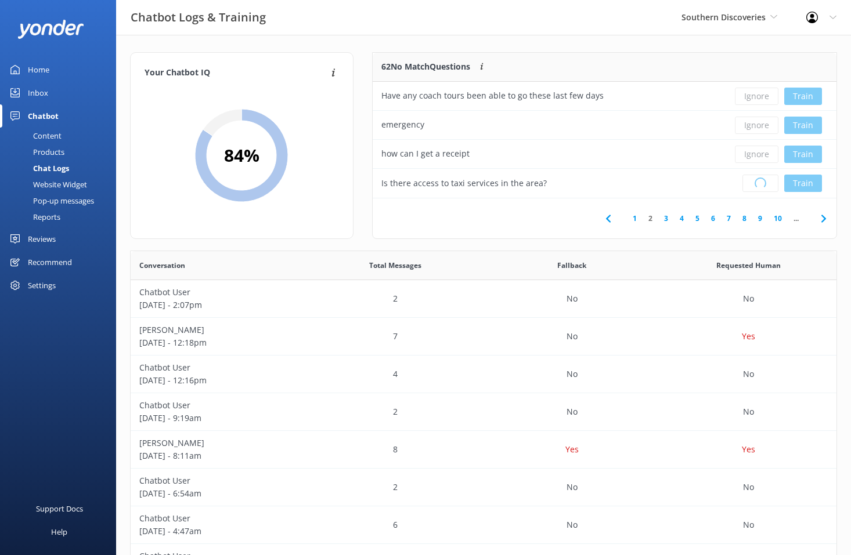
click at [758, 181] on div "Loading.. Train" at bounding box center [778, 183] width 99 height 17
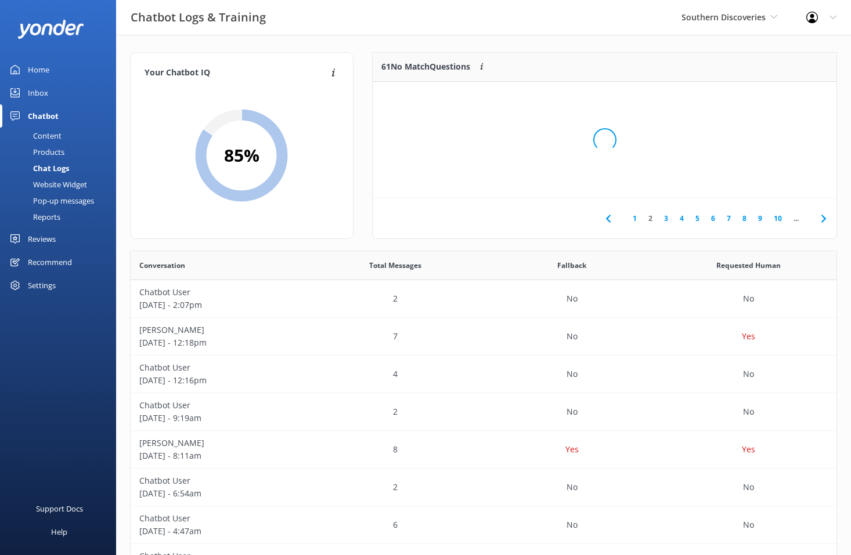
click at [758, 181] on div "Loading.." at bounding box center [604, 139] width 440 height 555
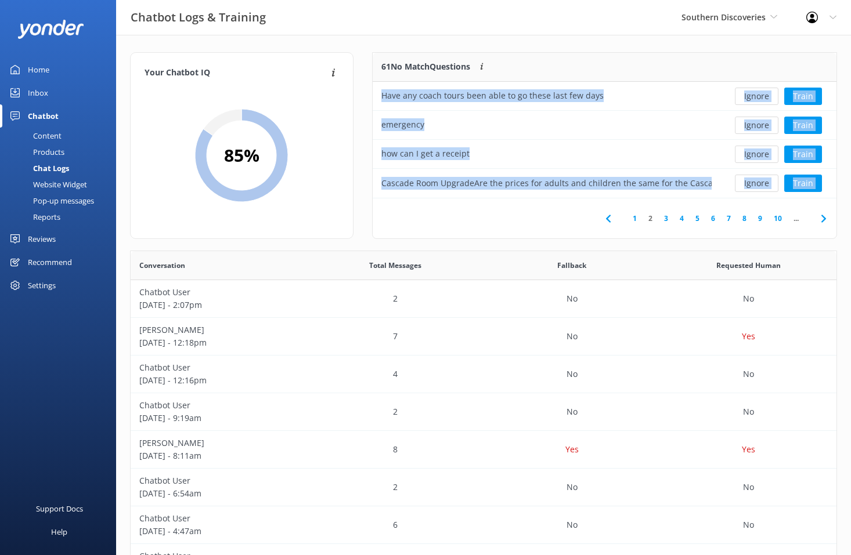
click at [758, 181] on button "Ignore" at bounding box center [757, 183] width 44 height 17
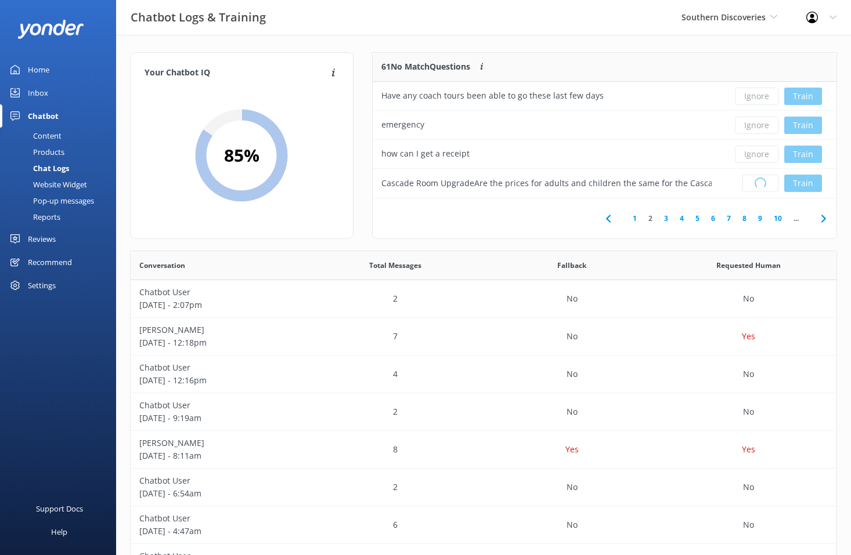
click at [758, 181] on div "Loading.. Train" at bounding box center [778, 183] width 99 height 17
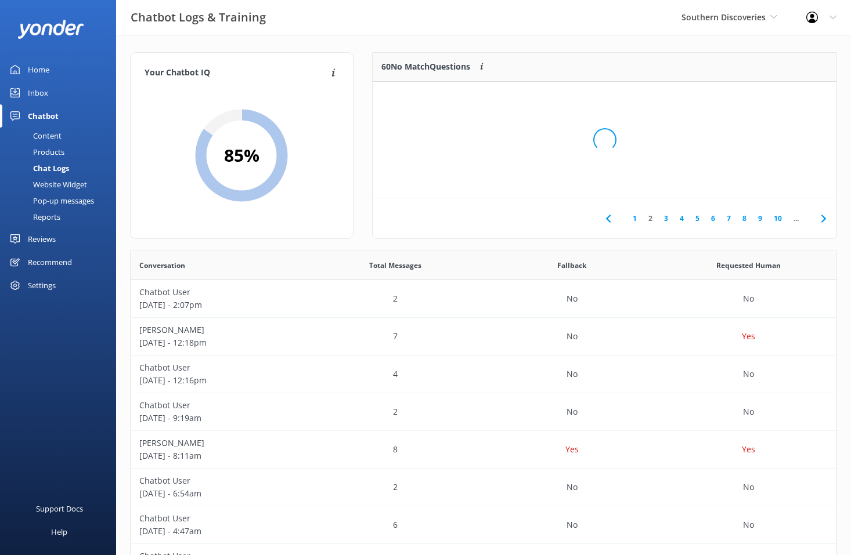
click at [758, 181] on div "Loading.." at bounding box center [604, 139] width 440 height 555
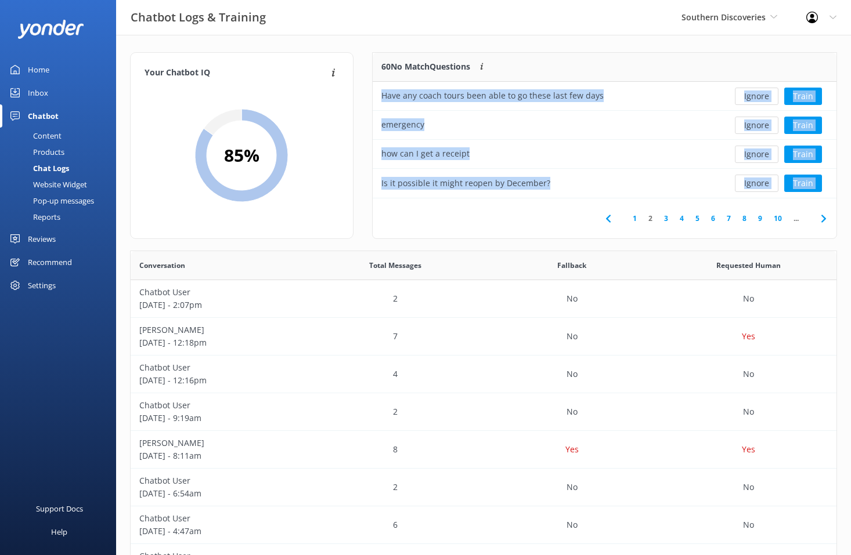
click at [758, 181] on button "Ignore" at bounding box center [757, 183] width 44 height 17
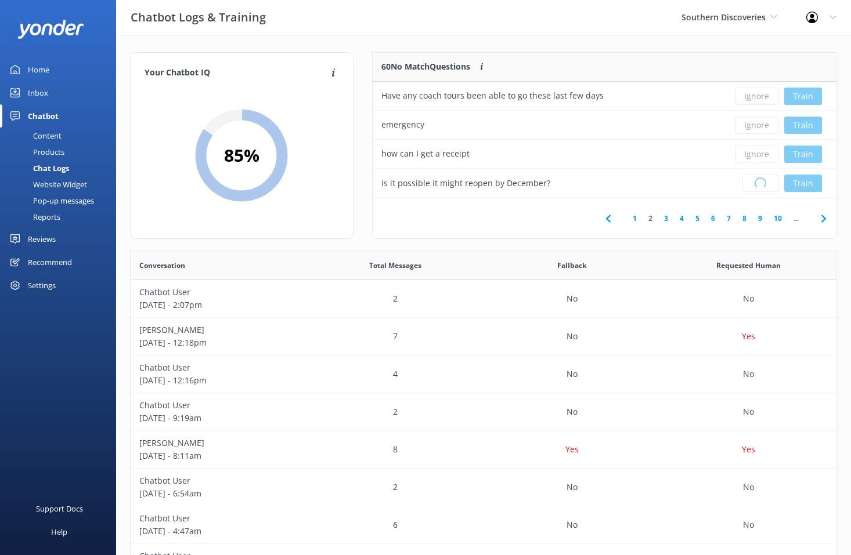
click at [758, 181] on div "Loading.. Train" at bounding box center [778, 183] width 99 height 17
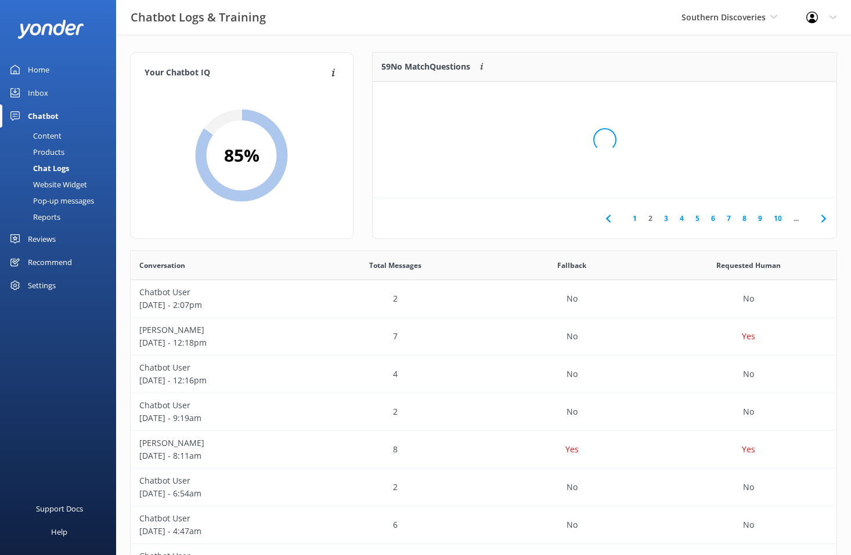
click at [758, 181] on div "Loading.." at bounding box center [604, 139] width 440 height 555
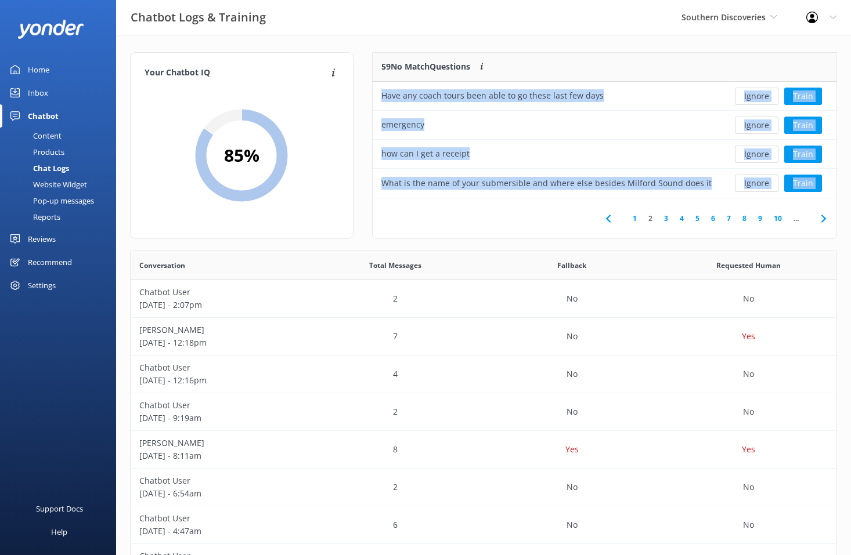
click at [758, 181] on button "Ignore" at bounding box center [757, 183] width 44 height 17
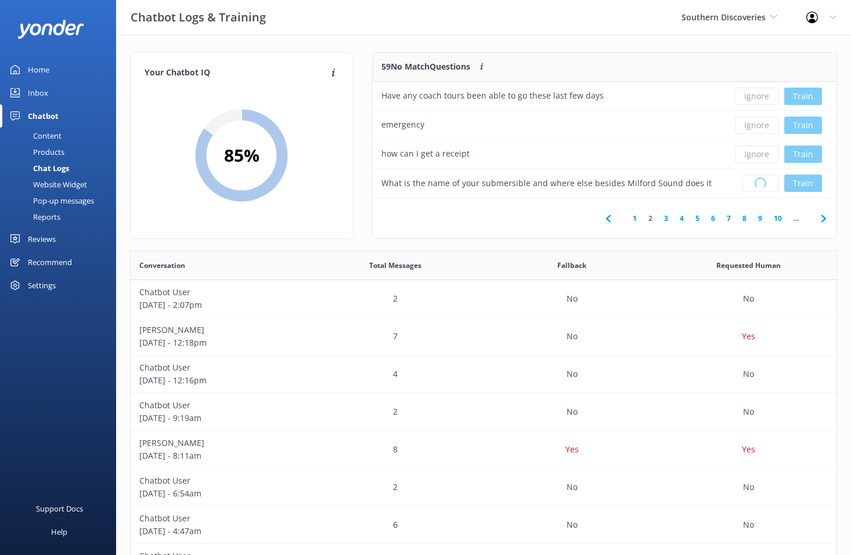
click at [758, 181] on div "Loading.. Train" at bounding box center [778, 183] width 99 height 17
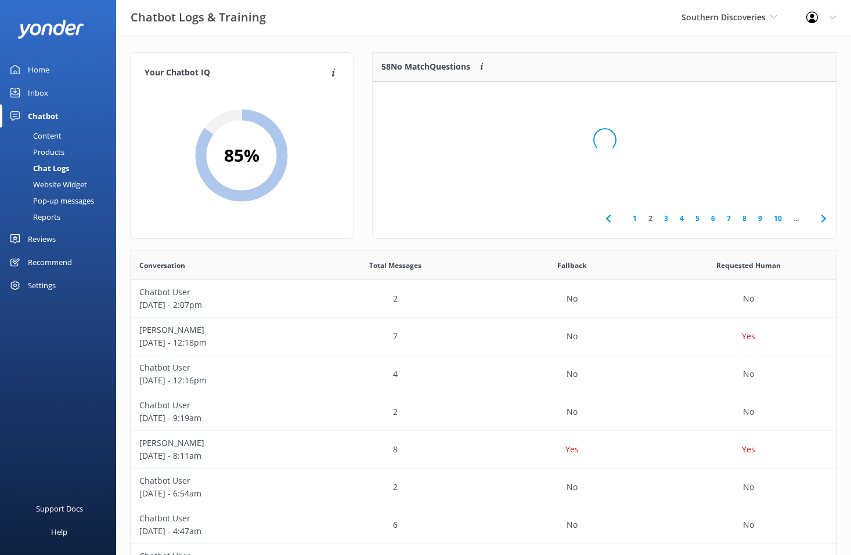
click at [758, 181] on div "Loading.." at bounding box center [604, 139] width 440 height 555
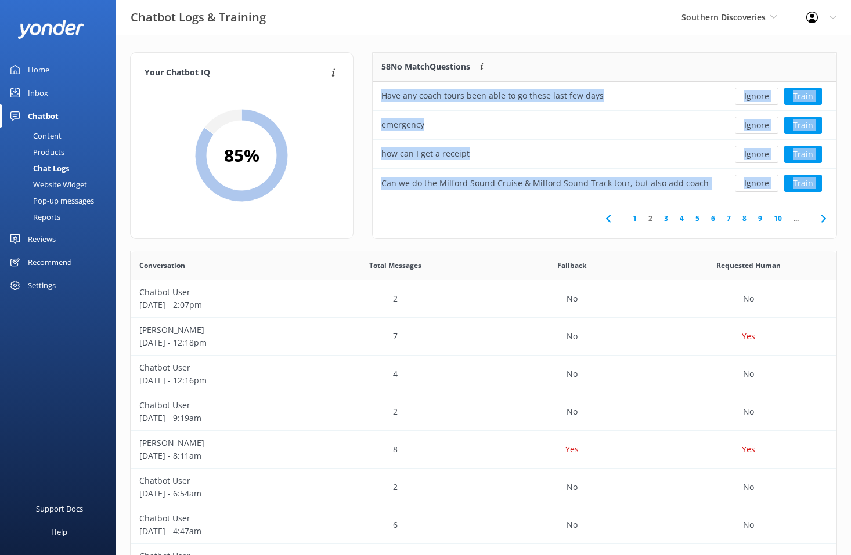
click at [758, 181] on button "Ignore" at bounding box center [757, 183] width 44 height 17
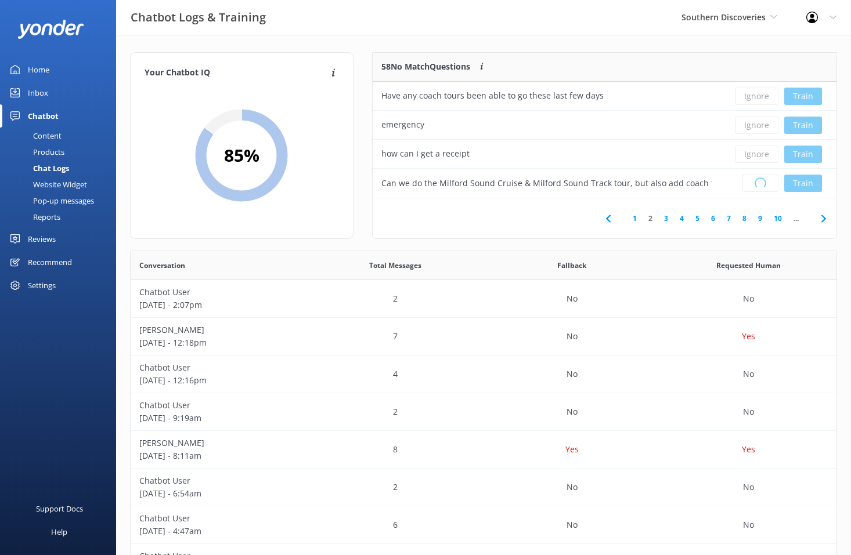
click at [758, 181] on div "Loading.. Train" at bounding box center [778, 183] width 99 height 17
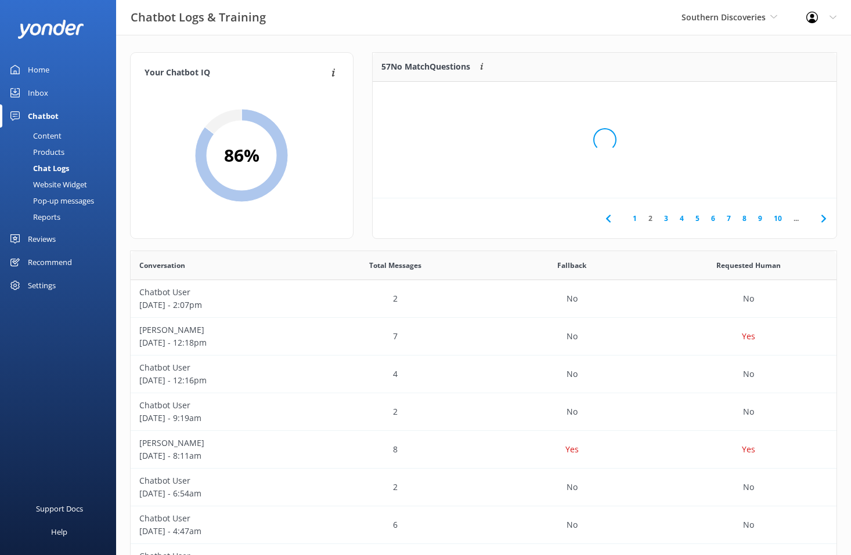
click at [758, 181] on div "Loading.." at bounding box center [604, 139] width 440 height 555
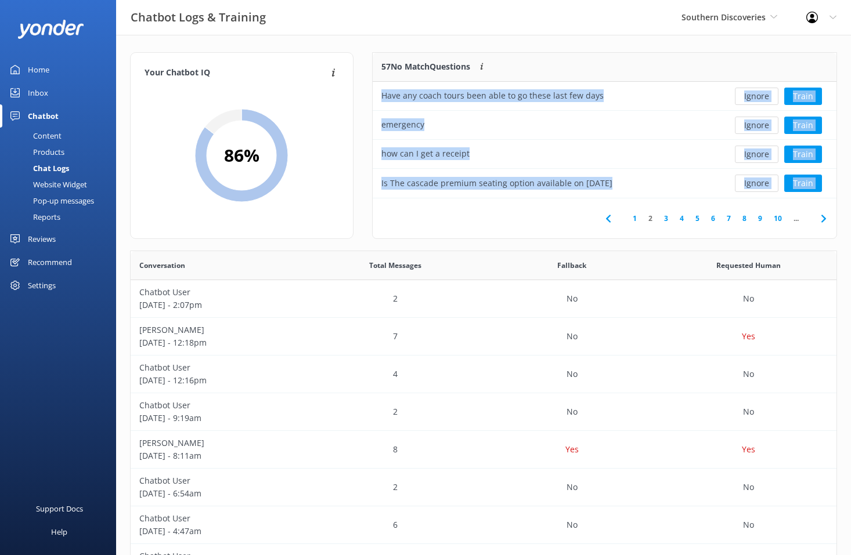
click at [758, 181] on button "Ignore" at bounding box center [757, 183] width 44 height 17
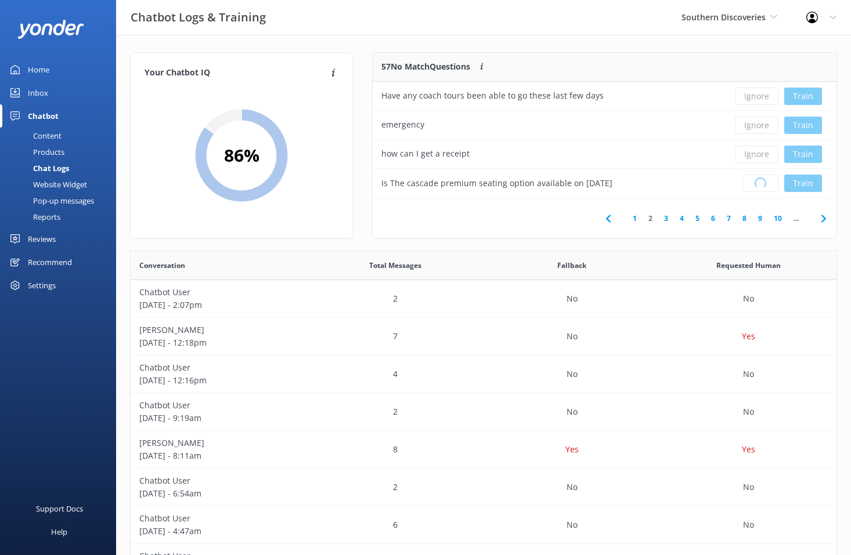
click at [758, 181] on div "Loading.. Train" at bounding box center [778, 183] width 99 height 17
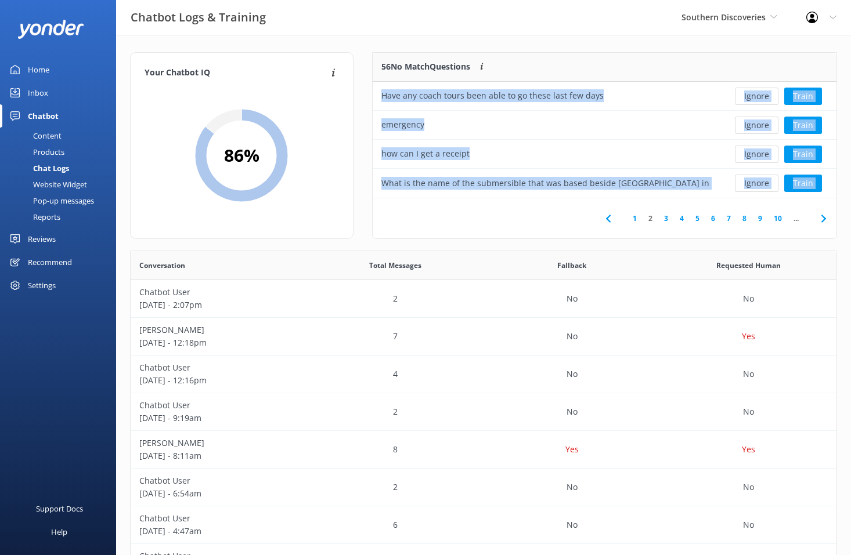
click at [758, 181] on button "Ignore" at bounding box center [757, 183] width 44 height 17
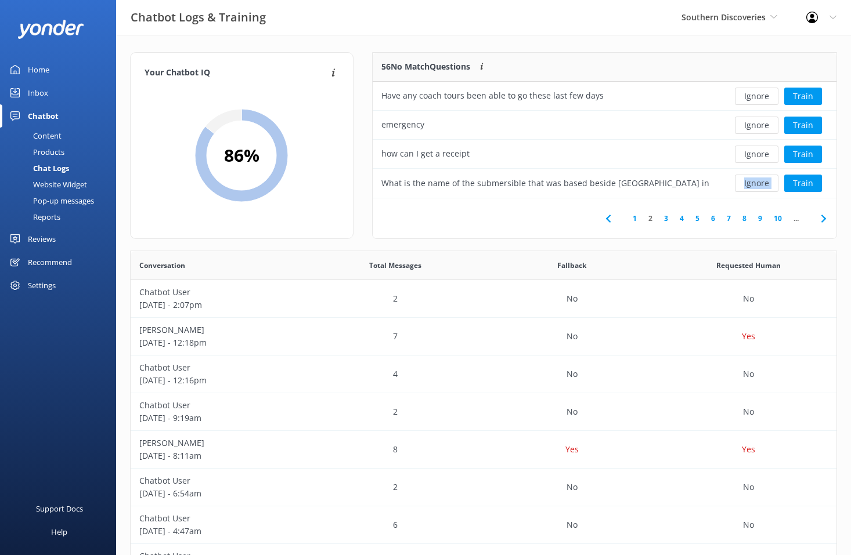
click at [758, 181] on div "Ignore Train" at bounding box center [778, 183] width 99 height 17
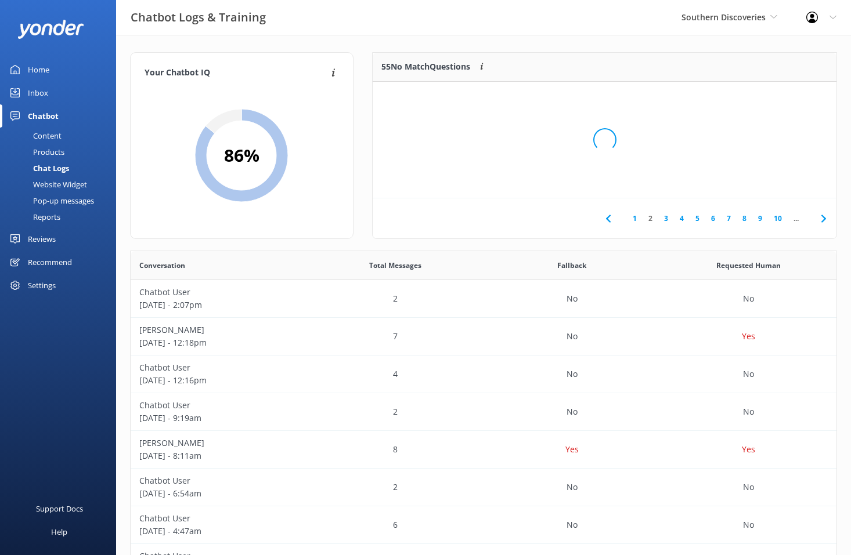
click at [758, 181] on div "Loading.." at bounding box center [604, 139] width 440 height 555
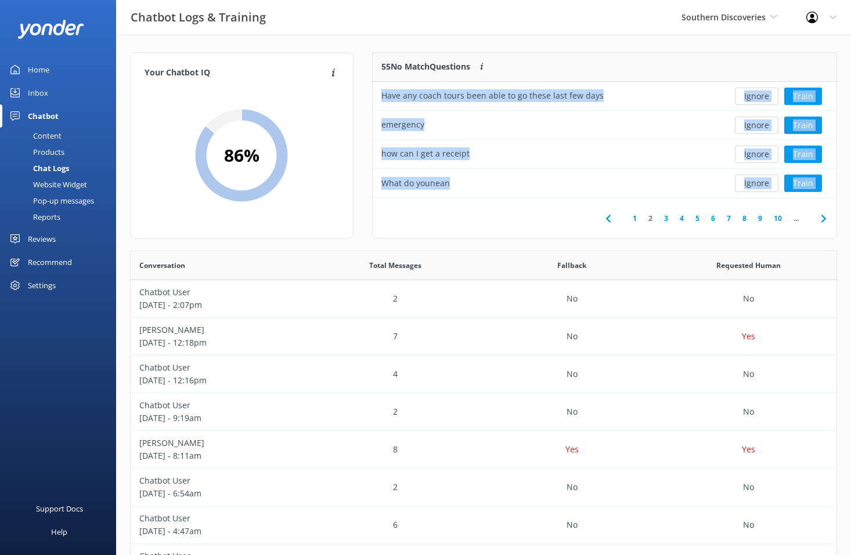
click at [758, 181] on button "Ignore" at bounding box center [757, 183] width 44 height 17
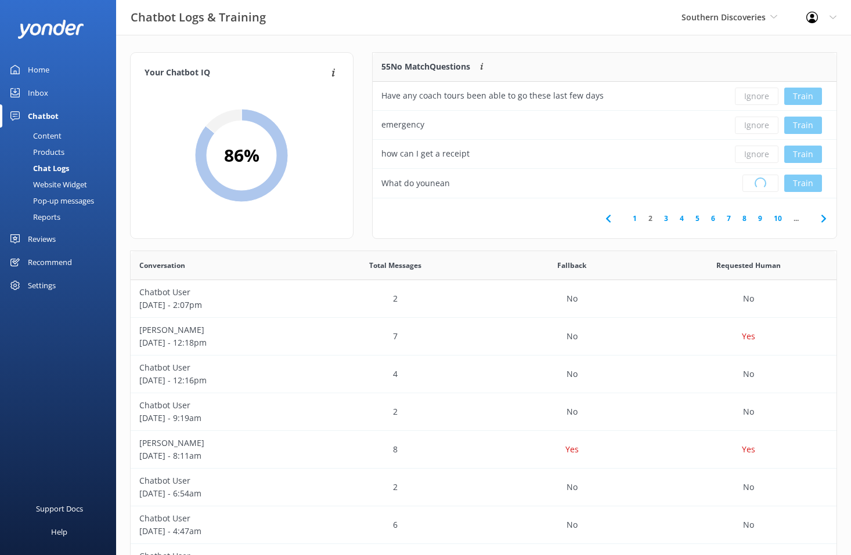
click at [758, 181] on div "Loading.. Train" at bounding box center [778, 183] width 99 height 17
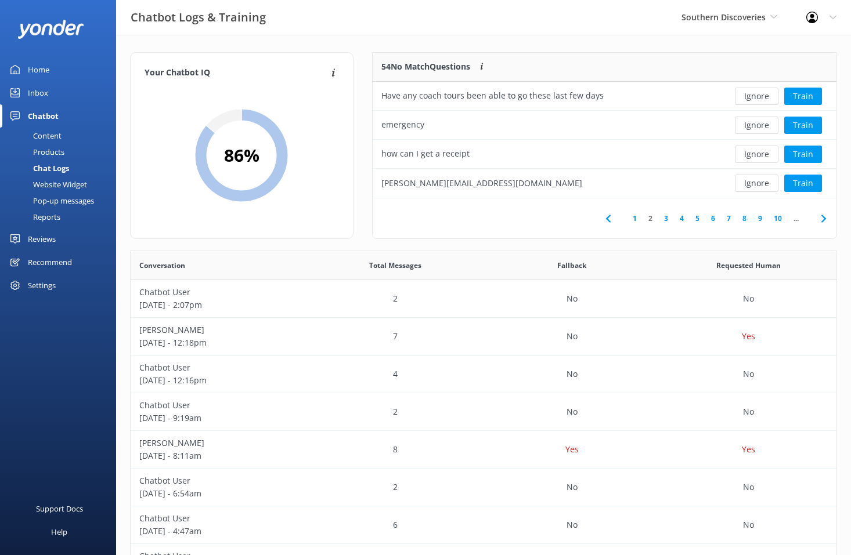
click at [758, 181] on button "Ignore" at bounding box center [757, 183] width 44 height 17
click at [758, 181] on div "Loading.. Train" at bounding box center [778, 183] width 99 height 17
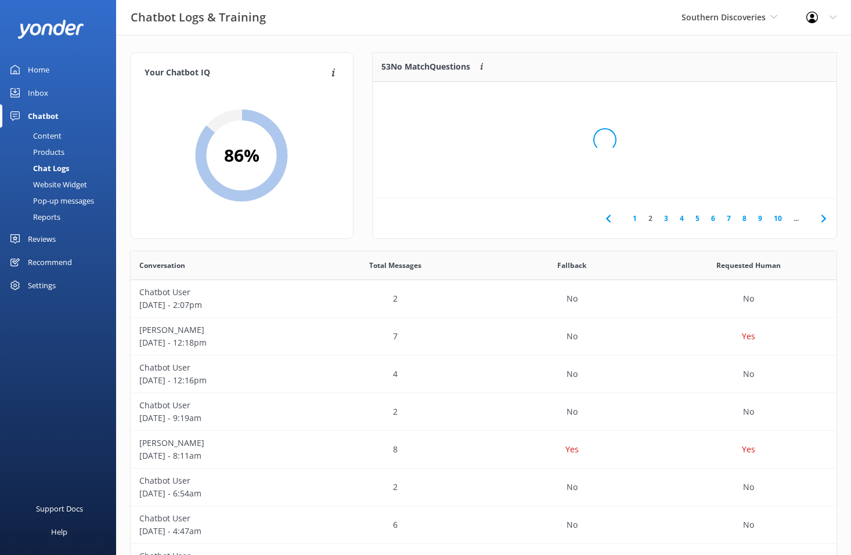
click at [758, 181] on div "Loading.." at bounding box center [604, 139] width 440 height 555
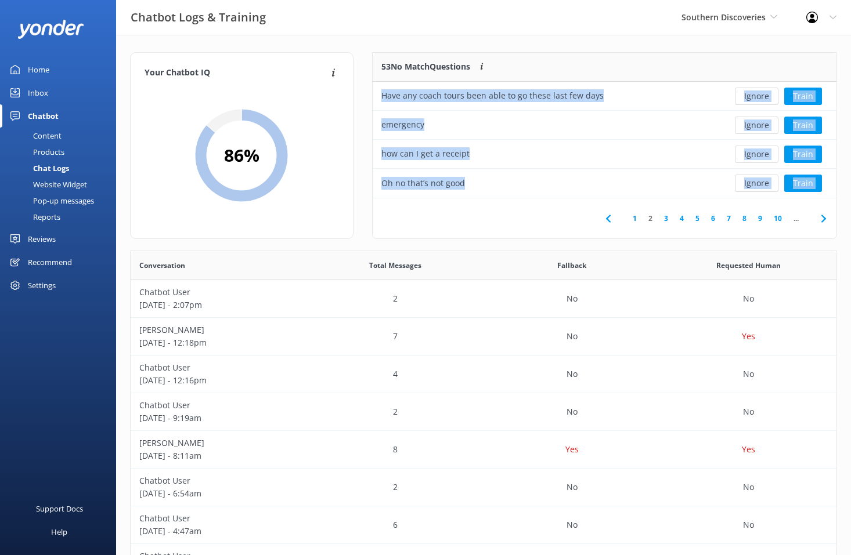
click at [758, 181] on button "Ignore" at bounding box center [757, 183] width 44 height 17
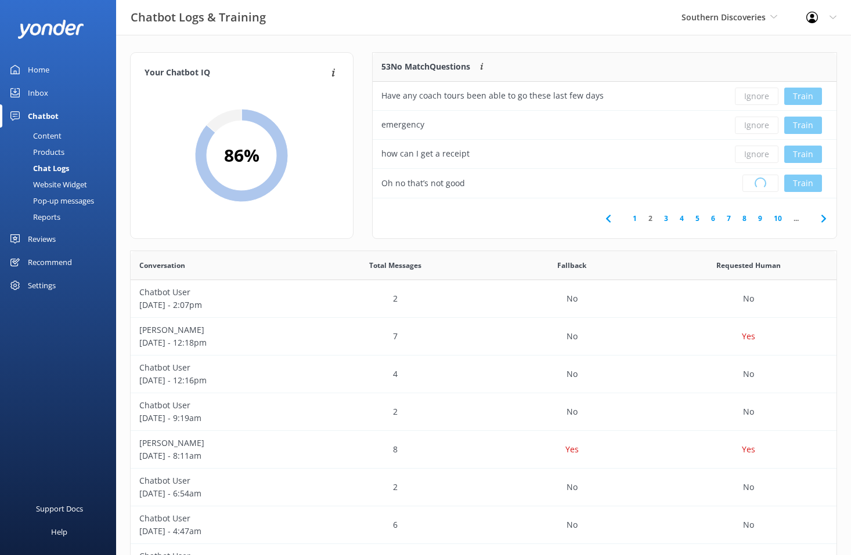
click at [758, 181] on div "Loading.. Train" at bounding box center [778, 183] width 99 height 17
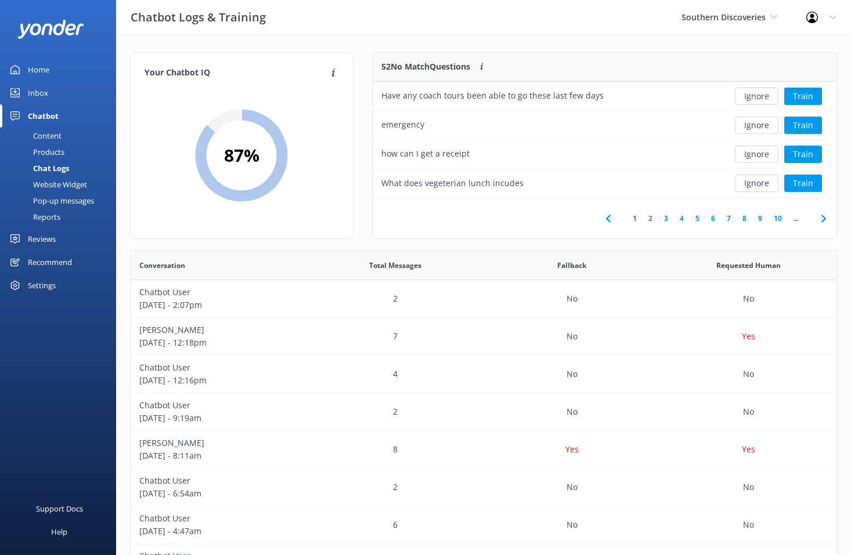
click at [758, 181] on button "Ignore" at bounding box center [757, 183] width 44 height 17
click at [758, 181] on div "Loading.. Train" at bounding box center [778, 183] width 99 height 17
click at [758, 181] on button "Ignore" at bounding box center [757, 183] width 44 height 17
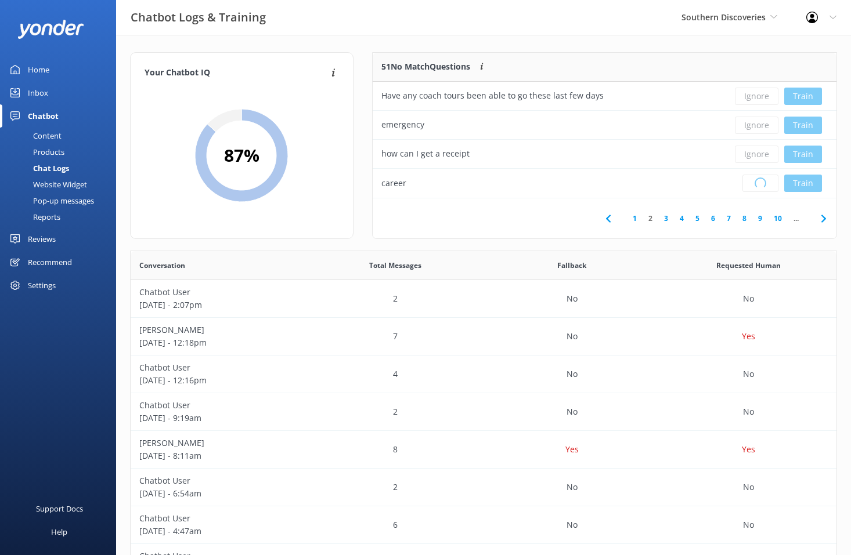
click at [758, 181] on div "Loading.. Train" at bounding box center [778, 183] width 99 height 17
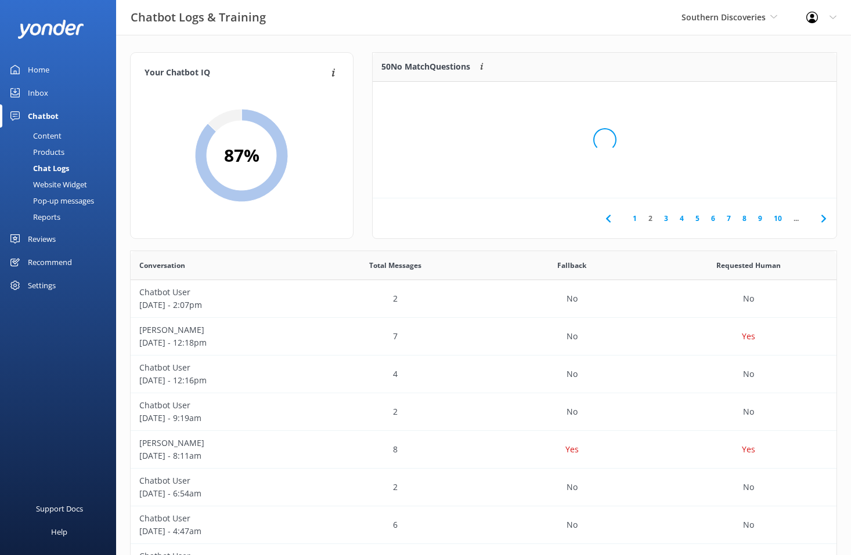
click at [758, 181] on div "Loading.." at bounding box center [604, 139] width 440 height 555
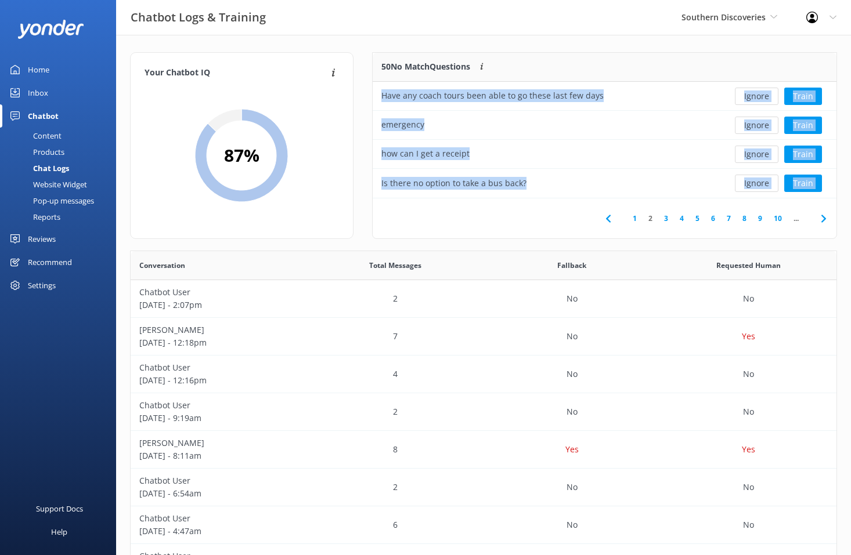
click at [758, 181] on button "Ignore" at bounding box center [757, 183] width 44 height 17
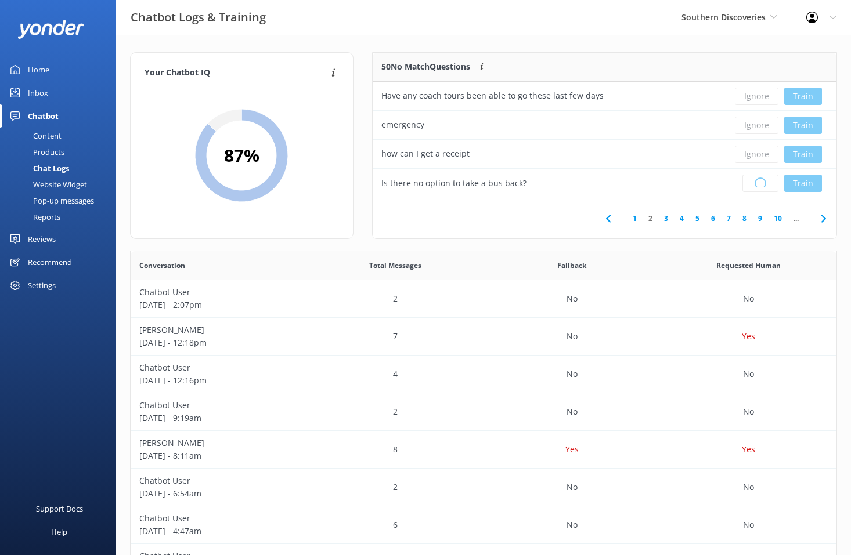
click at [758, 181] on div "Loading.. Train" at bounding box center [778, 183] width 99 height 17
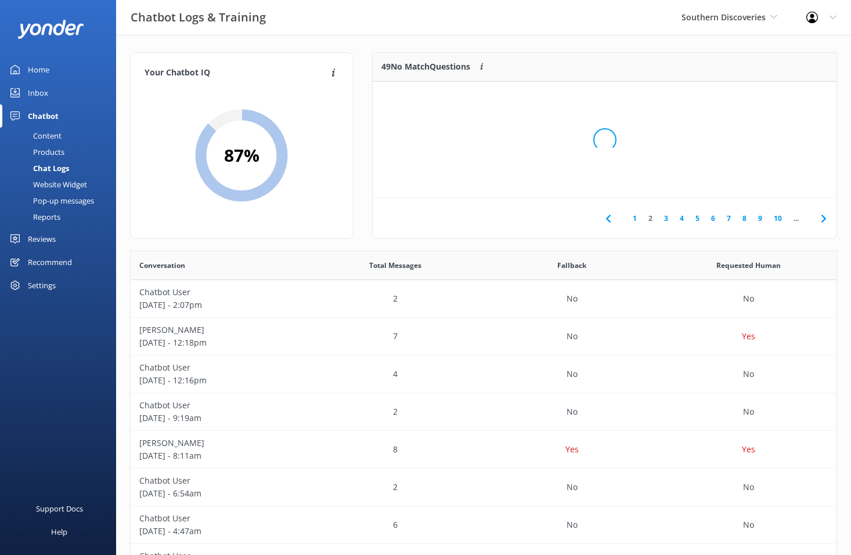
click at [758, 181] on div "Loading.." at bounding box center [604, 139] width 440 height 555
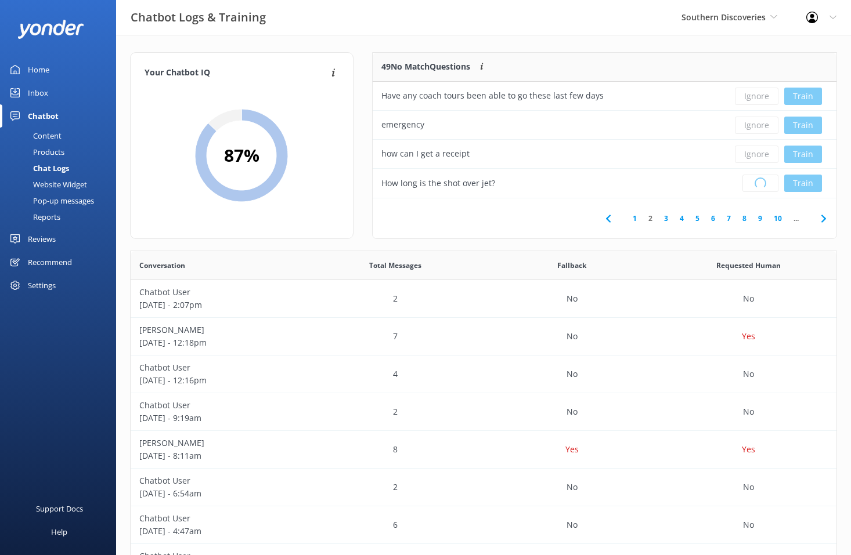
click at [758, 181] on div "Loading.. Train" at bounding box center [778, 183] width 99 height 17
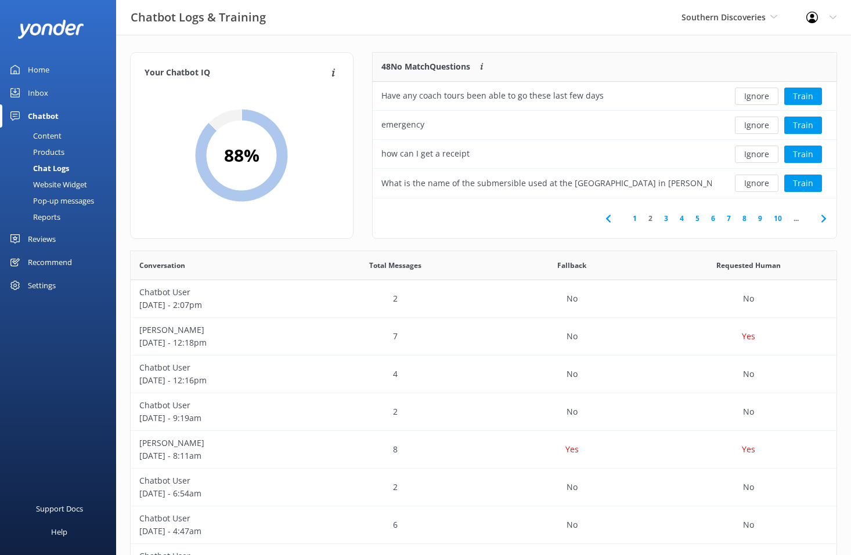
click at [758, 181] on button "Ignore" at bounding box center [757, 183] width 44 height 17
click at [758, 181] on div "Loading.. Train" at bounding box center [778, 183] width 99 height 17
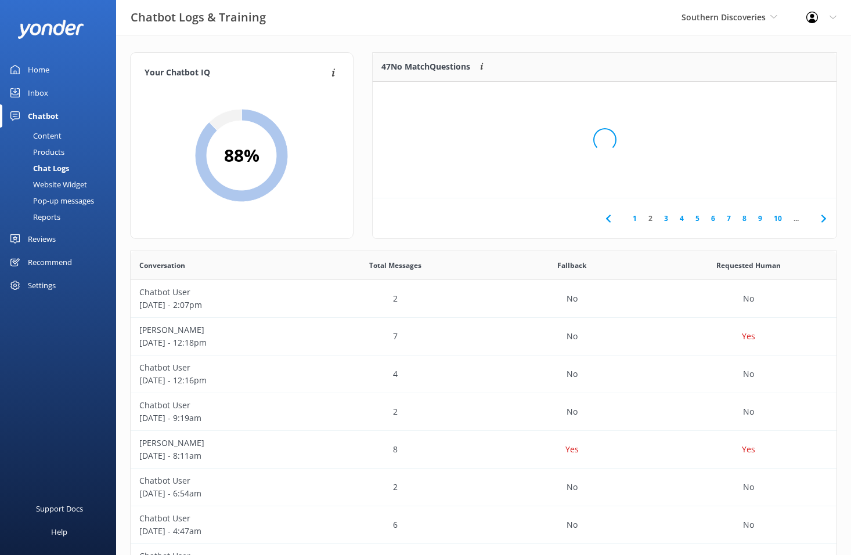
click at [758, 181] on div "Loading.." at bounding box center [604, 139] width 440 height 555
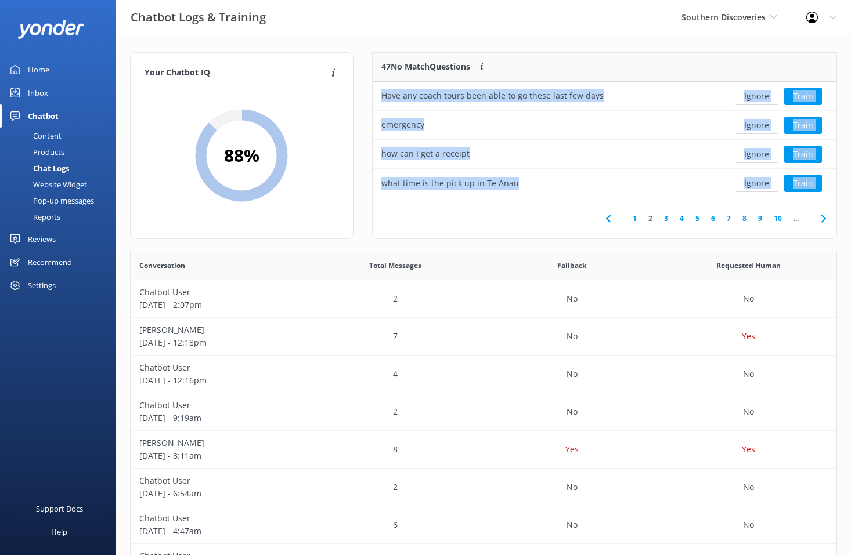
click at [758, 181] on button "Ignore" at bounding box center [757, 183] width 44 height 17
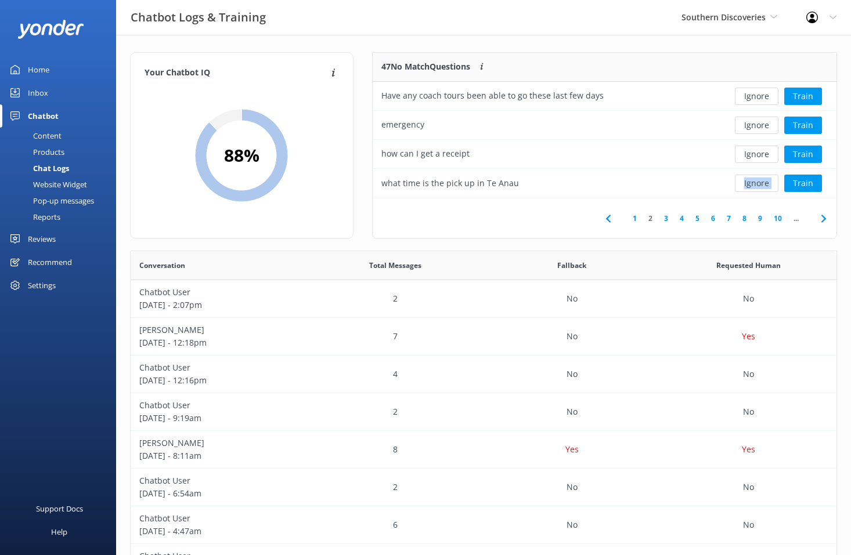
click at [758, 181] on div "Ignore Train" at bounding box center [778, 183] width 99 height 17
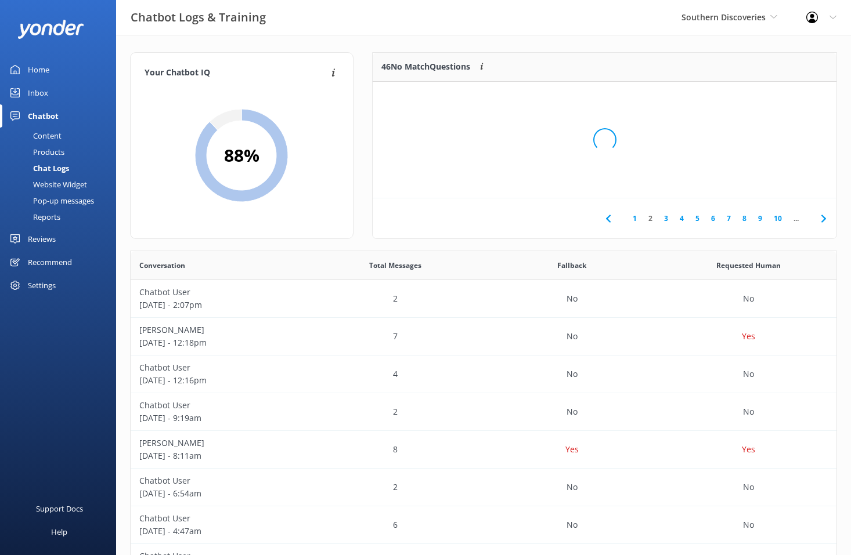
click at [758, 181] on div "Loading.." at bounding box center [604, 139] width 440 height 555
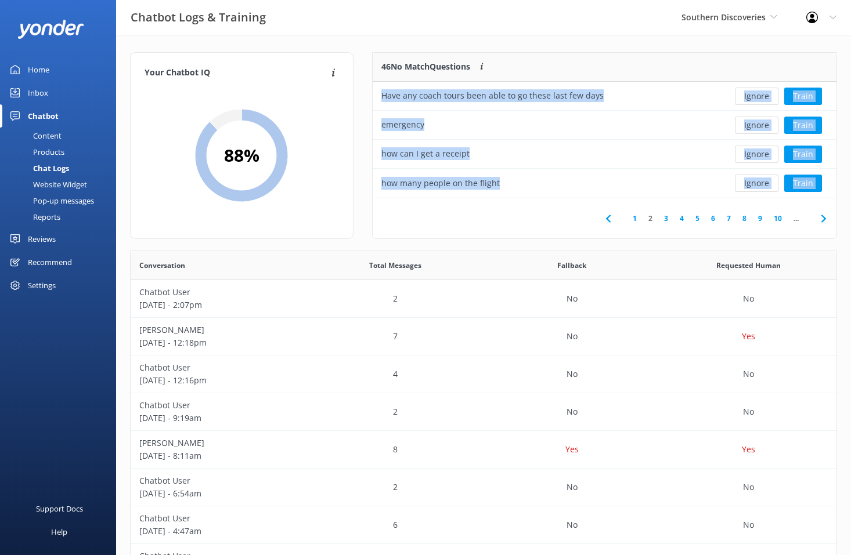
click at [758, 181] on button "Ignore" at bounding box center [757, 183] width 44 height 17
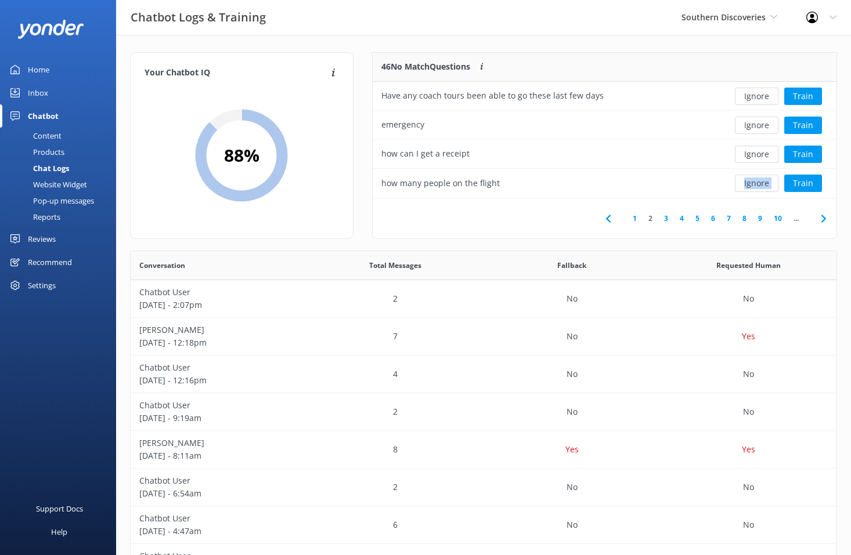
click at [758, 181] on div "Ignore Train" at bounding box center [778, 183] width 99 height 17
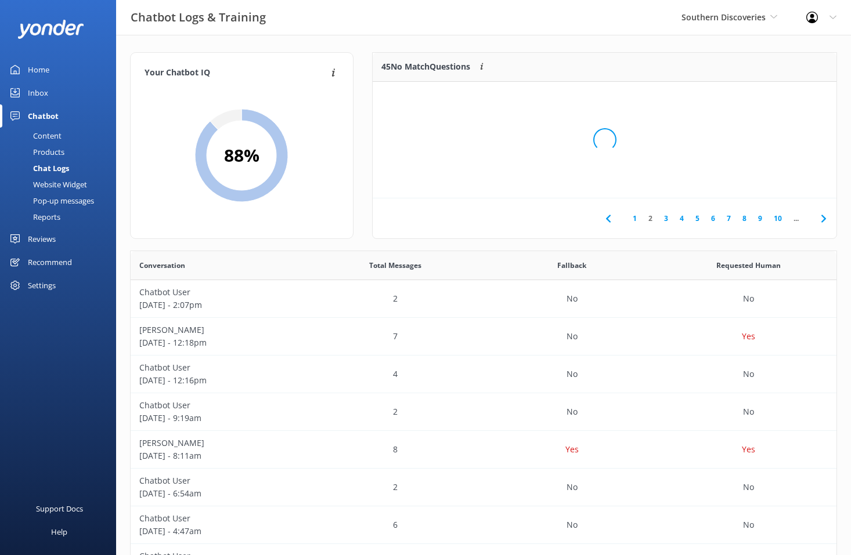
click at [758, 181] on div "Loading.." at bounding box center [604, 139] width 440 height 555
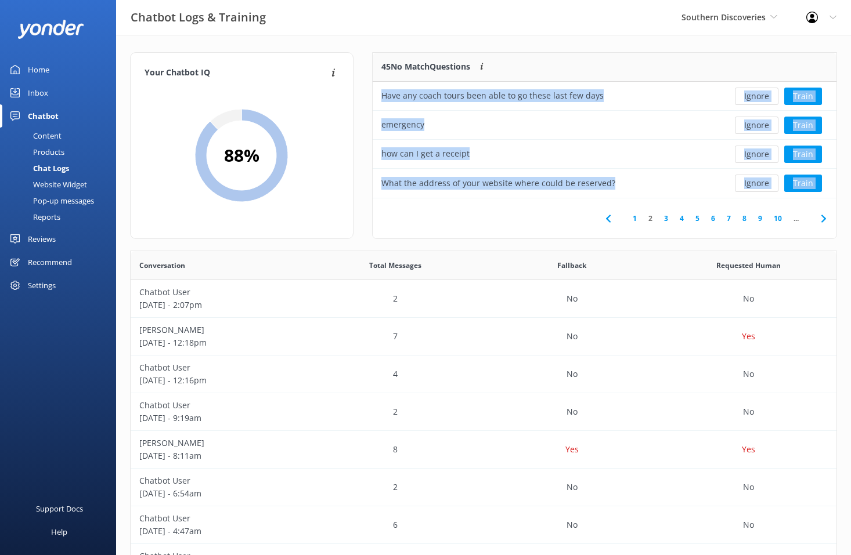
click at [758, 181] on button "Ignore" at bounding box center [757, 183] width 44 height 17
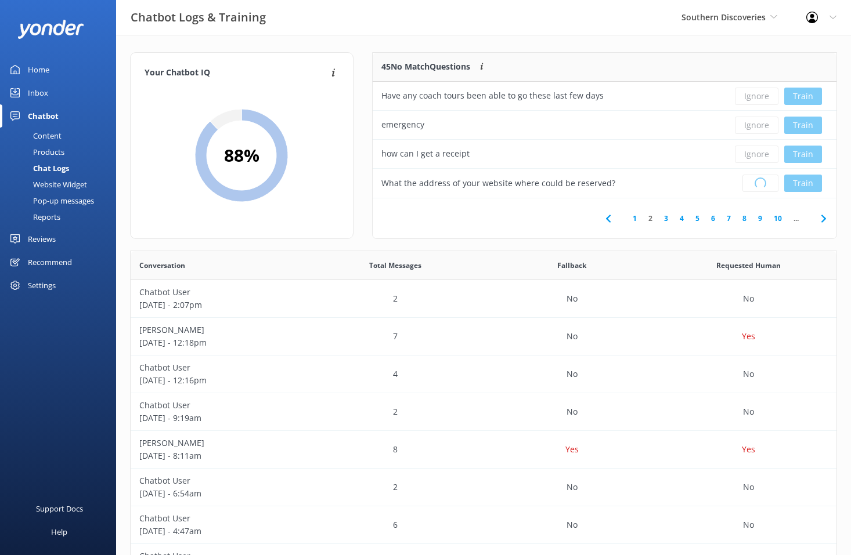
click at [758, 181] on div "Loading.. Train" at bounding box center [778, 183] width 99 height 17
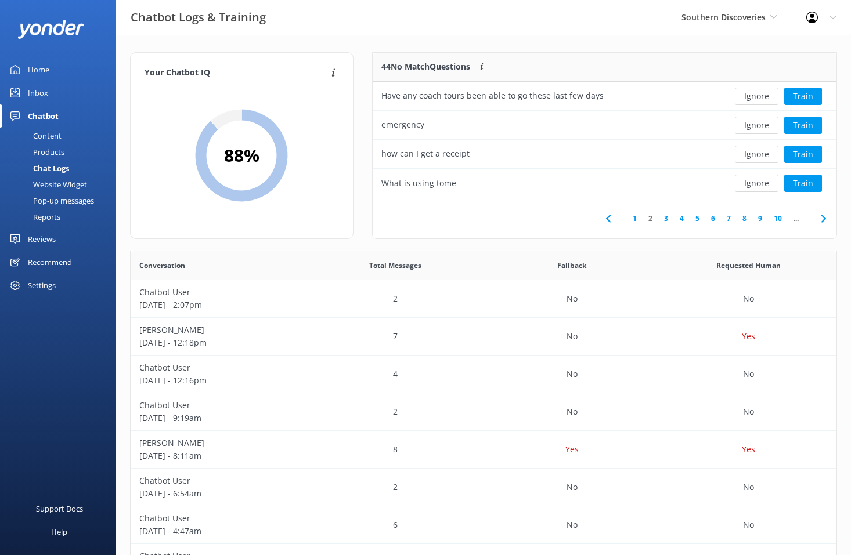
click at [758, 181] on button "Ignore" at bounding box center [757, 183] width 44 height 17
click at [758, 181] on div "Loading.. Train" at bounding box center [778, 183] width 99 height 17
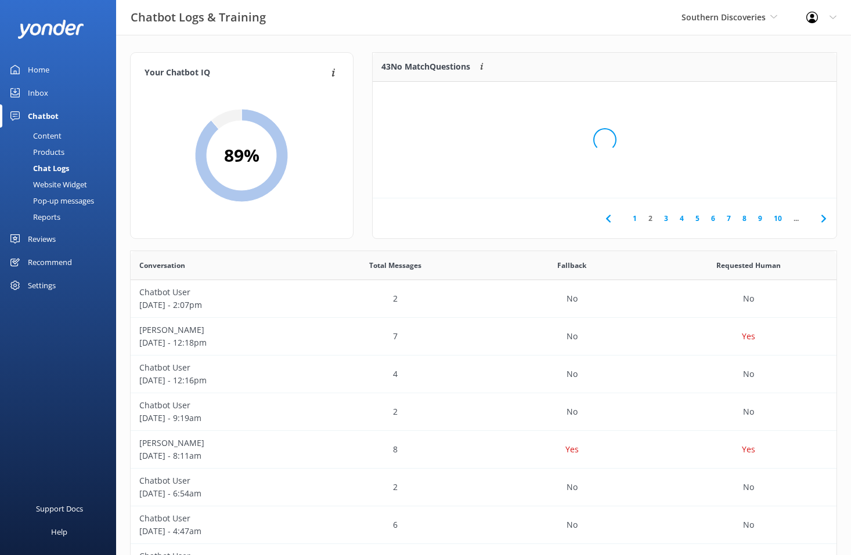
click at [758, 181] on div "Loading.." at bounding box center [604, 139] width 440 height 555
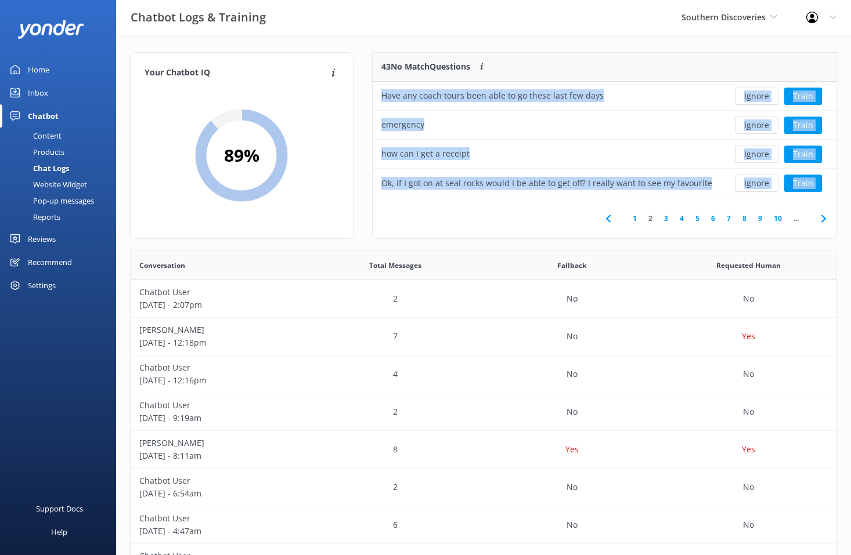
click at [758, 181] on button "Ignore" at bounding box center [757, 183] width 44 height 17
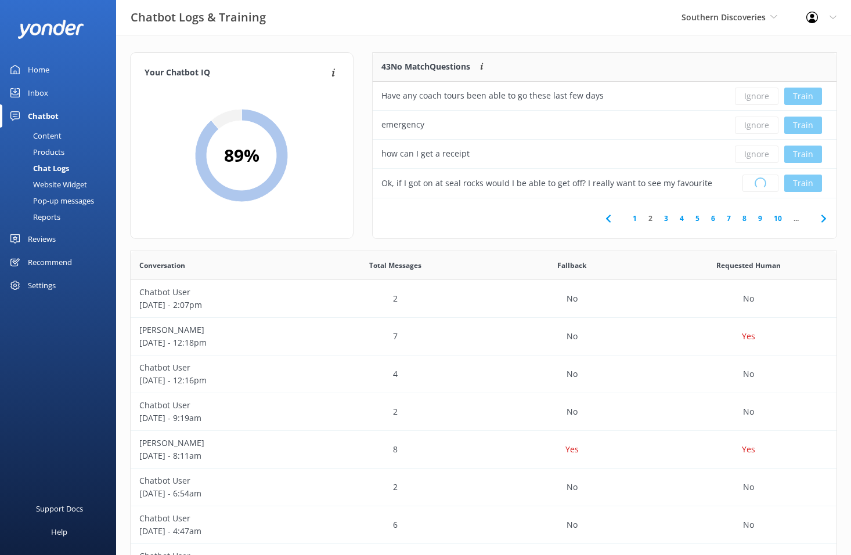
click at [758, 181] on div "Loading.. Train" at bounding box center [778, 183] width 99 height 17
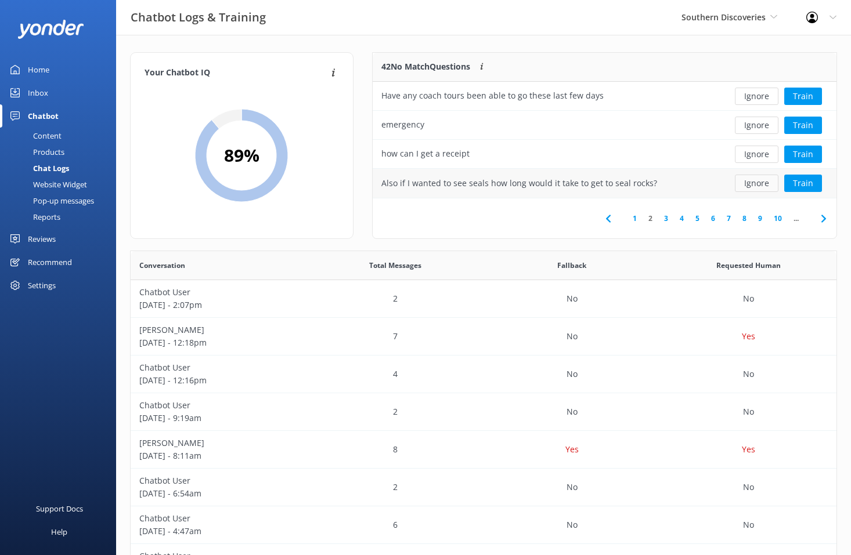
click at [758, 182] on button "Ignore" at bounding box center [757, 183] width 44 height 17
click at [758, 182] on div "Loading.. Train" at bounding box center [778, 183] width 99 height 17
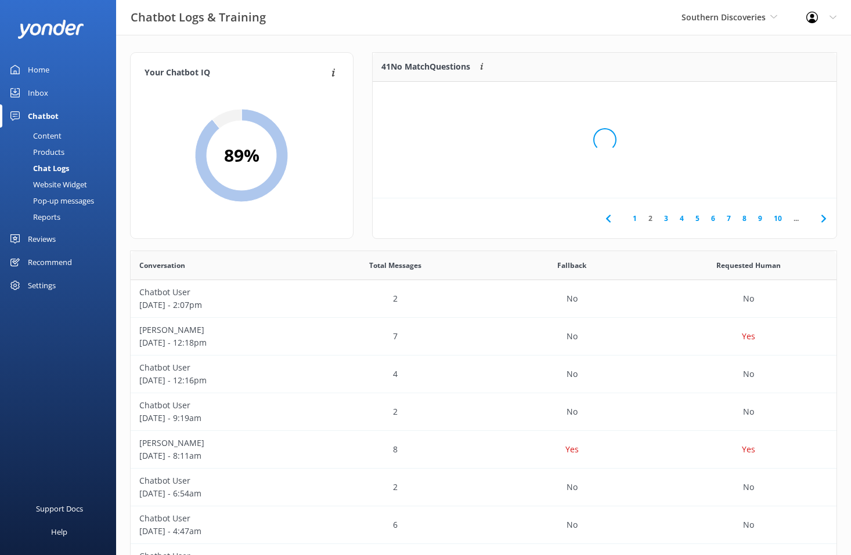
click at [758, 182] on div "Loading.." at bounding box center [604, 139] width 440 height 555
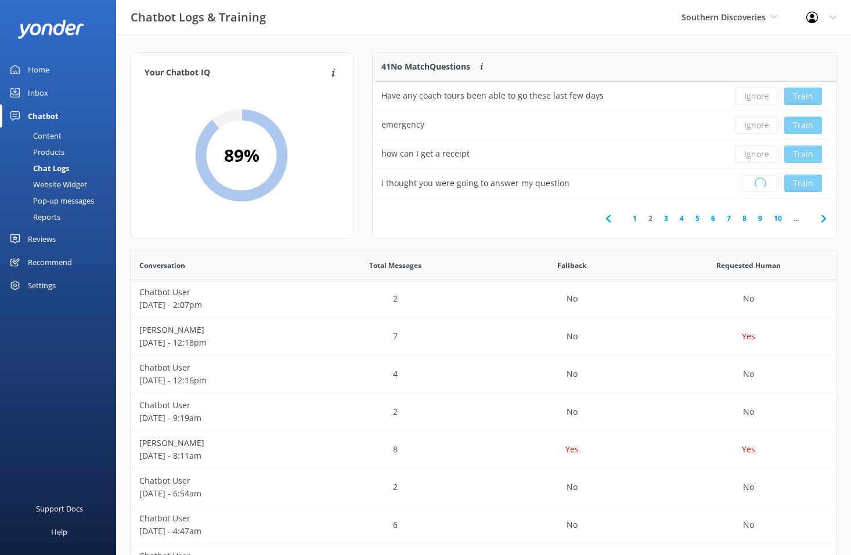
click at [758, 182] on div "Loading.. Train" at bounding box center [778, 183] width 99 height 17
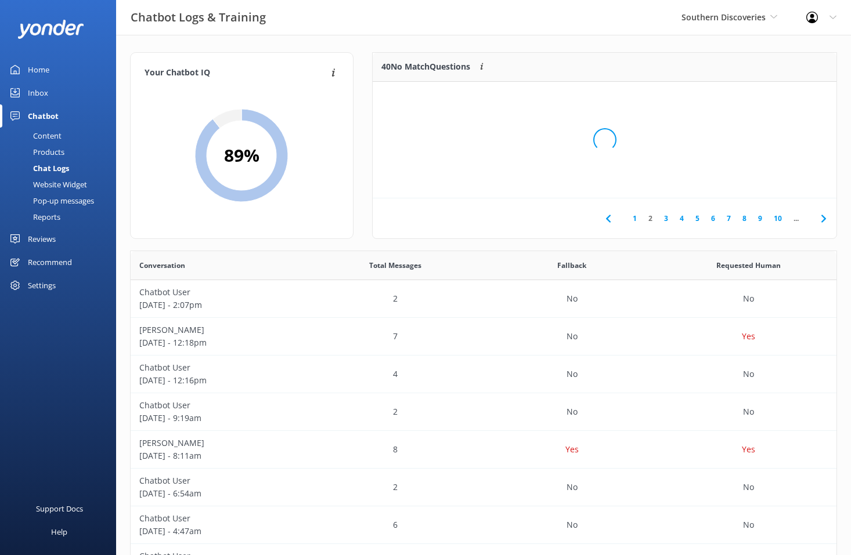
click at [758, 182] on div "Loading.." at bounding box center [604, 139] width 440 height 555
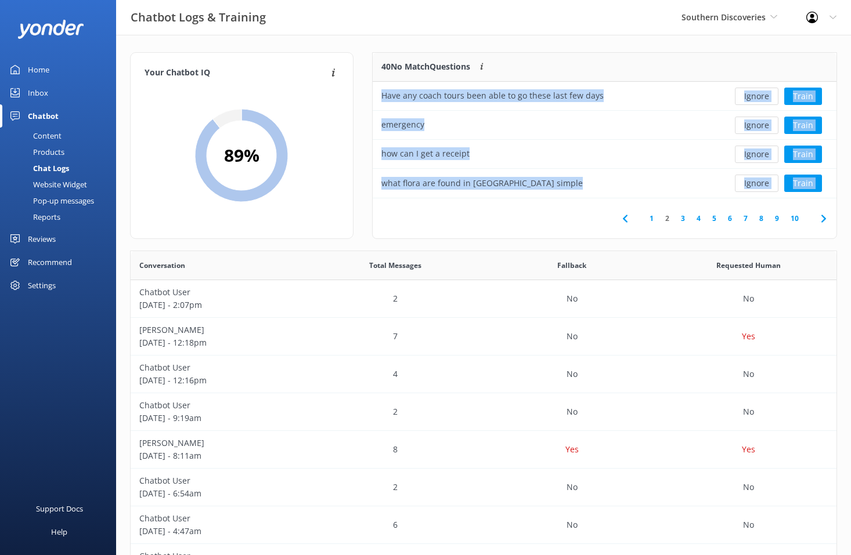
click at [758, 182] on button "Ignore" at bounding box center [757, 183] width 44 height 17
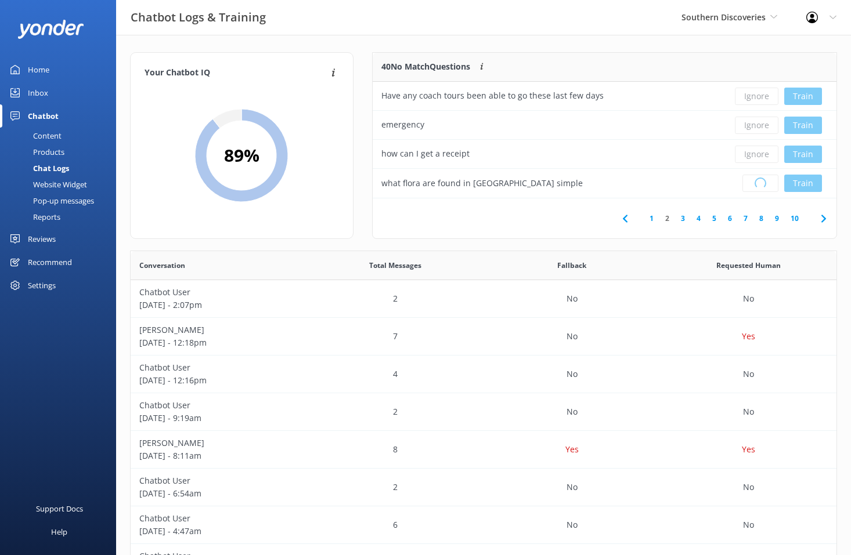
click at [758, 182] on div "Loading.. Train" at bounding box center [778, 183] width 99 height 17
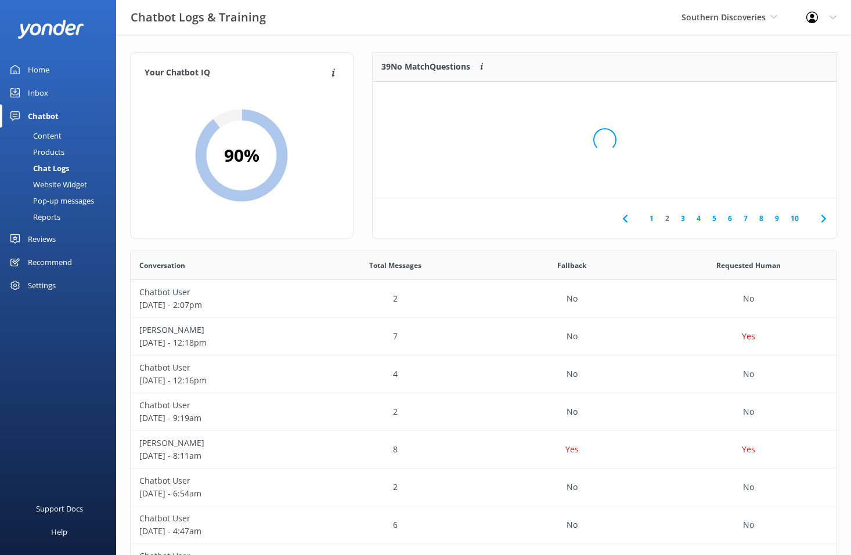
click at [758, 182] on div "Loading.." at bounding box center [604, 139] width 440 height 555
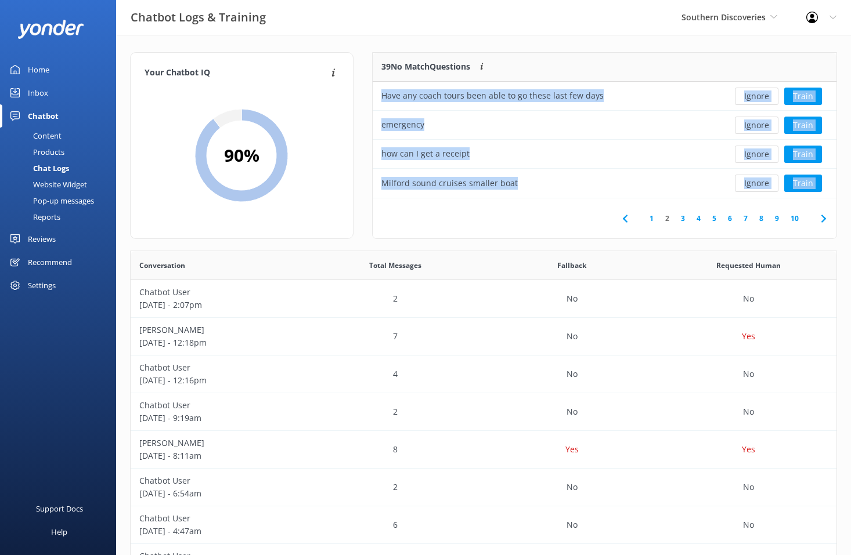
click at [758, 182] on button "Ignore" at bounding box center [757, 183] width 44 height 17
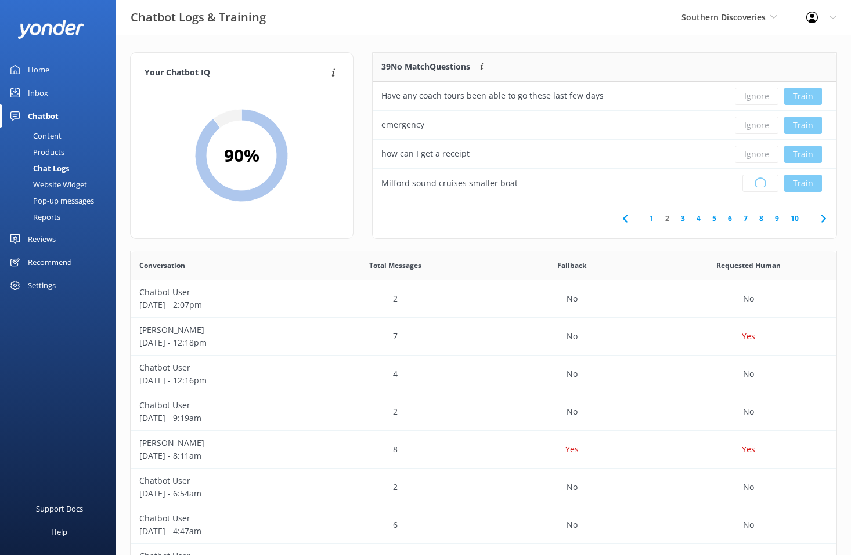
click at [758, 182] on div "Loading.. Train" at bounding box center [778, 183] width 99 height 17
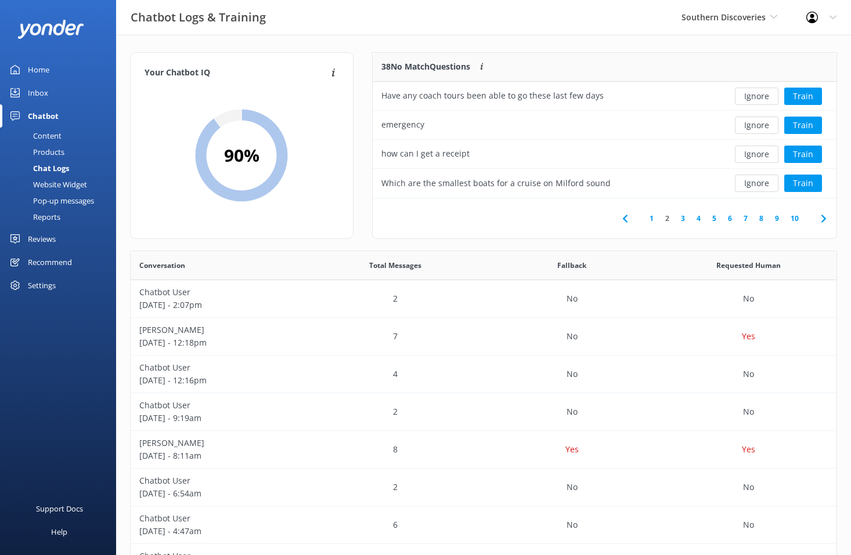
click at [758, 182] on button "Ignore" at bounding box center [757, 183] width 44 height 17
click at [758, 182] on div "Loading.. Train" at bounding box center [778, 183] width 99 height 17
click at [758, 182] on button "Ignore" at bounding box center [757, 183] width 44 height 17
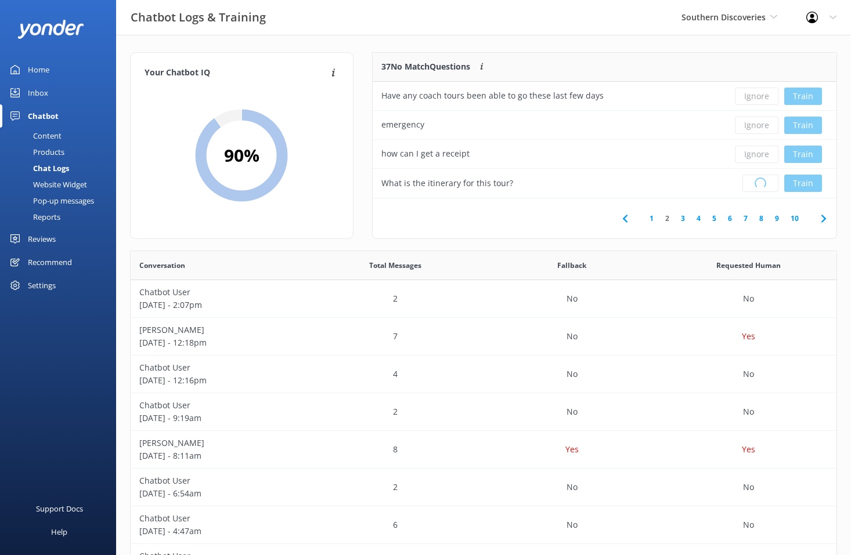
click at [758, 182] on div "Loading.. Train" at bounding box center [778, 183] width 99 height 17
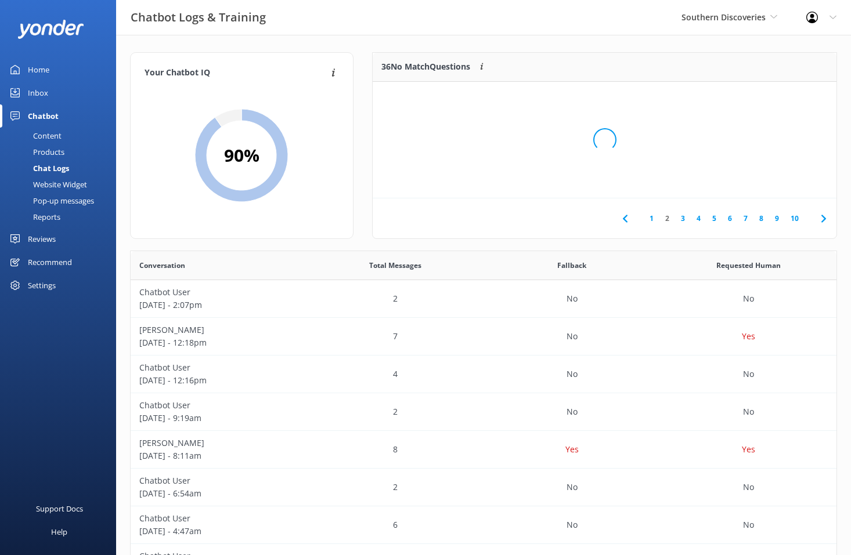
click at [758, 182] on div "Loading.." at bounding box center [604, 139] width 440 height 555
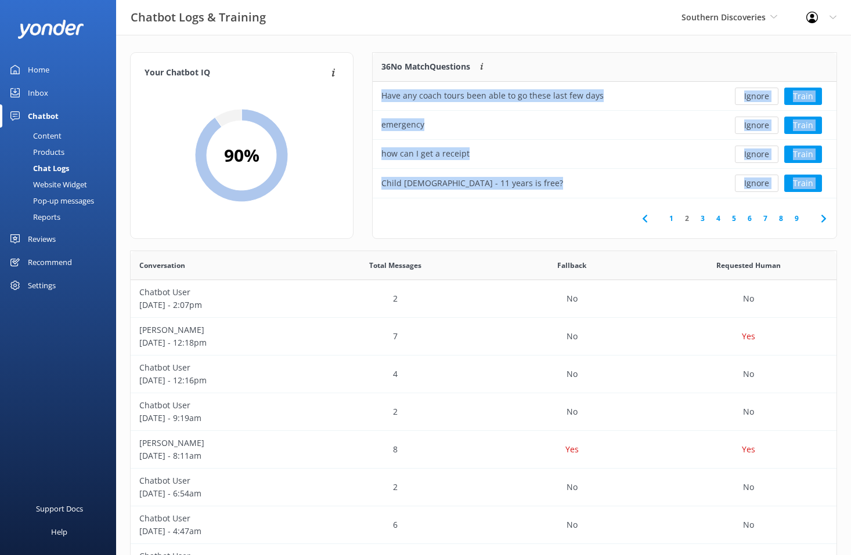
click at [758, 182] on button "Ignore" at bounding box center [757, 183] width 44 height 17
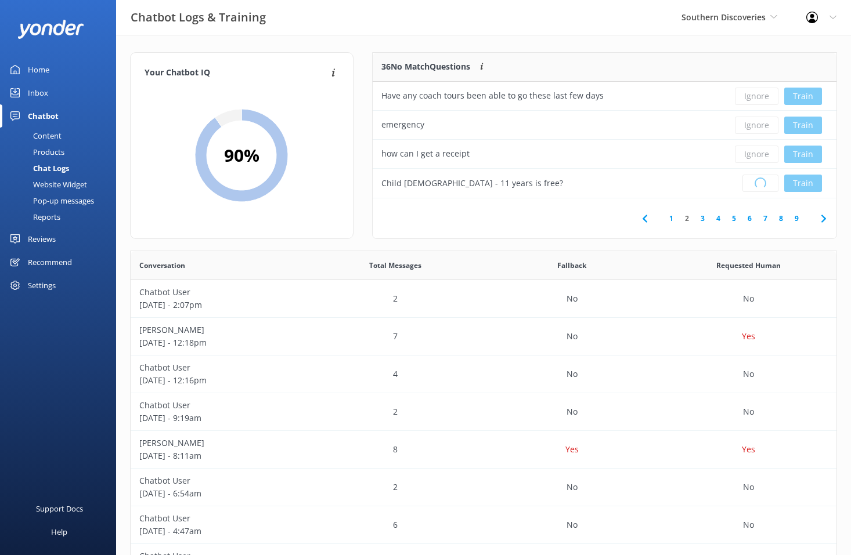
click at [758, 182] on div "Loading.. Train" at bounding box center [778, 183] width 99 height 17
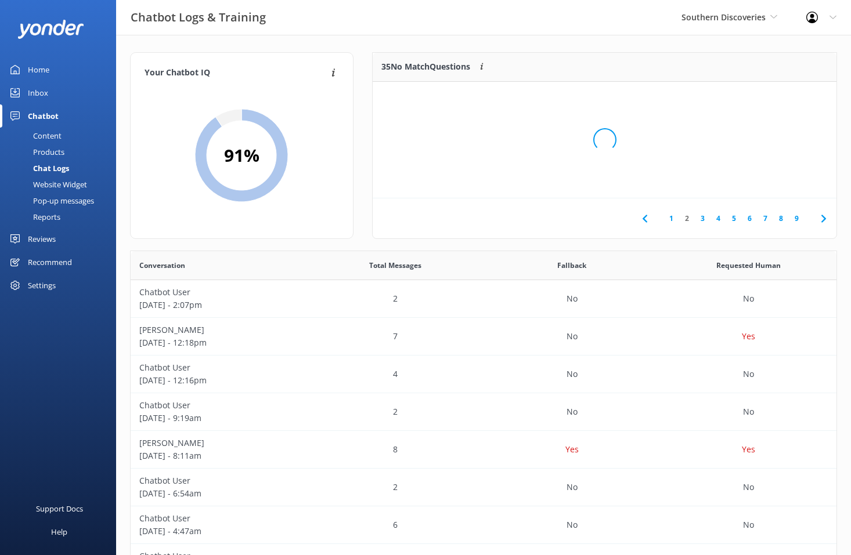
click at [758, 182] on div "Loading.." at bounding box center [604, 139] width 440 height 555
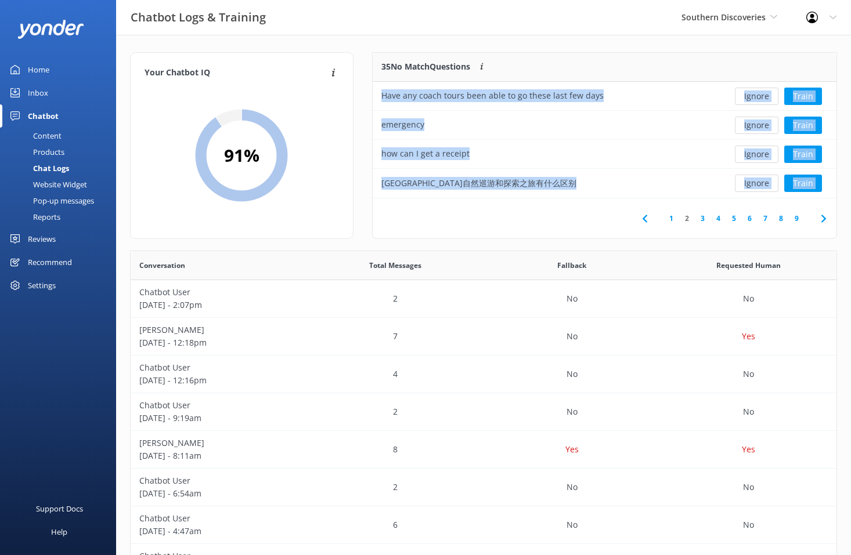
click at [758, 182] on button "Ignore" at bounding box center [757, 183] width 44 height 17
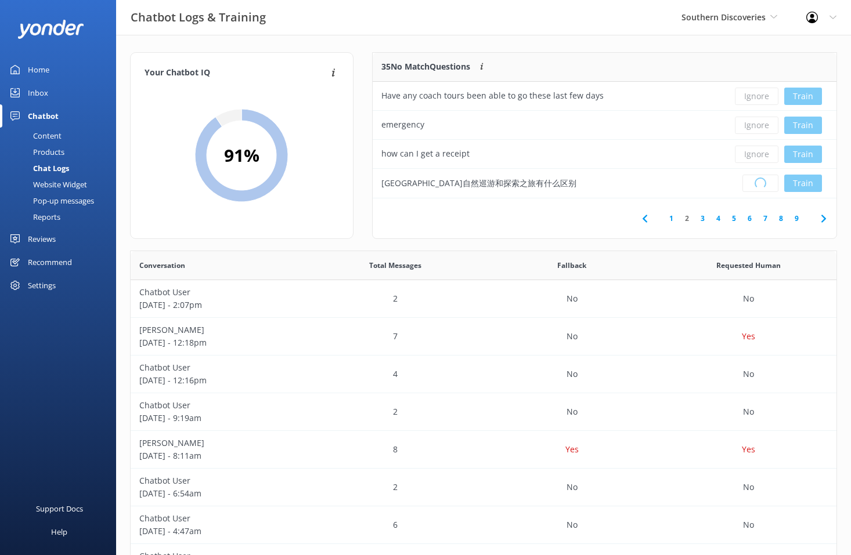
click at [758, 182] on div "Loading.. Train" at bounding box center [778, 183] width 99 height 17
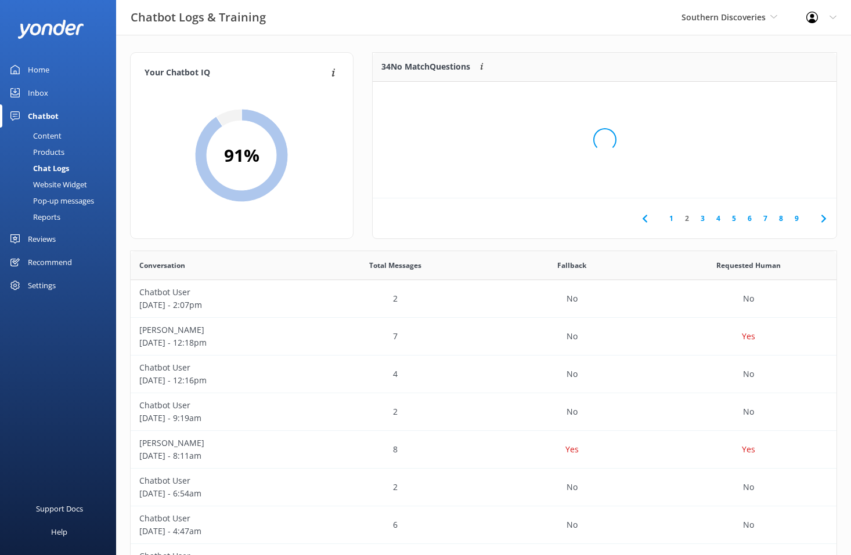
click at [758, 182] on div "Loading.." at bounding box center [604, 139] width 440 height 555
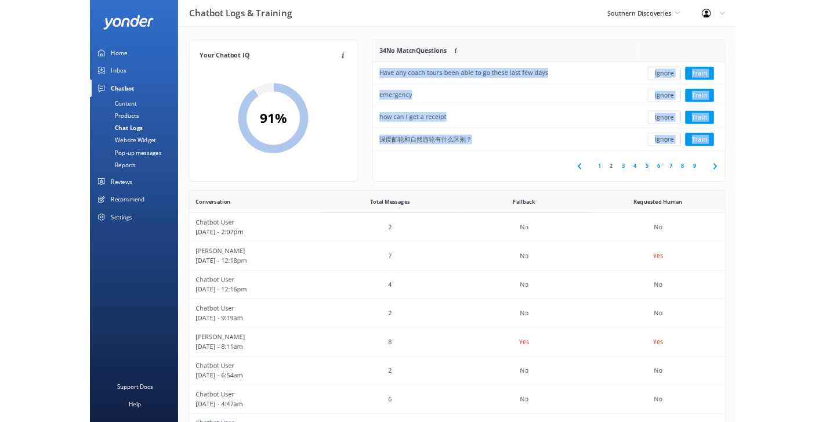
scroll to position [1, 1]
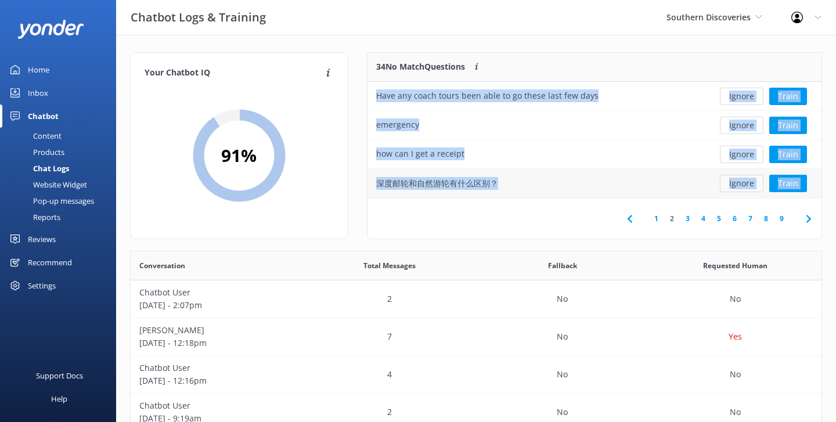
click at [745, 183] on button "Ignore" at bounding box center [742, 183] width 44 height 17
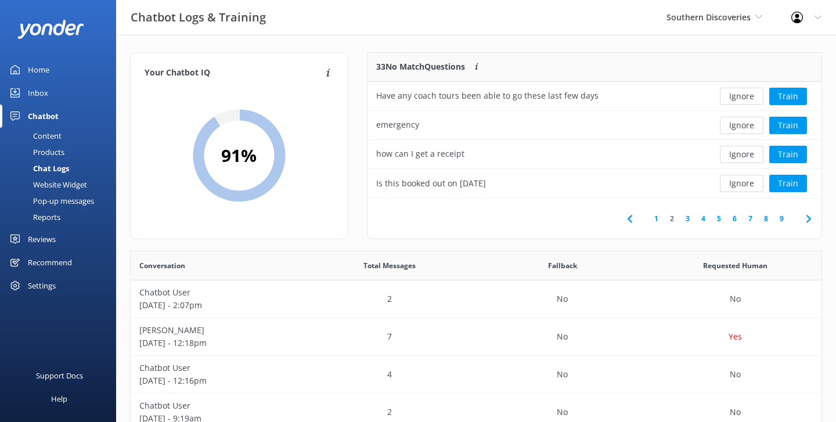
click at [610, 15] on div "Chatbot Logs & Training Southern Discoveries Yonder Zipline Yonder demo Yonder …" at bounding box center [418, 17] width 836 height 35
click at [751, 186] on button "Ignore" at bounding box center [742, 183] width 44 height 17
click at [750, 182] on button "Ignore" at bounding box center [742, 183] width 44 height 17
click at [671, 215] on link "1" at bounding box center [672, 218] width 16 height 11
click at [34, 71] on div "Home" at bounding box center [38, 69] width 21 height 23
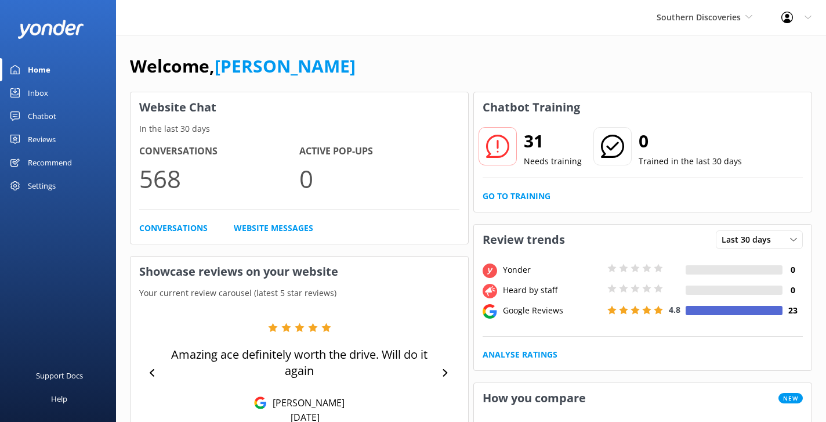
click at [418, 56] on div "Welcome, Danny" at bounding box center [471, 71] width 682 height 39
click at [32, 115] on div "Chatbot" at bounding box center [42, 115] width 28 height 23
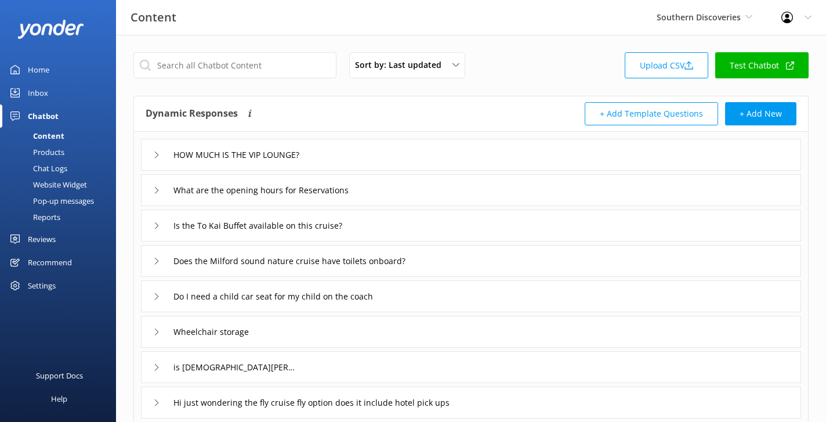
click at [125, 94] on div "Sort by: Last updated Title (A-Z) Last updated Upload CSV Test Chatbot Dynamic …" at bounding box center [471, 338] width 710 height 607
click at [345, 153] on div "HOW MUCH IS THE VIP LOUNGE?" at bounding box center [471, 155] width 660 height 32
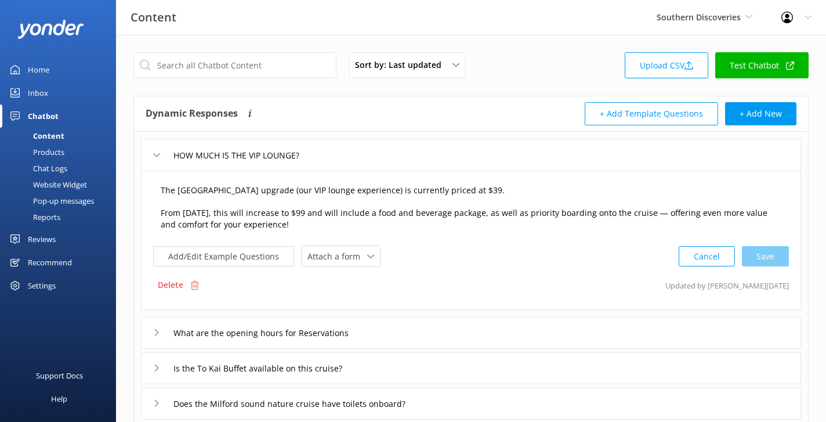
click at [326, 226] on textarea "The Cascade Lounge upgrade (our VIP lounge experience) is currently priced at $…" at bounding box center [471, 207] width 634 height 59
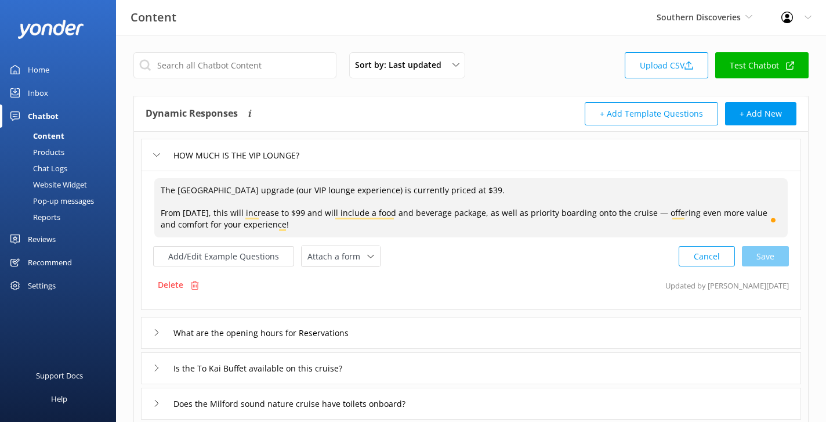
click at [160, 155] on icon at bounding box center [156, 154] width 7 height 7
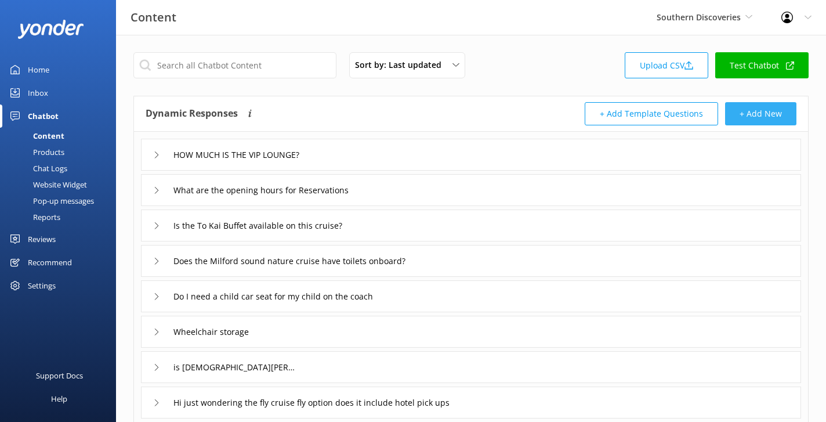
click at [781, 112] on button "+ Add New" at bounding box center [760, 113] width 71 height 23
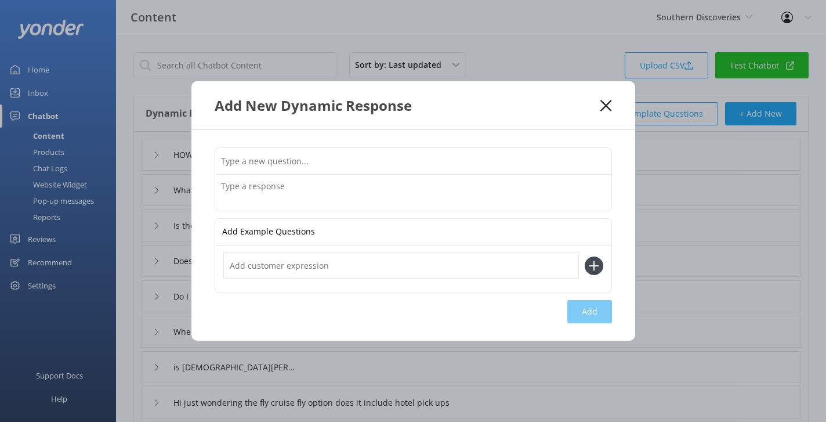
click at [605, 101] on icon at bounding box center [606, 106] width 11 height 12
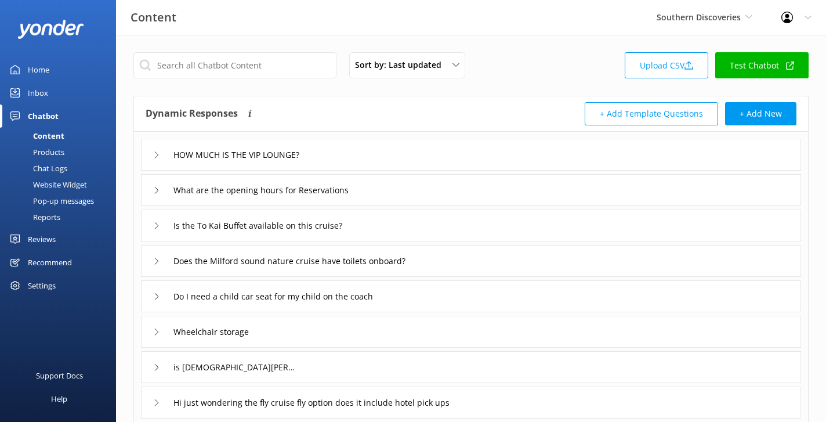
click at [48, 66] on div "Home" at bounding box center [38, 69] width 21 height 23
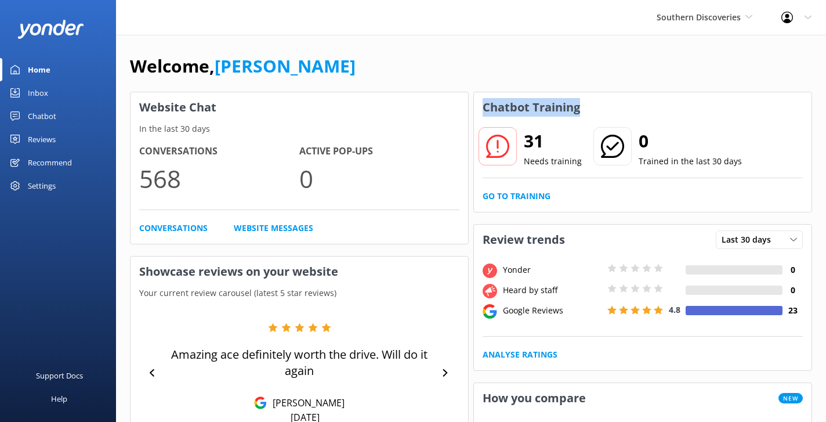
drag, startPoint x: 608, startPoint y: 113, endPoint x: 482, endPoint y: 111, distance: 126.5
click at [482, 111] on div "Chatbot Training" at bounding box center [643, 107] width 338 height 30
click at [534, 111] on h3 "Chatbot Training" at bounding box center [531, 107] width 115 height 30
drag, startPoint x: 614, startPoint y: 103, endPoint x: 475, endPoint y: 108, distance: 139.3
click at [475, 108] on div "Chatbot Training" at bounding box center [643, 107] width 338 height 30
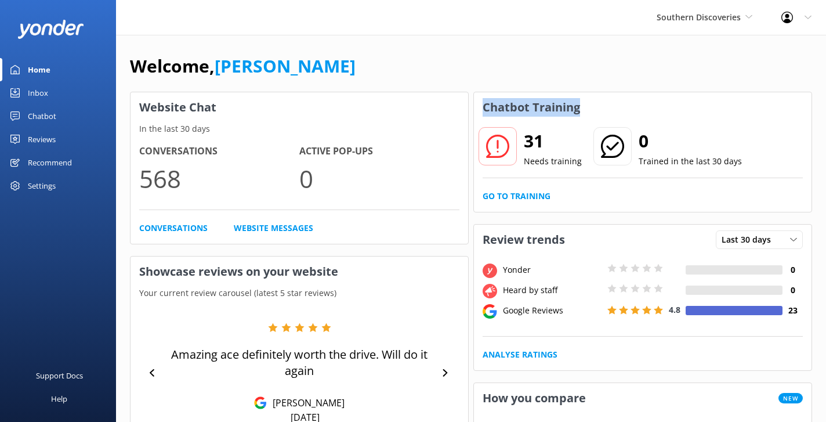
click at [528, 110] on h3 "Chatbot Training" at bounding box center [531, 107] width 115 height 30
click at [518, 195] on link "Go to Training" at bounding box center [517, 196] width 68 height 13
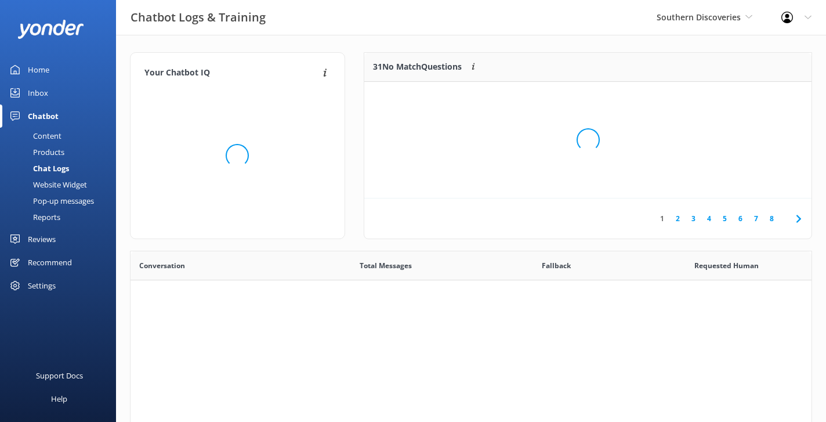
scroll to position [407, 681]
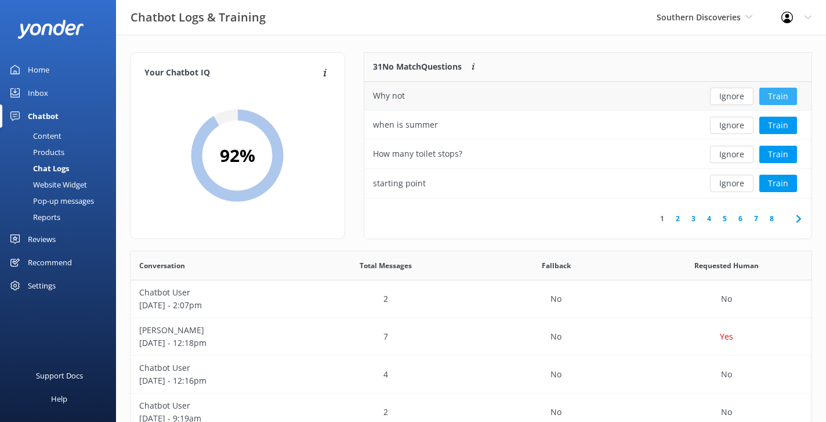
click at [782, 96] on button "Train" at bounding box center [779, 96] width 38 height 17
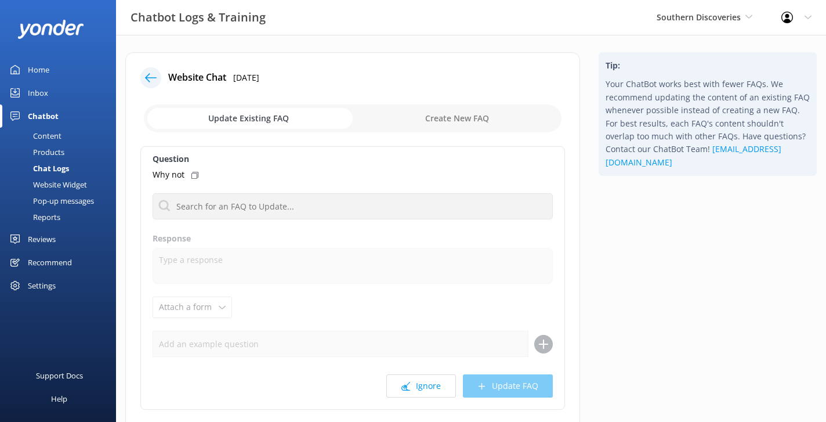
click at [156, 72] on icon at bounding box center [151, 78] width 12 height 12
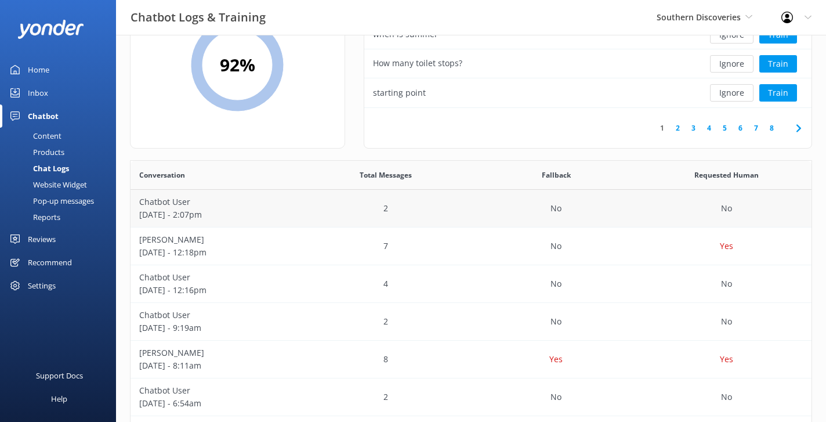
scroll to position [92, 0]
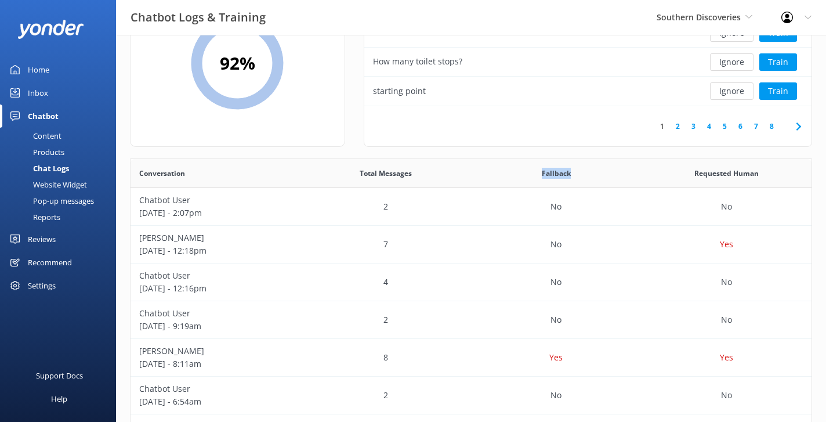
drag, startPoint x: 583, startPoint y: 175, endPoint x: 541, endPoint y: 174, distance: 41.8
click at [541, 174] on div "Fallback" at bounding box center [556, 173] width 171 height 29
click at [328, 357] on div "8" at bounding box center [386, 358] width 171 height 38
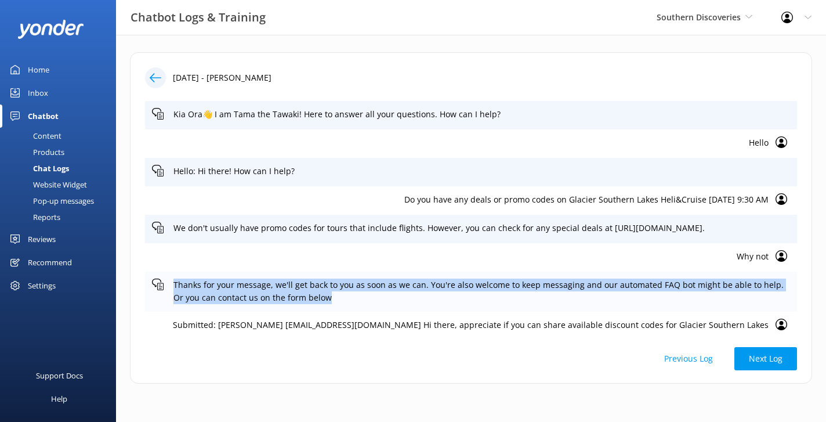
drag, startPoint x: 323, startPoint y: 300, endPoint x: 174, endPoint y: 285, distance: 150.5
click at [174, 285] on p "Thanks for your message, we'll get back to you as soon as we can. You're also w…" at bounding box center [482, 292] width 617 height 26
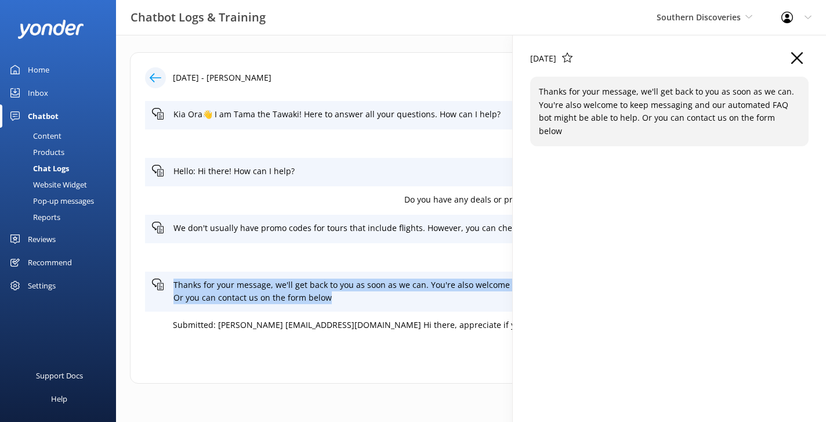
click at [154, 72] on icon at bounding box center [156, 78] width 12 height 12
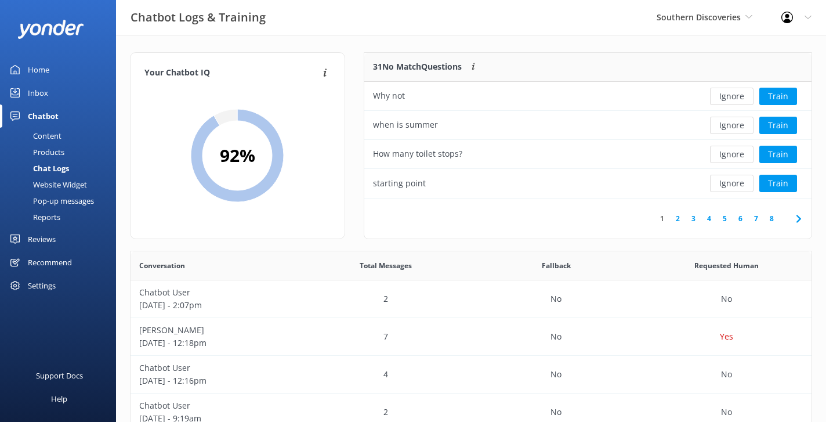
click at [53, 215] on div "Reports" at bounding box center [33, 217] width 53 height 16
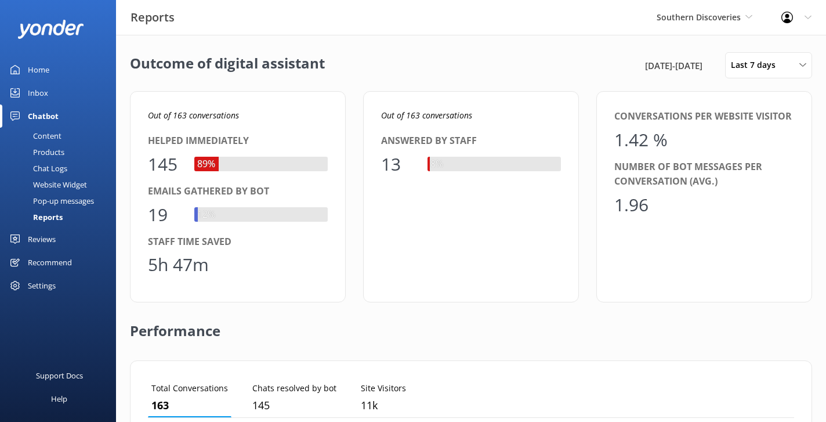
scroll to position [117, 646]
click at [49, 167] on div "Chat Logs" at bounding box center [37, 168] width 60 height 16
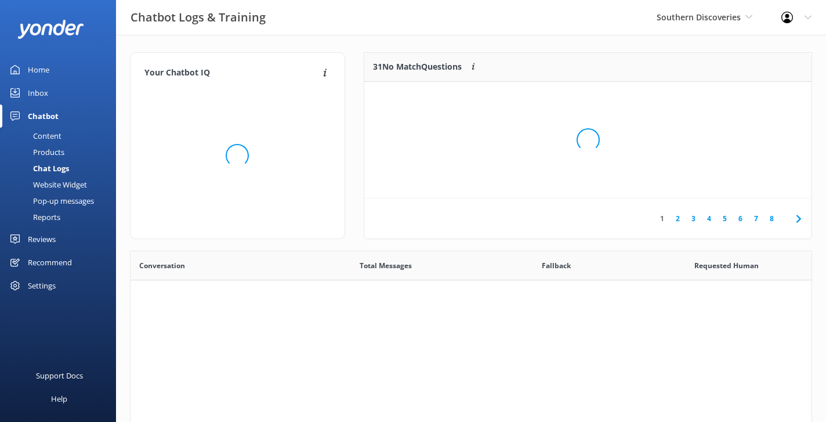
scroll to position [407, 681]
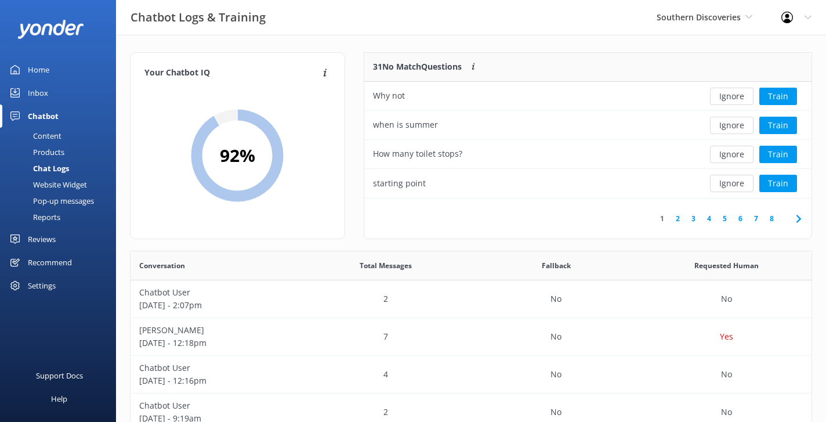
click at [396, 27] on div "Chatbot Logs & Training Southern Discoveries Yonder Zipline Yonder demo Yonder …" at bounding box center [413, 17] width 826 height 35
click at [57, 216] on div "Reports" at bounding box center [33, 217] width 53 height 16
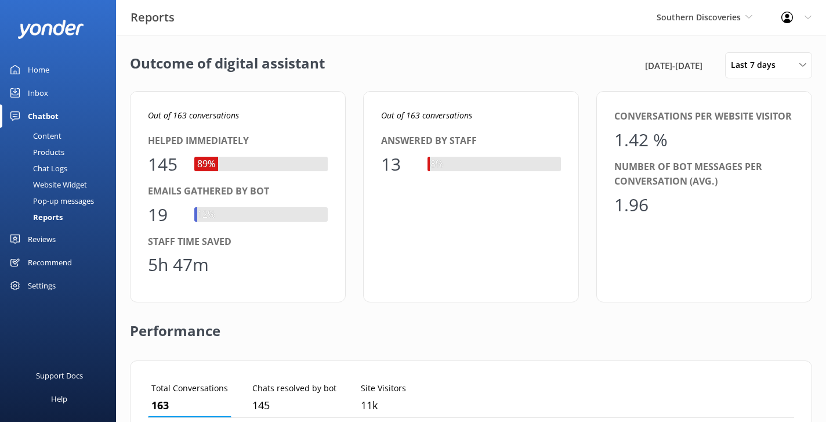
scroll to position [117, 646]
drag, startPoint x: 607, startPoint y: 65, endPoint x: 706, endPoint y: 66, distance: 98.7
click at [706, 66] on div "1st Sep 25 - 8th Sep 25" at bounding box center [680, 66] width 76 height 14
click at [660, 55] on div "1st Sep 25 - 8th Sep 25 Last 7 days Last 7 days Last 30 days Last month Last 90…" at bounding box center [727, 65] width 170 height 26
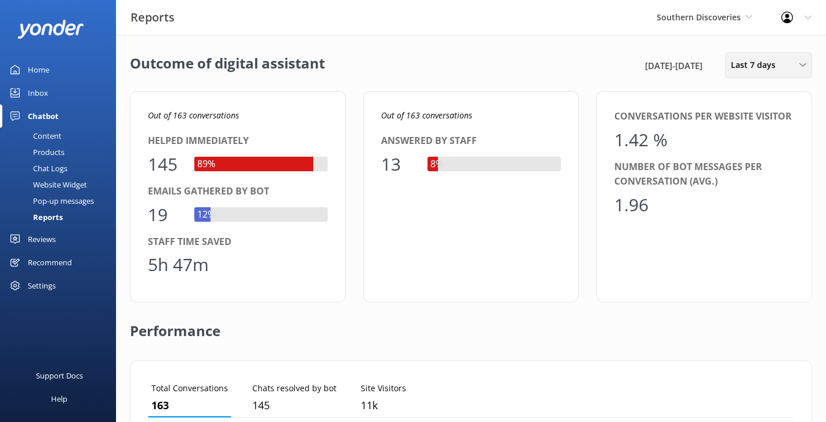
click at [738, 68] on span "Last 7 days" at bounding box center [757, 65] width 52 height 13
click at [559, 63] on div "Outcome of digital assistant 1st Sep 25 - 8th Sep 25 Last 7 days Last 7 days La…" at bounding box center [471, 65] width 682 height 26
drag, startPoint x: 249, startPoint y: 238, endPoint x: 142, endPoint y: 238, distance: 107.4
click at [142, 238] on div "Out of 163 conversations Helped immediately 145 89% Emails gathered by bot 19 1…" at bounding box center [238, 196] width 216 height 211
click at [338, 243] on div "Out of 163 conversations Helped immediately 145 89% Emails gathered by bot 19 1…" at bounding box center [238, 196] width 216 height 211
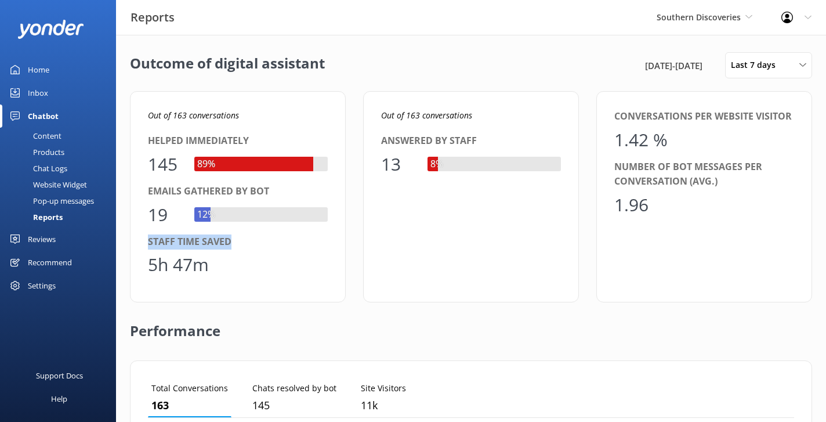
drag, startPoint x: 247, startPoint y: 241, endPoint x: 142, endPoint y: 237, distance: 105.1
click at [142, 237] on div "Out of 163 conversations Helped immediately 145 89% Emails gathered by bot 19 1…" at bounding box center [238, 196] width 216 height 211
click at [181, 240] on div "Staff time saved" at bounding box center [238, 241] width 180 height 15
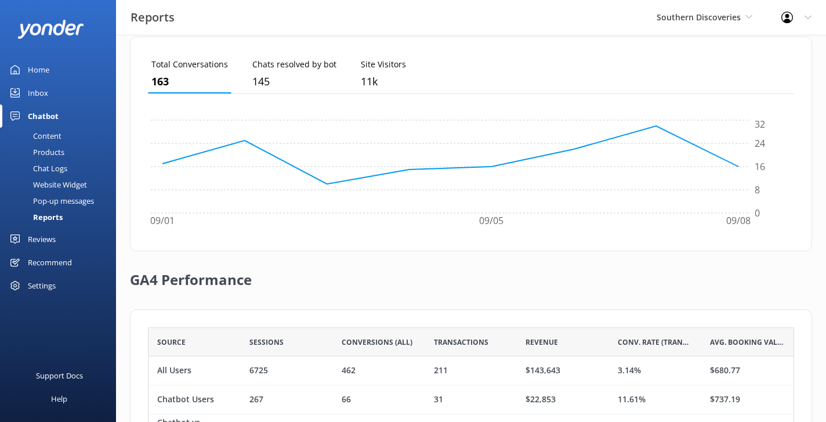
scroll to position [326, 0]
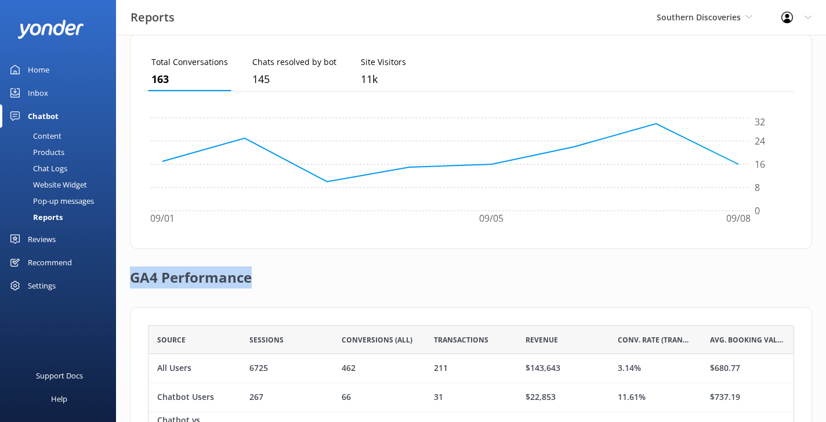
drag, startPoint x: 258, startPoint y: 274, endPoint x: 130, endPoint y: 276, distance: 128.3
click at [130, 276] on div "GA4 Performance" at bounding box center [471, 278] width 682 height 58
click at [330, 273] on div "GA4 Performance" at bounding box center [471, 278] width 682 height 58
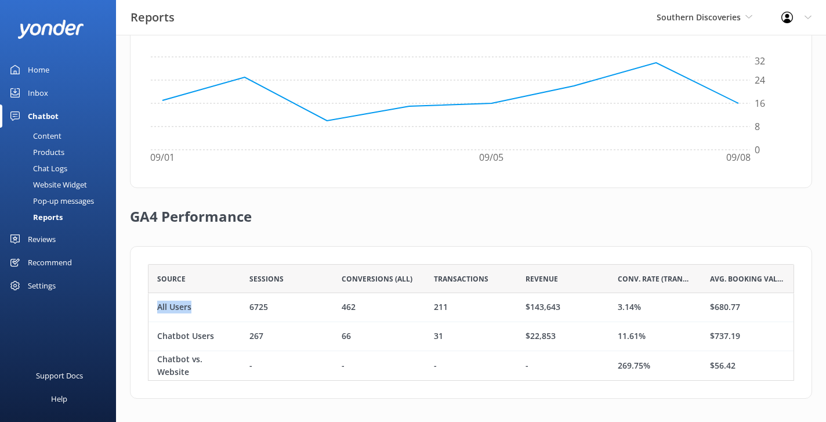
drag, startPoint x: 203, startPoint y: 304, endPoint x: 154, endPoint y: 304, distance: 48.7
click at [154, 304] on div "All Users" at bounding box center [195, 307] width 92 height 29
click at [331, 226] on div "GA4 Performance" at bounding box center [471, 217] width 682 height 58
drag, startPoint x: 651, startPoint y: 308, endPoint x: 619, endPoint y: 305, distance: 32.6
click at [619, 305] on div "3.14%" at bounding box center [655, 307] width 92 height 29
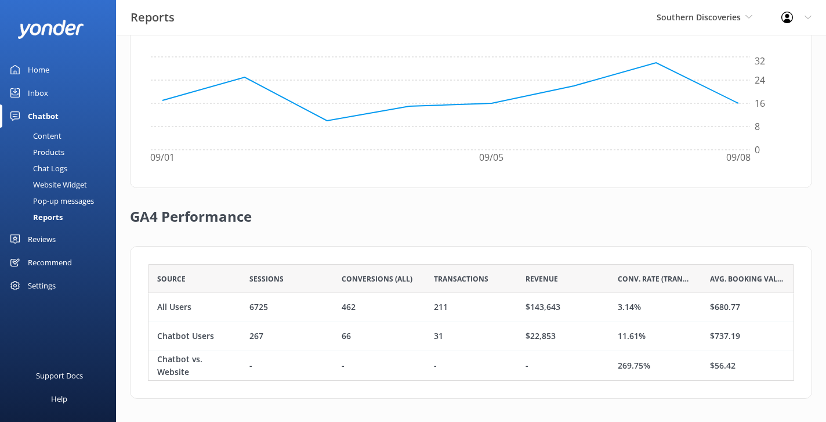
click at [607, 307] on div "$143,643" at bounding box center [563, 307] width 92 height 29
drag, startPoint x: 212, startPoint y: 337, endPoint x: 157, endPoint y: 337, distance: 55.1
click at [157, 337] on div "Chatbot Users" at bounding box center [185, 336] width 57 height 13
drag, startPoint x: 651, startPoint y: 337, endPoint x: 615, endPoint y: 333, distance: 36.9
click at [615, 333] on div "11.61%" at bounding box center [655, 336] width 92 height 29
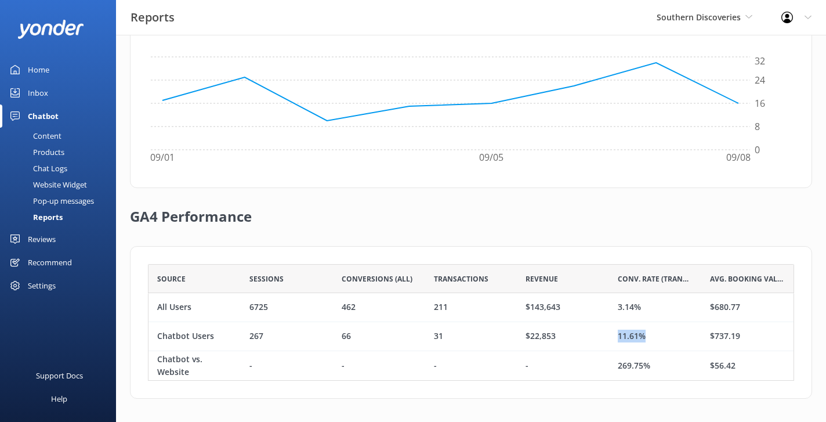
click at [615, 333] on div "11.61%" at bounding box center [655, 336] width 92 height 29
drag, startPoint x: 660, startPoint y: 368, endPoint x: 586, endPoint y: 365, distance: 74.9
click at [586, 365] on div "Chatbot vs. Website - - - - 269.75% $56.42" at bounding box center [471, 365] width 646 height 29
click at [586, 365] on div "-" at bounding box center [563, 365] width 92 height 29
drag, startPoint x: 301, startPoint y: 274, endPoint x: 226, endPoint y: 281, distance: 75.8
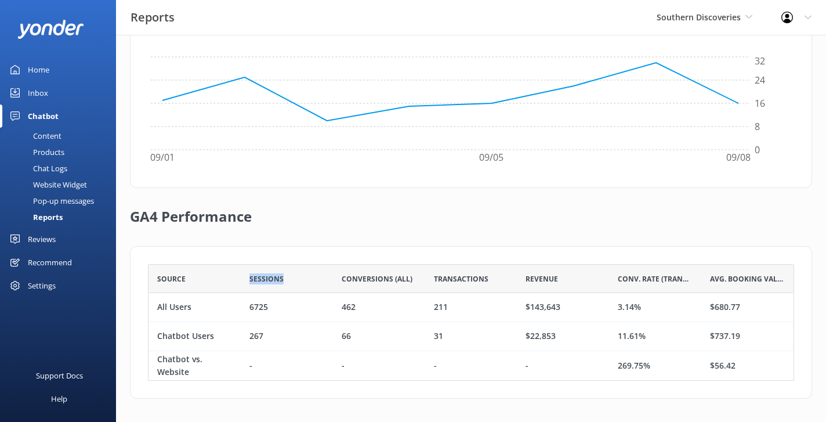
click at [226, 281] on div "Source Sessions Conversions (All) Transactions Revenue Conv. Rate (Transactions…" at bounding box center [471, 278] width 646 height 29
click at [555, 262] on div "Source Sessions Conversions (All) Transactions Revenue Conv. Rate (Transactions…" at bounding box center [471, 322] width 682 height 153
click at [69, 200] on div "Pop-up messages" at bounding box center [50, 201] width 87 height 16
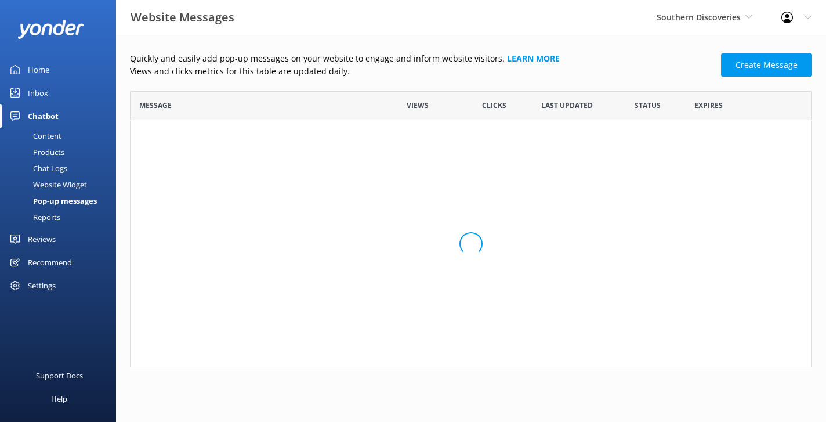
scroll to position [227, 682]
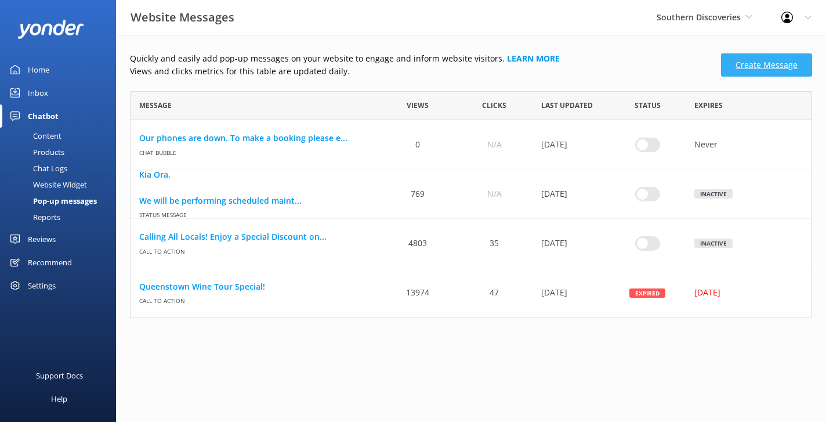
click at [742, 61] on link "Create Message" at bounding box center [766, 64] width 91 height 23
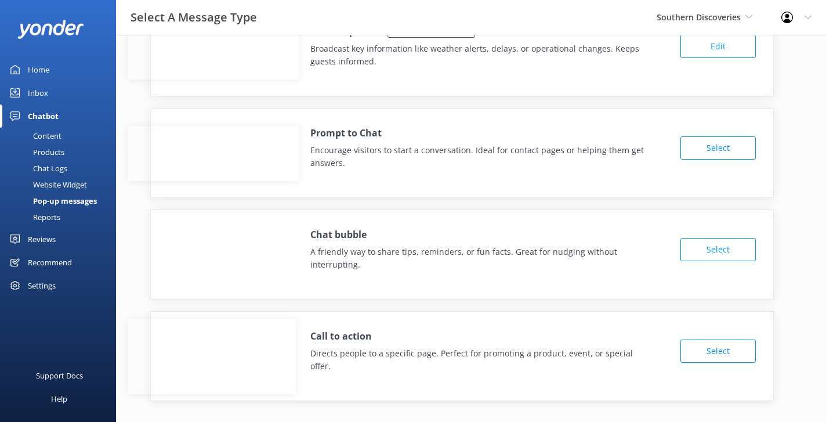
scroll to position [45, 0]
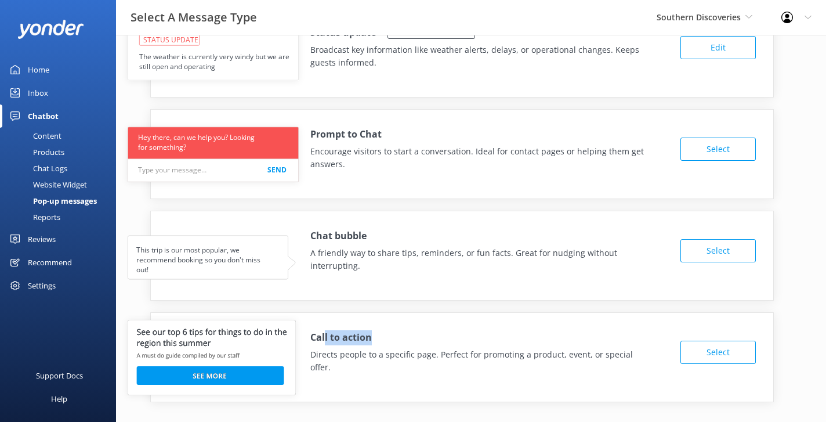
drag, startPoint x: 378, startPoint y: 336, endPoint x: 321, endPoint y: 334, distance: 56.9
click at [321, 334] on div "Call to action Directs people to a specific page. Perfect for promoting a produ…" at bounding box center [488, 352] width 356 height 44
click at [357, 326] on div "Call to action Directs people to a specific page. Perfect for promoting a produ…" at bounding box center [462, 349] width 623 height 73
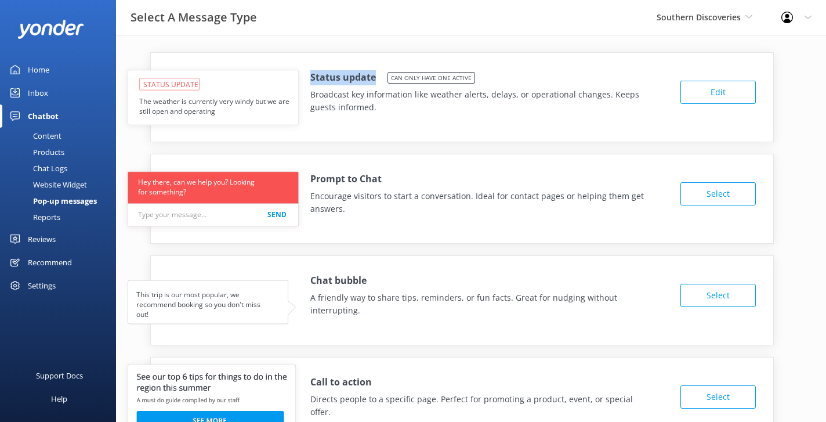
drag, startPoint x: 374, startPoint y: 82, endPoint x: 310, endPoint y: 70, distance: 65.6
click at [310, 70] on div "Status update Can only have one active Broadcast key information like weather a…" at bounding box center [462, 89] width 623 height 73
click at [331, 83] on h4 "Status update" at bounding box center [343, 77] width 66 height 15
drag, startPoint x: 201, startPoint y: 84, endPoint x: 118, endPoint y: 82, distance: 83.0
click at [118, 82] on div "Status update Can only have one active Broadcast key information like weather a…" at bounding box center [471, 258] width 710 height 447
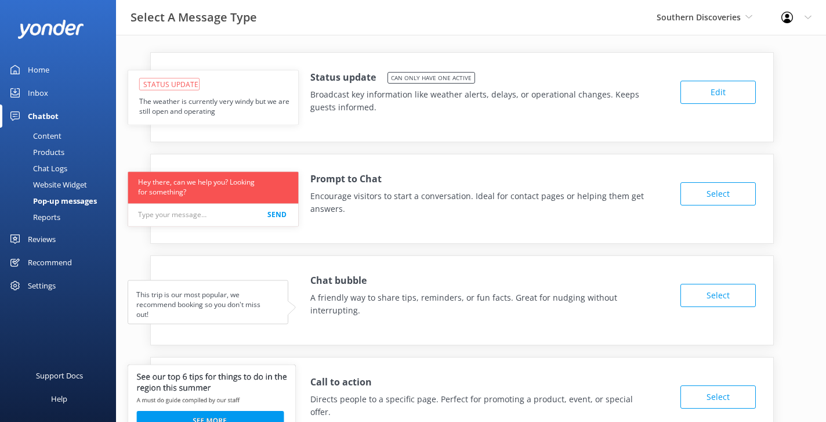
click at [204, 92] on use at bounding box center [213, 97] width 171 height 55
click at [41, 92] on div "Inbox" at bounding box center [38, 92] width 20 height 23
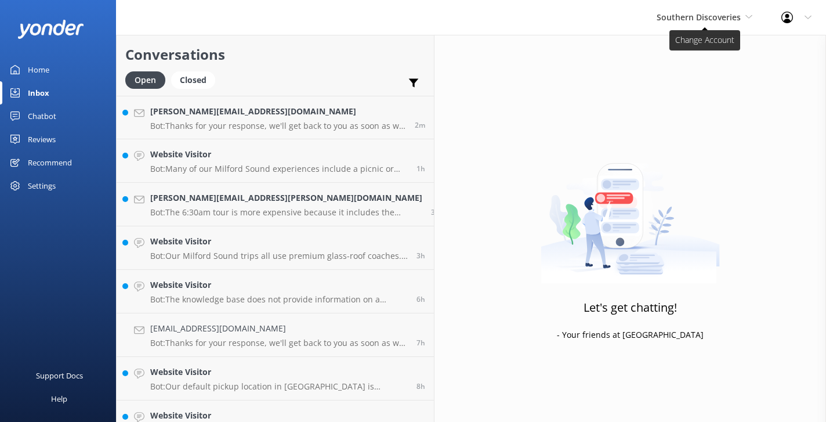
click at [711, 12] on span "Southern Discoveries" at bounding box center [699, 17] width 84 height 11
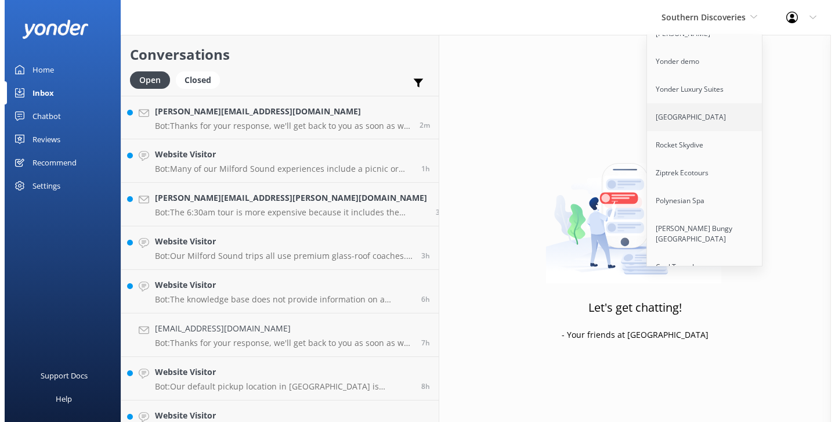
scroll to position [30, 0]
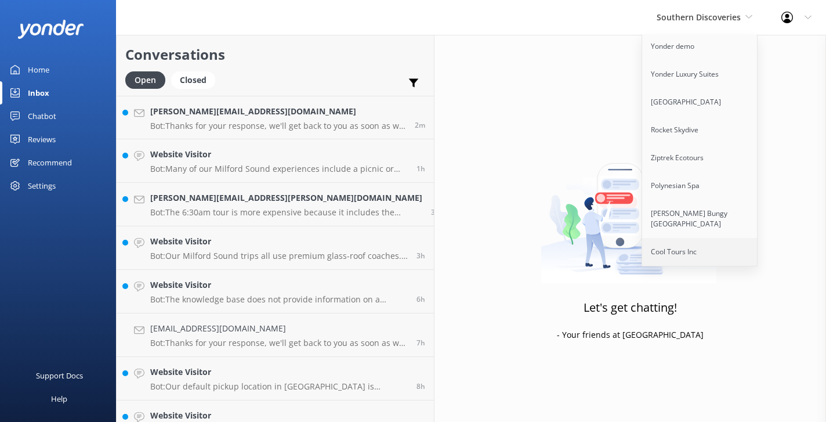
click at [695, 247] on link "Cool Tours Inc" at bounding box center [700, 252] width 116 height 28
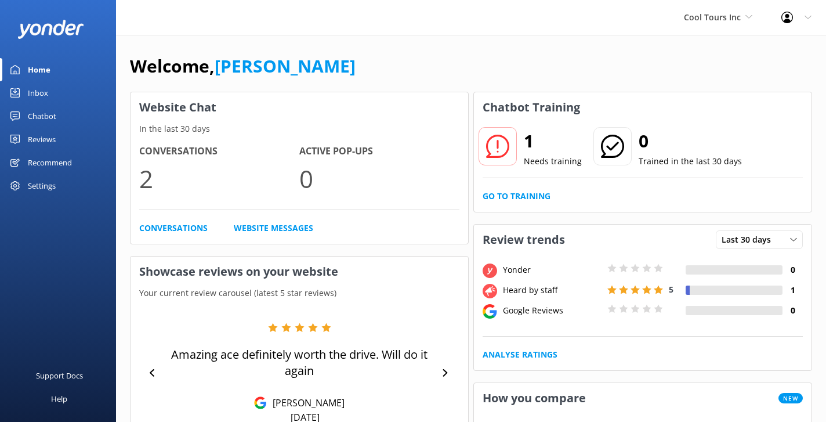
click at [41, 92] on div "Inbox" at bounding box center [38, 92] width 20 height 23
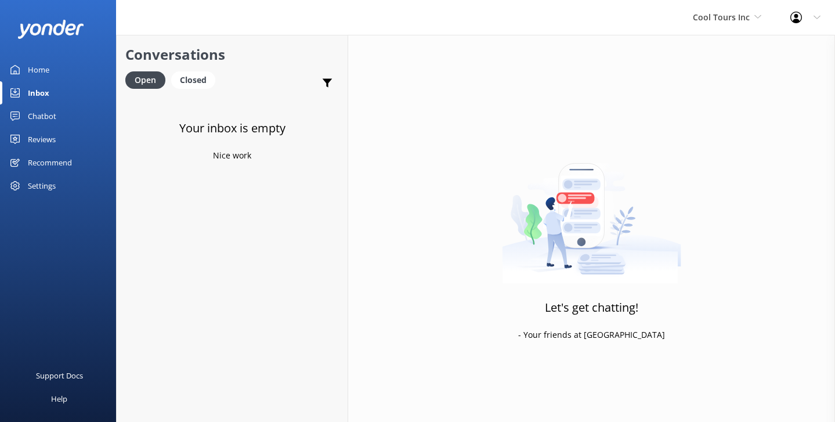
click at [39, 115] on div "Chatbot" at bounding box center [42, 115] width 28 height 23
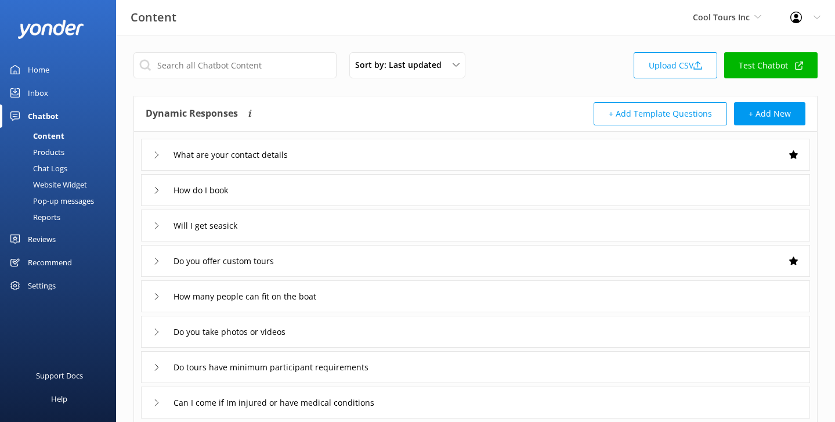
click at [30, 97] on div "Inbox" at bounding box center [38, 92] width 20 height 23
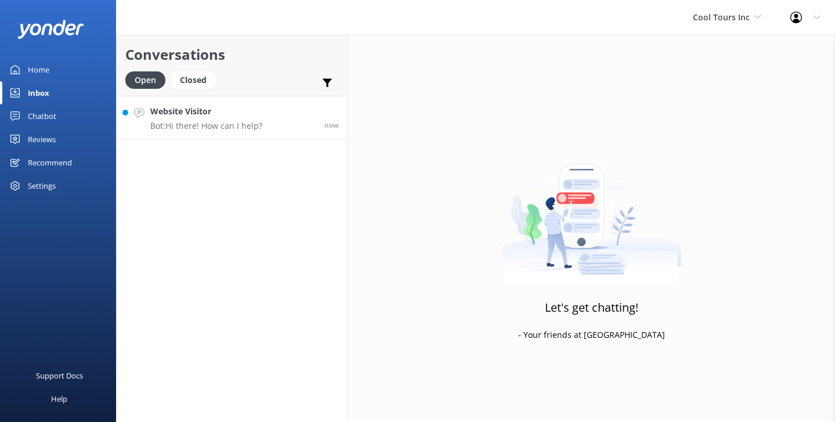
click at [197, 118] on div "Website Visitor Bot: Hi there! How can I help?" at bounding box center [206, 117] width 112 height 25
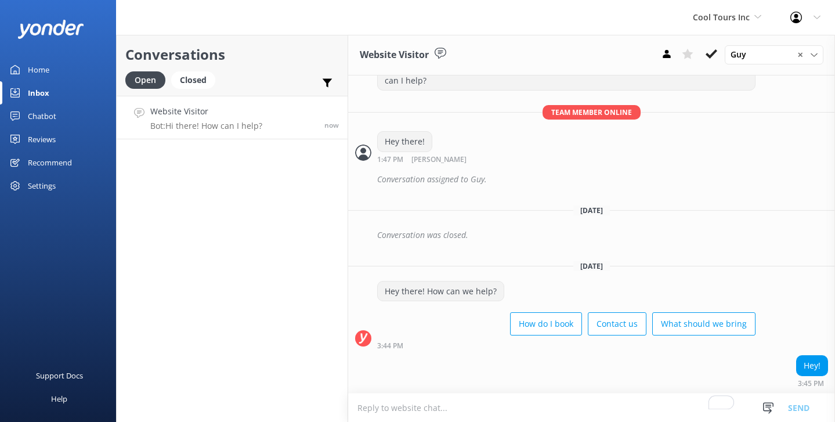
scroll to position [1426, 0]
click at [435, 406] on textarea "To enrich screen reader interactions, please activate Accessibility in Grammarl…" at bounding box center [591, 407] width 487 height 28
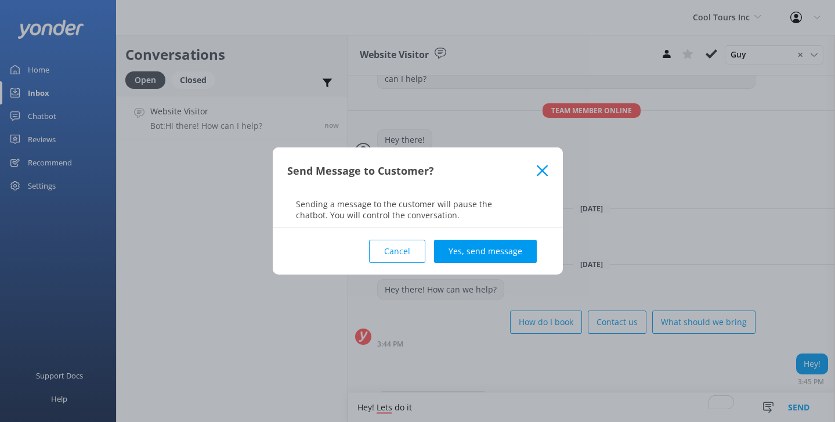
type textarea "Hey! Lets do it"
drag, startPoint x: 422, startPoint y: 216, endPoint x: 281, endPoint y: 196, distance: 141.9
click at [281, 196] on div "Send Message to Customer? Sending a message to the customer will pause the chat…" at bounding box center [418, 187] width 290 height 81
click at [344, 201] on p "Sending a message to the customer will pause the chatbot. You will control the …" at bounding box center [418, 209] width 290 height 22
click at [490, 247] on button "Yes, send message" at bounding box center [485, 251] width 103 height 23
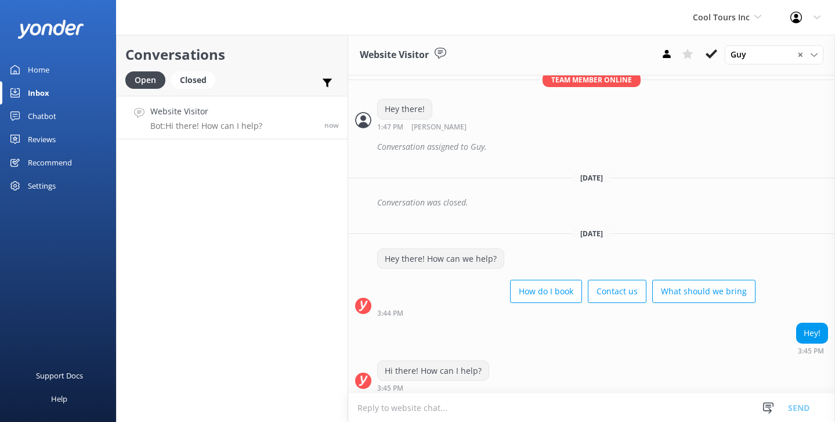
scroll to position [1502, 0]
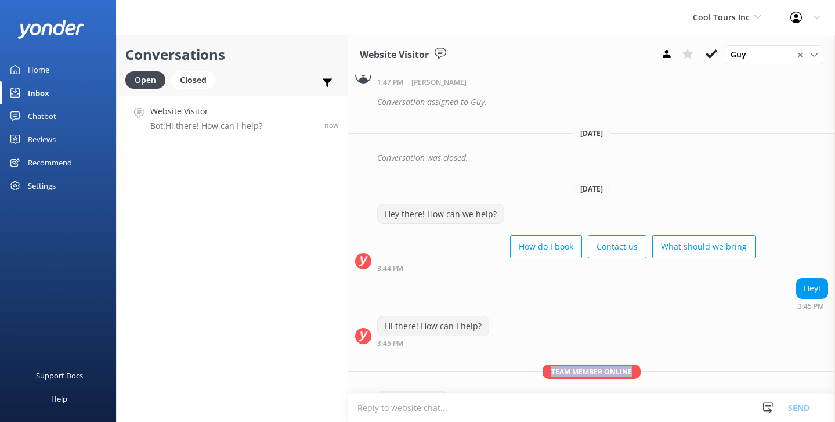
drag, startPoint x: 634, startPoint y: 330, endPoint x: 643, endPoint y: 339, distance: 13.1
click at [643, 364] on p "Team member online" at bounding box center [591, 371] width 487 height 15
drag, startPoint x: 471, startPoint y: 383, endPoint x: 477, endPoint y: 386, distance: 7.0
click at [477, 391] on div "Hey! Lets do it 3:46 PM Danny Read" at bounding box center [591, 407] width 487 height 32
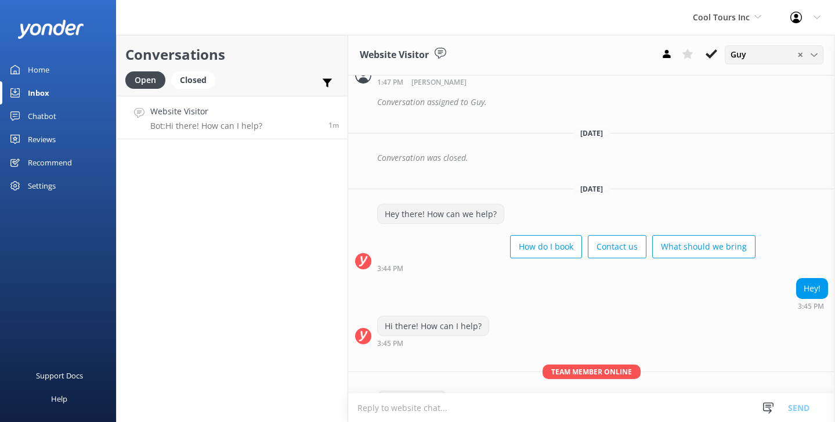
click at [766, 59] on div "Guy ✕" at bounding box center [774, 54] width 93 height 13
click at [751, 99] on div "Partner Test" at bounding box center [752, 102] width 42 height 12
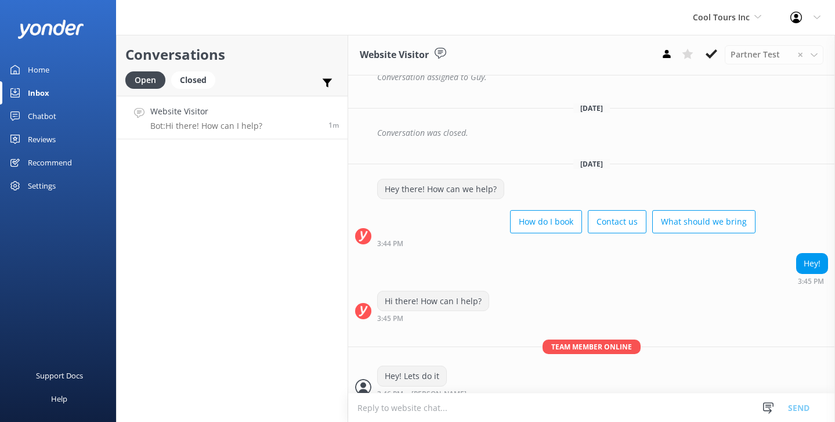
scroll to position [1528, 0]
drag, startPoint x: 523, startPoint y: 378, endPoint x: 468, endPoint y: 374, distance: 55.3
click at [468, 403] on div "Conversation assigned to Partner Test." at bounding box center [602, 413] width 451 height 20
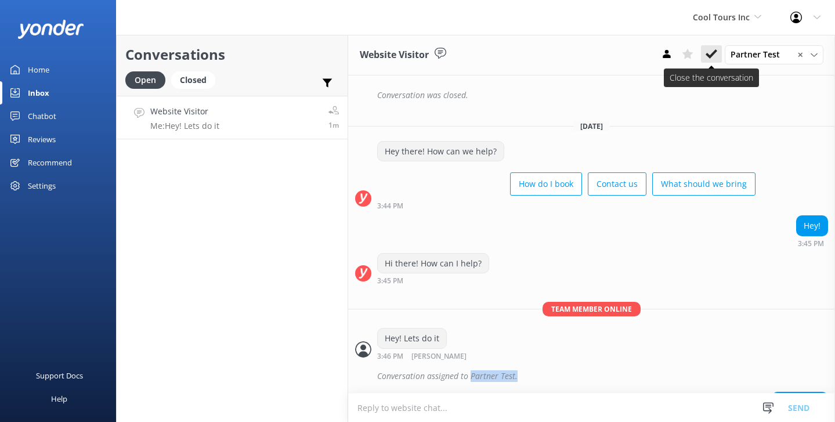
click at [705, 52] on button at bounding box center [711, 53] width 21 height 17
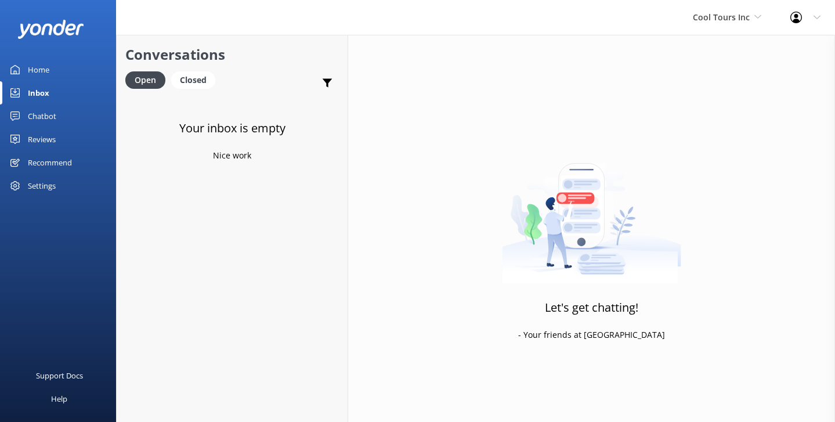
click at [74, 113] on link "Chatbot" at bounding box center [58, 115] width 116 height 23
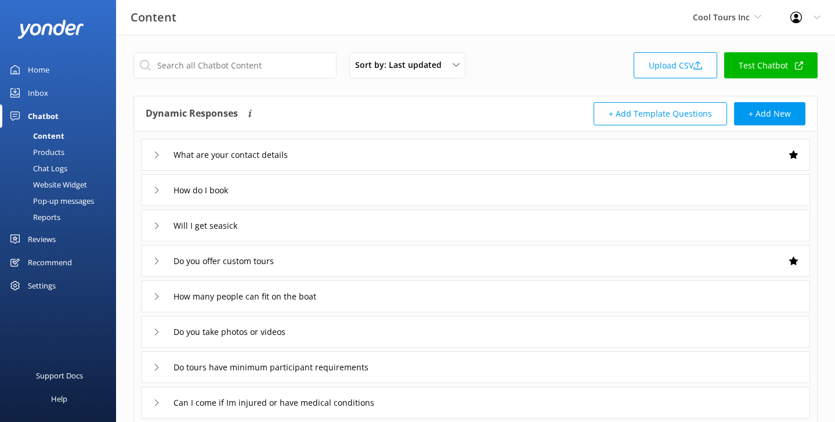
click at [721, 8] on div "Cool Tours Inc Yonder Zipline Yonder demo Yonder Luxury Suites Yonder Holiday P…" at bounding box center [726, 17] width 97 height 35
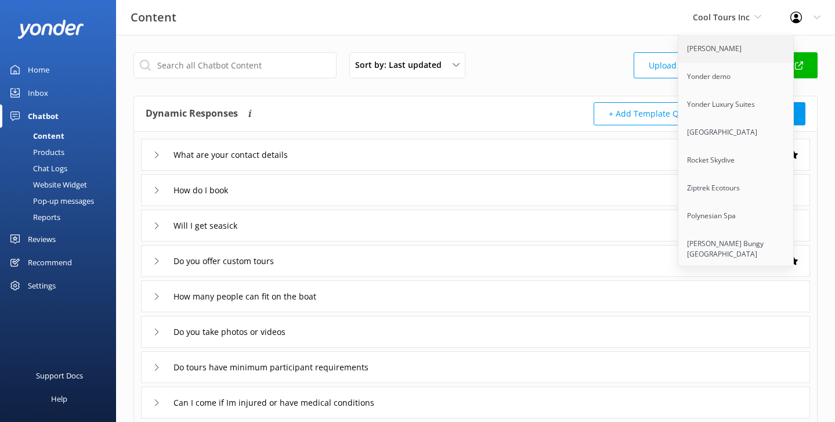
click at [732, 53] on link "[PERSON_NAME]" at bounding box center [736, 49] width 116 height 28
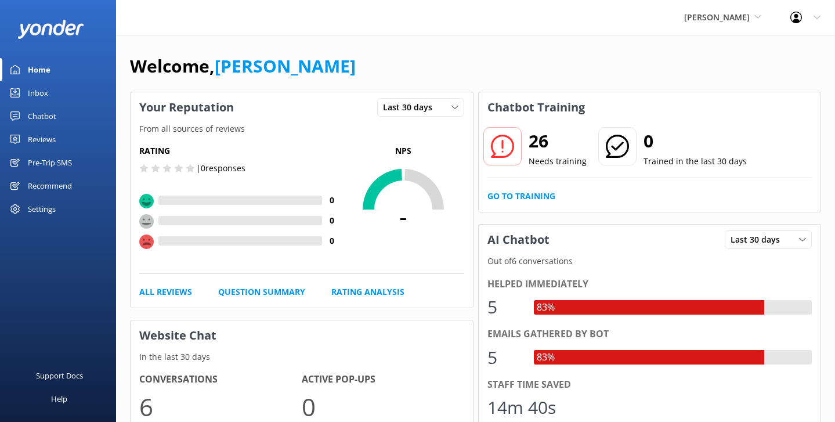
click at [48, 111] on div "Chatbot" at bounding box center [42, 115] width 28 height 23
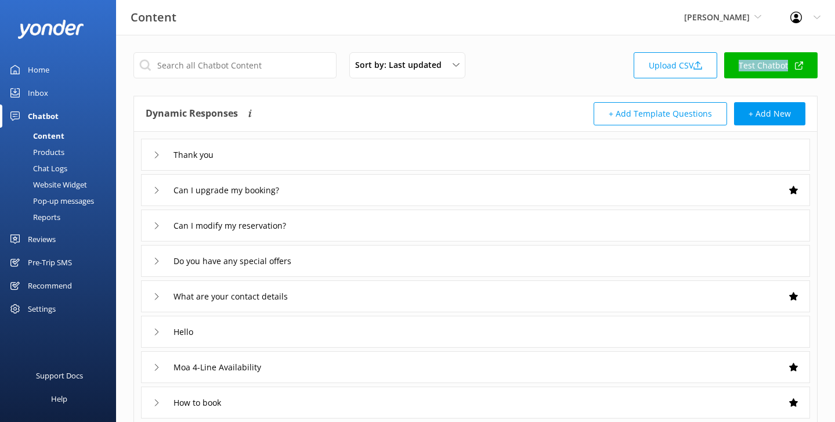
click at [32, 95] on div "Inbox" at bounding box center [38, 92] width 20 height 23
click at [56, 89] on link "Inbox" at bounding box center [58, 92] width 116 height 23
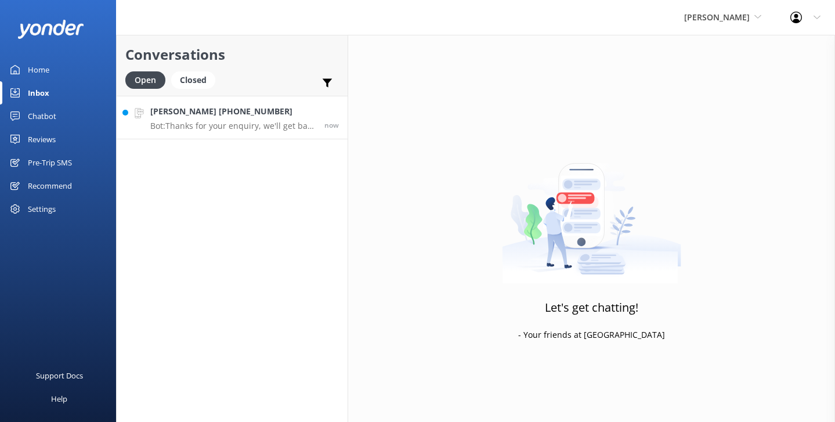
click at [211, 109] on h4 "[PERSON_NAME] [PHONE_NUMBER]" at bounding box center [232, 111] width 165 height 13
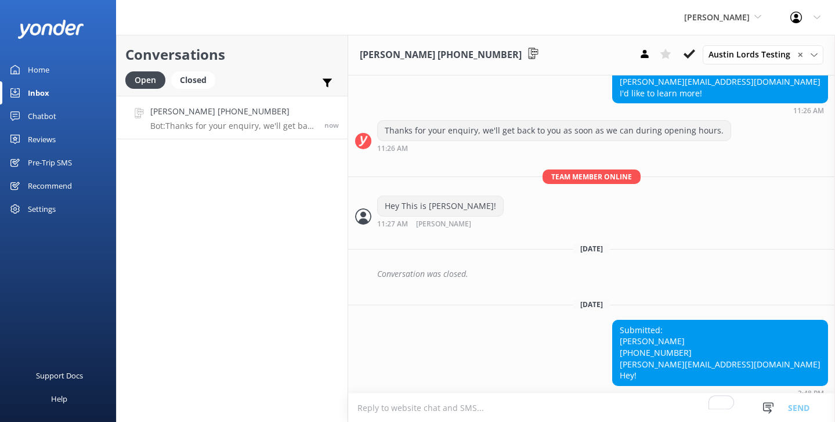
scroll to position [1410, 0]
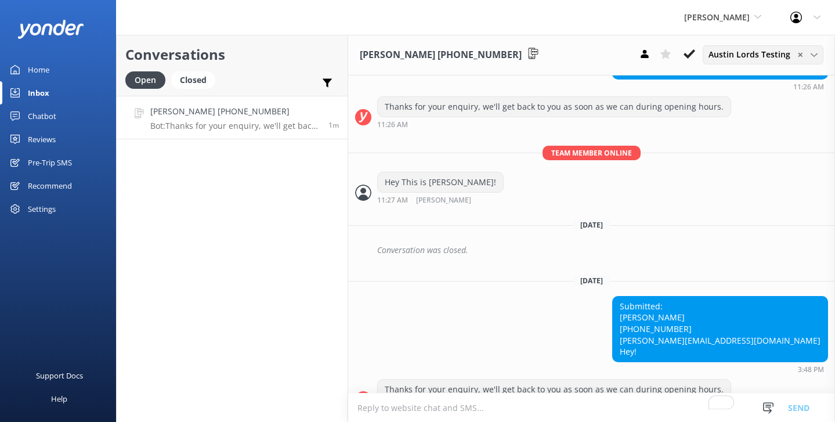
click at [736, 51] on span "Austin Lords Testing" at bounding box center [753, 54] width 89 height 13
click at [758, 57] on span "Austin Lords Testing" at bounding box center [753, 54] width 89 height 13
click at [232, 233] on div "Conversations Open Closed Important Assigned to me Unassigned [PERSON_NAME] [PH…" at bounding box center [232, 228] width 232 height 387
click at [492, 24] on div "Yonder Zipline Yonder Zipline Yonder demo Yonder Luxury Suites Yonder Holiday P…" at bounding box center [417, 17] width 835 height 35
click at [722, 12] on span "[PERSON_NAME]" at bounding box center [717, 17] width 66 height 11
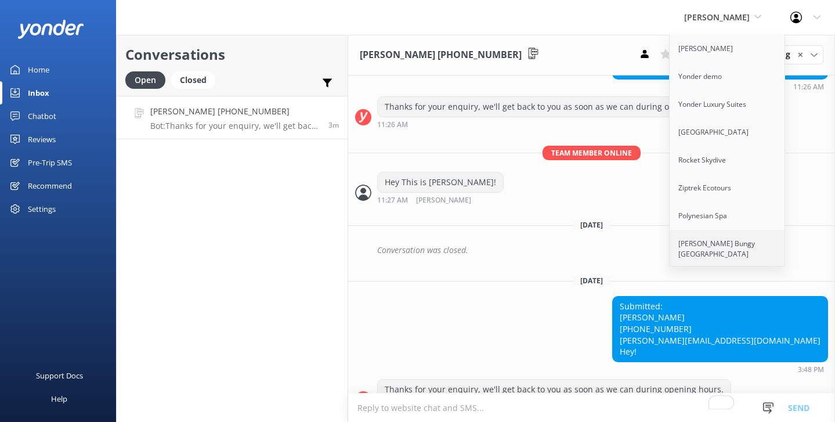
click at [724, 243] on link "[PERSON_NAME] Bungy [GEOGRAPHIC_DATA]" at bounding box center [728, 249] width 116 height 38
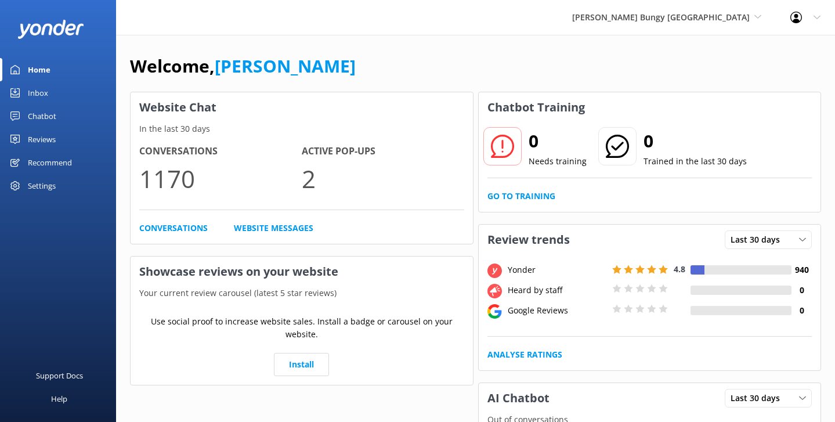
click at [56, 142] on link "Reviews" at bounding box center [58, 139] width 116 height 23
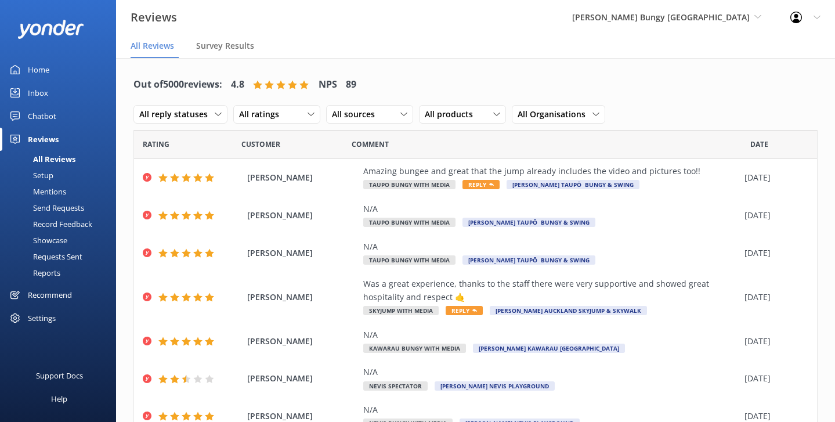
click at [323, 23] on div "Reviews [PERSON_NAME] Bungy [GEOGRAPHIC_DATA] Yonder Zipline Yonder demo Yonder…" at bounding box center [417, 17] width 835 height 35
click at [500, 63] on div "Out of 5000 reviews: 4.8 NPS 89 All reply statuses All reply statuses Needs a r…" at bounding box center [475, 419] width 719 height 722
click at [469, 62] on div "Out of 5000 reviews: 4.8 NPS 89 All reply statuses All reply statuses Needs a r…" at bounding box center [475, 419] width 719 height 722
click at [657, 22] on span "[PERSON_NAME] Bungy [GEOGRAPHIC_DATA]" at bounding box center [661, 17] width 178 height 11
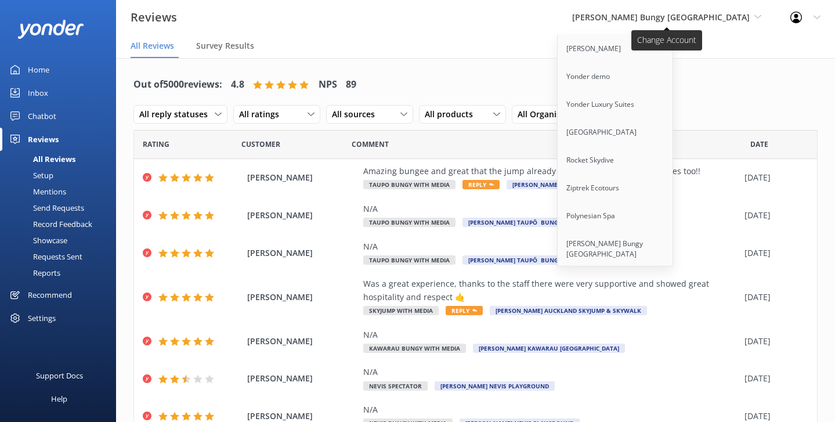
click at [657, 22] on span "[PERSON_NAME] Bungy [GEOGRAPHIC_DATA]" at bounding box center [661, 17] width 178 height 11
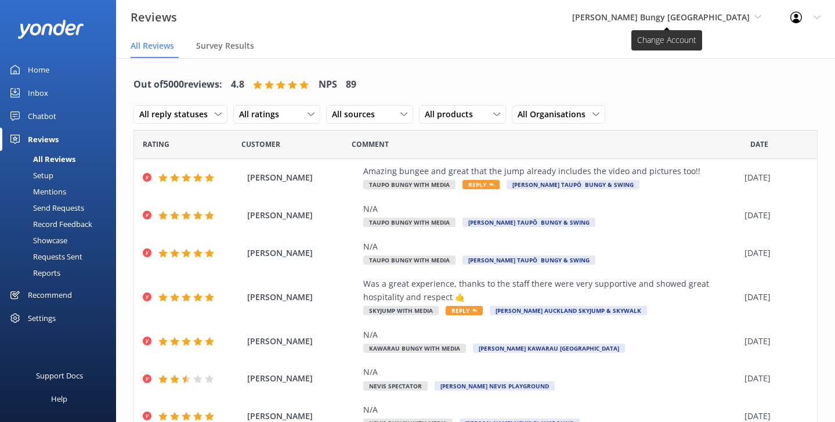
click at [689, 23] on span "[PERSON_NAME] Bungy [GEOGRAPHIC_DATA]" at bounding box center [661, 17] width 178 height 11
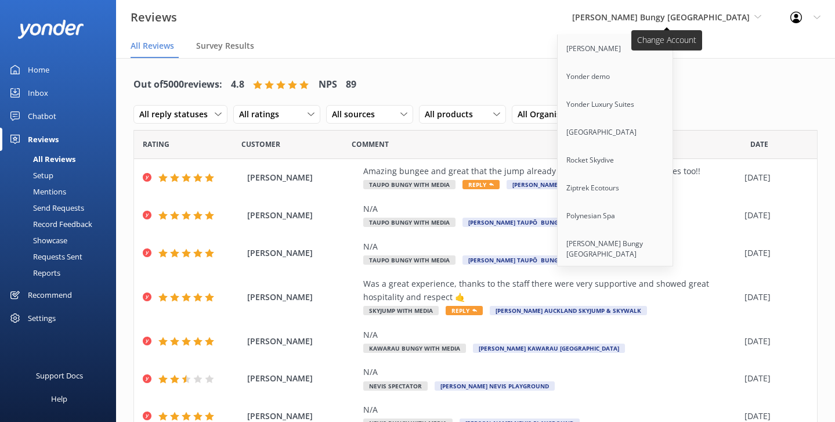
click at [670, 16] on span "[PERSON_NAME] Bungy [GEOGRAPHIC_DATA]" at bounding box center [661, 17] width 178 height 11
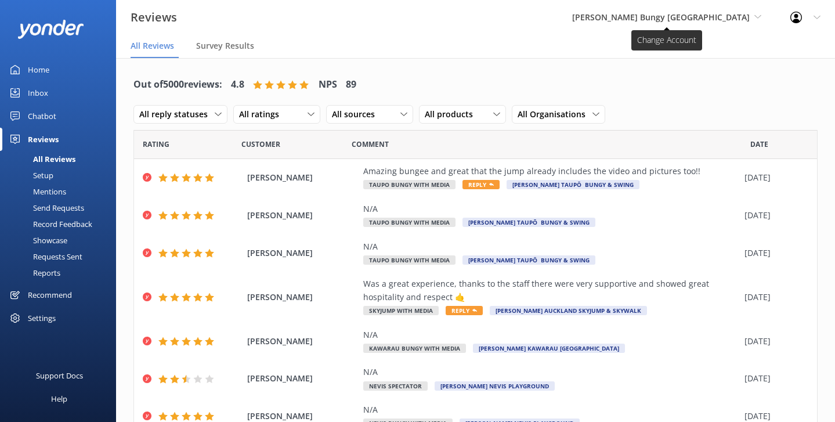
click at [630, 18] on span "[PERSON_NAME] Bungy [GEOGRAPHIC_DATA]" at bounding box center [661, 17] width 178 height 11
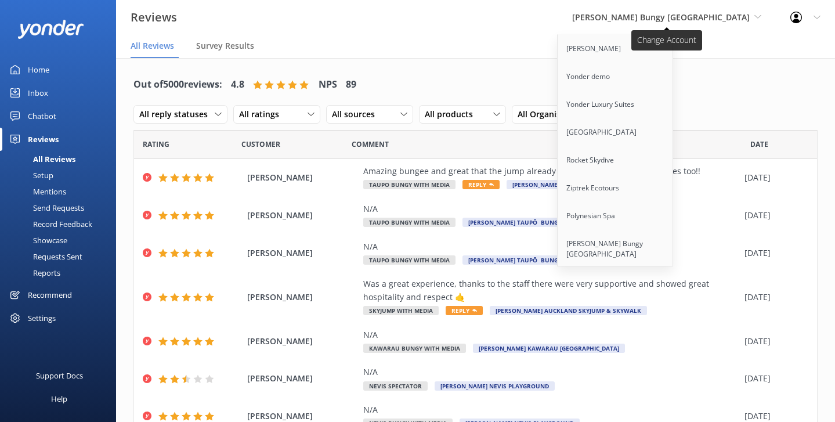
click at [631, 17] on span "[PERSON_NAME] Bungy [GEOGRAPHIC_DATA]" at bounding box center [661, 17] width 178 height 11
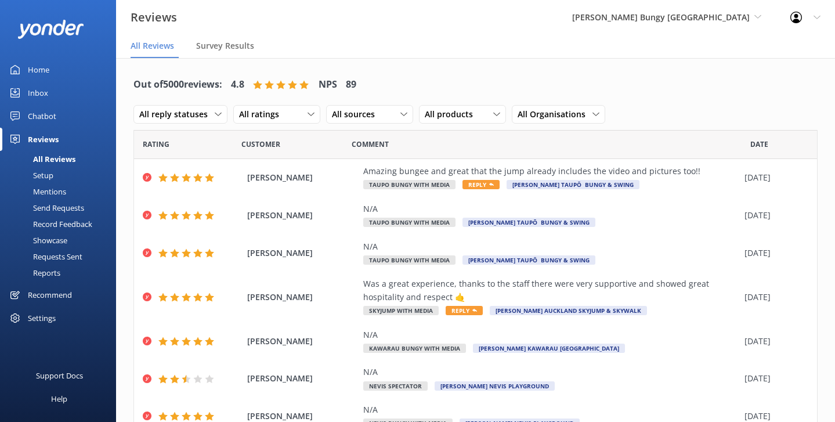
click at [526, 70] on div "Out of 5000 reviews: 4.8 NPS 89 All reply statuses All reply statuses Needs a r…" at bounding box center [475, 100] width 684 height 60
click at [457, 53] on nav "All Reviews Survey Results" at bounding box center [475, 46] width 719 height 23
click at [124, 171] on div "Out of 5000 reviews: 4.8 NPS 89 All reply statuses All reply statuses Needs a r…" at bounding box center [475, 419] width 719 height 722
click at [122, 173] on div "Out of 5000 reviews: 4.8 NPS 89 All reply statuses All reply statuses Needs a r…" at bounding box center [475, 419] width 719 height 722
click at [76, 204] on div "Send Requests" at bounding box center [45, 208] width 77 height 16
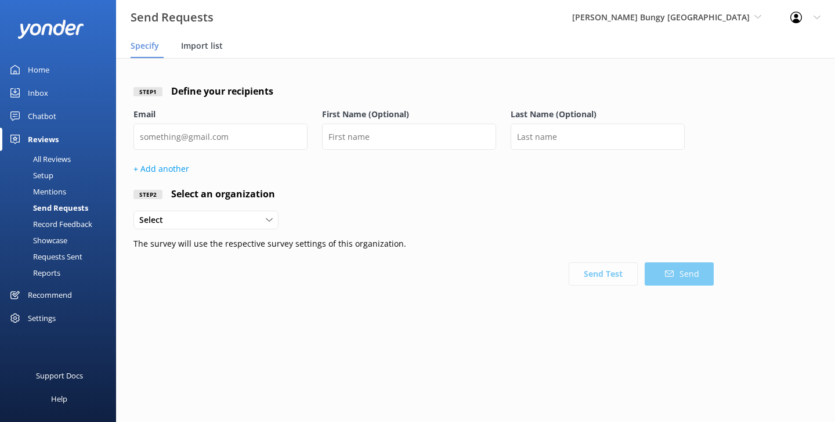
click at [189, 48] on span "Import list" at bounding box center [202, 46] width 42 height 12
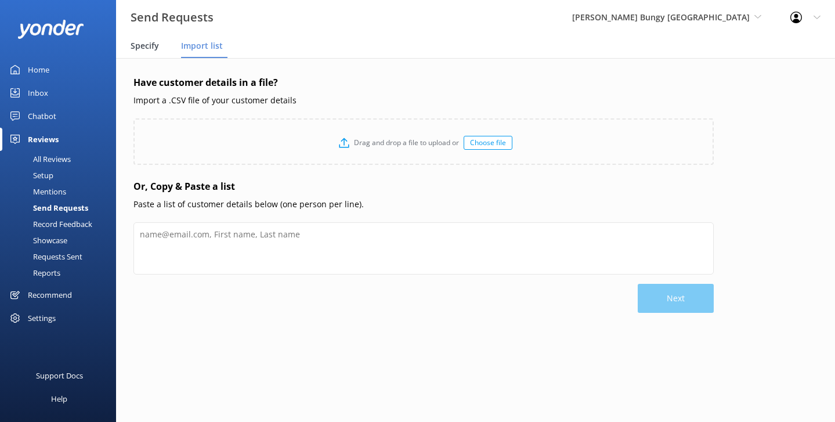
click at [153, 50] on span "Specify" at bounding box center [145, 46] width 28 height 12
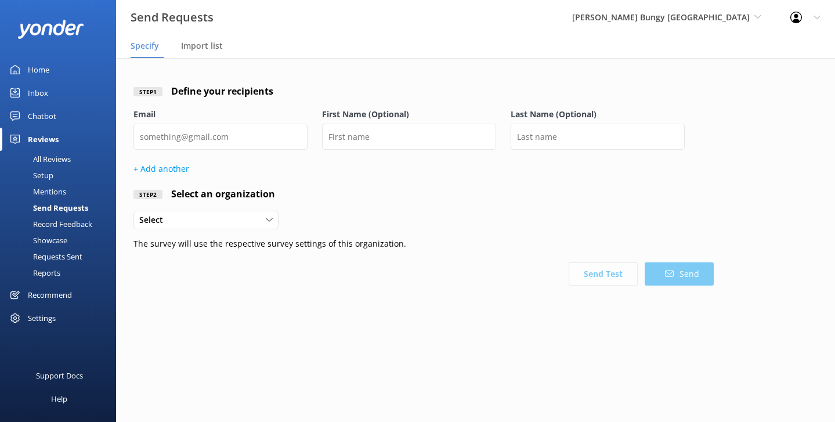
click at [56, 173] on link "Setup" at bounding box center [61, 175] width 109 height 16
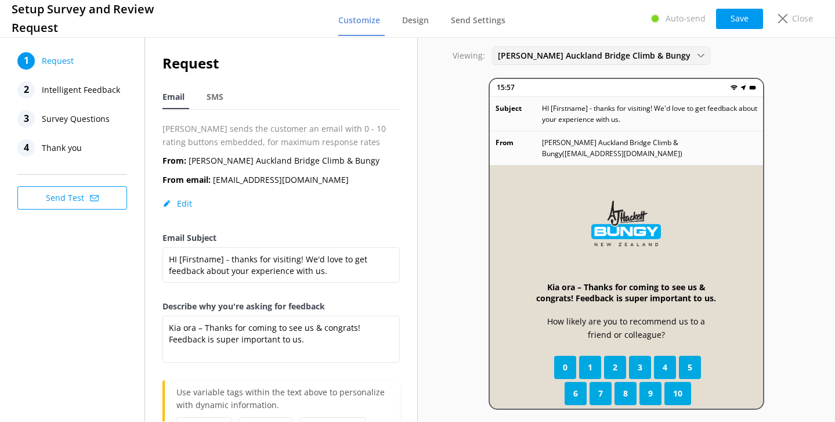
click at [618, 48] on div "[PERSON_NAME] Auckland Bridge Climb & Bungy [PERSON_NAME] [GEOGRAPHIC_DATA] Cli…" at bounding box center [601, 55] width 218 height 19
click at [460, 85] on div "Viewing: [PERSON_NAME] Auckland Bridge Climb & Bungy [PERSON_NAME] [GEOGRAPHIC_…" at bounding box center [627, 228] width 418 height 386
click at [118, 120] on div "3 Survey Questions" at bounding box center [75, 118] width 116 height 17
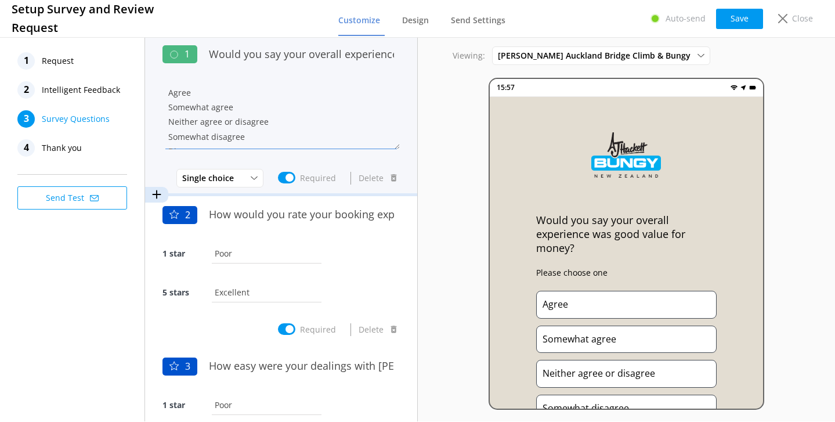
click at [310, 102] on textarea "Agree Somewhat agree Neither agree or disagree Somewhat disagree Disagree" at bounding box center [280, 115] width 237 height 70
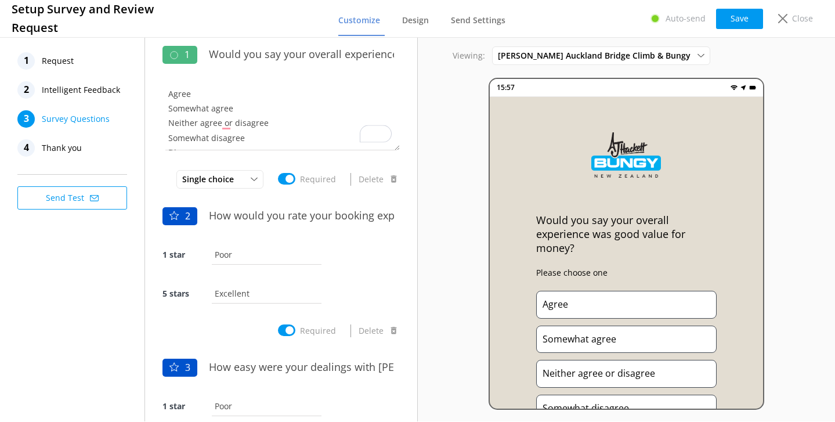
click at [107, 88] on span "Intelligent Feedback" at bounding box center [81, 89] width 78 height 17
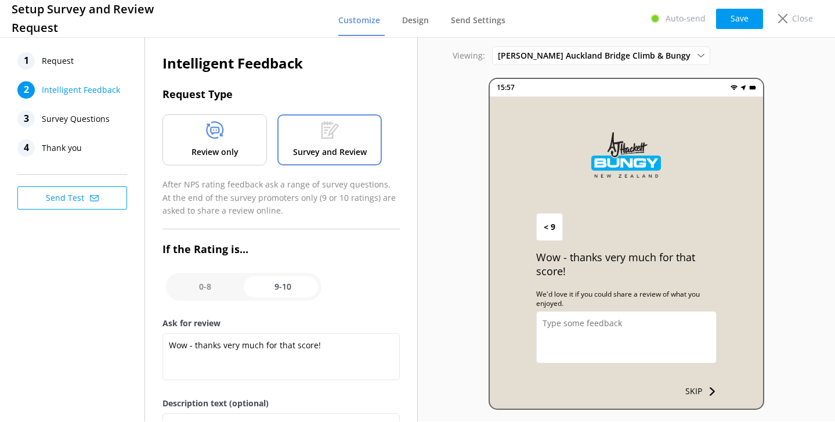
click at [83, 68] on div "1 Request" at bounding box center [75, 60] width 116 height 17
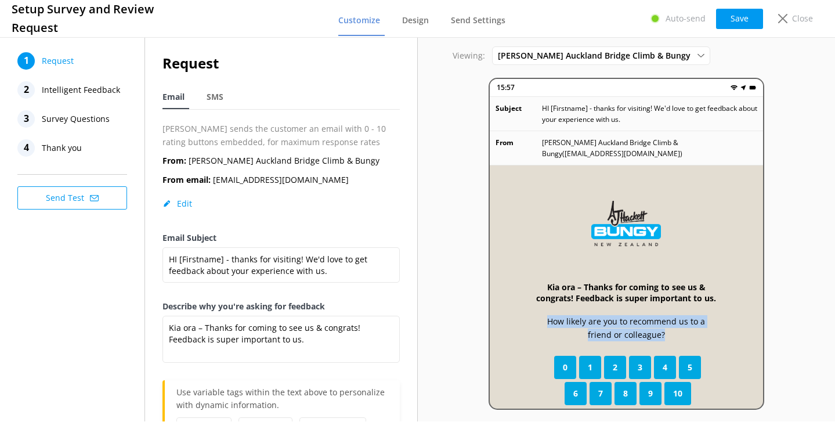
drag, startPoint x: 674, startPoint y: 320, endPoint x: 518, endPoint y: 303, distance: 157.0
click at [518, 303] on div "Kia ora – Thanks for coming to see us & congrats! Feedback is super important t…" at bounding box center [626, 330] width 273 height 330
click at [102, 95] on span "Intelligent Feedback" at bounding box center [81, 89] width 78 height 17
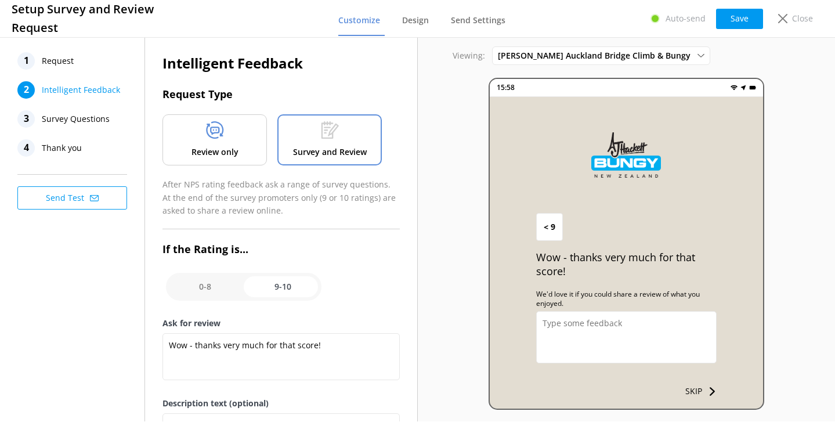
click at [88, 120] on span "Survey Questions" at bounding box center [76, 118] width 68 height 17
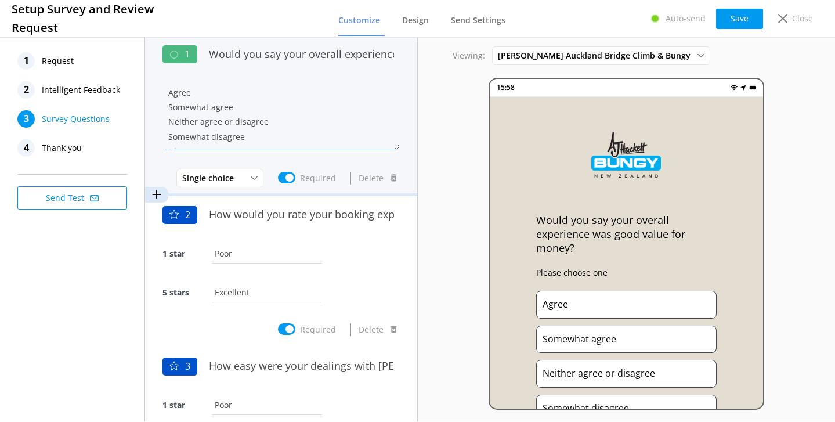
click at [286, 114] on textarea "Agree Somewhat agree Neither agree or disagree Somewhat disagree Disagree" at bounding box center [280, 115] width 237 height 70
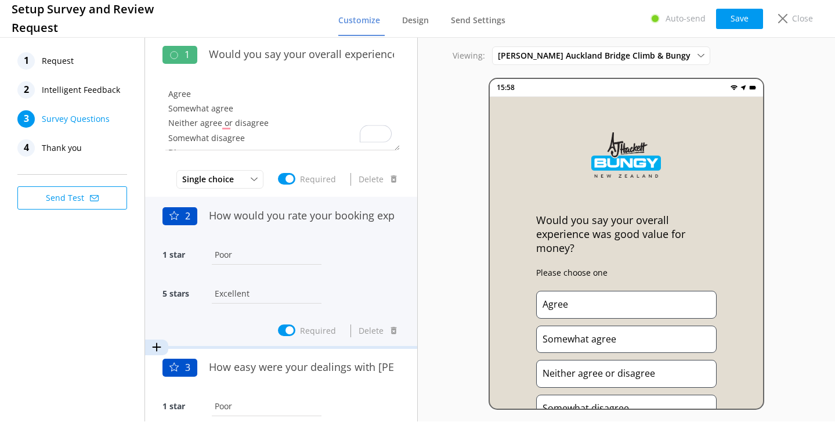
click at [351, 251] on div "1 star Poor" at bounding box center [280, 260] width 237 height 39
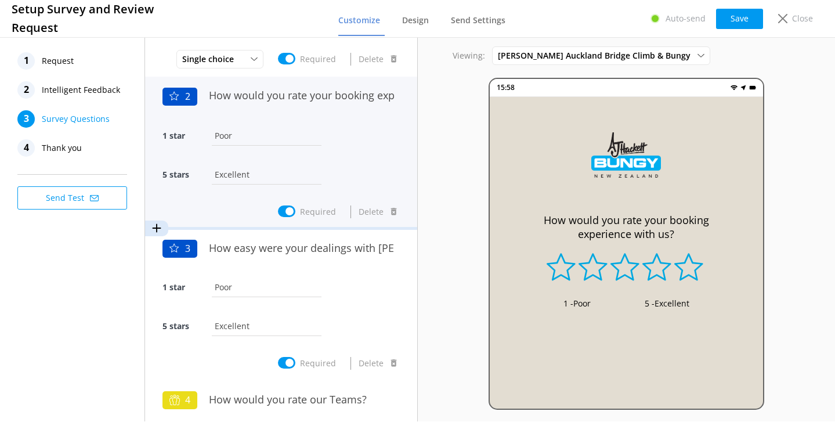
scroll to position [123, 0]
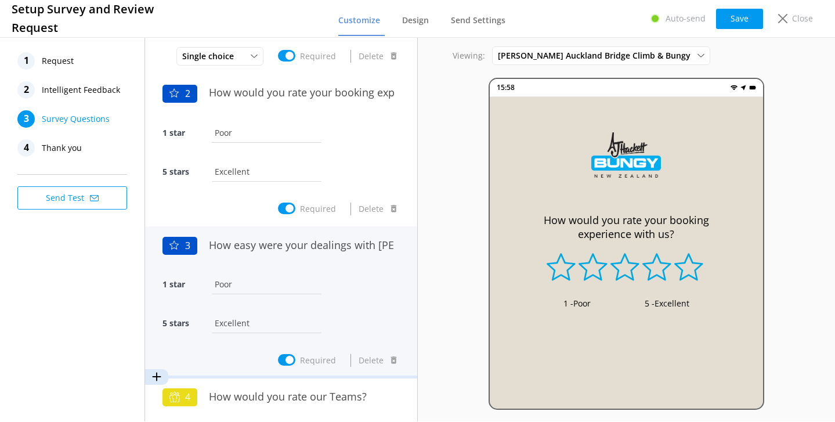
click at [347, 279] on div "1 star Poor" at bounding box center [280, 290] width 237 height 39
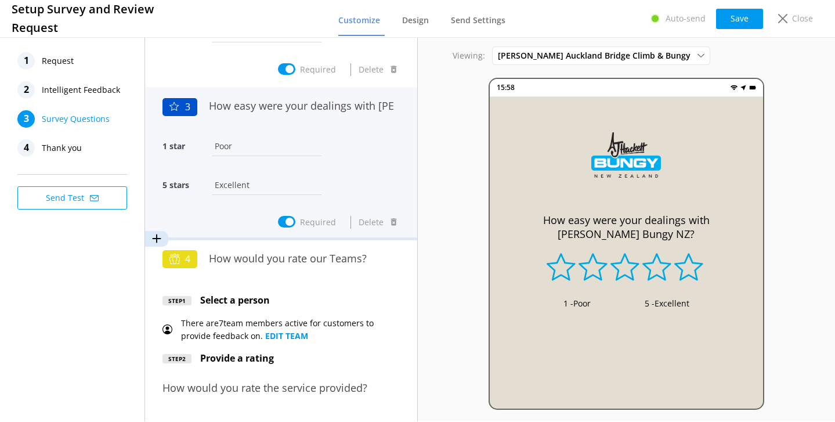
scroll to position [272, 0]
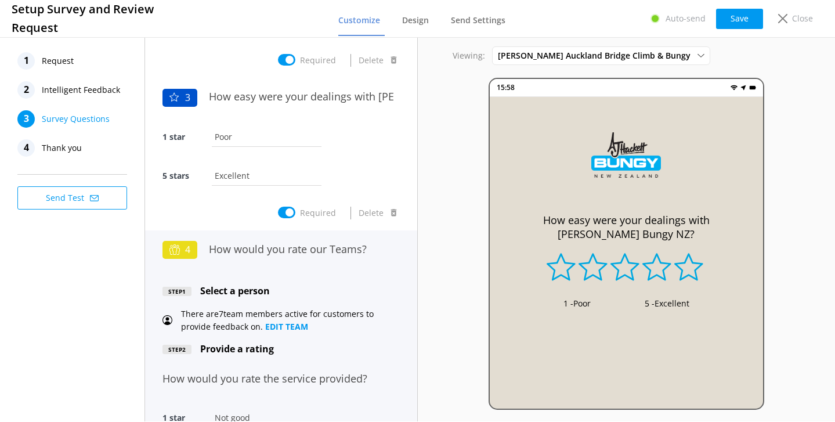
click at [342, 288] on div "Step 1 Select a person" at bounding box center [280, 291] width 237 height 15
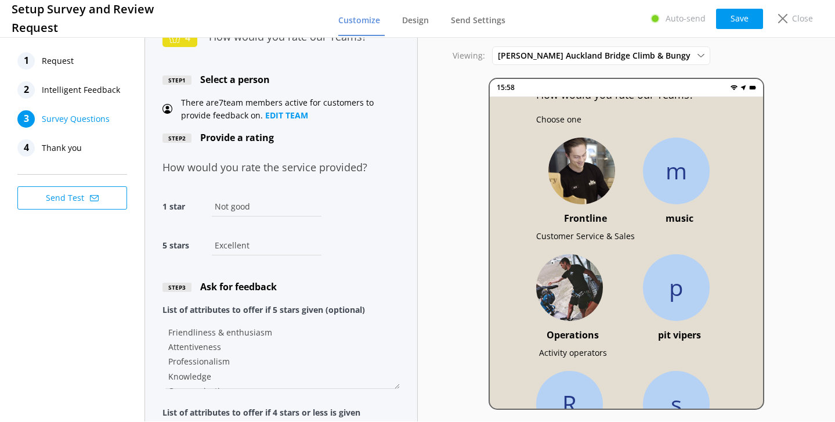
scroll to position [0, 0]
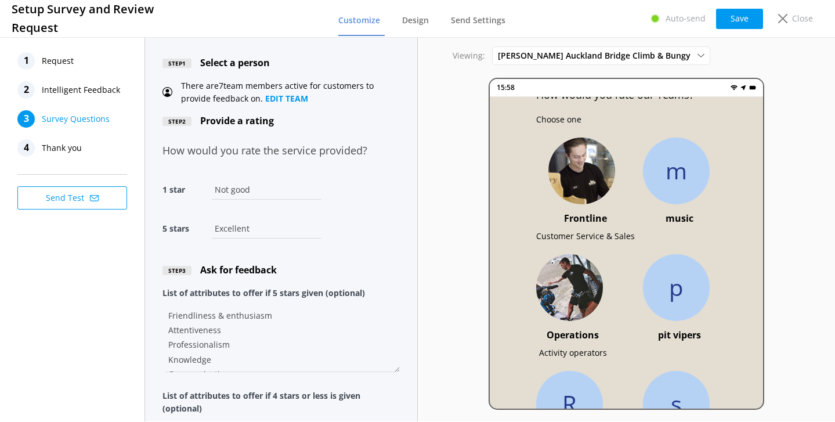
click at [356, 244] on div "5 stars Excellent" at bounding box center [280, 234] width 237 height 39
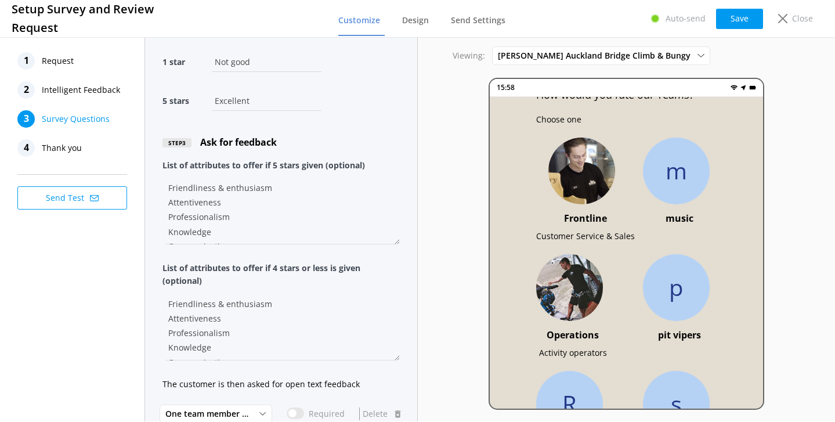
scroll to position [630, 0]
click at [332, 287] on div "List of attributes to offer if 4 stars or less is given (optional) Friendliness…" at bounding box center [280, 318] width 237 height 116
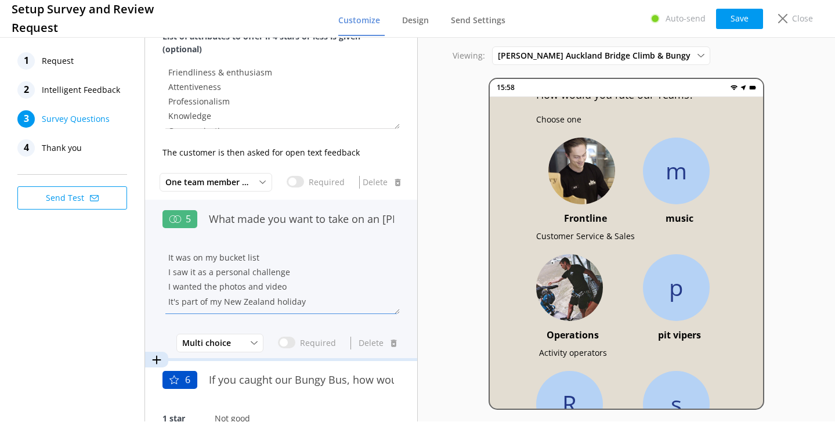
click at [318, 285] on textarea "It was on my bucket list I saw it as a personal challenge I wanted the photos a…" at bounding box center [280, 279] width 237 height 70
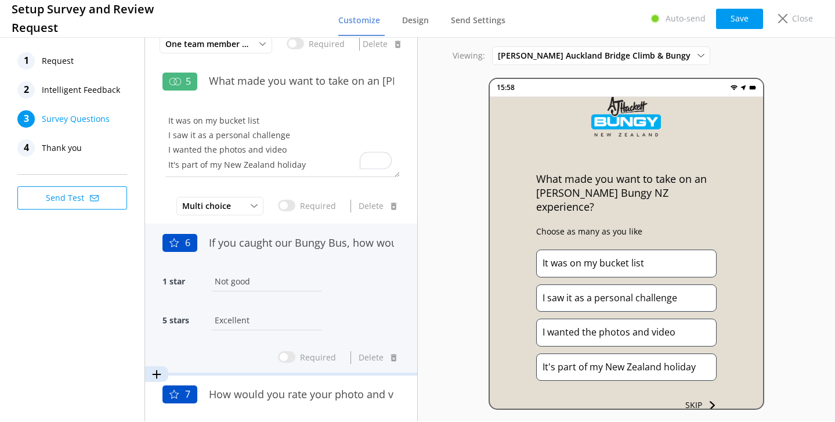
click at [315, 280] on div "1 star Not good" at bounding box center [280, 287] width 237 height 39
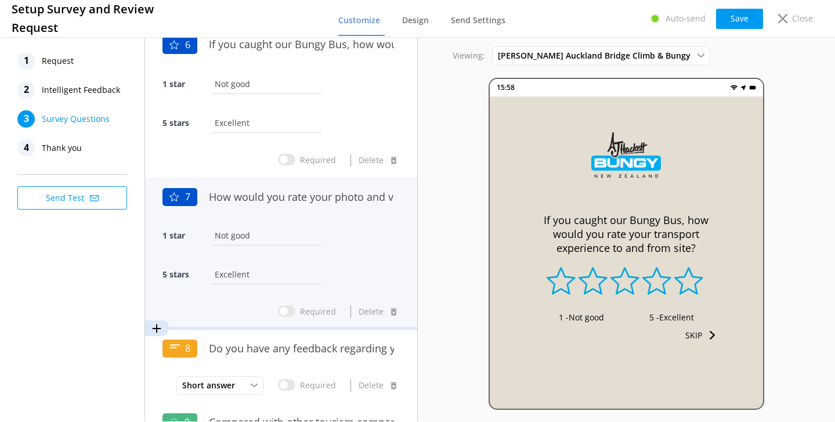
click at [339, 261] on div "5 stars Excellent" at bounding box center [280, 280] width 237 height 39
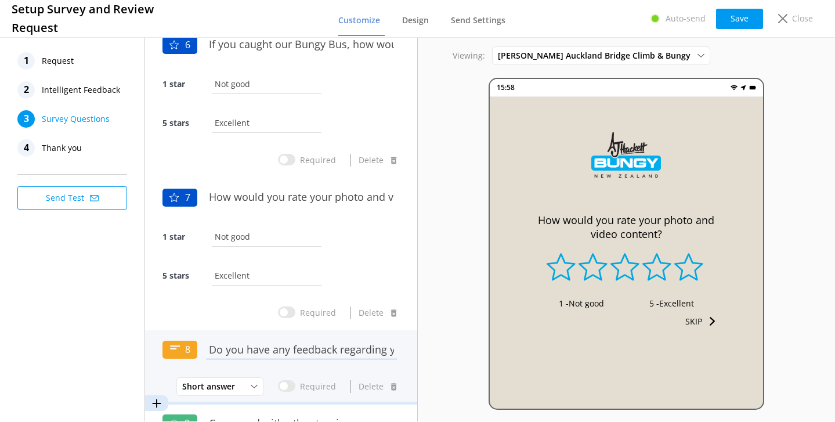
click at [312, 359] on input "Do you have any feedback regarding your photo and video content?" at bounding box center [301, 349] width 197 height 26
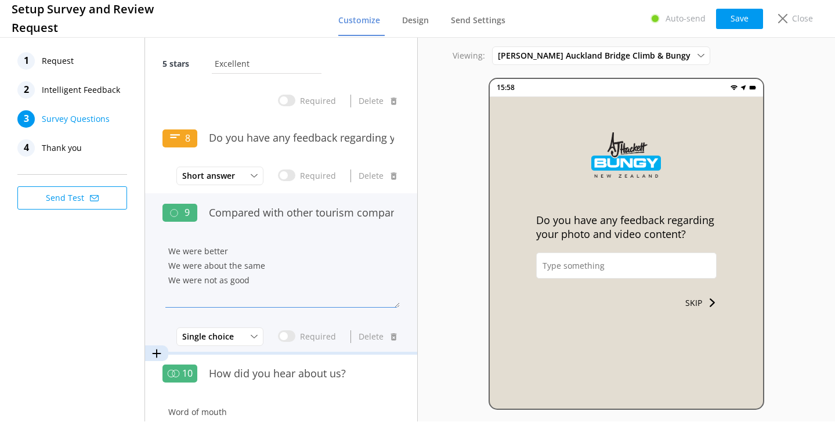
click at [346, 281] on textarea "We were better We were about the same We were not as good" at bounding box center [280, 273] width 237 height 70
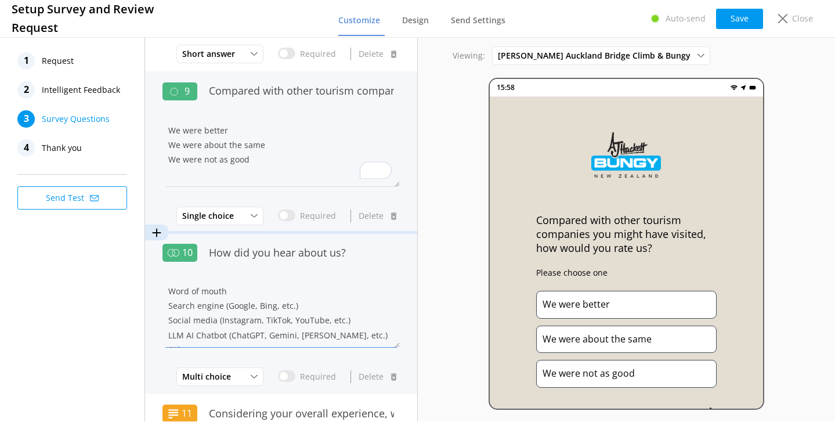
click at [346, 281] on textarea "Word of mouth Search engine (Google, Bing, etc.) Social media (Instagram, TikTo…" at bounding box center [280, 313] width 237 height 70
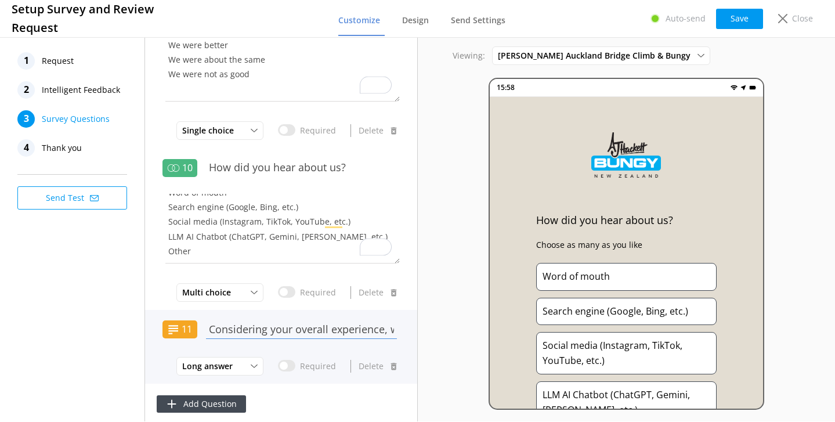
click at [335, 316] on input "Considering your overall experience, was there anything we could have done bett…" at bounding box center [301, 329] width 197 height 26
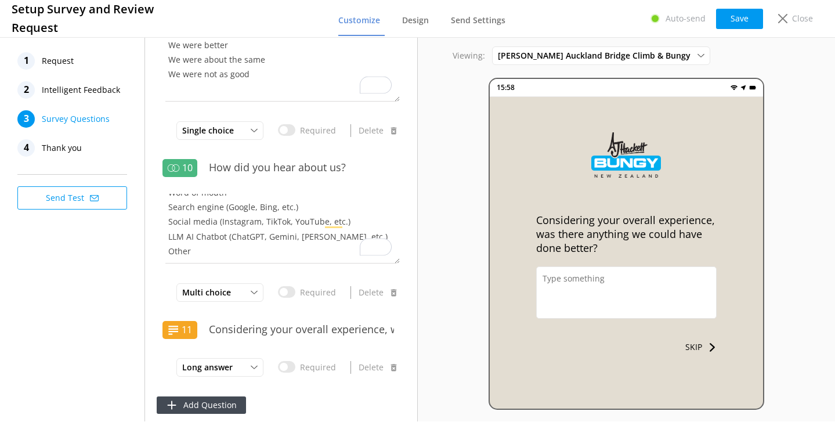
click at [60, 150] on span "Thank you" at bounding box center [62, 147] width 40 height 17
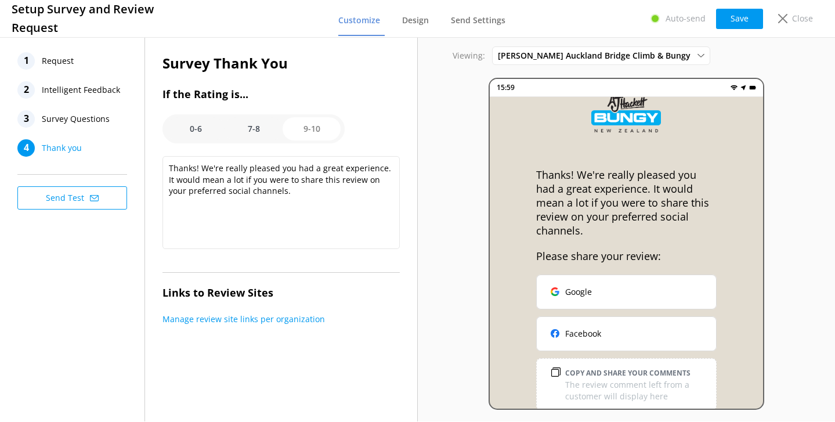
click at [326, 137] on option "9-10" at bounding box center [312, 128] width 58 height 23
click at [253, 127] on option "7-8" at bounding box center [254, 128] width 58 height 23
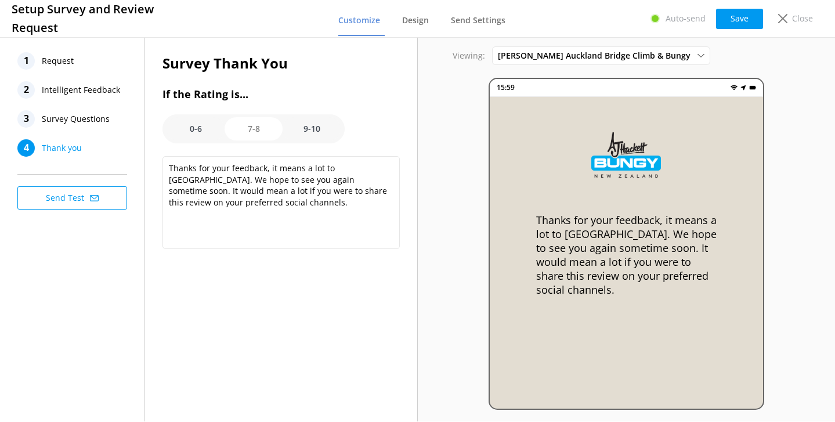
click at [198, 131] on option "0-6" at bounding box center [196, 128] width 58 height 23
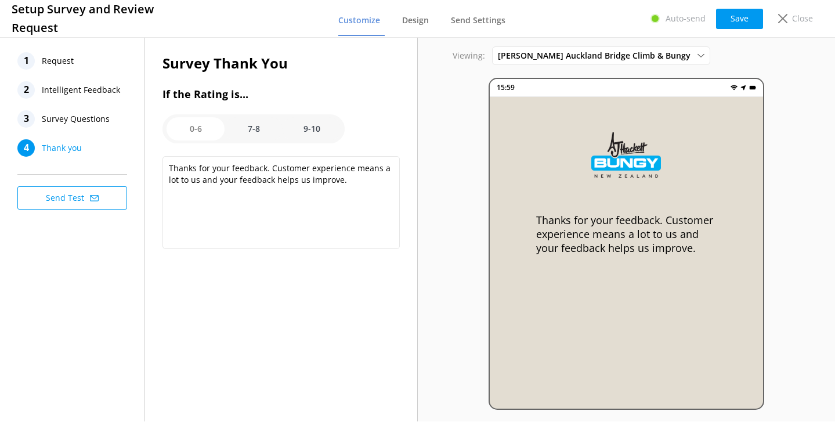
click at [242, 132] on option "7-8" at bounding box center [254, 128] width 58 height 23
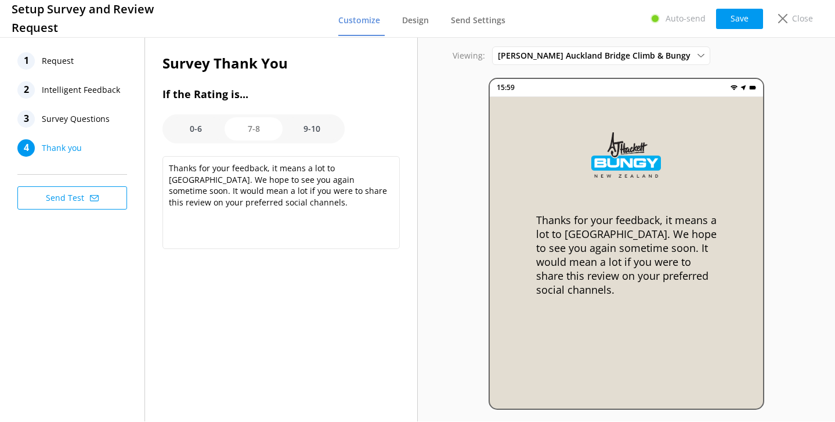
click at [296, 132] on option "9-10" at bounding box center [312, 128] width 58 height 23
type textarea "Thanks! We're really pleased you had a great experience. It would mean a lot if…"
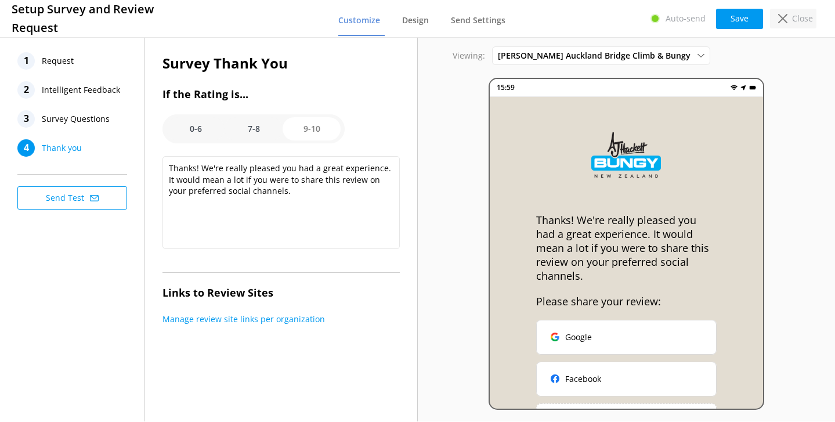
click at [786, 14] on use at bounding box center [782, 18] width 9 height 9
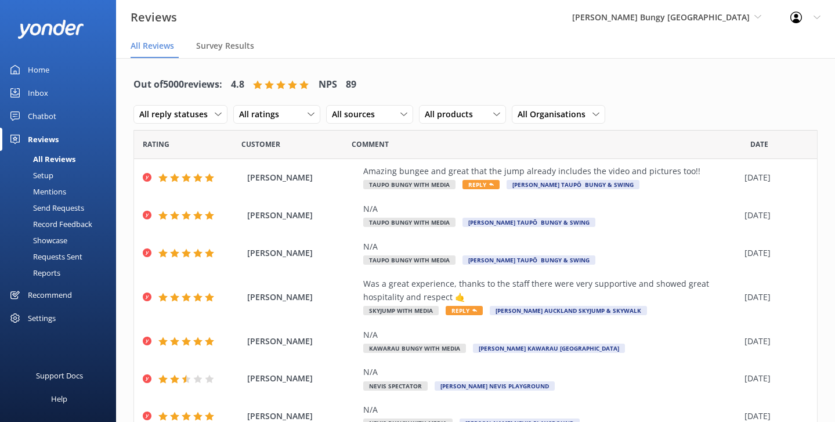
click at [53, 193] on div "Mentions" at bounding box center [36, 191] width 59 height 16
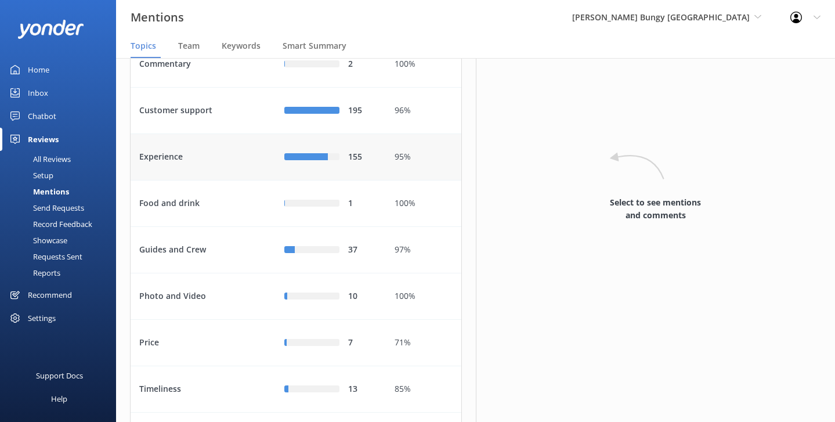
click at [238, 180] on div "Experience" at bounding box center [203, 157] width 145 height 46
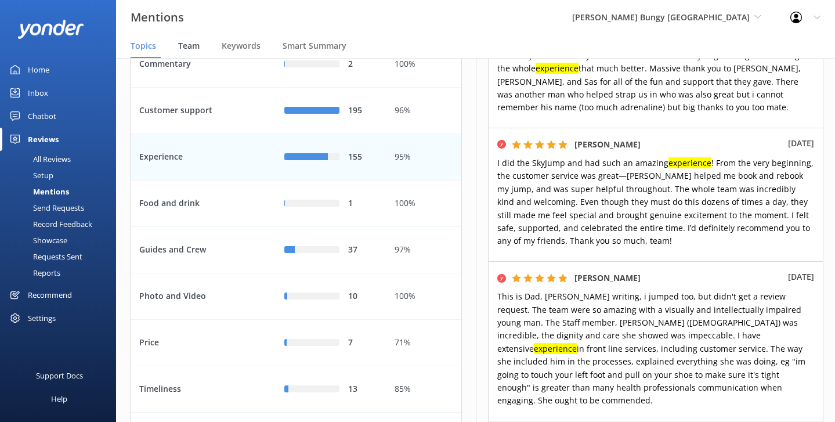
click at [198, 45] on span "Team" at bounding box center [188, 46] width 21 height 12
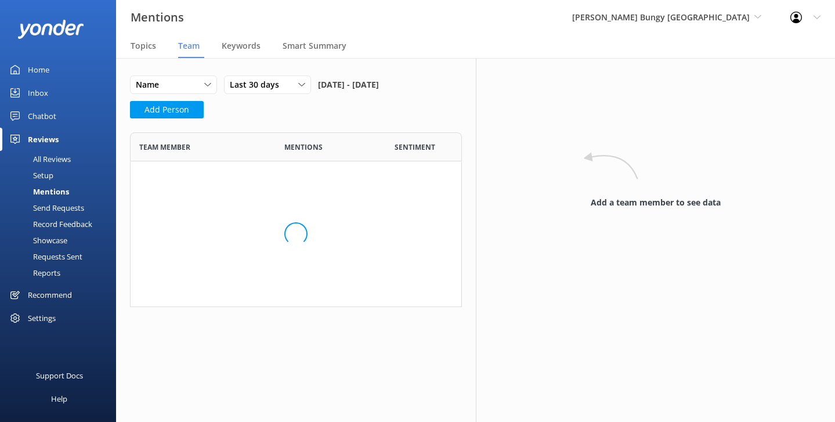
scroll to position [308, 331]
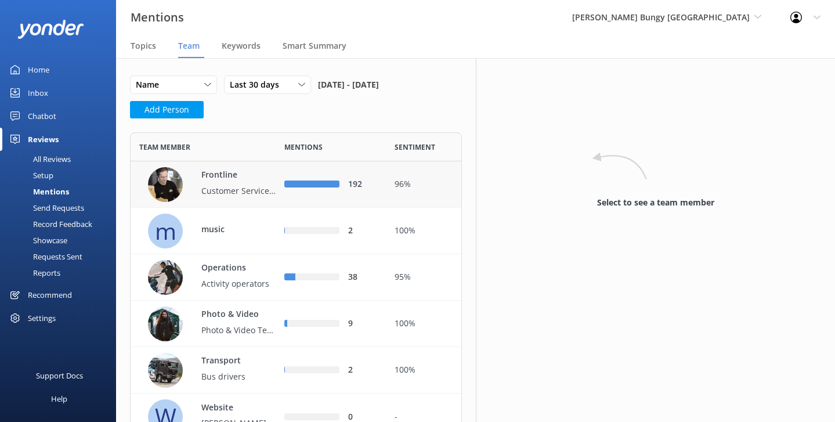
click at [248, 197] on p "Customer Service & Sales" at bounding box center [238, 191] width 75 height 13
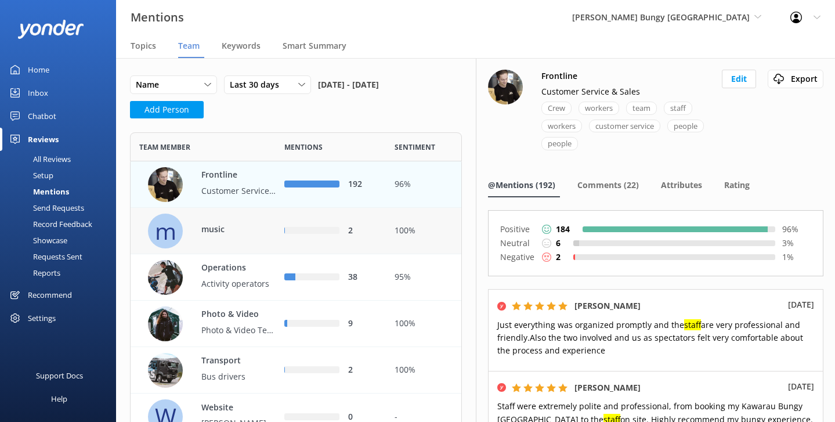
scroll to position [18, 0]
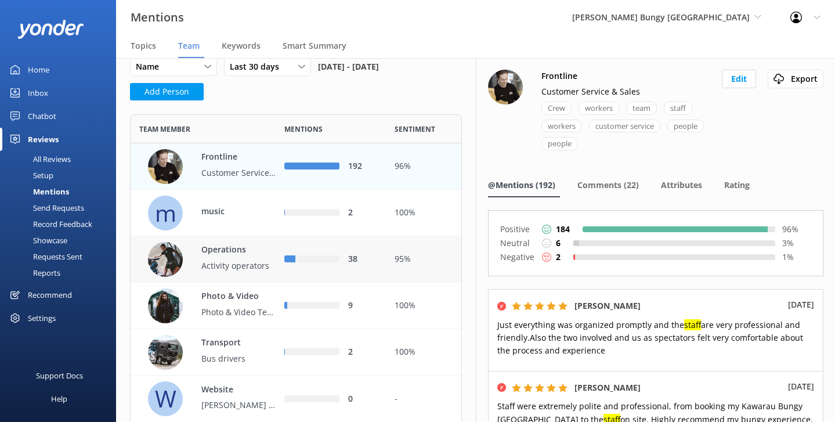
click at [248, 256] on p "Operations" at bounding box center [238, 250] width 75 height 13
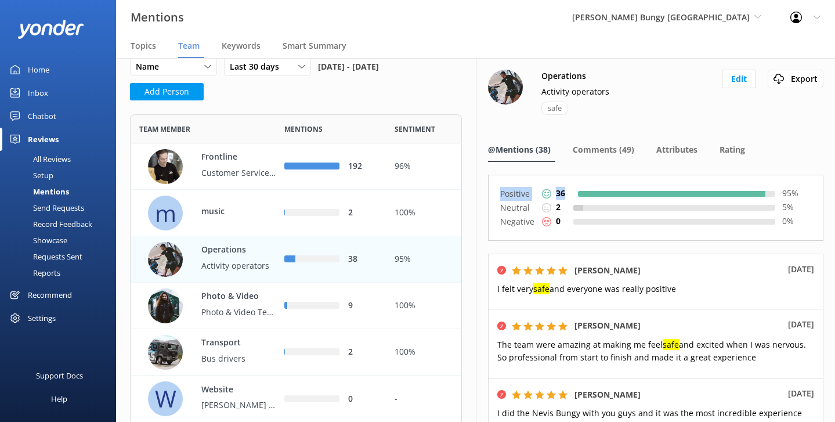
drag, startPoint x: 497, startPoint y: 191, endPoint x: 660, endPoint y: 193, distance: 162.5
click at [660, 193] on div "Positive 36 95 % Neutral 2 5 % Negative 0 0 %" at bounding box center [656, 208] width 336 height 66
click at [553, 198] on div "36" at bounding box center [553, 193] width 23 height 13
click at [427, 41] on nav "Topics Team Keywords Smart Summary" at bounding box center [475, 46] width 719 height 23
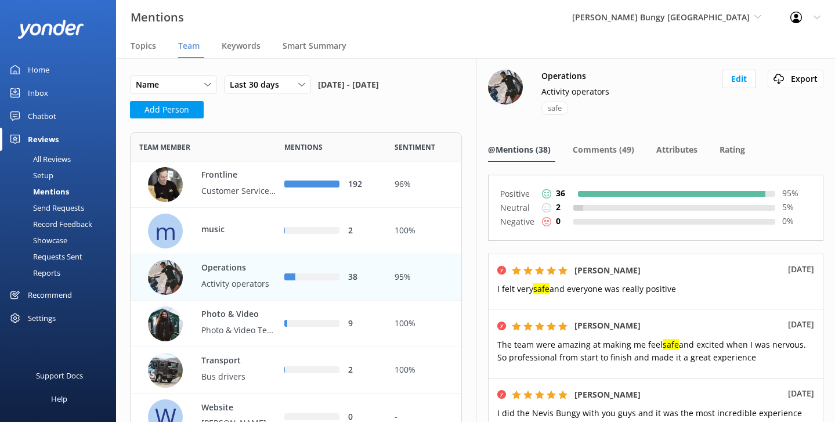
click at [427, 40] on nav "Topics Team Keywords Smart Summary" at bounding box center [475, 46] width 719 height 23
click at [476, 31] on div "Mentions [PERSON_NAME] Bungy [GEOGRAPHIC_DATA] Yonder Zipline Yonder demo Yonde…" at bounding box center [417, 17] width 835 height 35
click at [338, 46] on span "Smart Summary" at bounding box center [315, 46] width 64 height 12
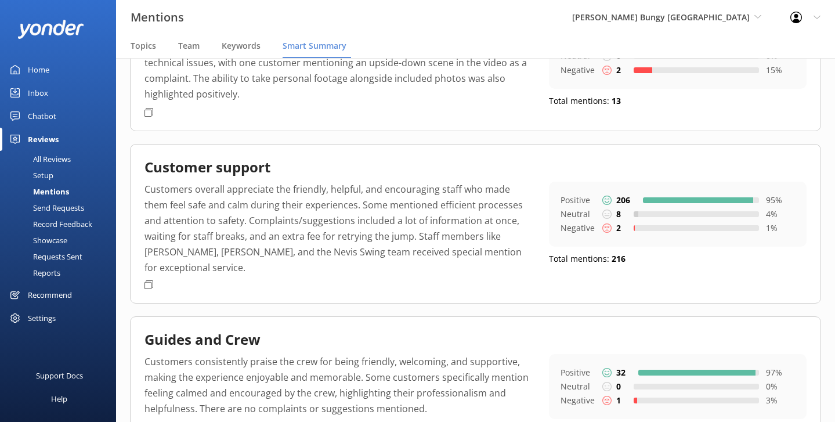
scroll to position [144, 0]
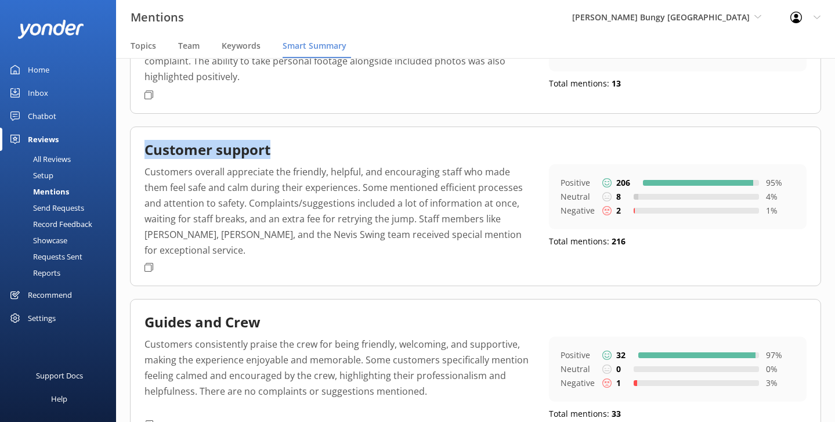
drag, startPoint x: 299, startPoint y: 149, endPoint x: 138, endPoint y: 147, distance: 161.9
click at [138, 147] on div "Customer support Customers overall appreciate the friendly, helpful, and encour…" at bounding box center [475, 207] width 691 height 160
click at [259, 158] on h2 "Customer support" at bounding box center [207, 149] width 126 height 17
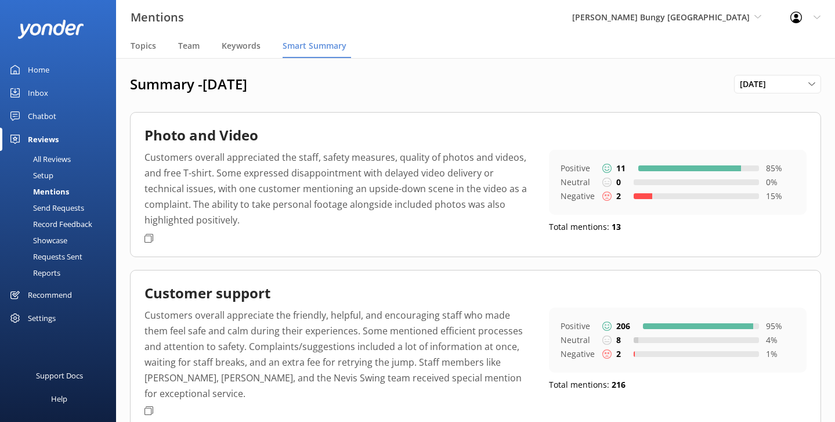
scroll to position [4, 0]
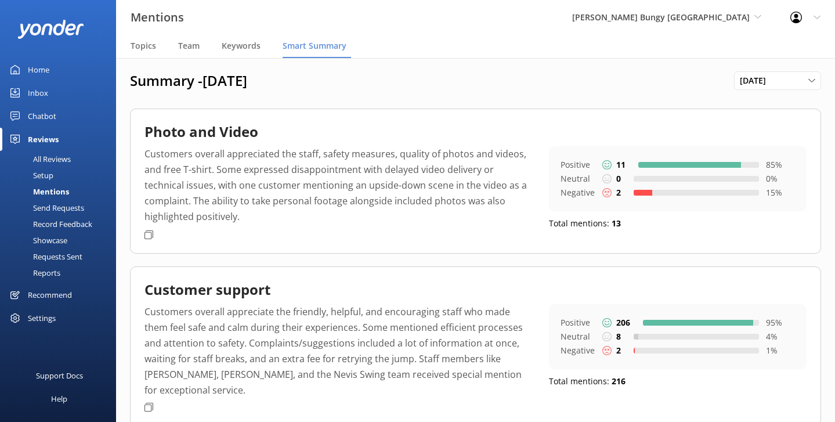
click at [517, 32] on div "Mentions [PERSON_NAME] Bungy [GEOGRAPHIC_DATA] Yonder Zipline Yonder demo Yonde…" at bounding box center [417, 17] width 835 height 35
click at [62, 160] on div "All Reviews" at bounding box center [39, 159] width 64 height 16
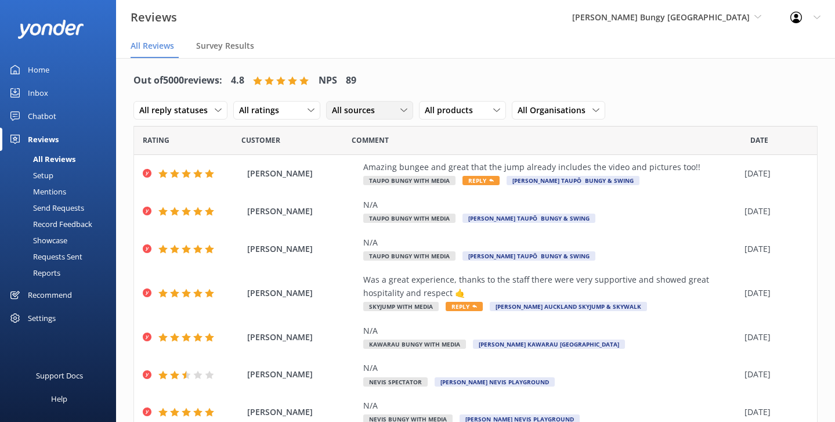
click at [409, 110] on div "All sources All sources Yonder survey Heard by staff Google reviews" at bounding box center [369, 110] width 87 height 19
click at [389, 197] on link "Google reviews" at bounding box center [378, 204] width 103 height 23
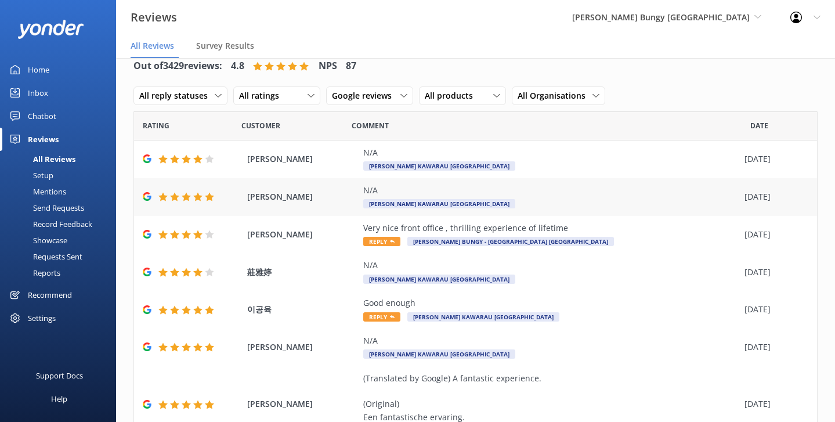
scroll to position [16, 0]
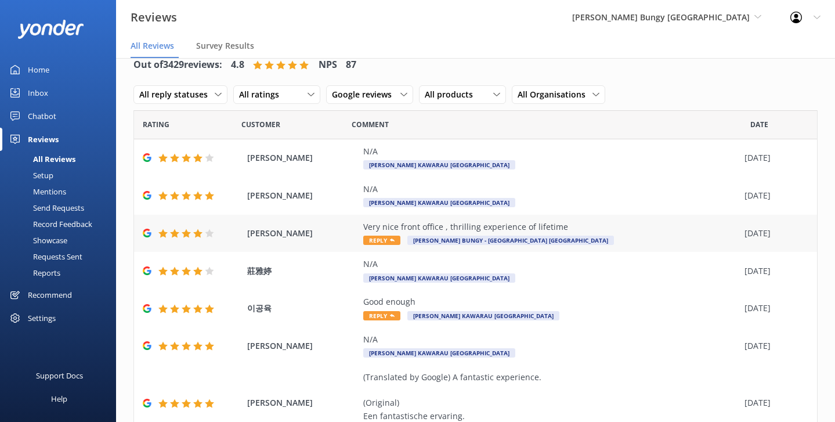
click at [321, 229] on span "[PERSON_NAME]" at bounding box center [302, 233] width 110 height 13
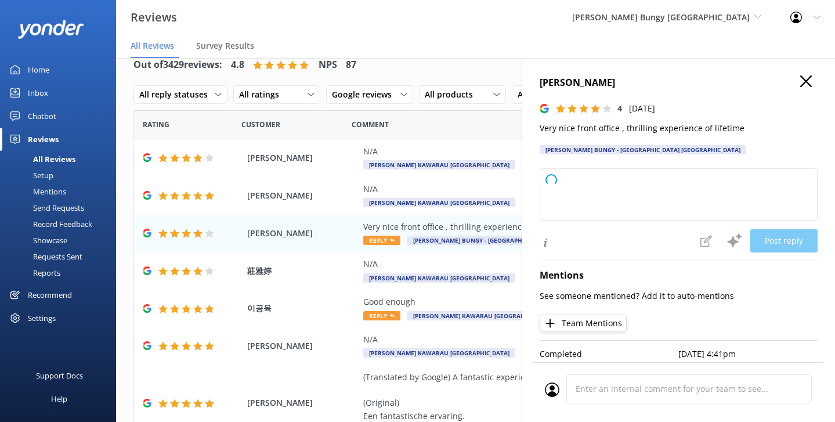
type textarea "Thank you so much for your kind words! We're thrilled you enjoyed your experien…"
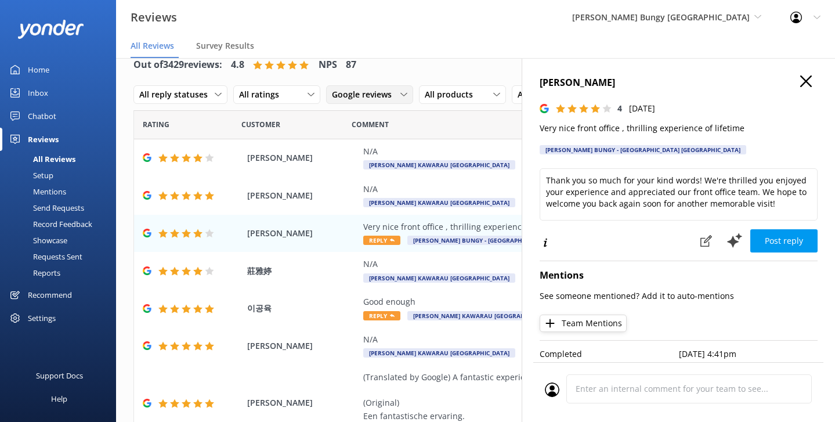
click at [382, 96] on span "Google reviews" at bounding box center [365, 94] width 67 height 13
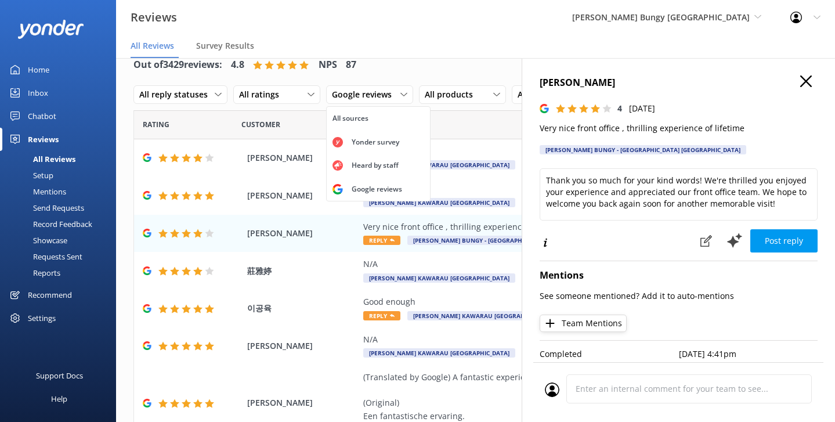
click at [456, 50] on nav "All Reviews Survey Results" at bounding box center [475, 46] width 719 height 23
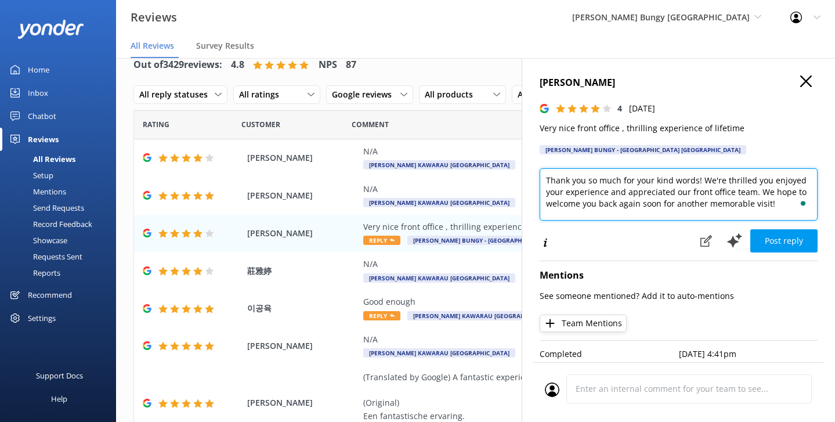
drag, startPoint x: 783, startPoint y: 201, endPoint x: 539, endPoint y: 174, distance: 246.3
click at [538, 174] on div "[PERSON_NAME] 4 [DATE] Very nice front office , thrilling experience of lifetim…" at bounding box center [678, 269] width 313 height 422
click at [626, 189] on textarea "Thank you so much for your kind words! We're thrilled you enjoyed your experien…" at bounding box center [679, 194] width 278 height 52
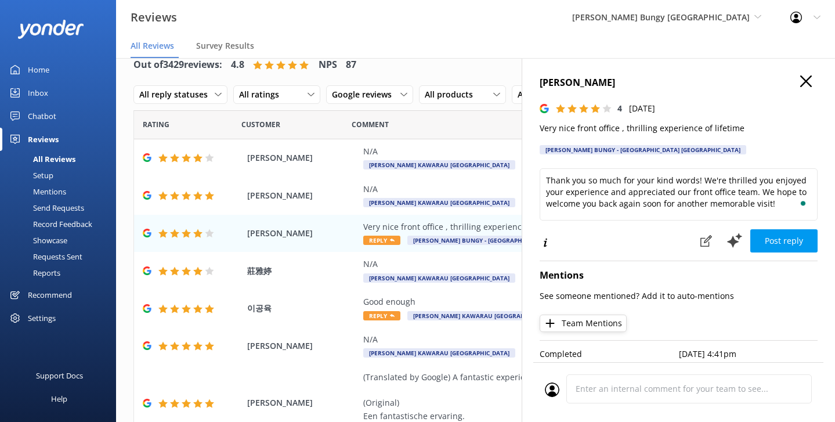
click at [805, 77] on icon "button" at bounding box center [806, 81] width 12 height 12
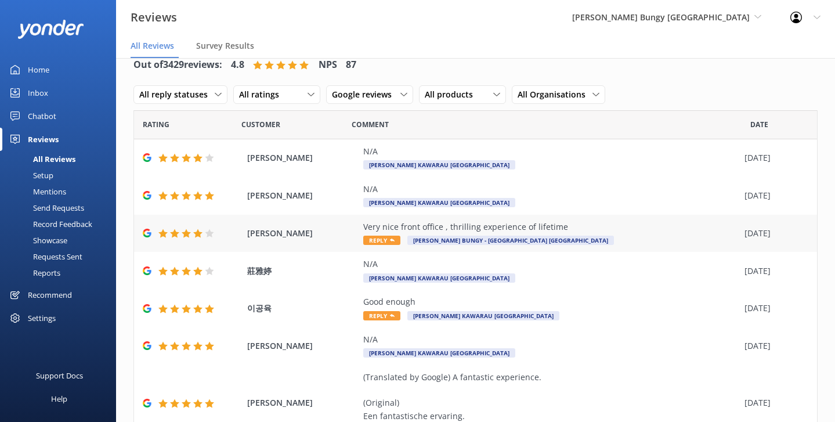
click at [594, 234] on div "Very nice front office , thrilling experience of lifetime Reply [PERSON_NAME] B…" at bounding box center [550, 234] width 375 height 26
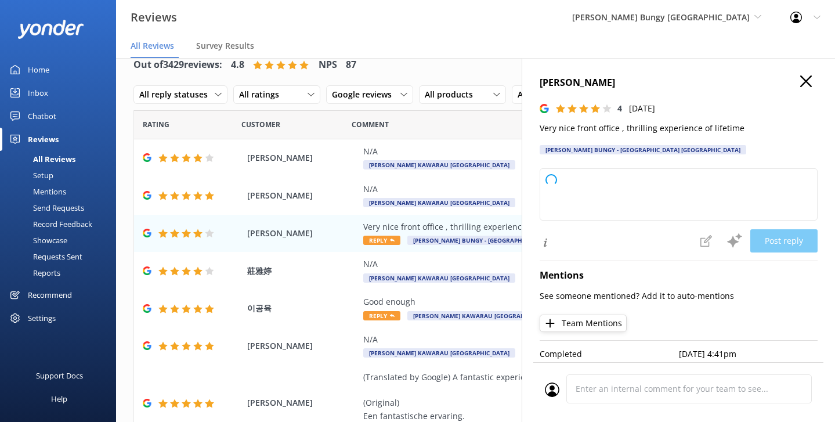
type textarea "Thank you so much for your wonderful feedback! We’re glad you enjoyed your expe…"
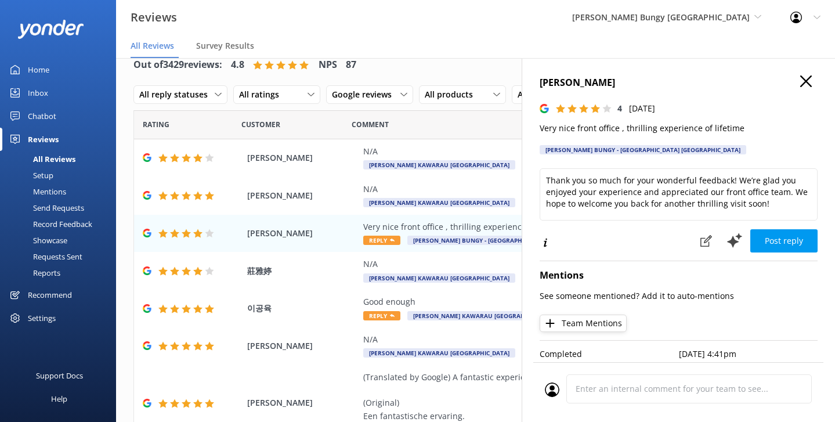
click at [804, 77] on icon "button" at bounding box center [806, 81] width 12 height 12
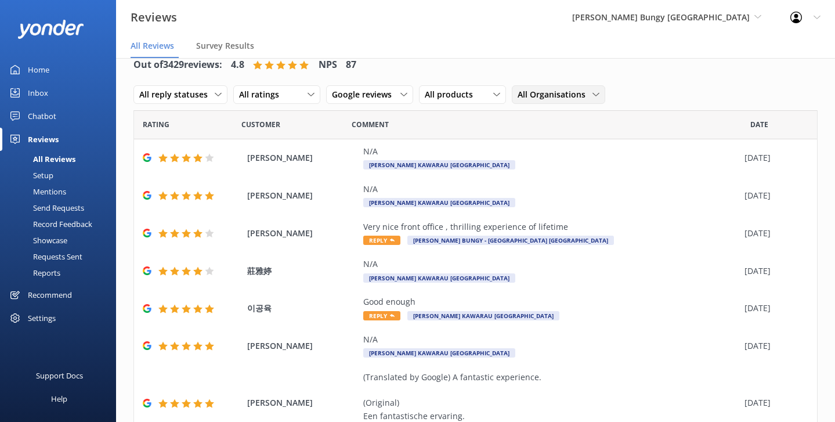
click at [554, 96] on span "All Organisations" at bounding box center [555, 94] width 75 height 13
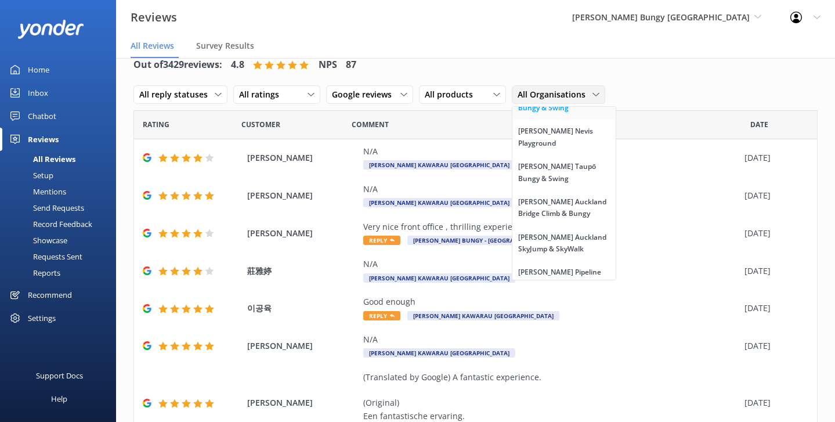
scroll to position [85, 0]
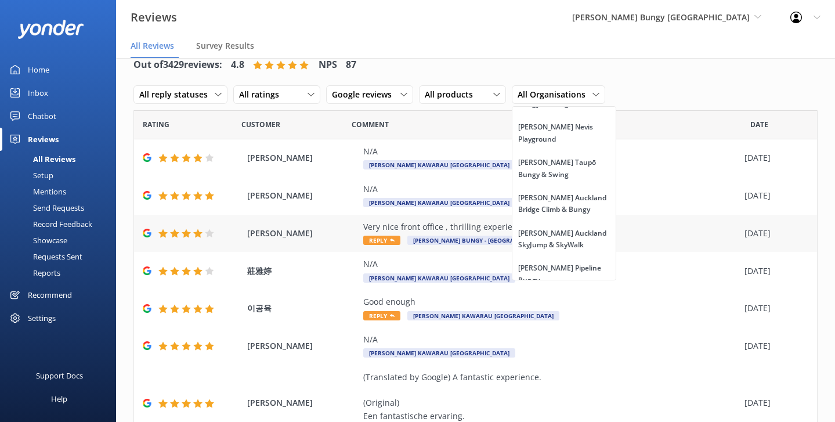
click at [336, 241] on div "[PERSON_NAME] Very nice front office , thrilling experience of lifetime Reply […" at bounding box center [475, 234] width 683 height 38
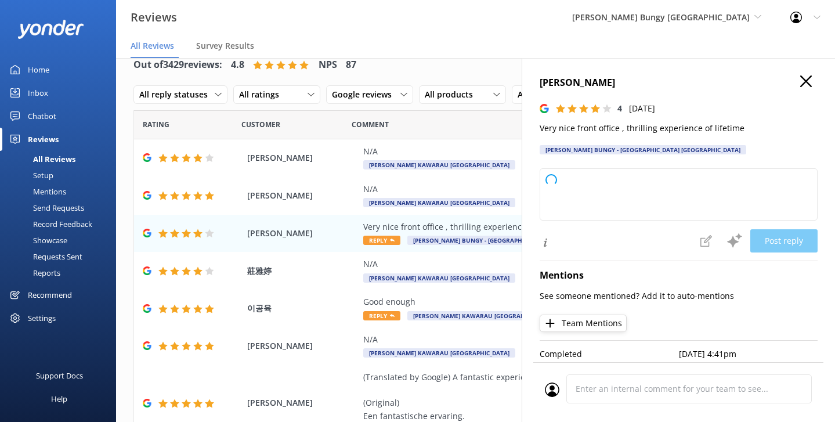
type textarea "Thank you for your kind words! We’re delighted you enjoyed your experience and …"
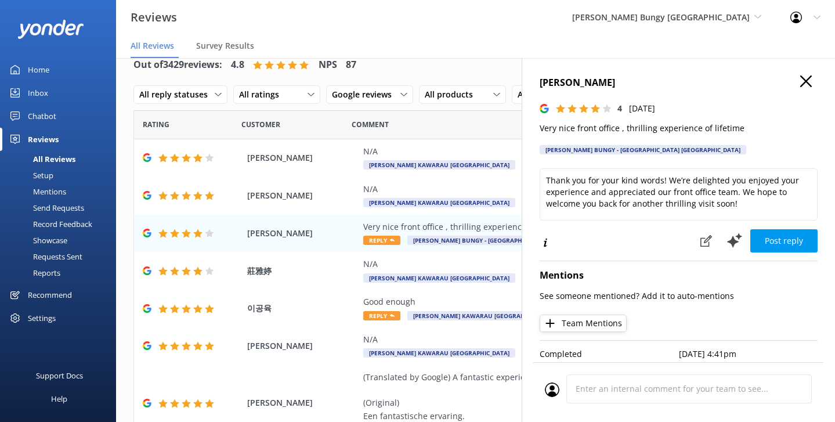
click at [804, 81] on icon "button" at bounding box center [806, 81] width 12 height 12
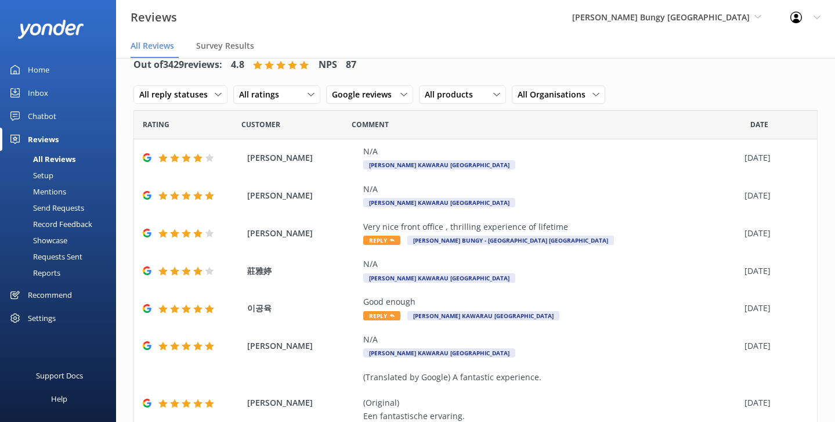
click at [517, 48] on nav "All Reviews Survey Results" at bounding box center [475, 46] width 719 height 23
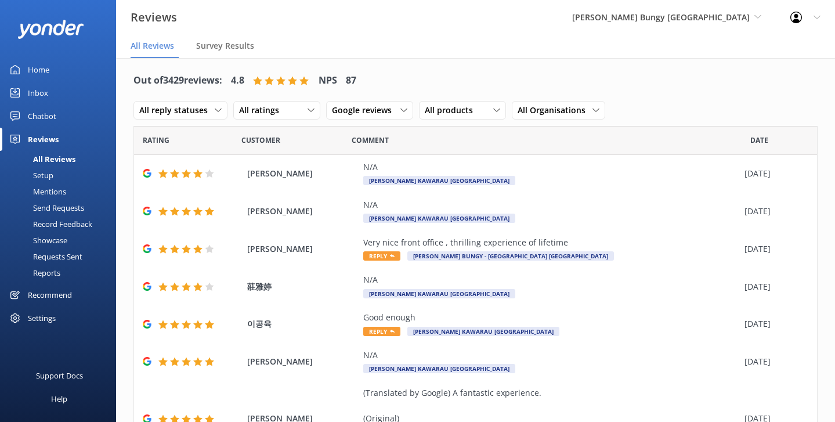
click at [483, 51] on nav "All Reviews Survey Results" at bounding box center [475, 46] width 719 height 23
click at [371, 107] on span "Google reviews" at bounding box center [365, 110] width 67 height 13
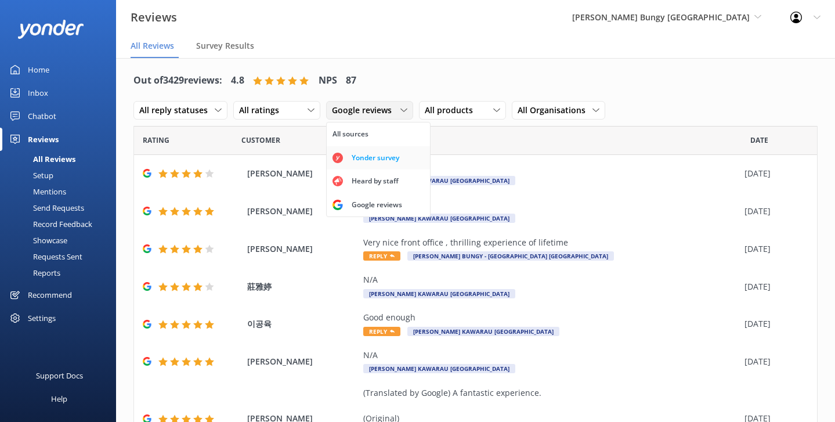
click at [369, 159] on div "Yonder survey" at bounding box center [375, 158] width 65 height 12
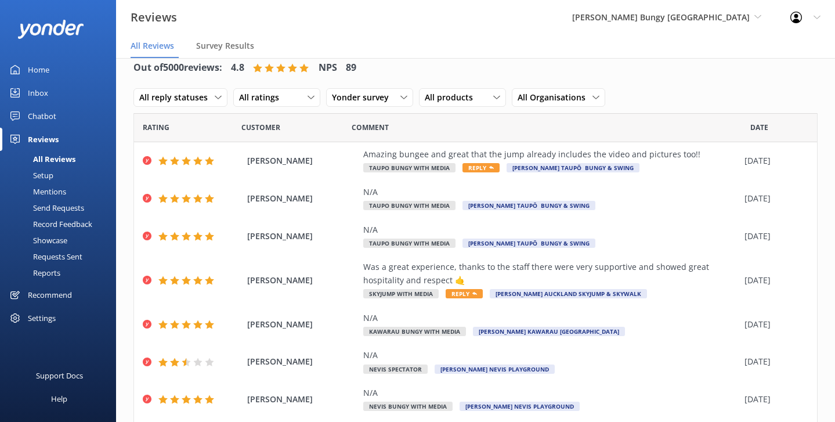
scroll to position [23, 0]
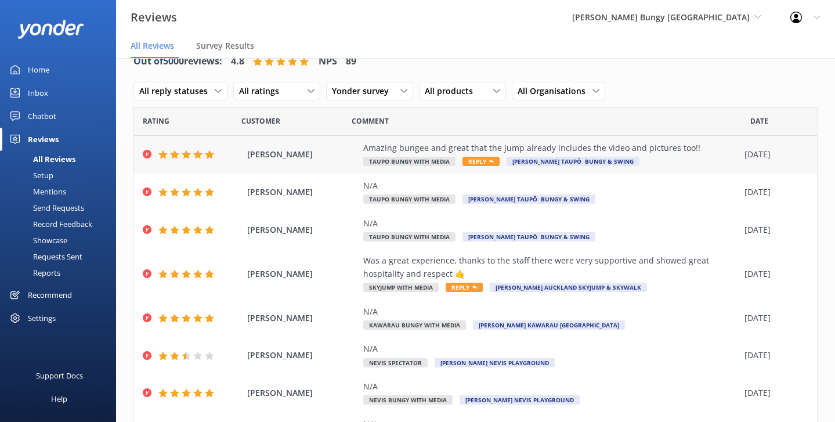
click at [338, 166] on div "[PERSON_NAME] Amazing bungee and great that the jump already includes the video…" at bounding box center [475, 155] width 683 height 38
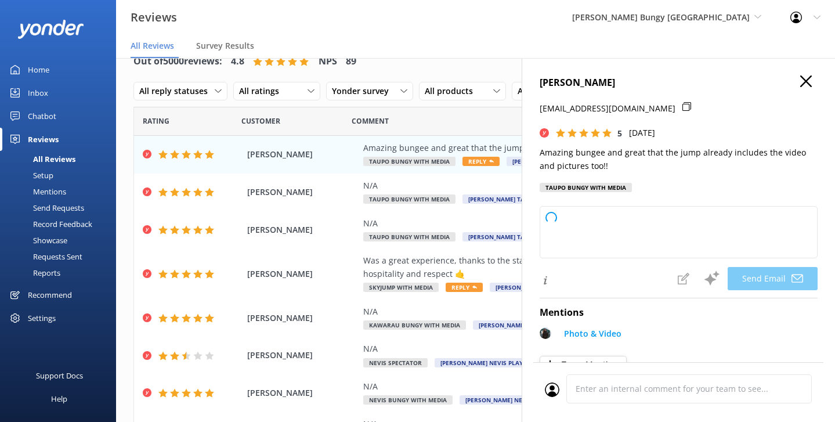
type textarea "Thank you so much, [PERSON_NAME]! We're thrilled you had an amazing bungee expe…"
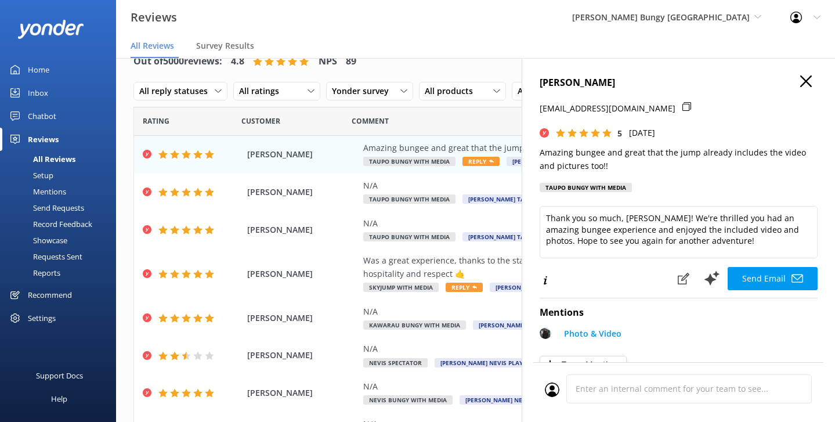
click at [802, 85] on use "button" at bounding box center [806, 81] width 12 height 12
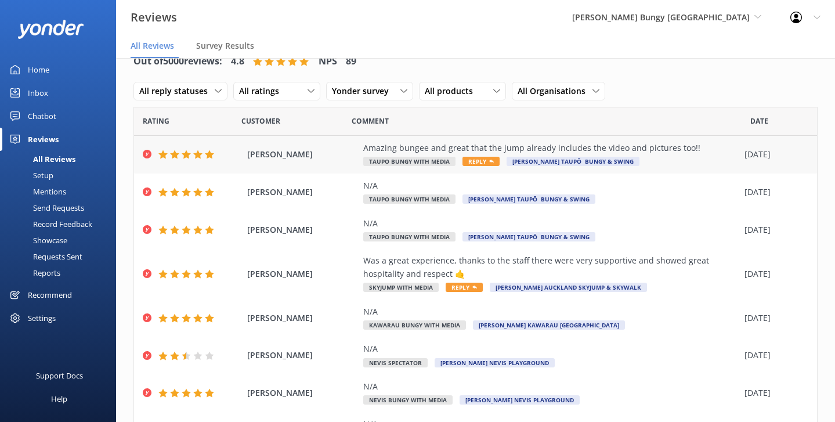
scroll to position [0, 0]
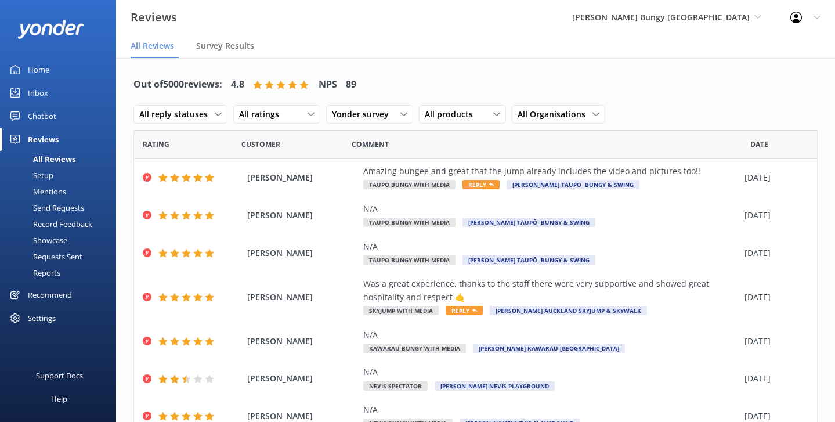
click at [444, 32] on div "Reviews [PERSON_NAME] Bungy [GEOGRAPHIC_DATA] Yonder Zipline Yonder demo Yonder…" at bounding box center [417, 17] width 835 height 35
click at [357, 46] on nav "All Reviews Survey Results" at bounding box center [475, 46] width 719 height 23
click at [341, 24] on div "Reviews [PERSON_NAME] Bungy [GEOGRAPHIC_DATA] Yonder Zipline Yonder demo Yonder…" at bounding box center [417, 17] width 835 height 35
